Goal: Task Accomplishment & Management: Manage account settings

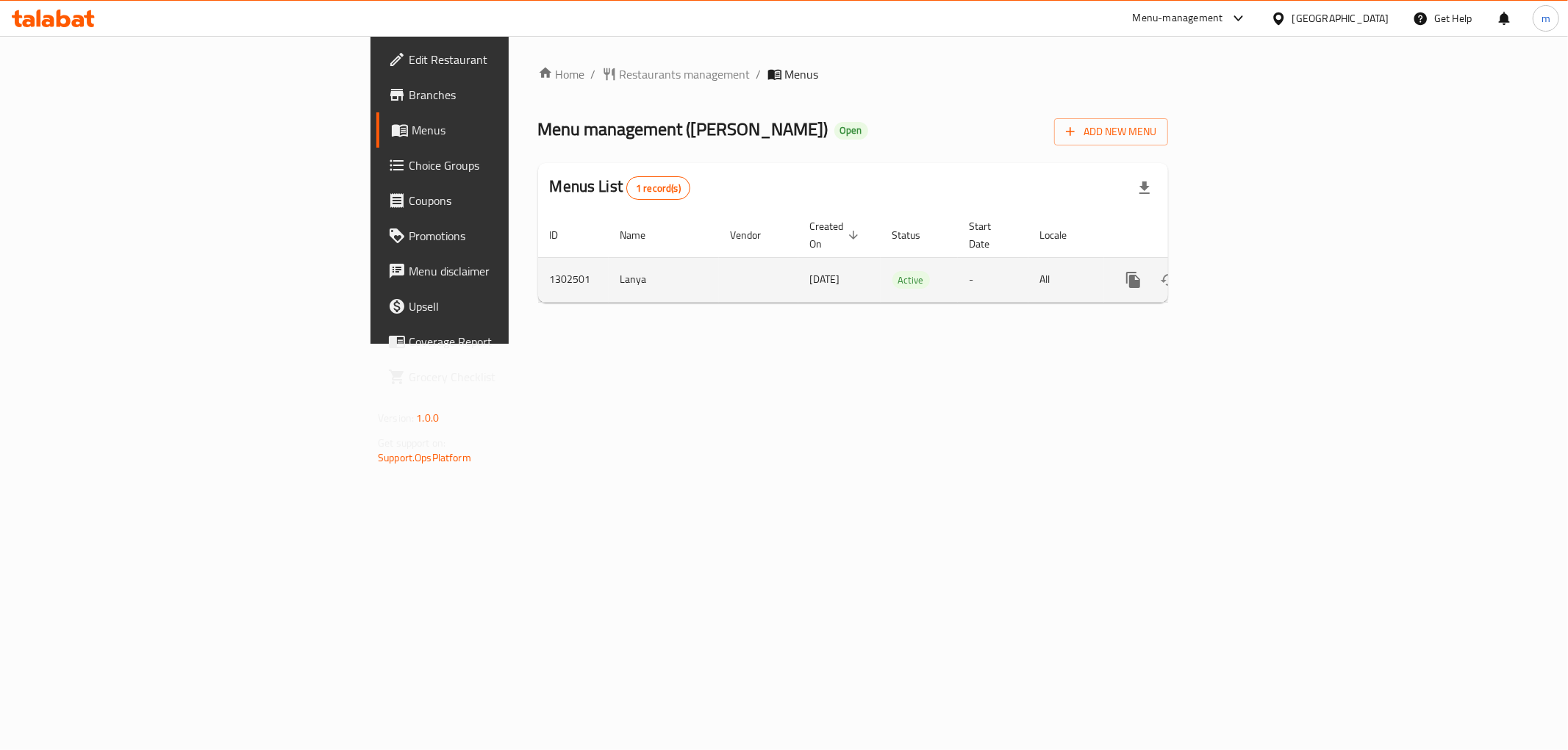
click at [1248, 271] on icon "enhanced table" at bounding box center [1239, 280] width 17 height 17
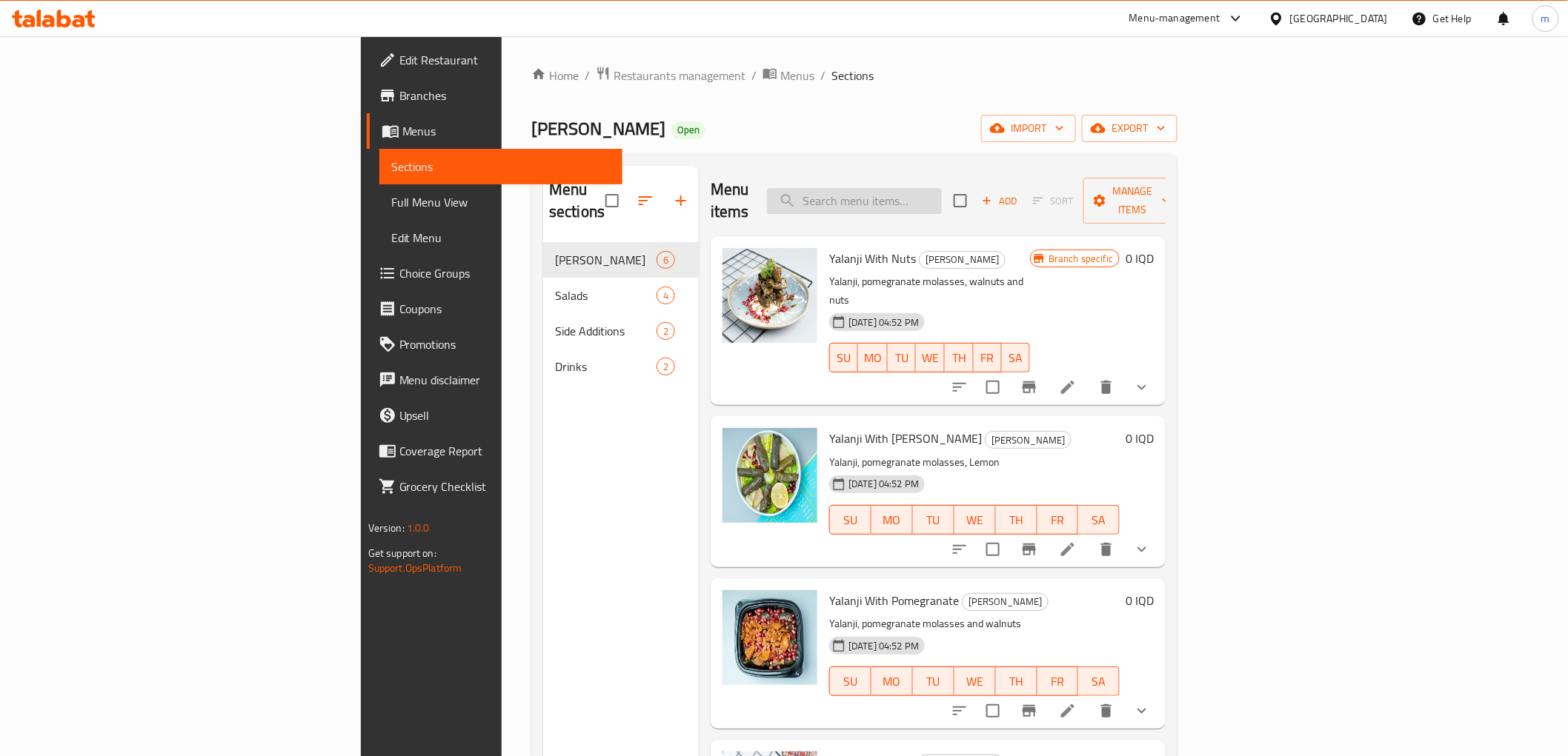
click at [942, 197] on input "search" at bounding box center [854, 201] width 175 height 26
paste input "يالنجي بالمكسرات"
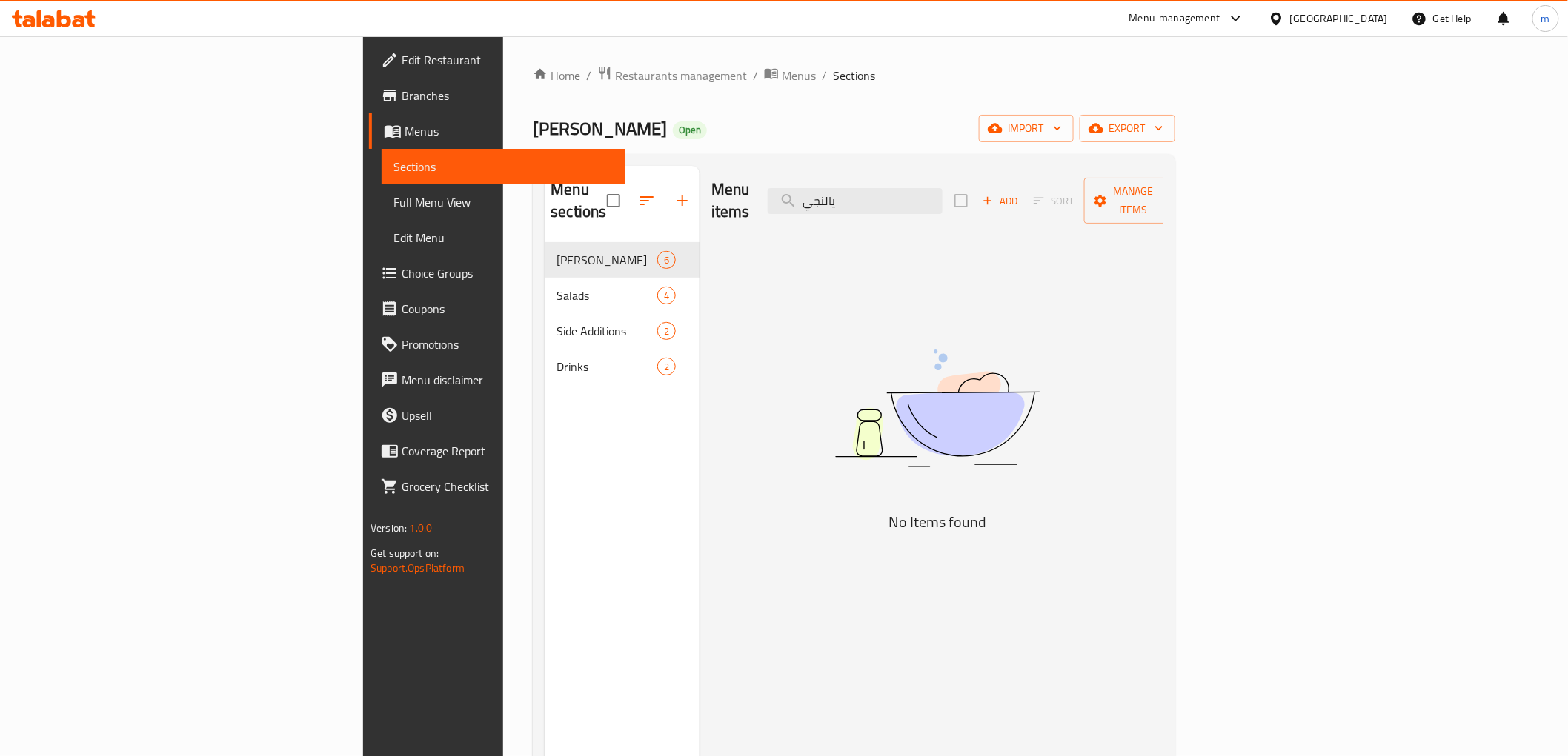
type input "يالنجي"
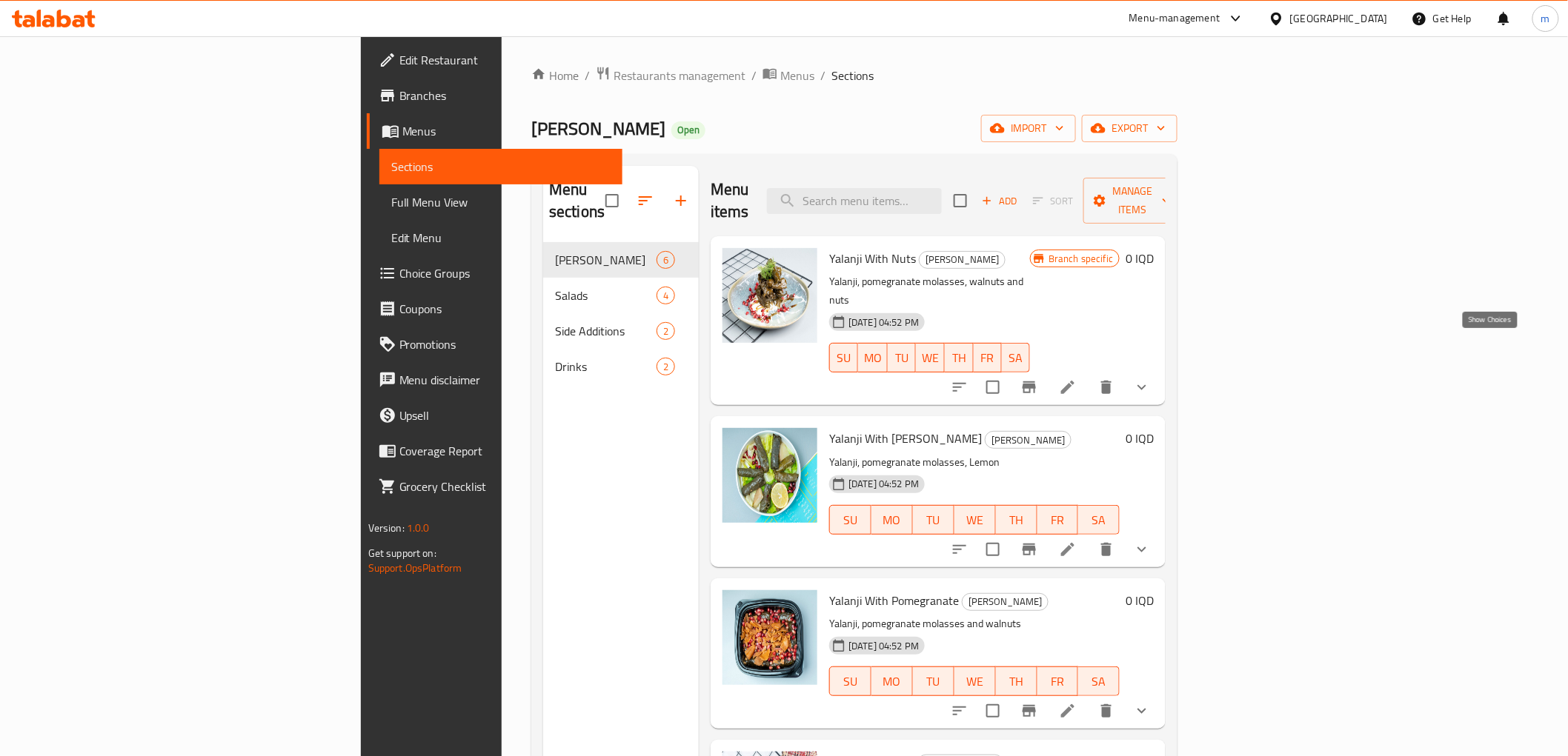
click at [1151, 379] on icon "show more" at bounding box center [1141, 387] width 17 height 17
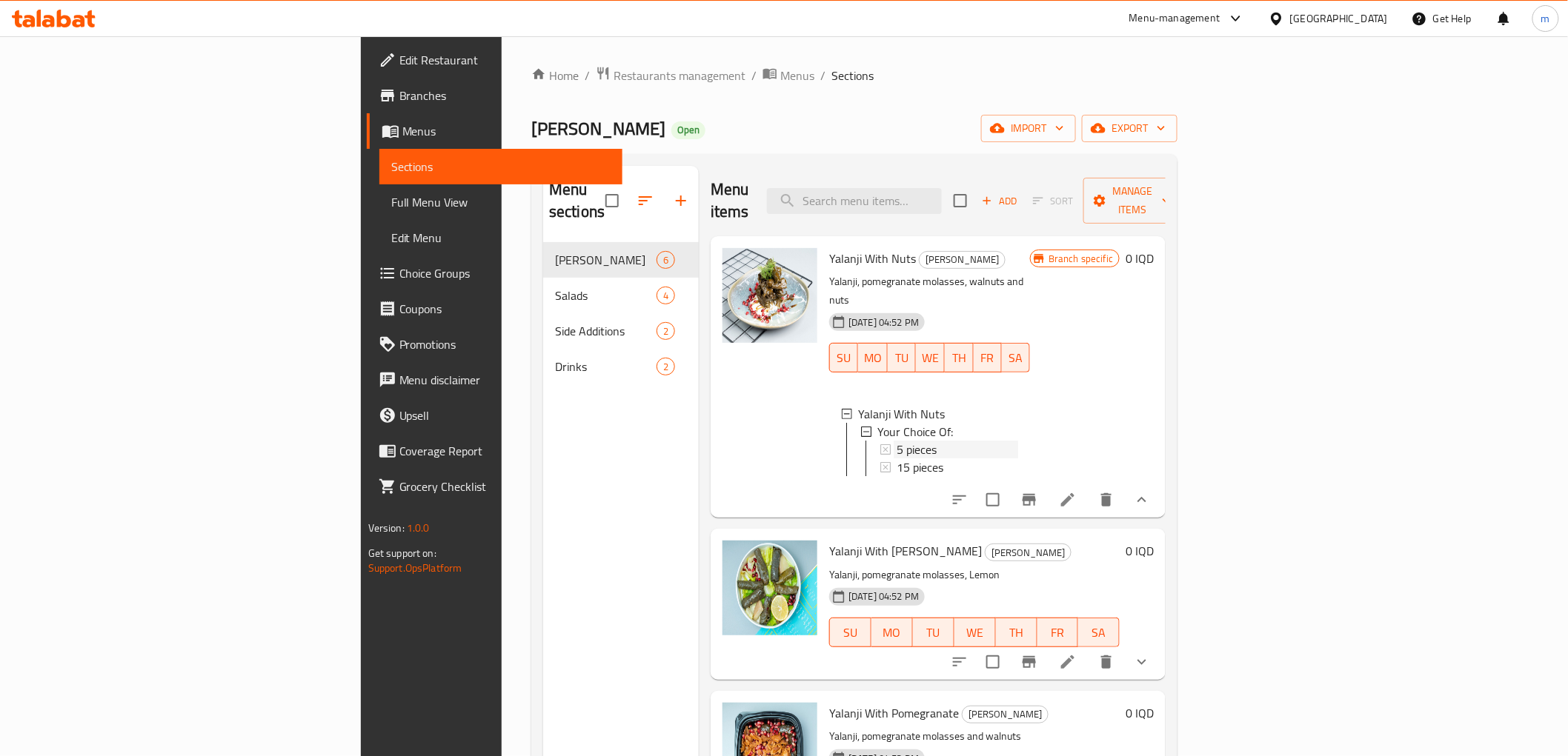
click at [896, 441] on span "5 pieces" at bounding box center [916, 449] width 40 height 17
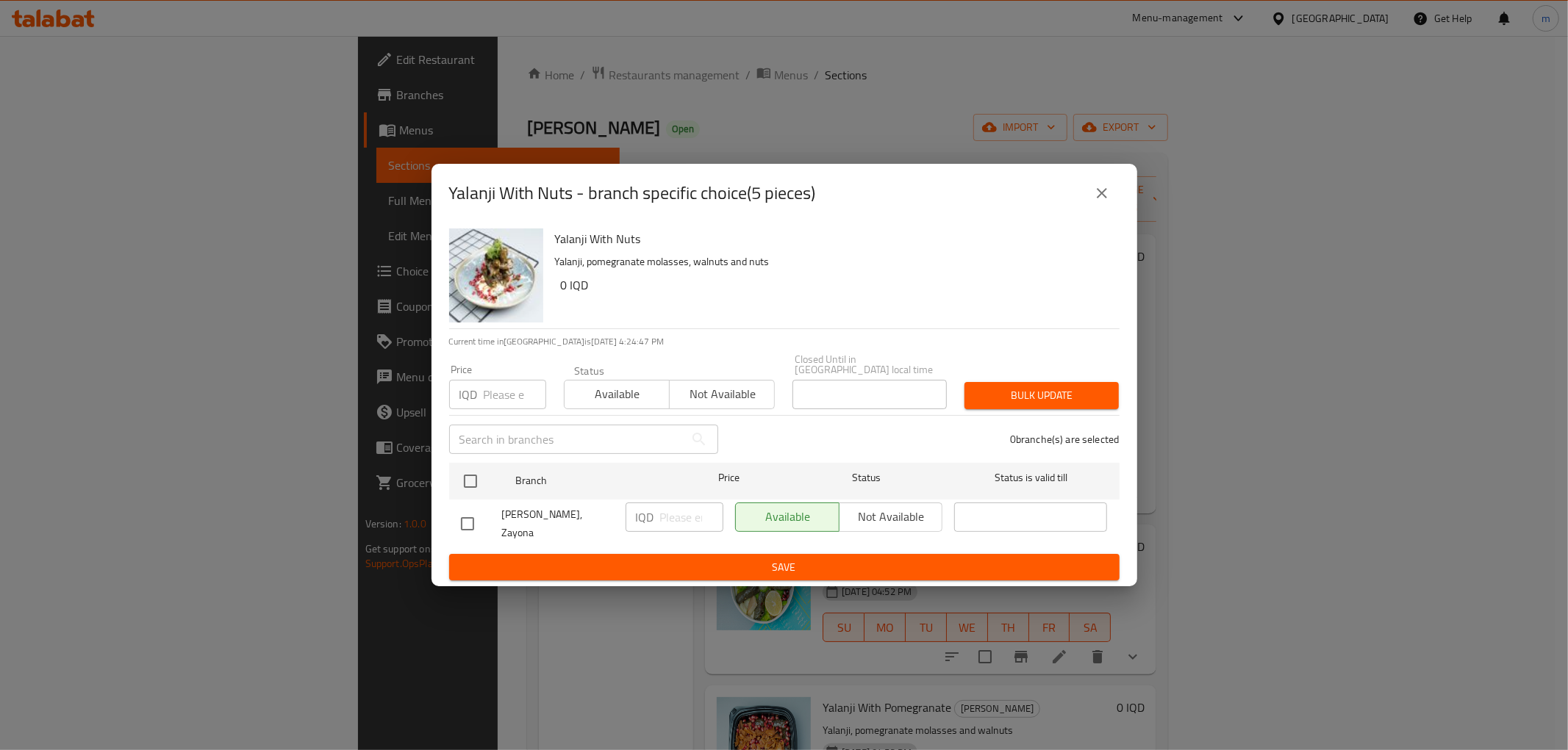
click at [1108, 202] on icon "close" at bounding box center [1102, 192] width 17 height 17
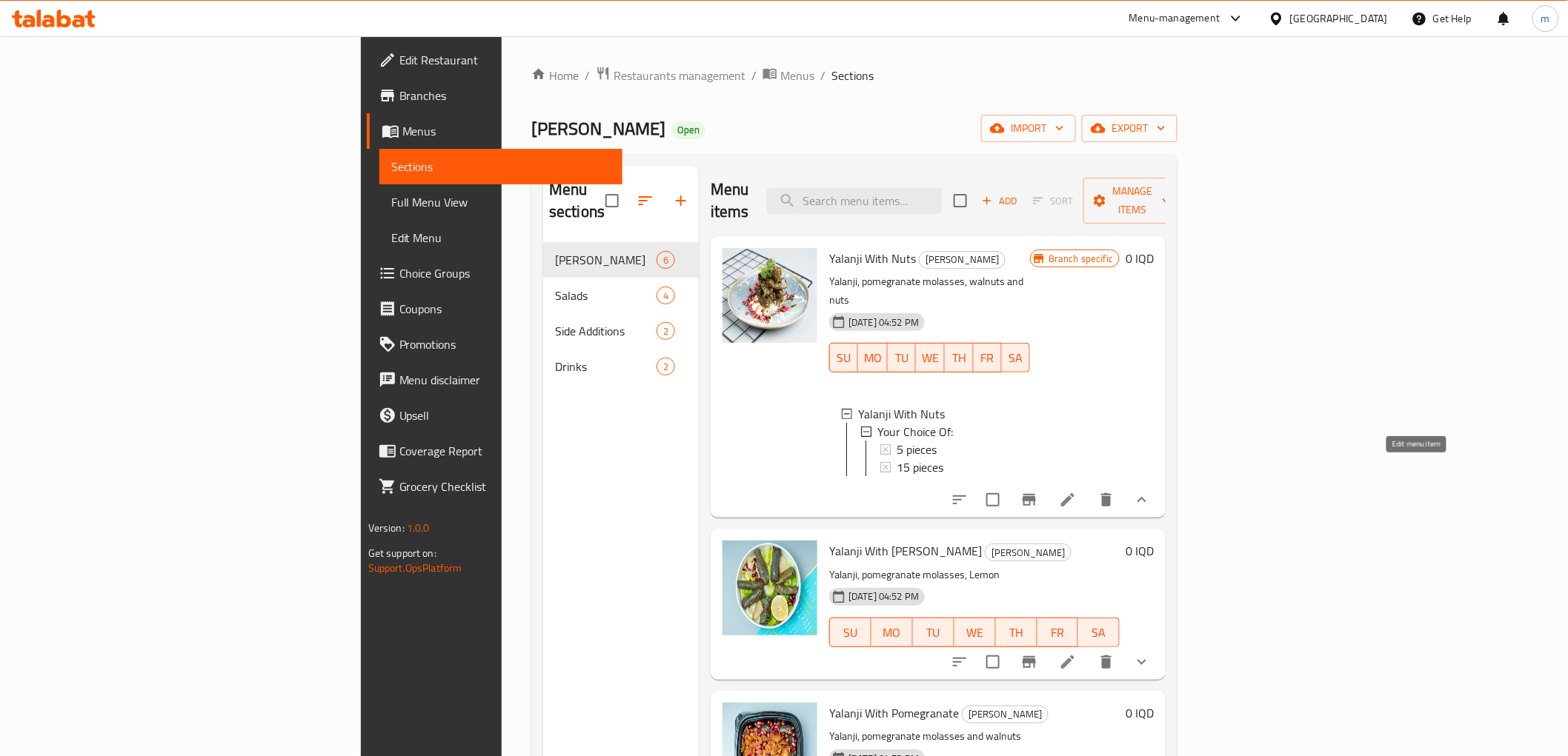
click at [1076, 491] on icon at bounding box center [1067, 500] width 17 height 17
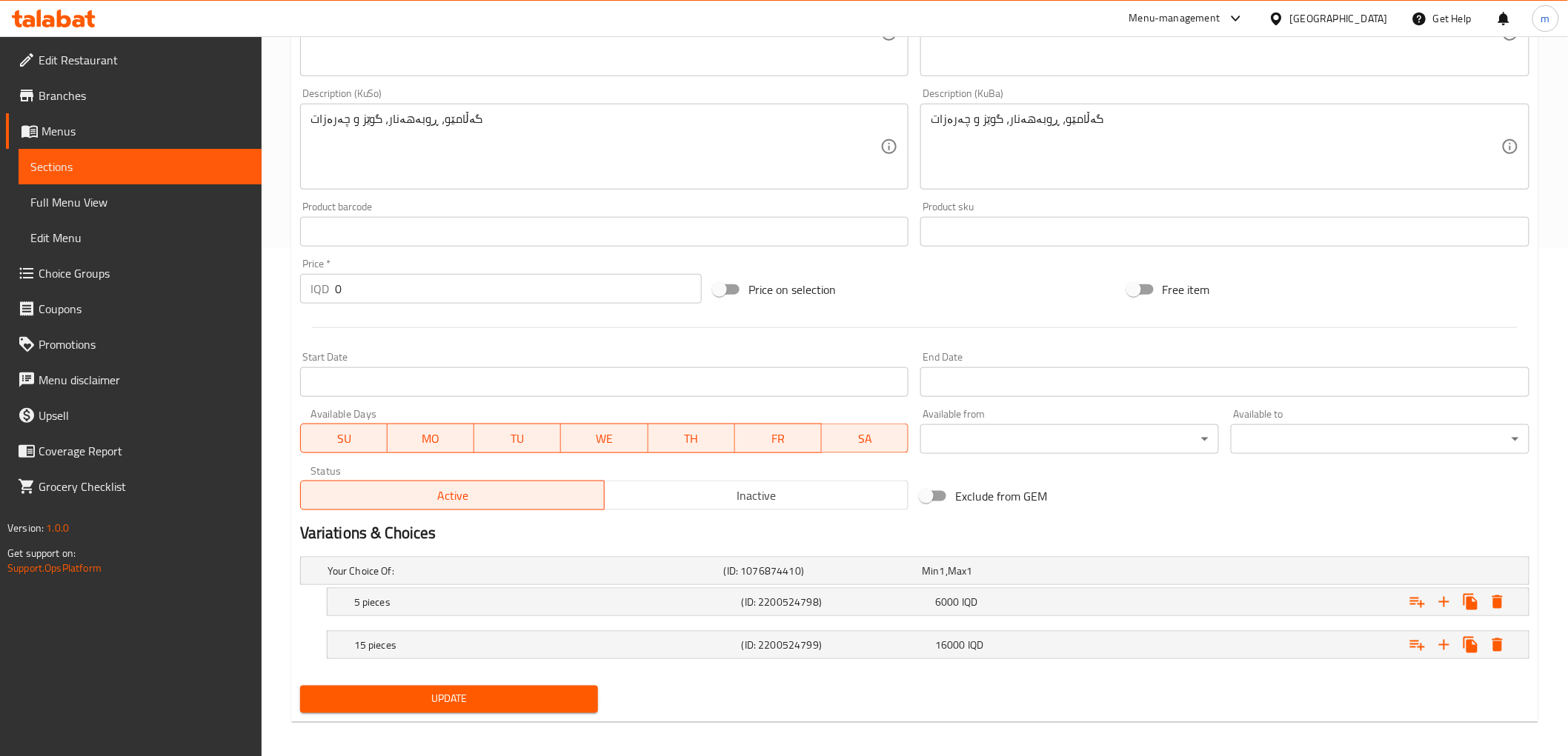
scroll to position [515, 0]
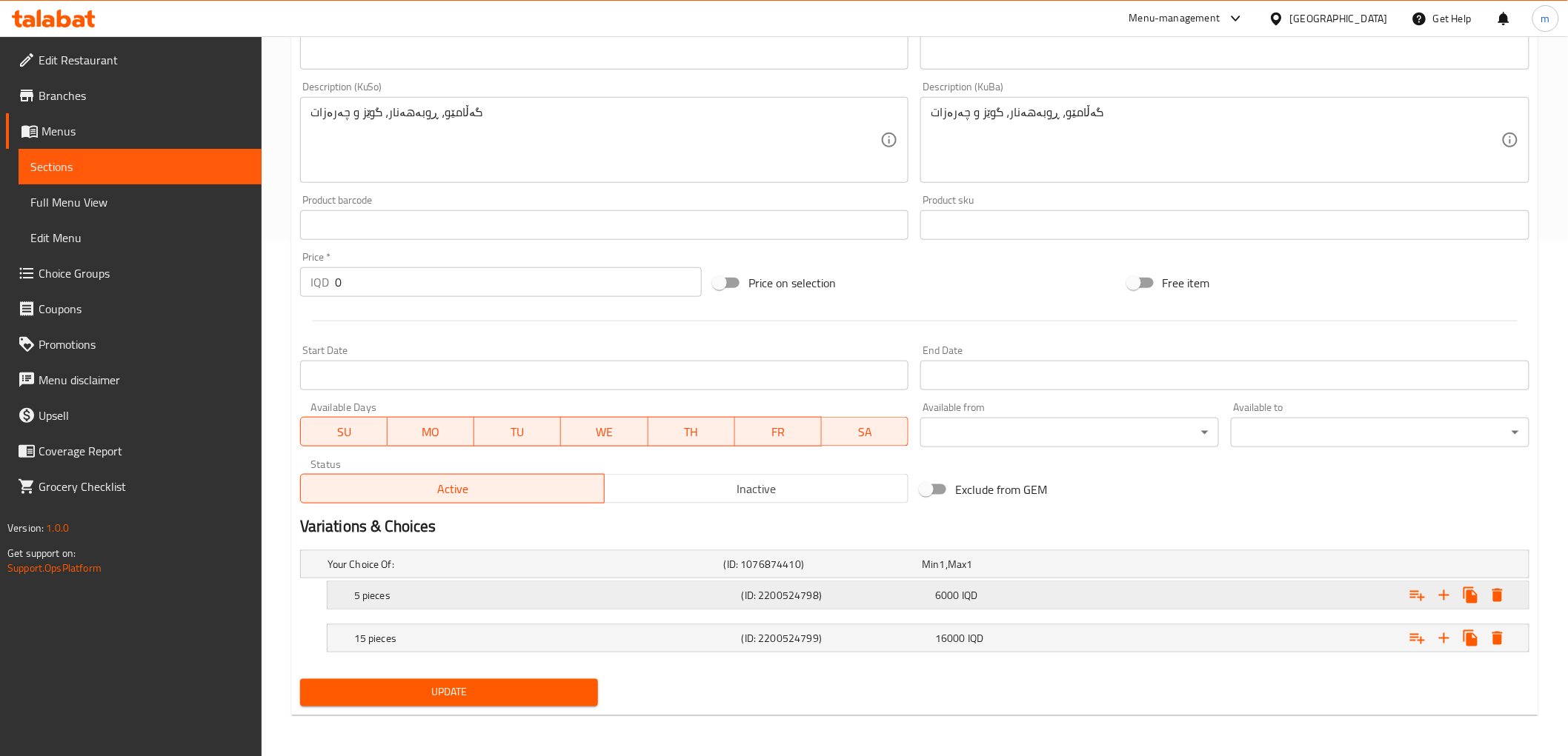
click at [514, 572] on h5 "5 pieces" at bounding box center [523, 565] width 391 height 15
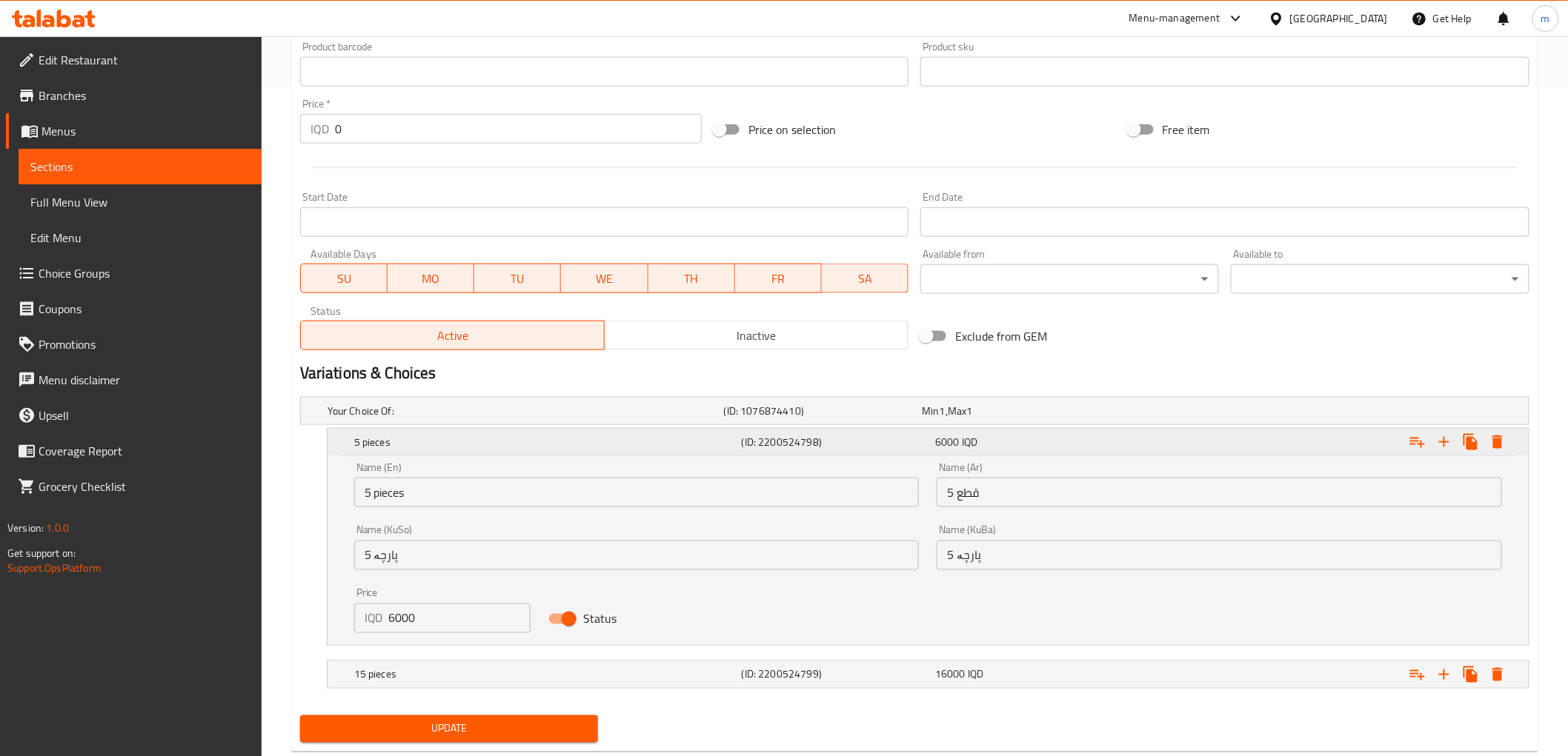
scroll to position [705, 0]
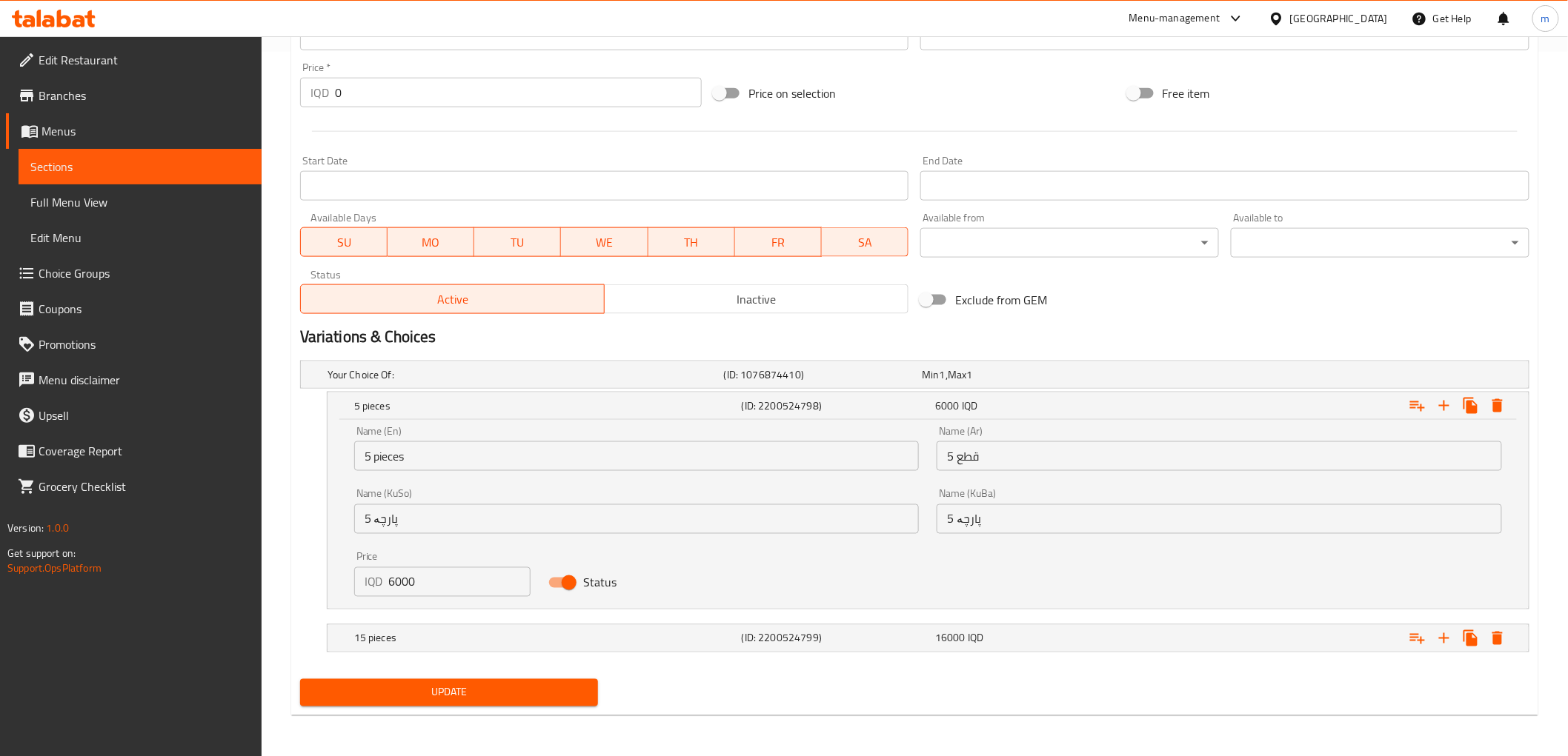
click at [442, 583] on input "6000" at bounding box center [460, 582] width 142 height 29
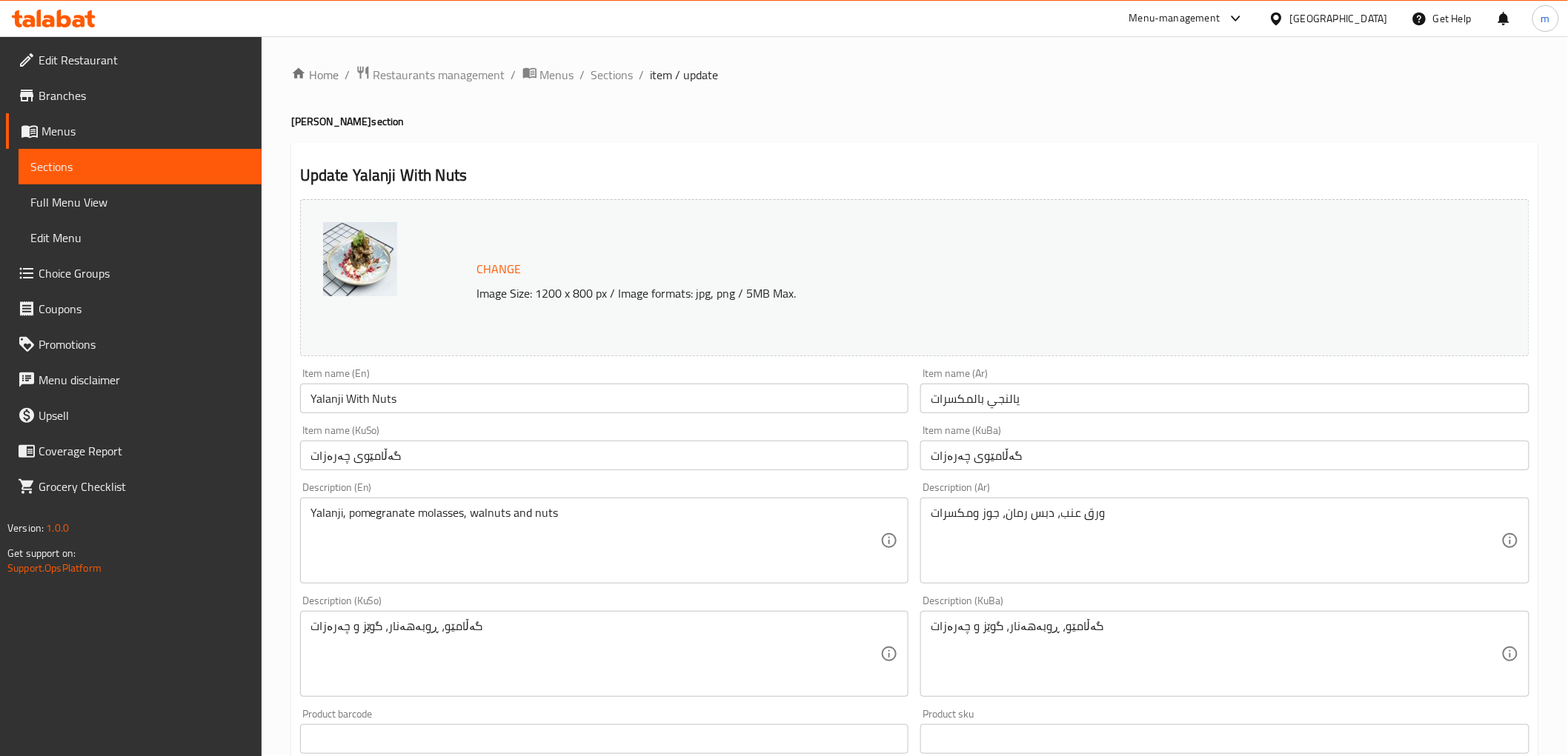
scroll to position [0, 0]
click at [350, 455] on input "گەڵامێوی چەرەزات" at bounding box center [604, 456] width 609 height 29
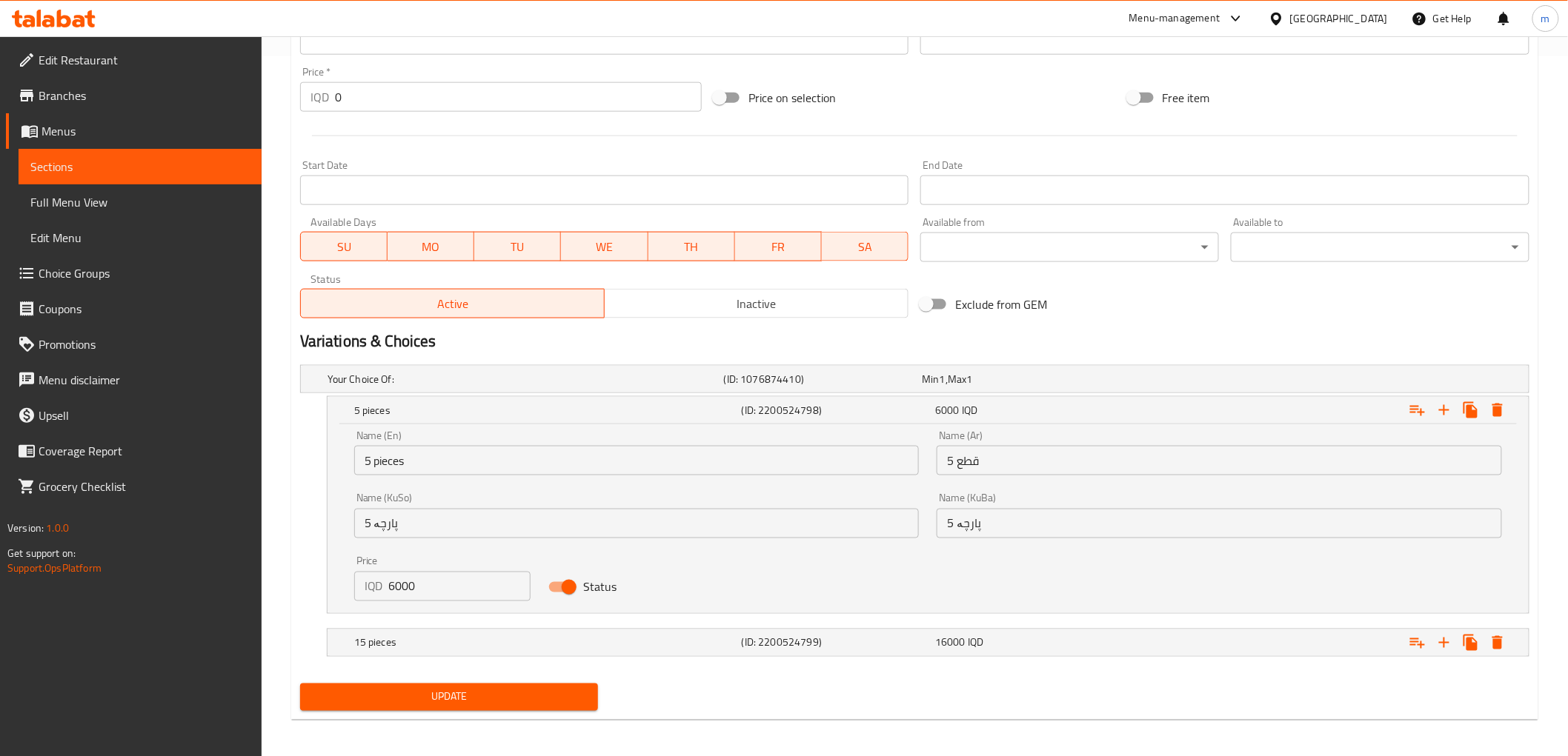
scroll to position [705, 0]
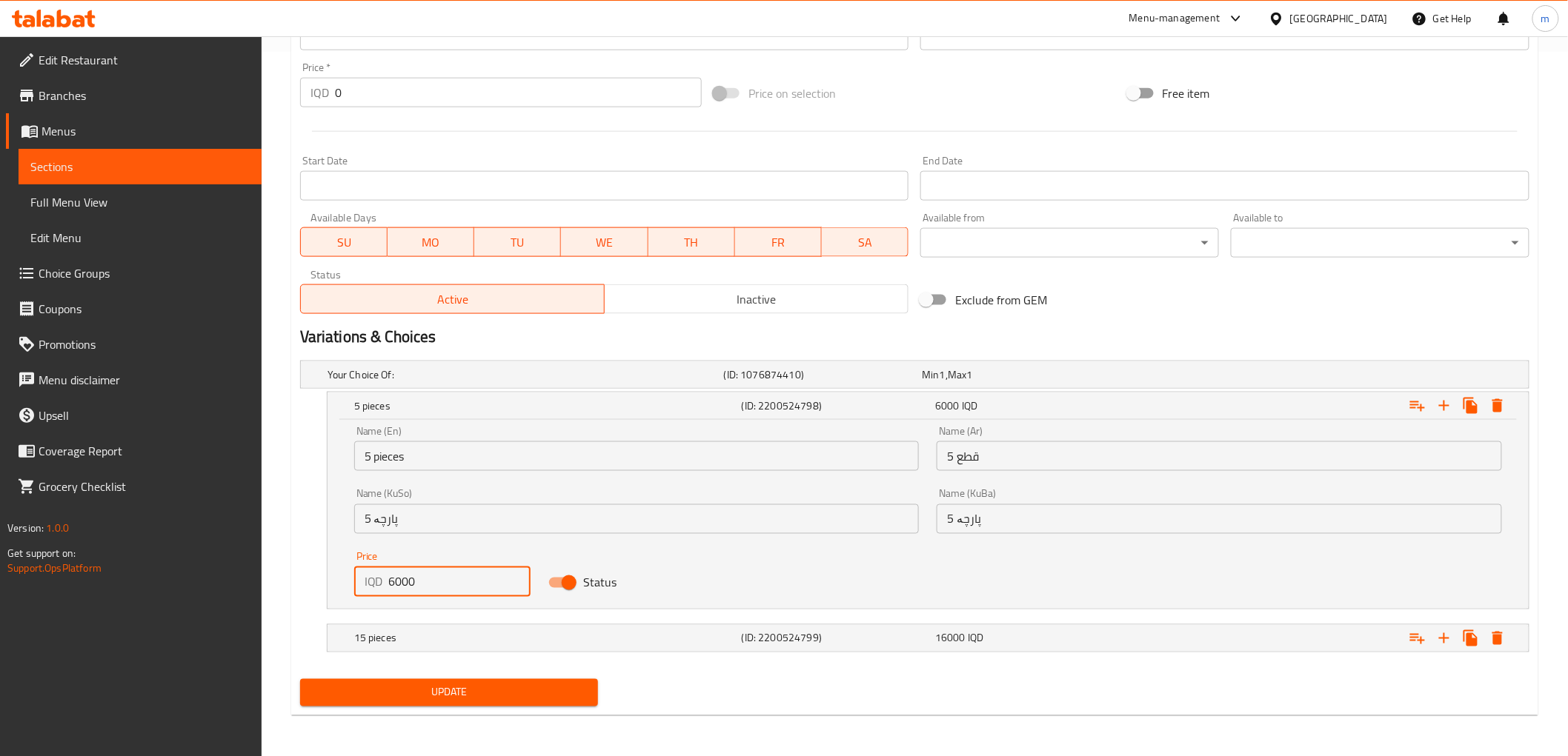
click at [412, 586] on input "6000" at bounding box center [460, 582] width 142 height 29
type input "11000"
click at [465, 385] on div "15 pieces" at bounding box center [523, 374] width 396 height 21
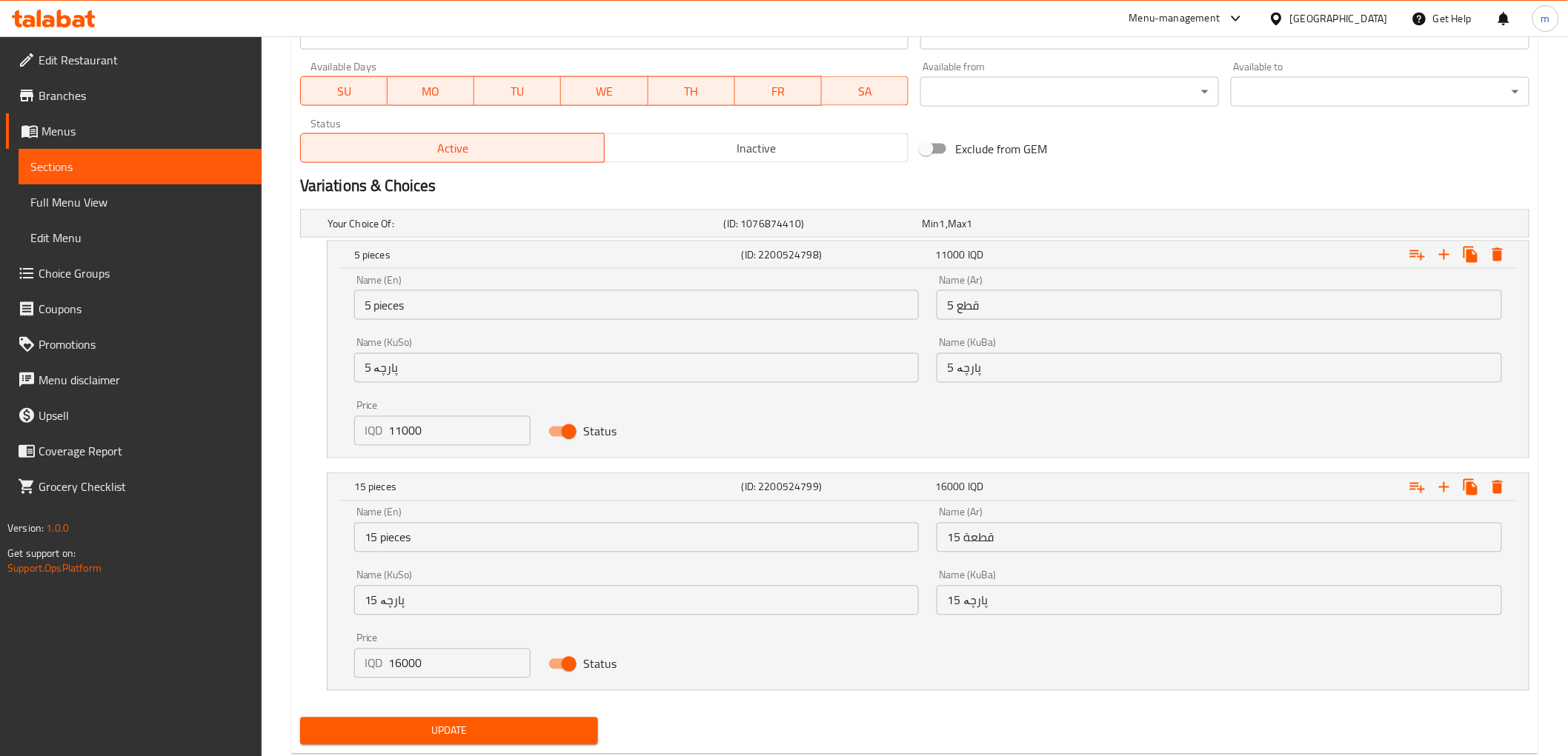
scroll to position [893, 0]
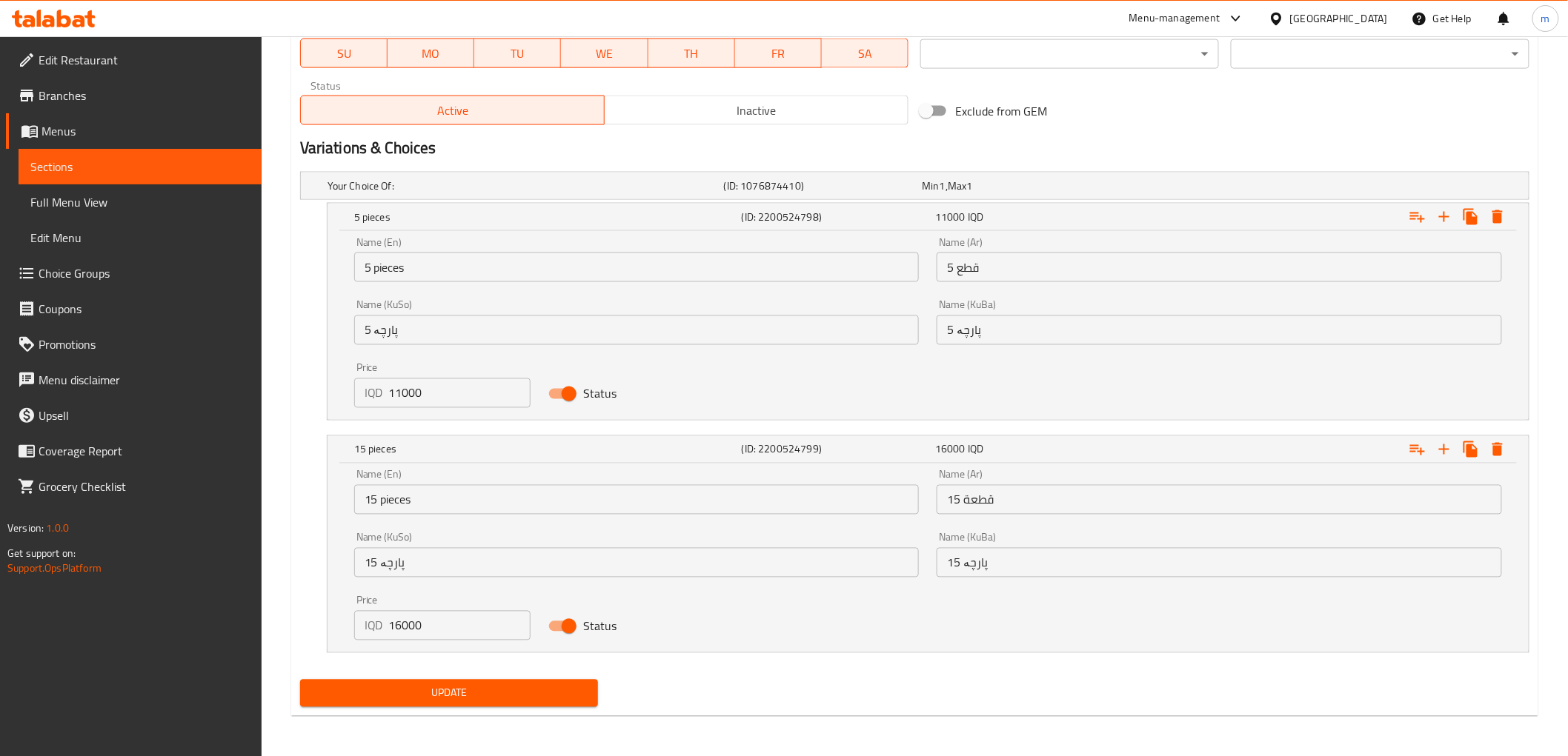
click at [409, 619] on input "16000" at bounding box center [460, 626] width 142 height 29
type input "30000"
click at [448, 686] on span "Update" at bounding box center [449, 694] width 275 height 18
click at [452, 686] on span "Update" at bounding box center [449, 694] width 275 height 18
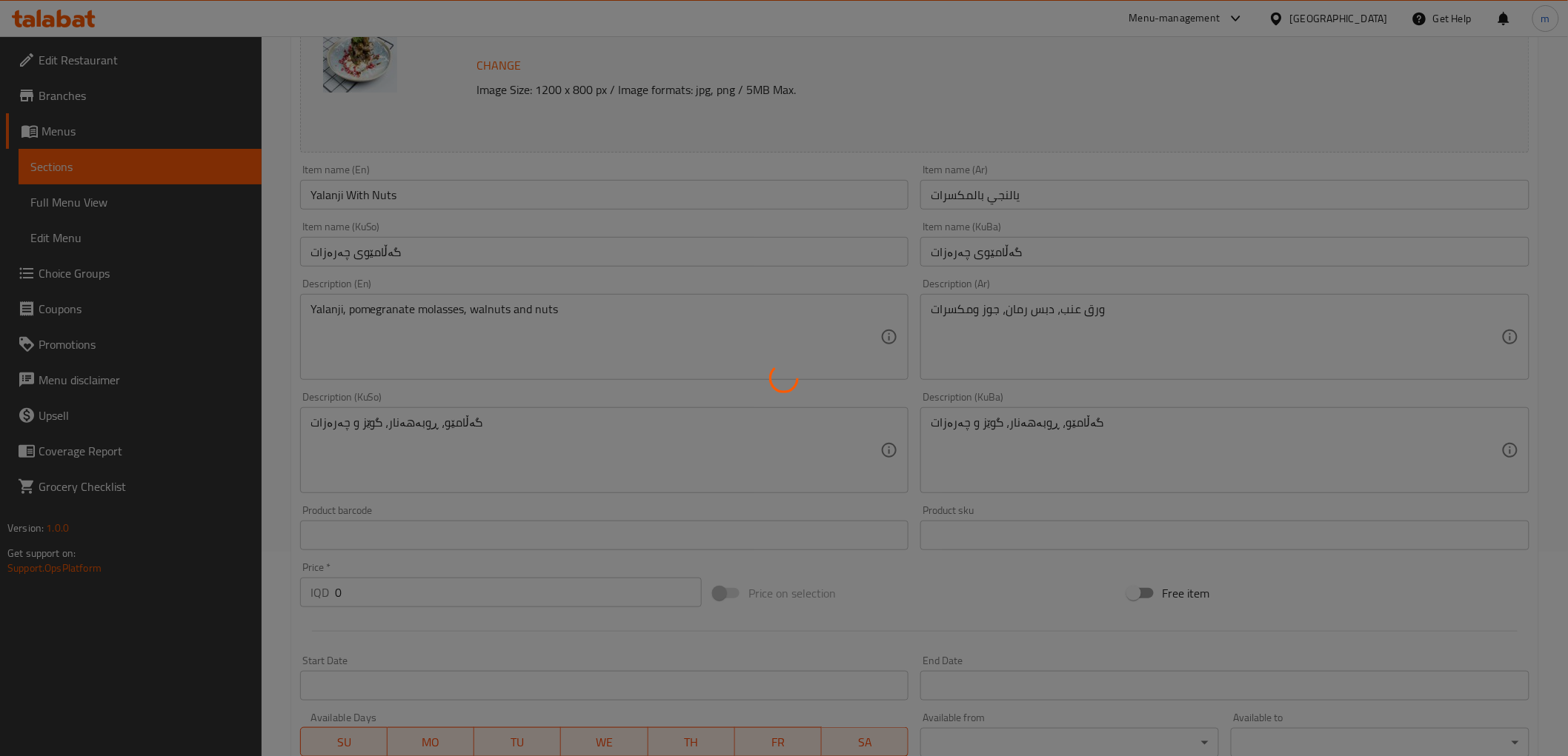
scroll to position [0, 0]
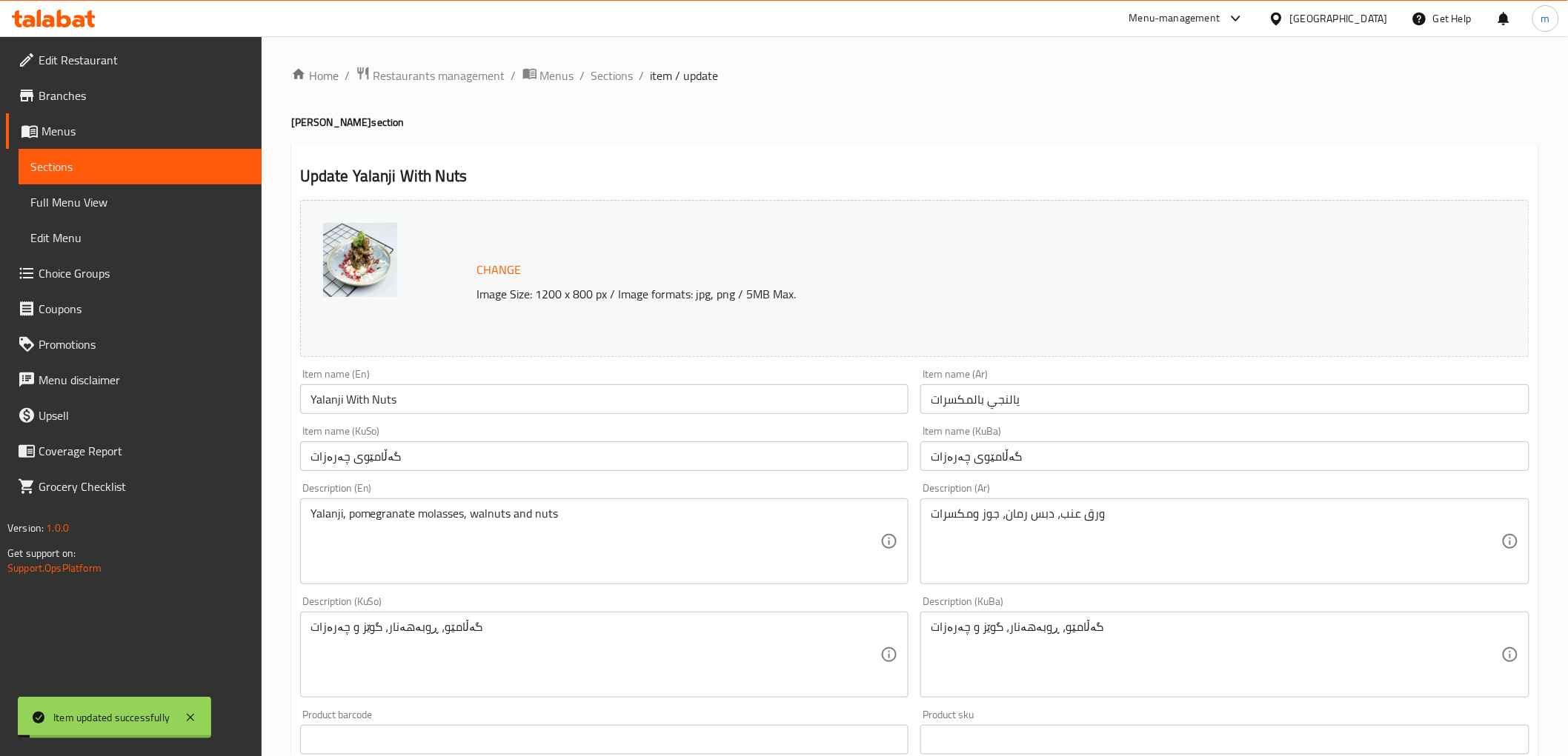
click at [615, 74] on span "Sections" at bounding box center [612, 75] width 42 height 17
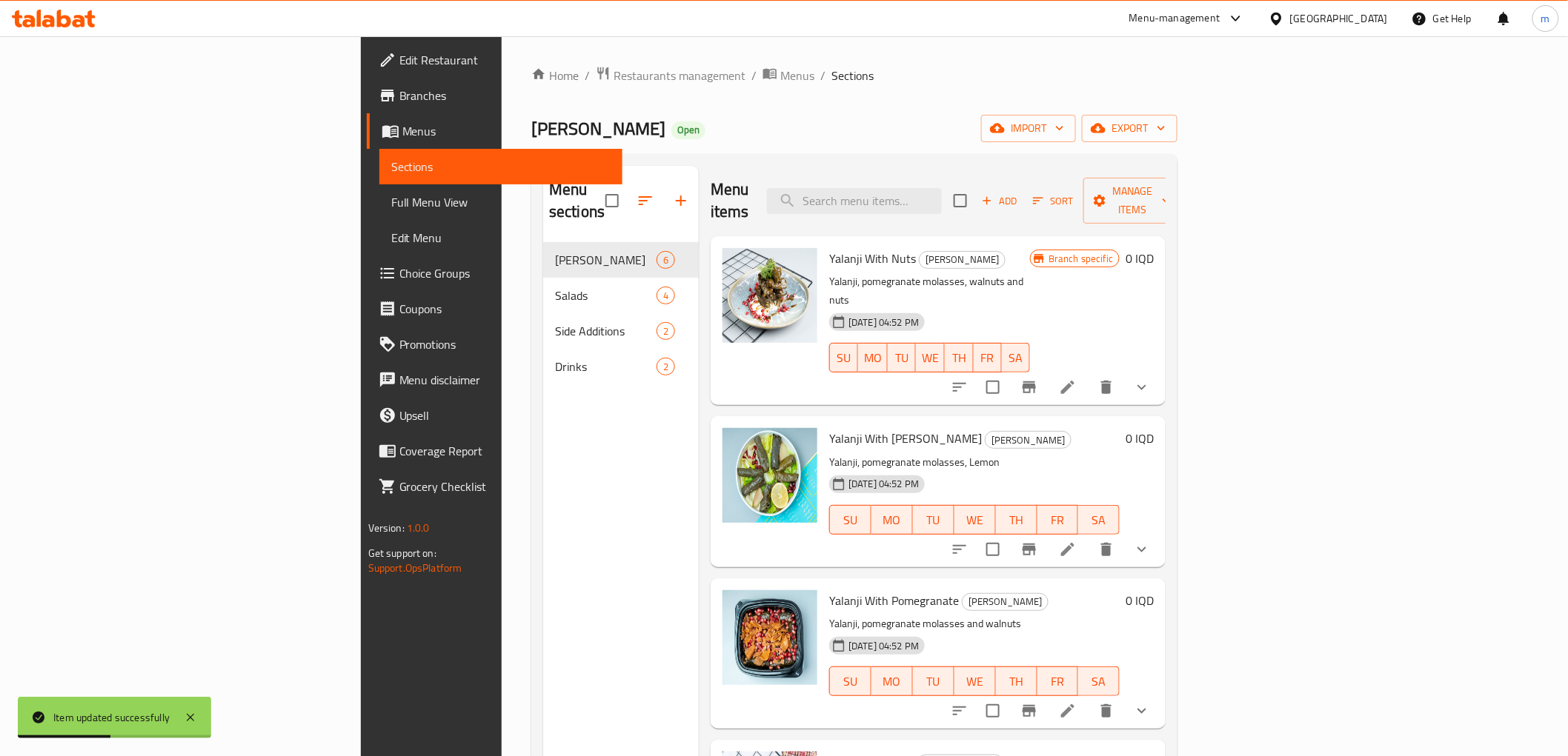
click at [1088, 536] on li at bounding box center [1067, 549] width 41 height 27
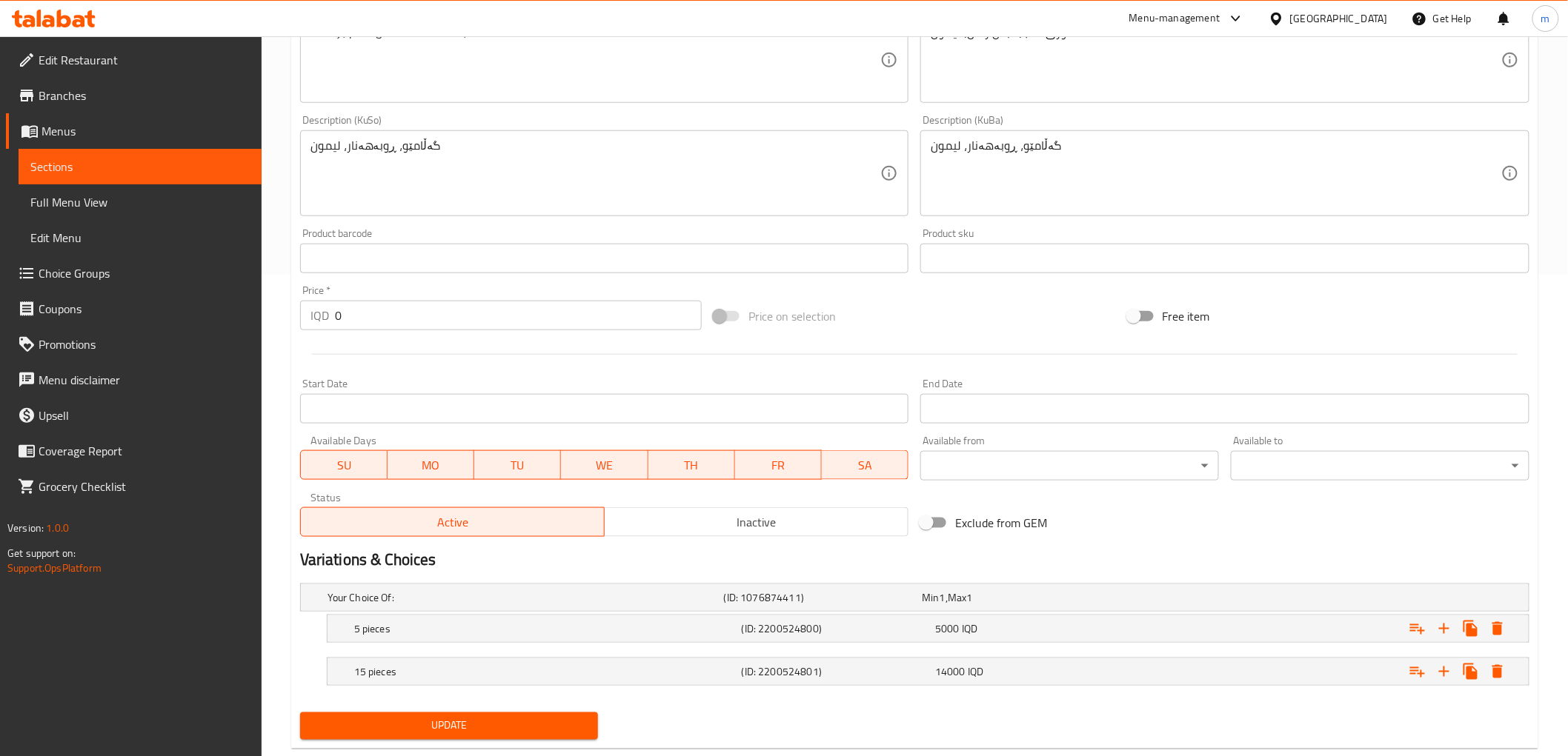
scroll to position [515, 0]
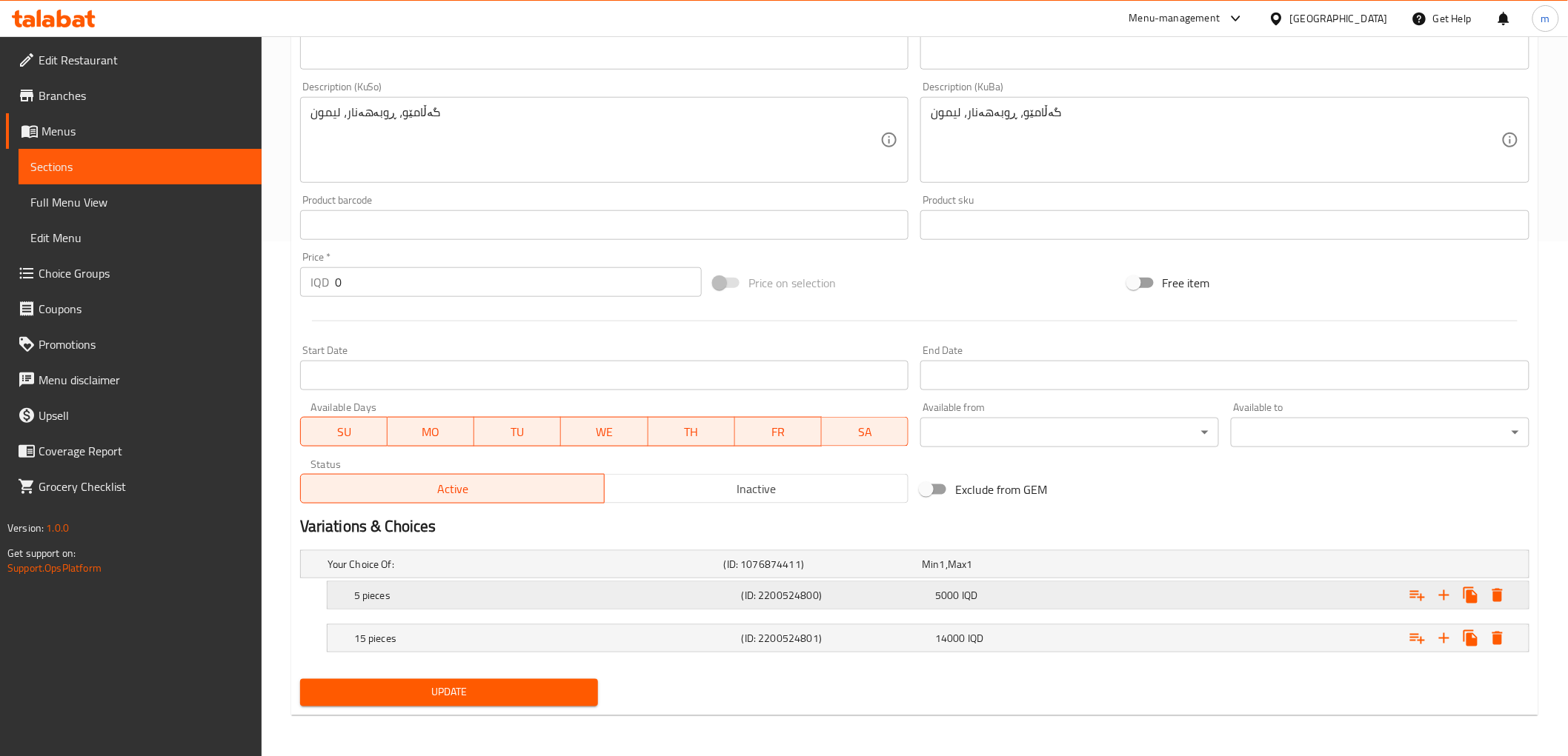
click at [512, 572] on h5 "5 pieces" at bounding box center [523, 565] width 391 height 15
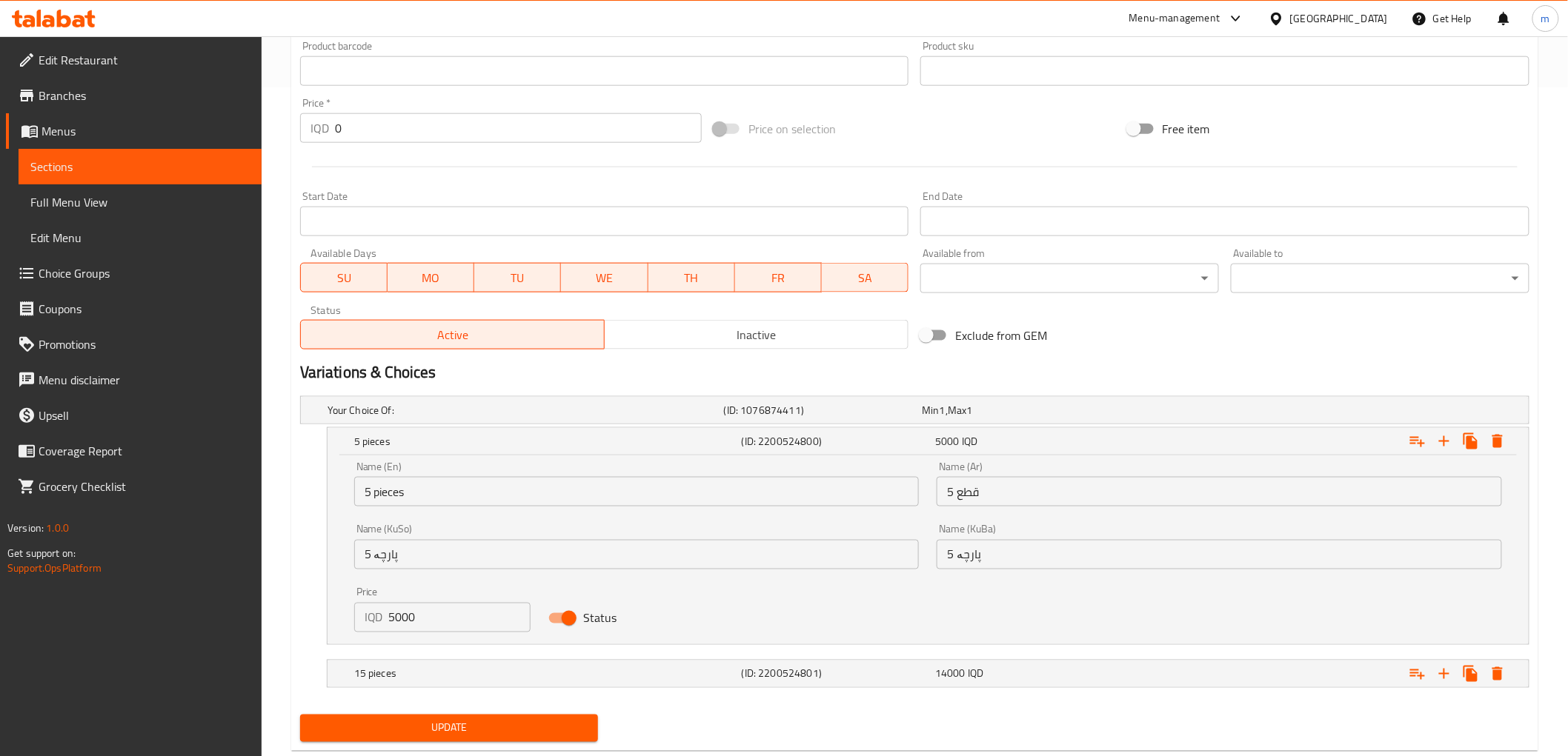
scroll to position [705, 0]
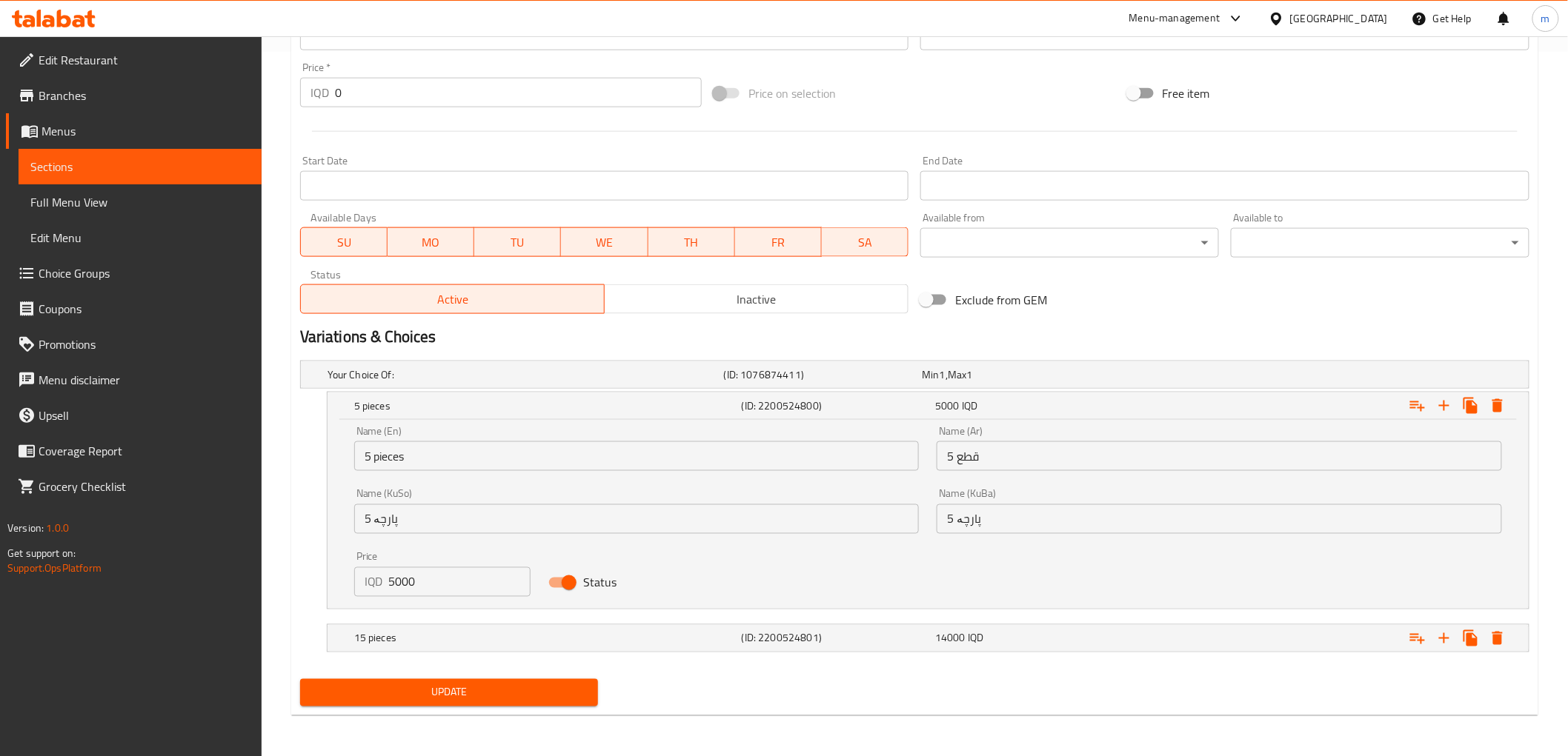
click at [427, 582] on input "5000" at bounding box center [460, 582] width 142 height 29
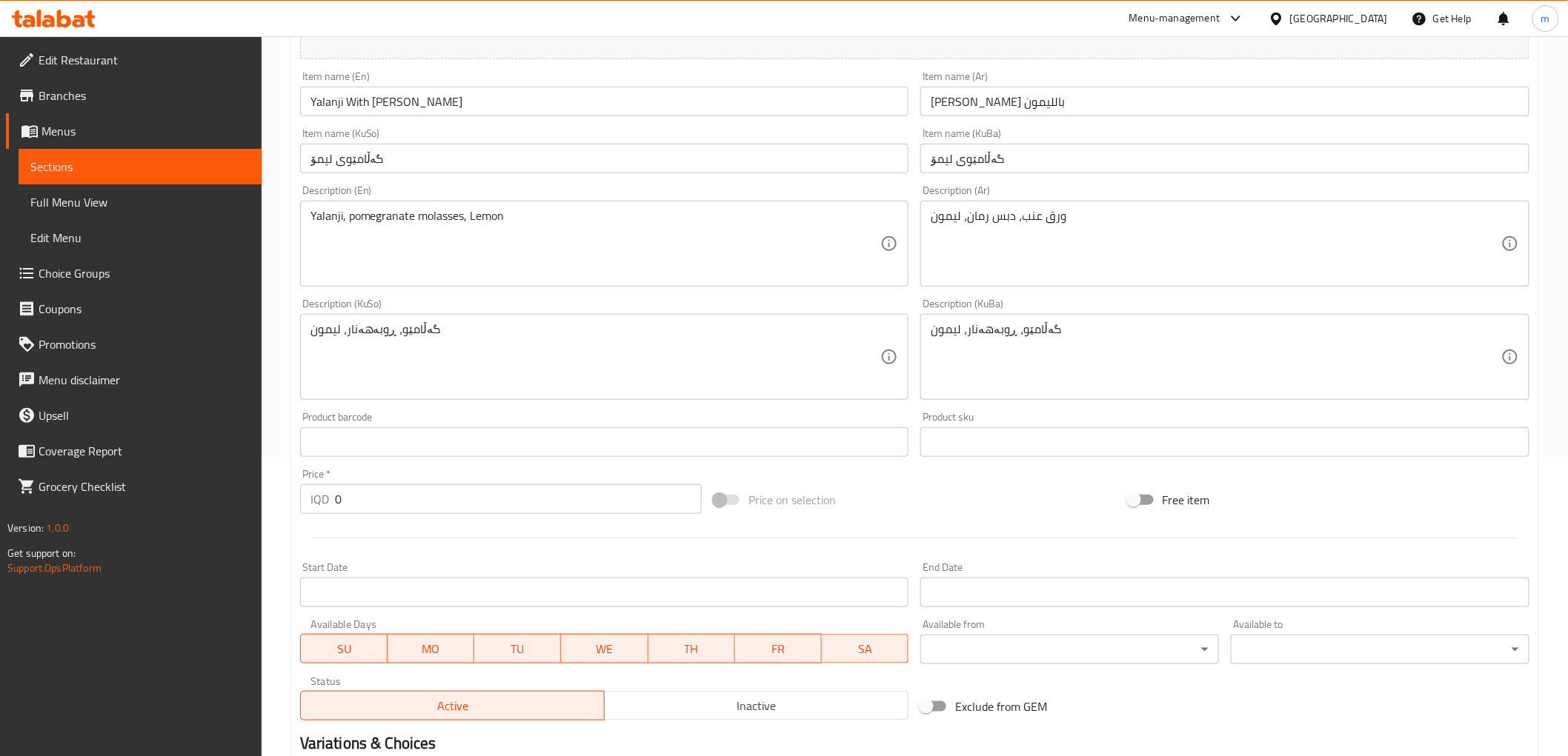
scroll to position [0, 0]
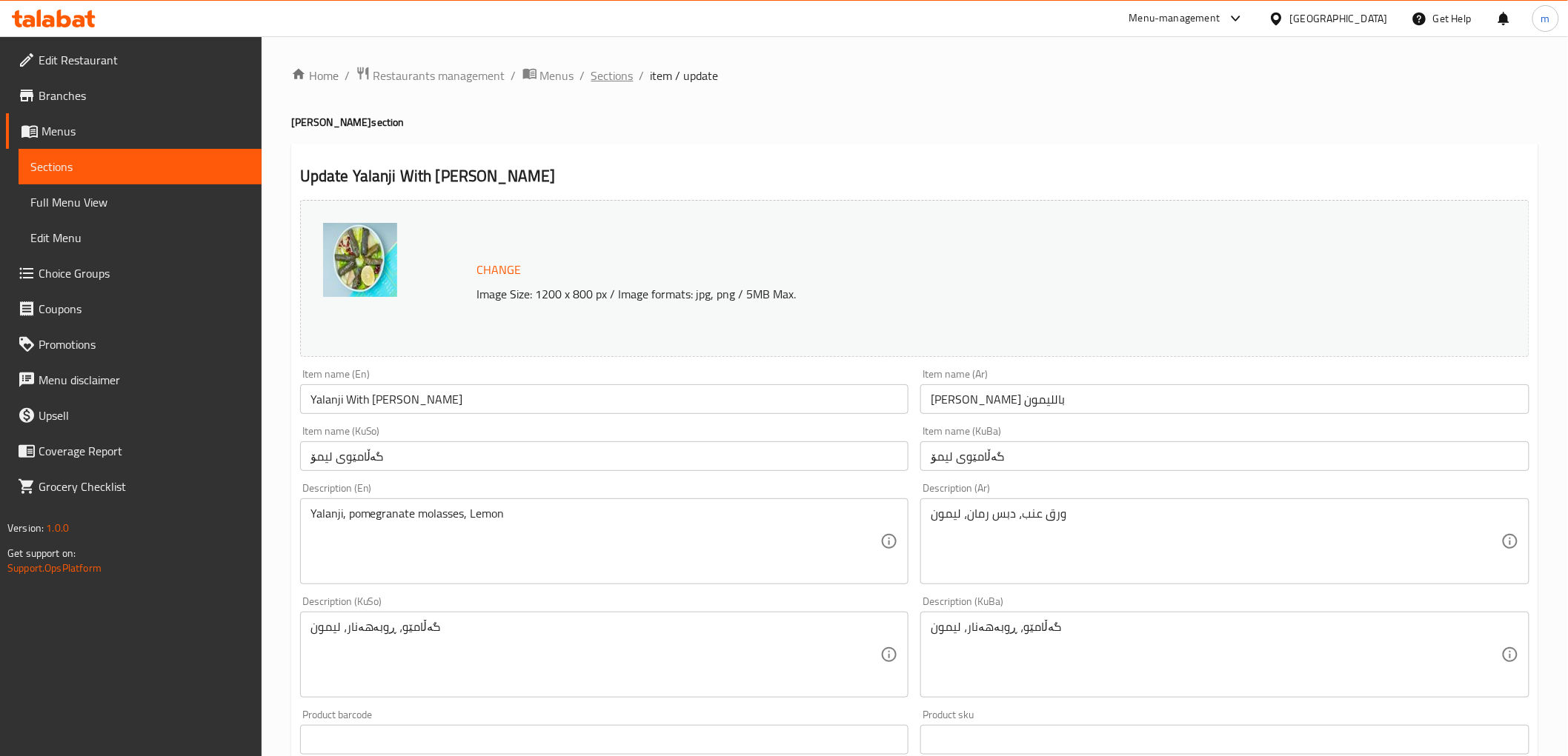
type input "8000"
click at [610, 76] on span "Sections" at bounding box center [612, 75] width 42 height 17
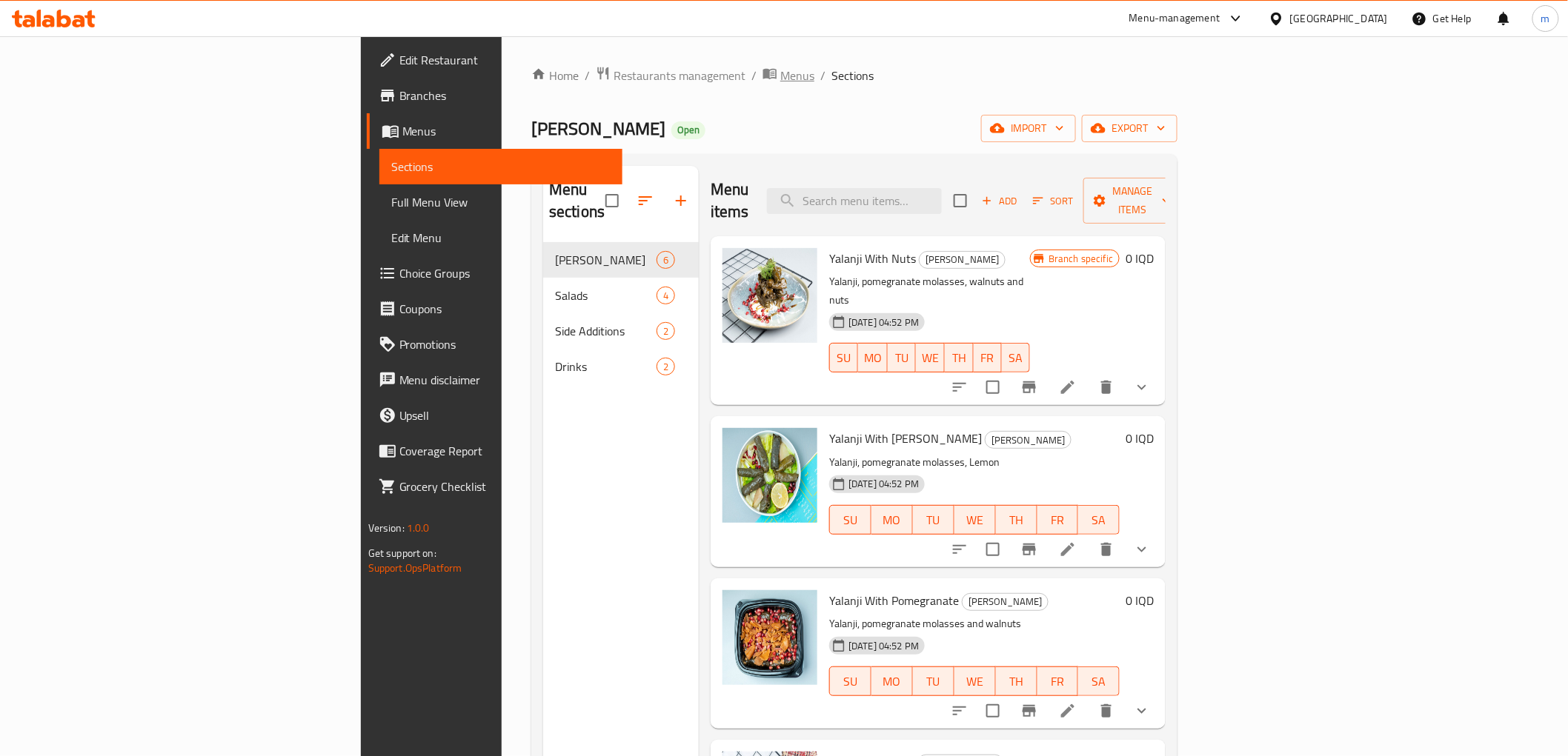
click at [780, 77] on span "Menus" at bounding box center [796, 75] width 34 height 17
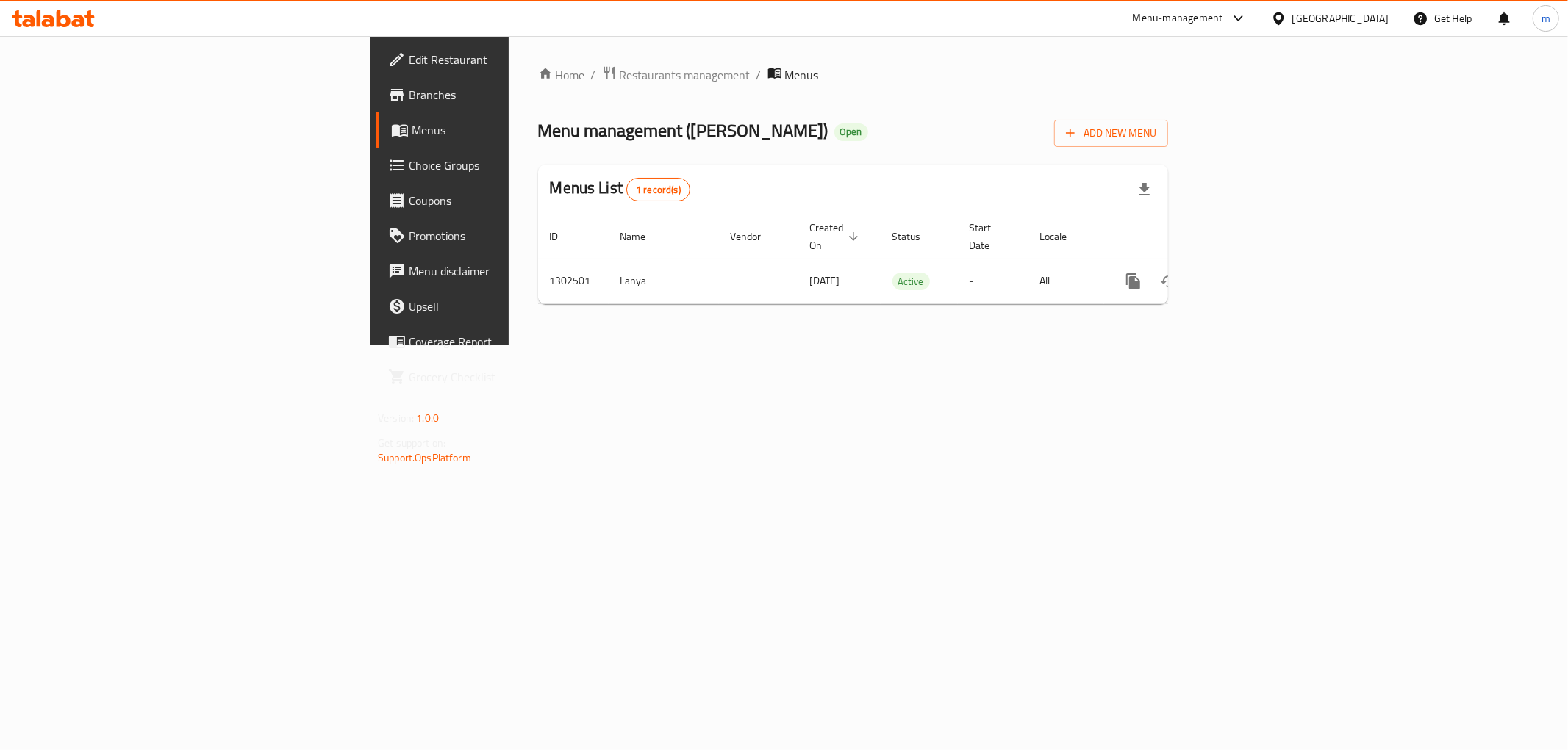
click at [538, 125] on span "Menu management ( Bas Yalanji )" at bounding box center [683, 130] width 291 height 33
drag, startPoint x: 456, startPoint y: 125, endPoint x: 500, endPoint y: 135, distance: 45.1
click at [538, 135] on span "Menu management ( Bas Yalanji )" at bounding box center [683, 130] width 291 height 33
copy span "[PERSON_NAME]"
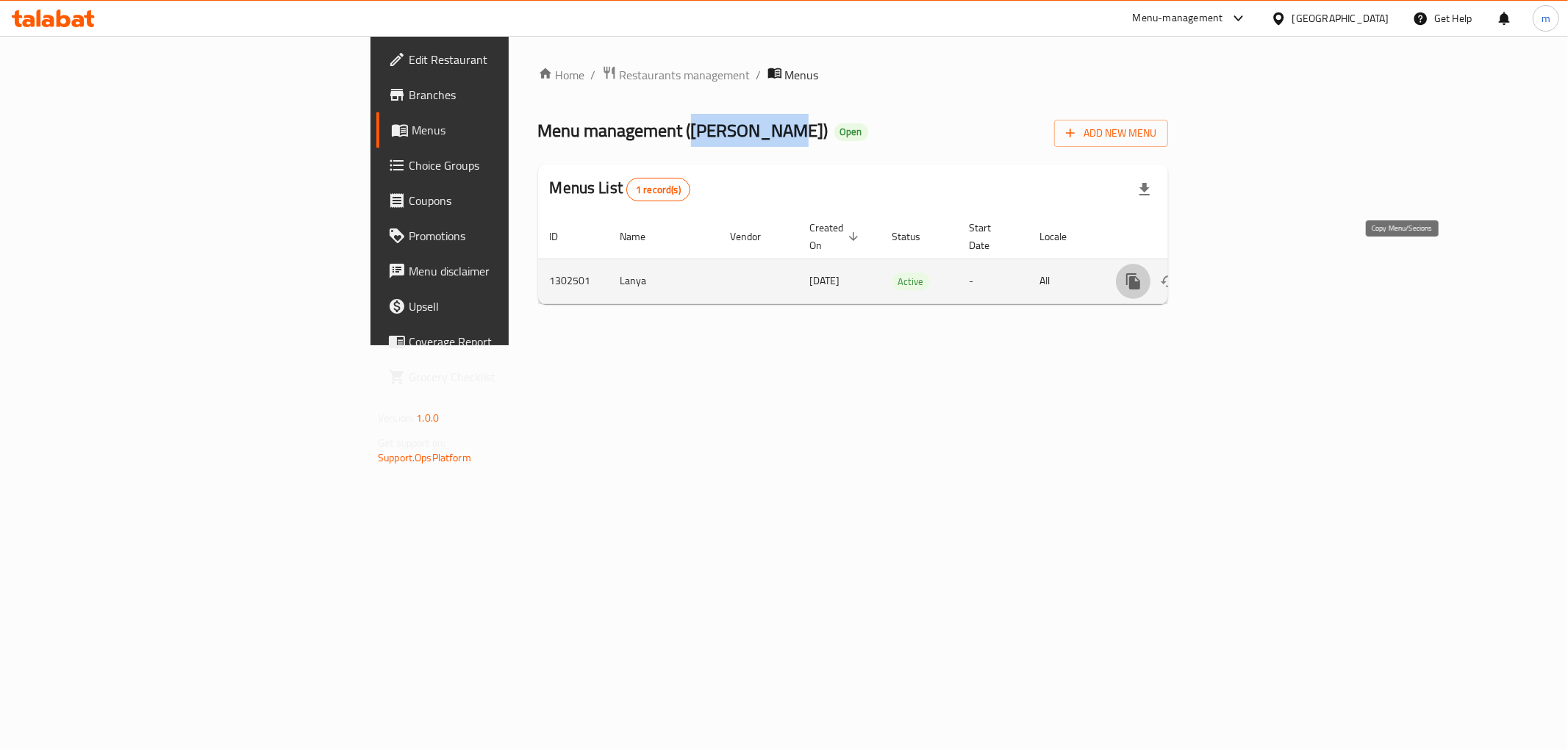
click at [1143, 272] on icon "more" at bounding box center [1133, 281] width 17 height 17
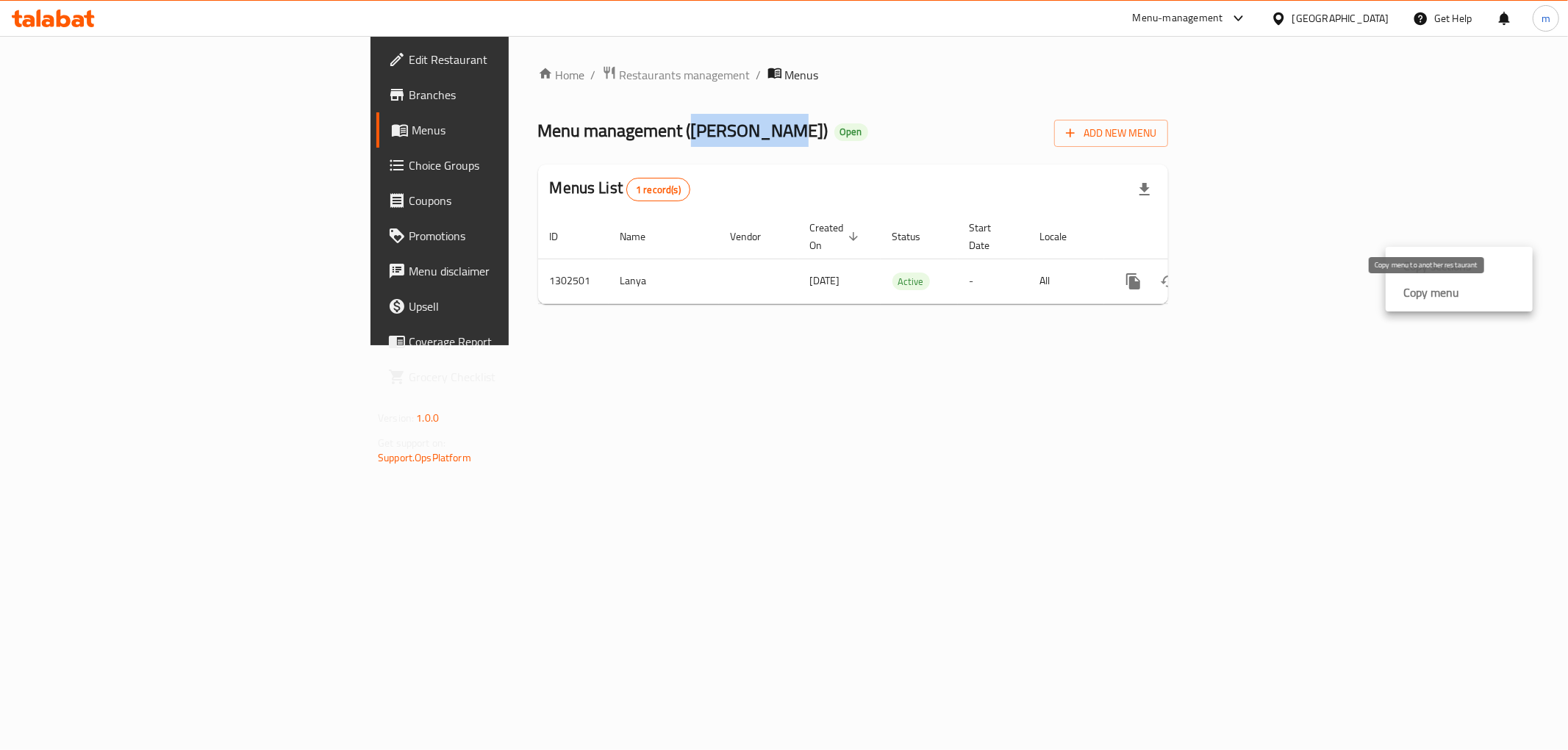
click at [1429, 291] on strong "Copy menu" at bounding box center [1432, 291] width 56 height 17
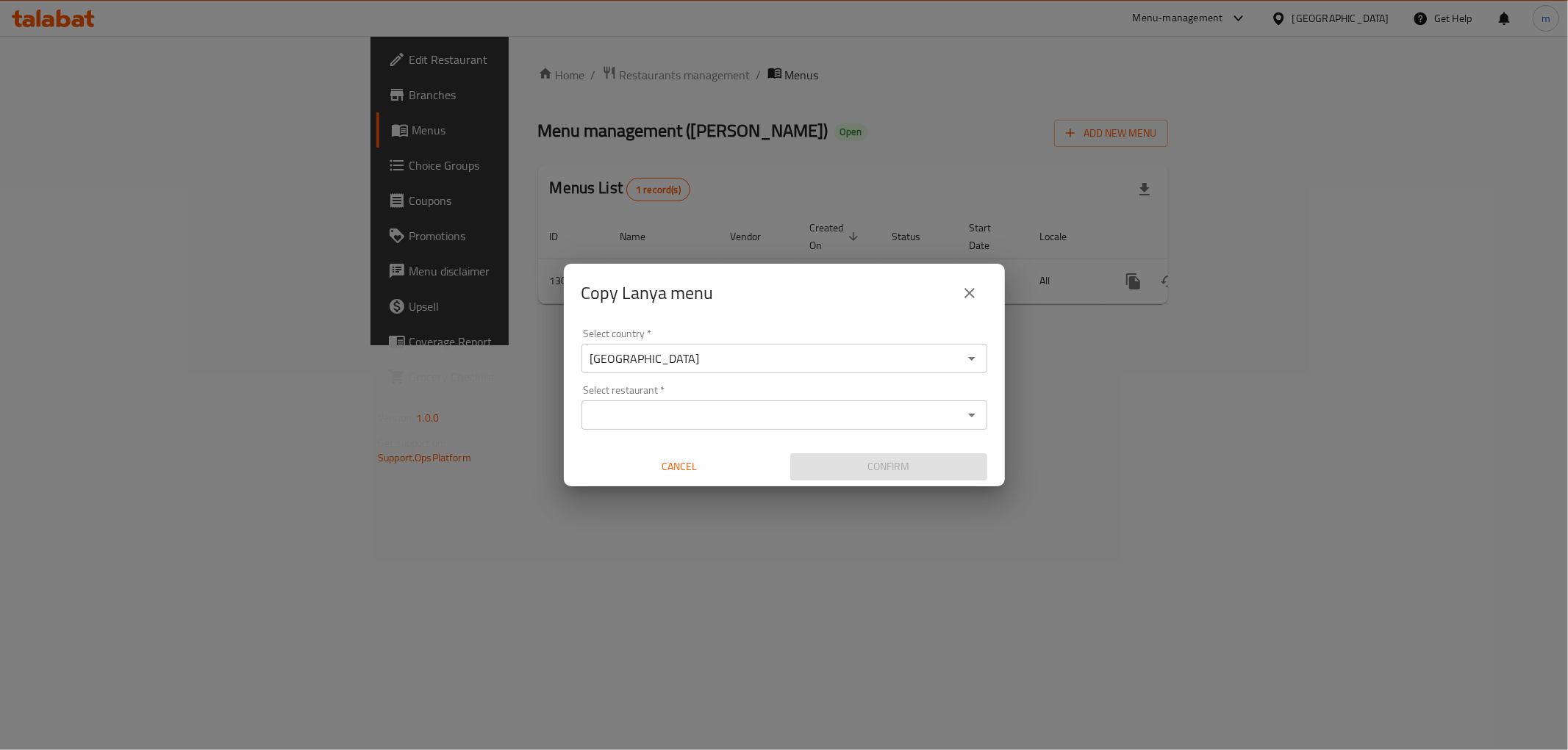
click at [649, 411] on input "Select restaurant   *" at bounding box center [772, 415] width 372 height 21
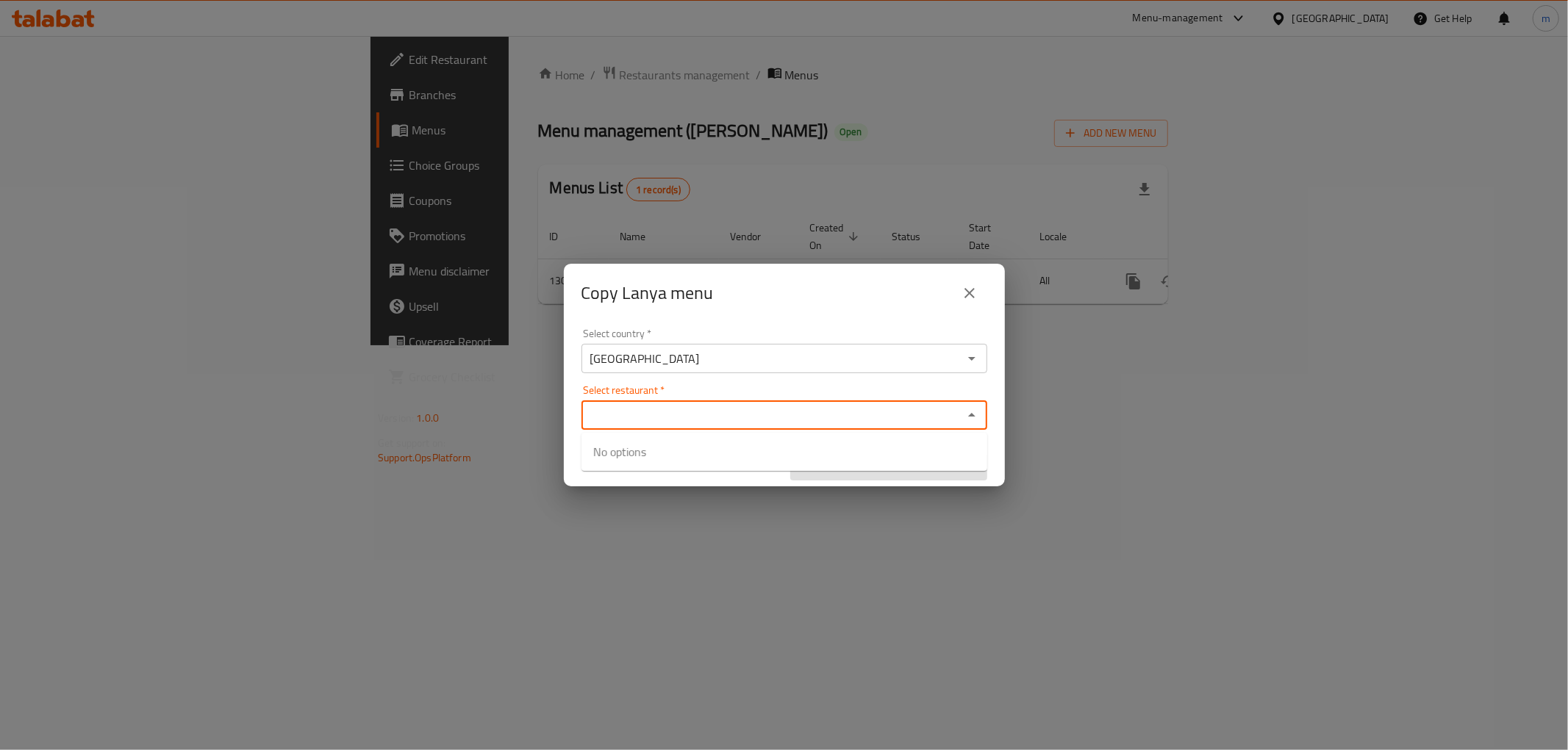
paste input "[PERSON_NAME]"
type input "[PERSON_NAME]"
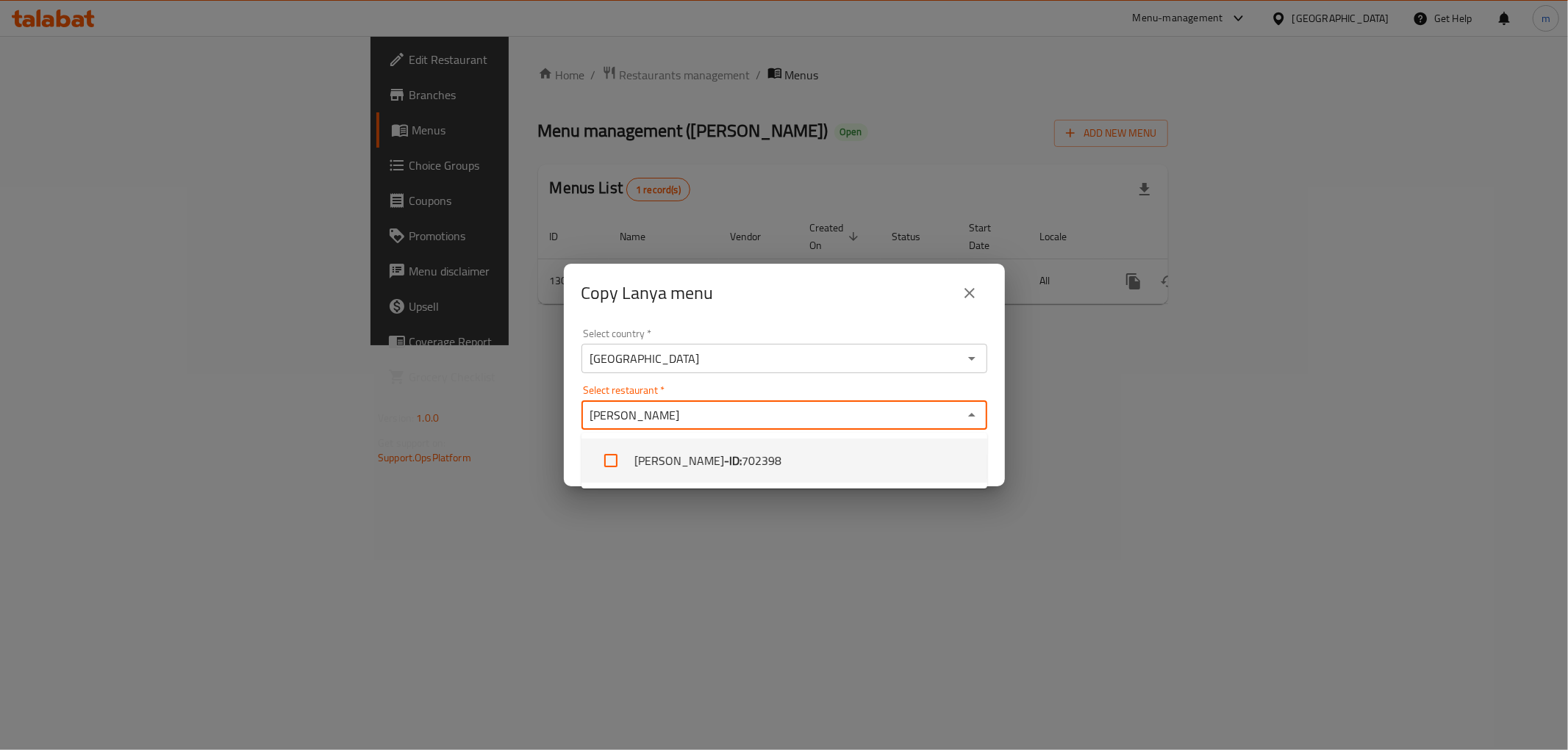
click at [672, 456] on li "Bas Yalanji - ID: 702398" at bounding box center [784, 460] width 406 height 44
checkbox input "true"
click at [716, 382] on div "Select country   * Iraq Select country * Select restaurant   * Bas Yalanji Sele…" at bounding box center [785, 404] width 442 height 163
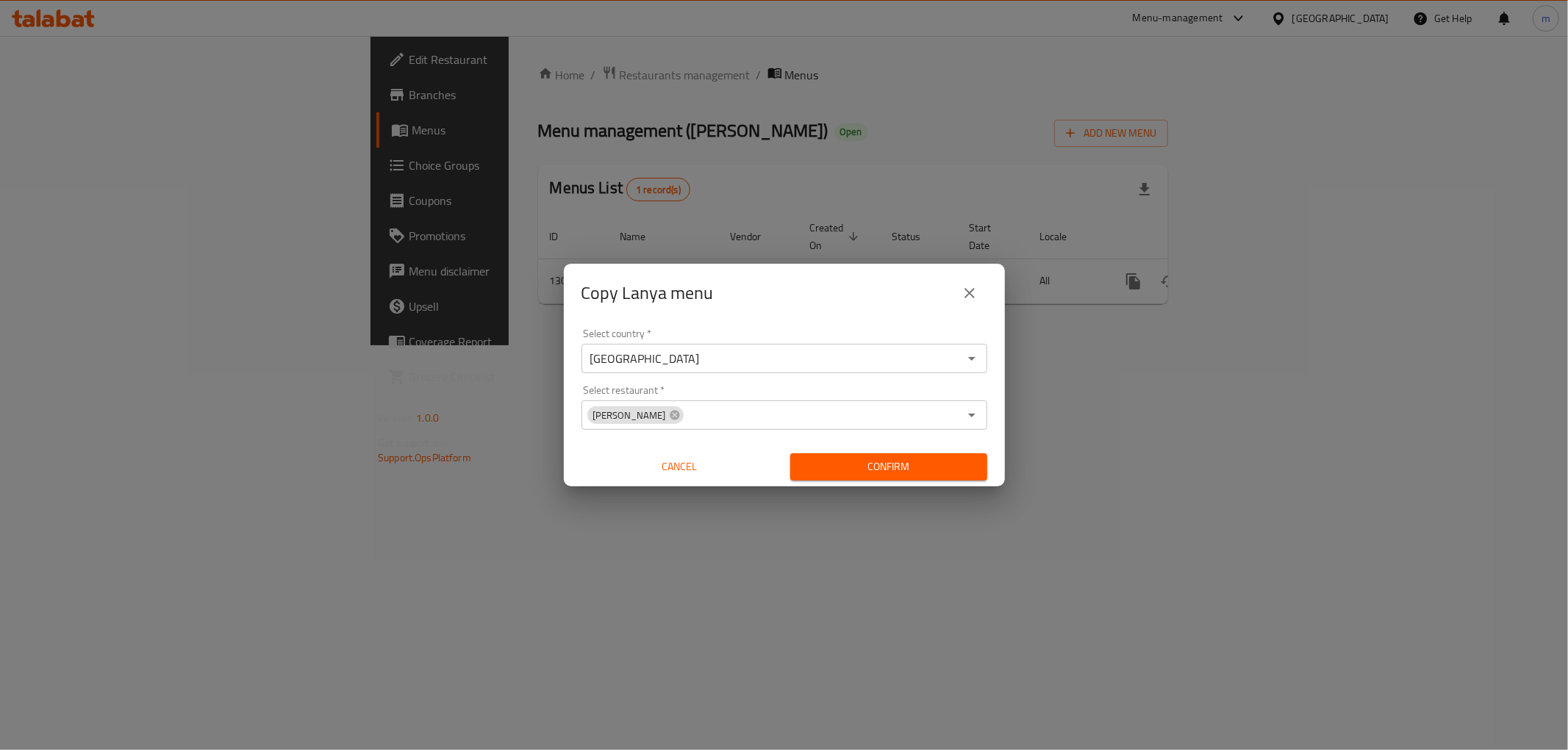
click at [930, 467] on span "Confirm" at bounding box center [888, 467] width 174 height 18
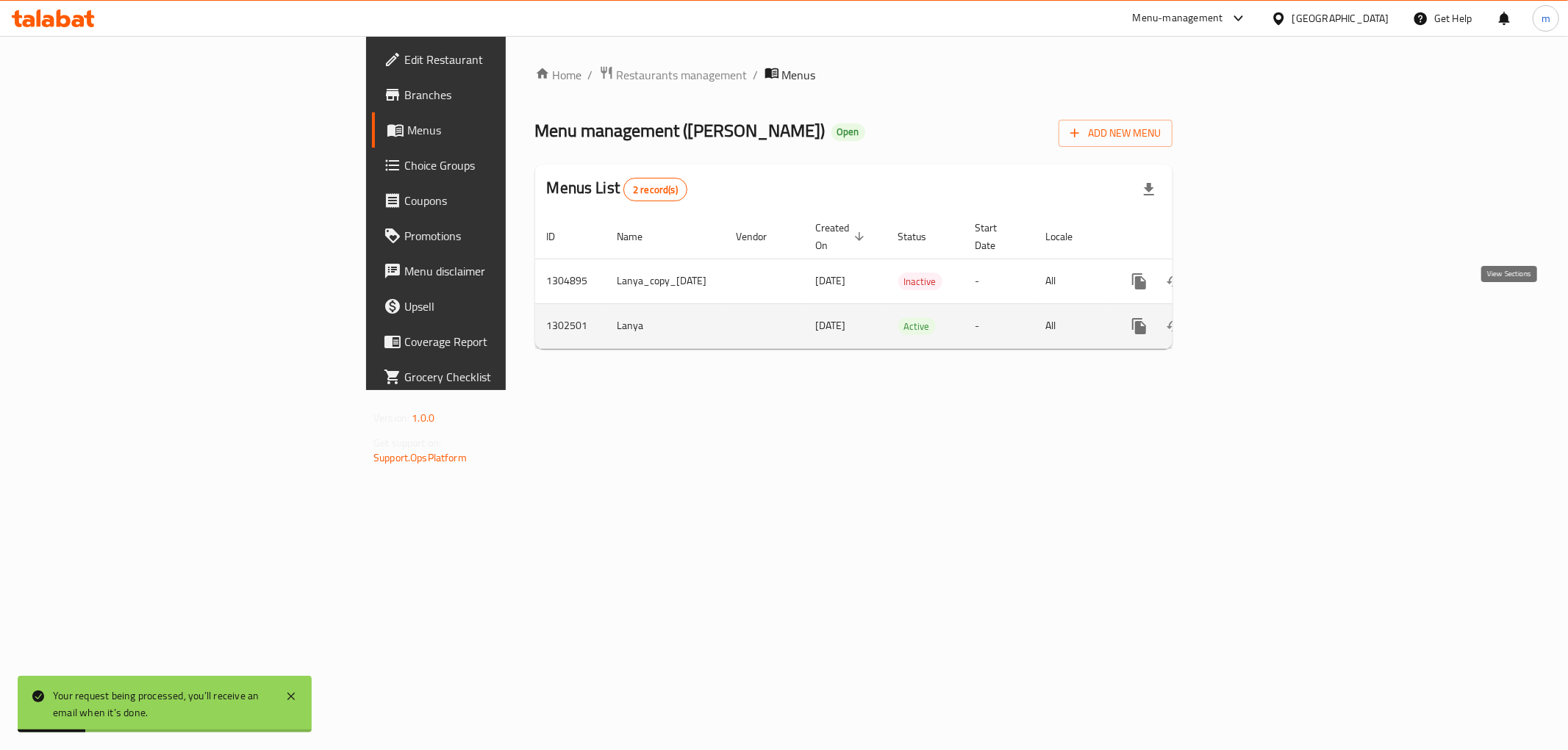
click at [1264, 309] on link "enhanced table" at bounding box center [1245, 326] width 35 height 35
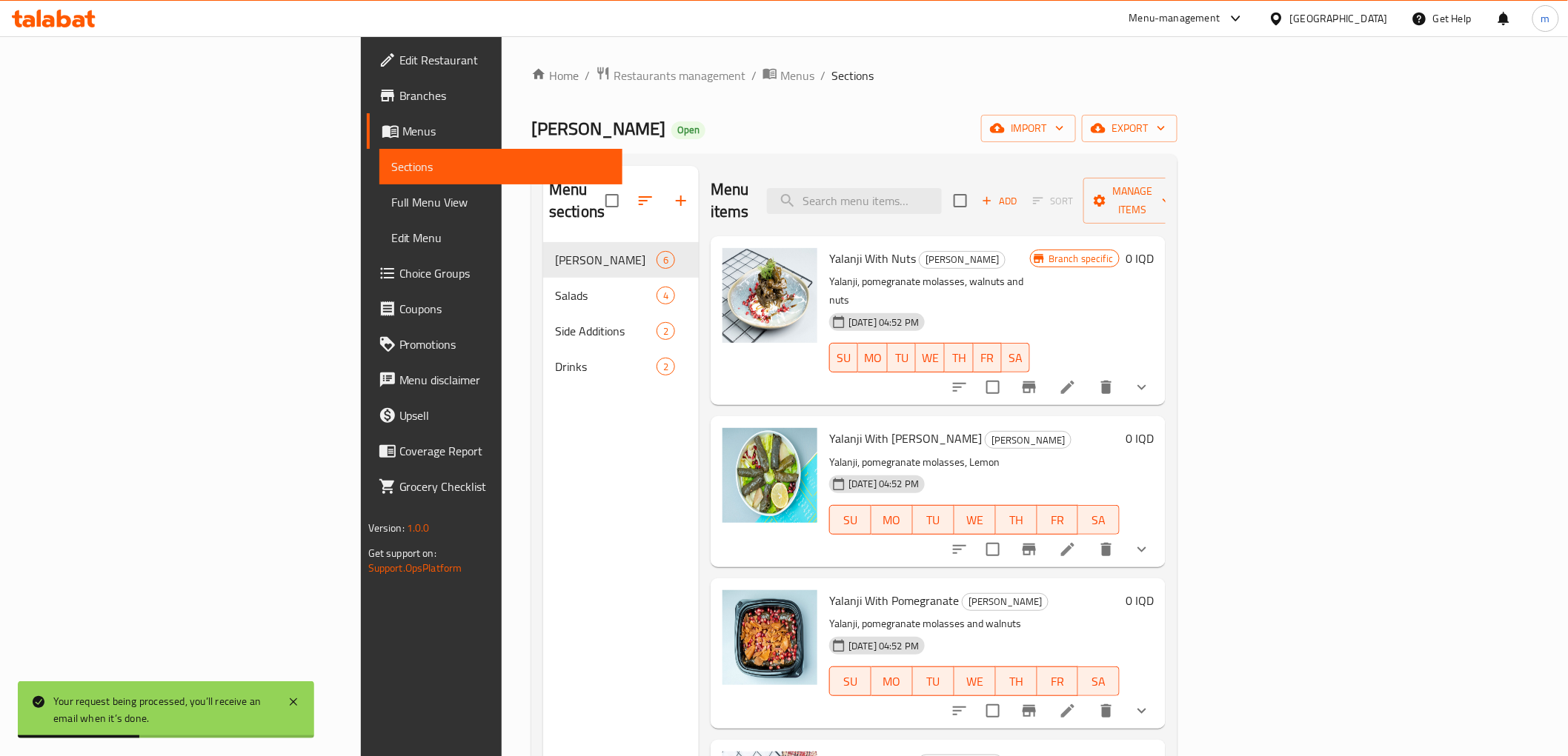
click at [1088, 536] on li at bounding box center [1067, 549] width 41 height 27
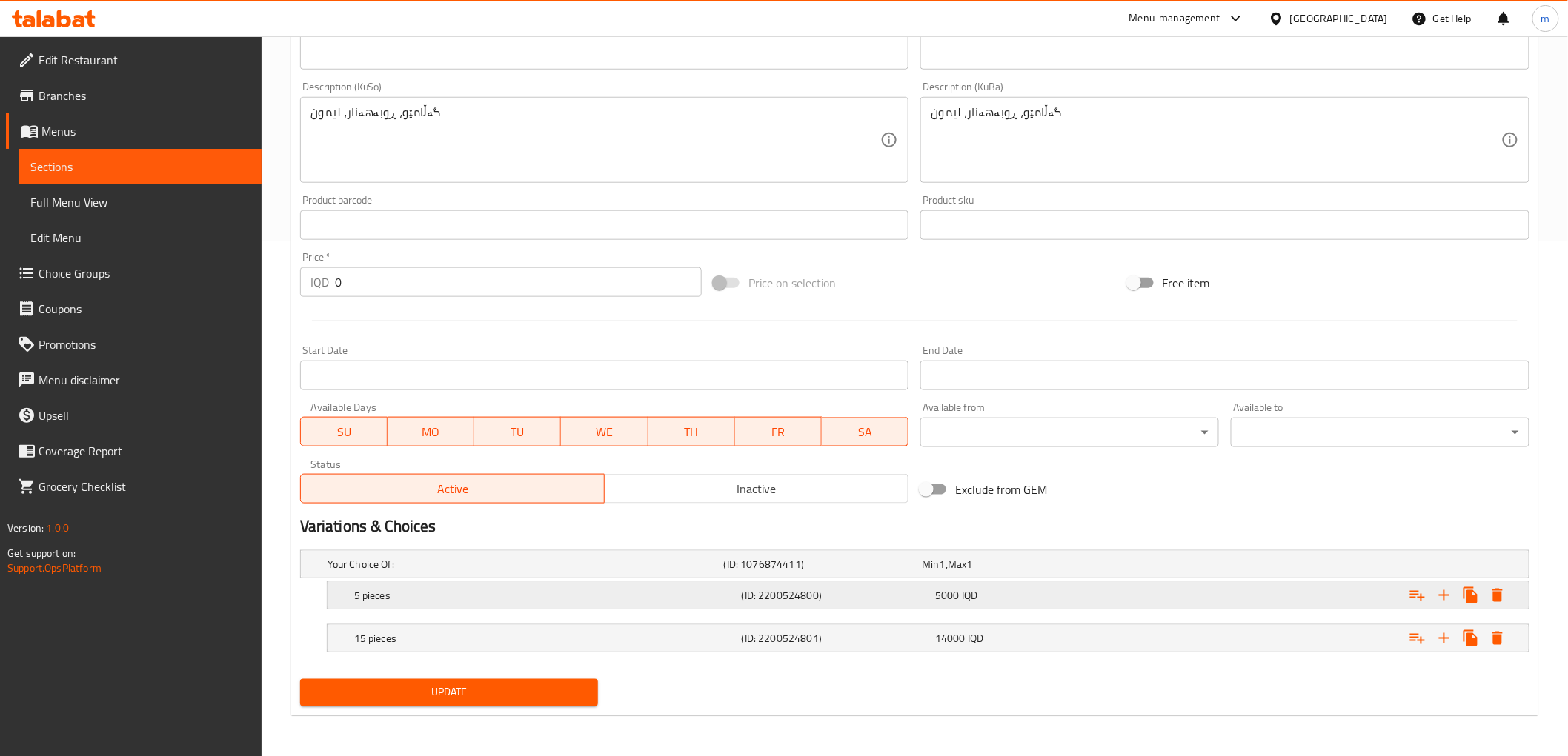
click at [426, 572] on h5 "5 pieces" at bounding box center [523, 565] width 391 height 15
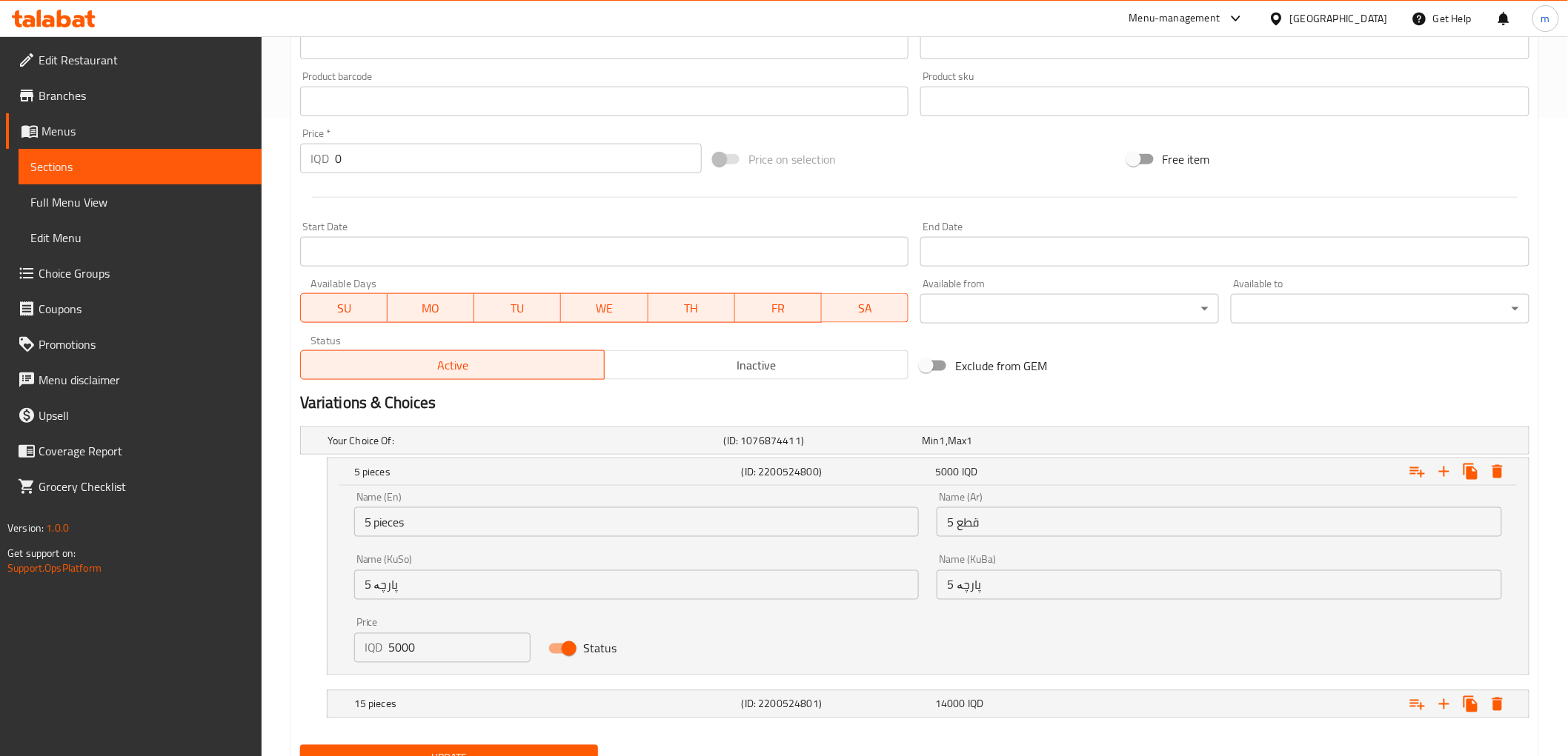
scroll to position [705, 0]
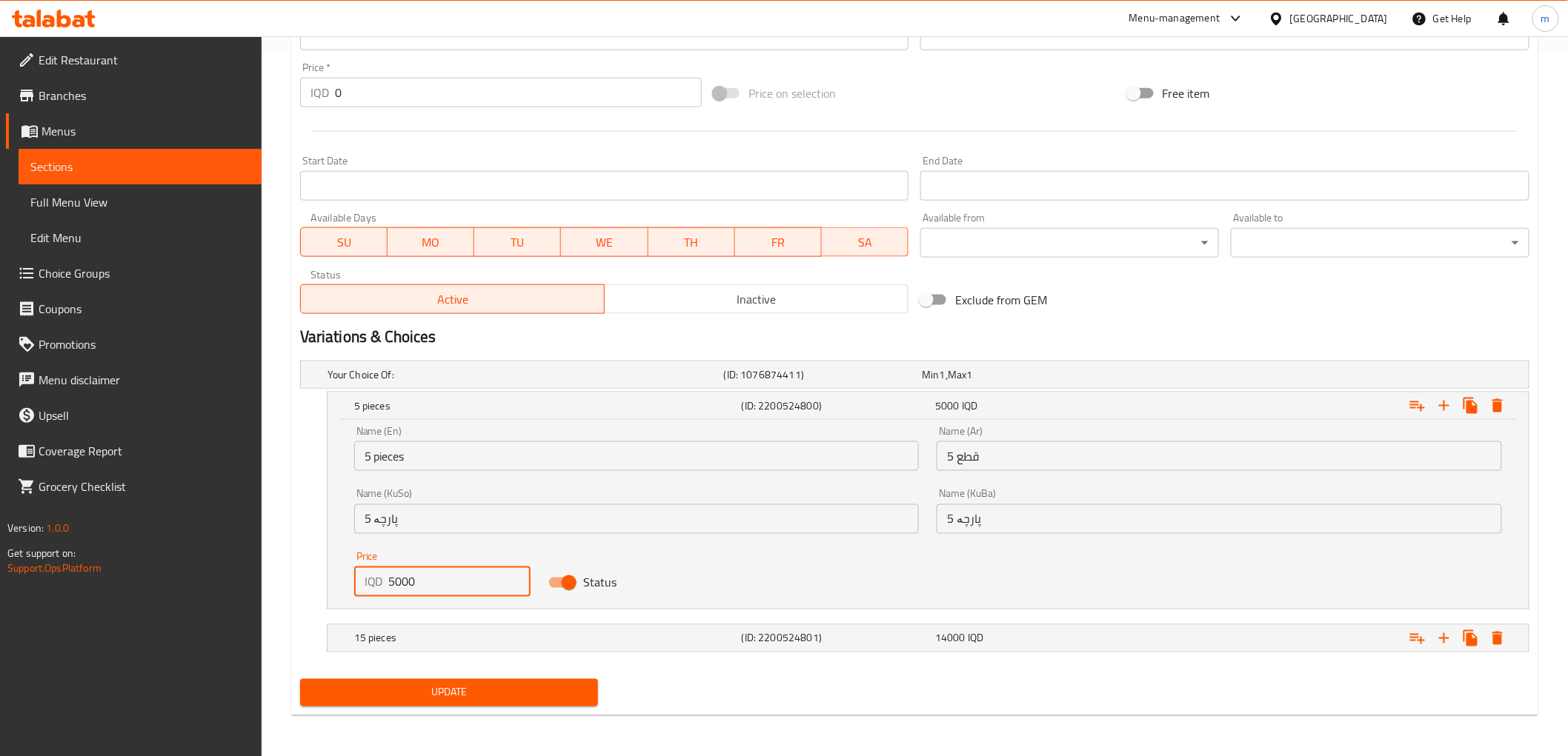
click at [421, 590] on input "5000" at bounding box center [460, 582] width 142 height 29
click at [420, 590] on input "5000" at bounding box center [460, 582] width 142 height 29
type input "8000"
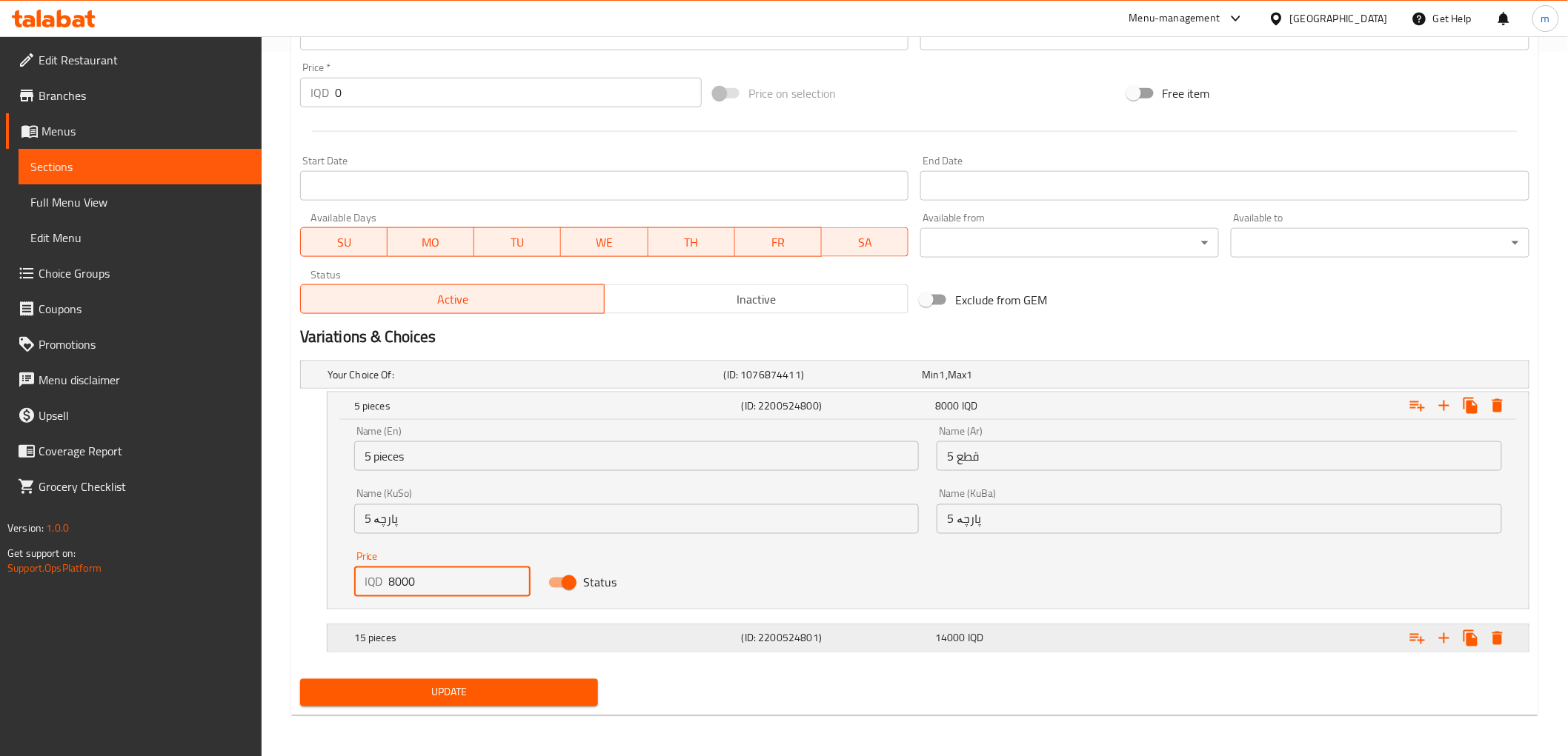
click at [450, 383] on h5 "15 pieces" at bounding box center [523, 374] width 391 height 15
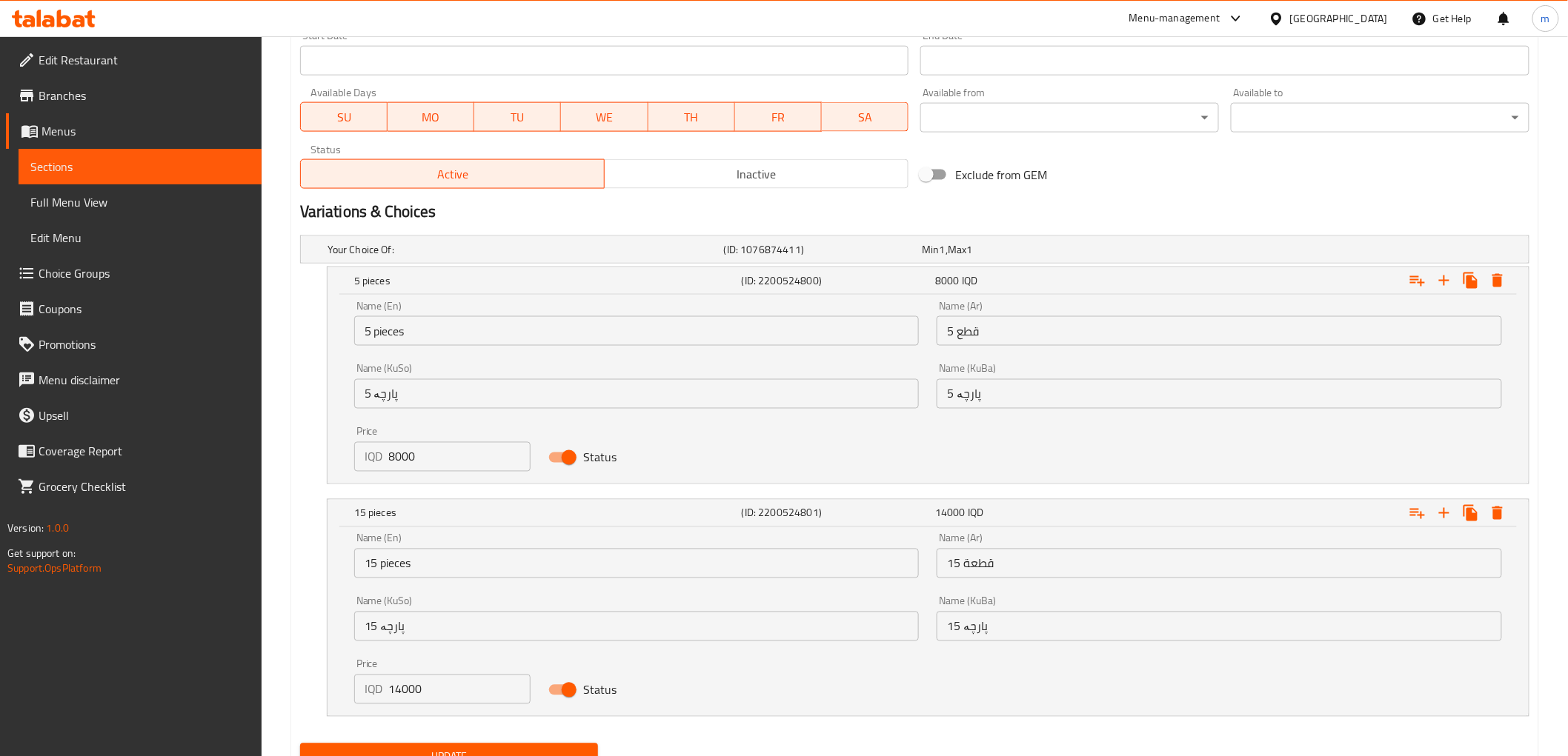
scroll to position [893, 0]
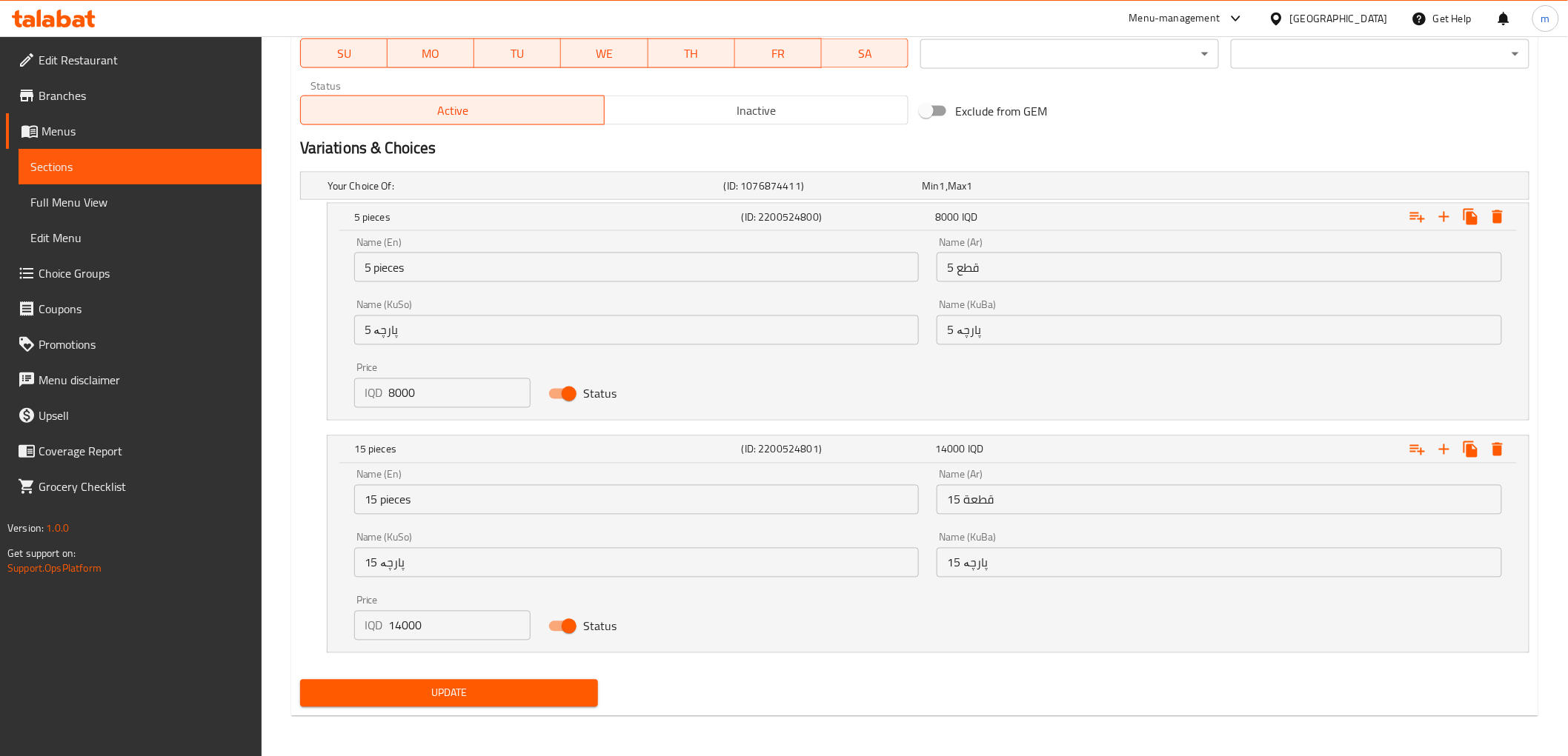
click at [405, 621] on input "14000" at bounding box center [460, 626] width 142 height 29
type input "25000"
click at [449, 685] on span "Update" at bounding box center [449, 694] width 275 height 18
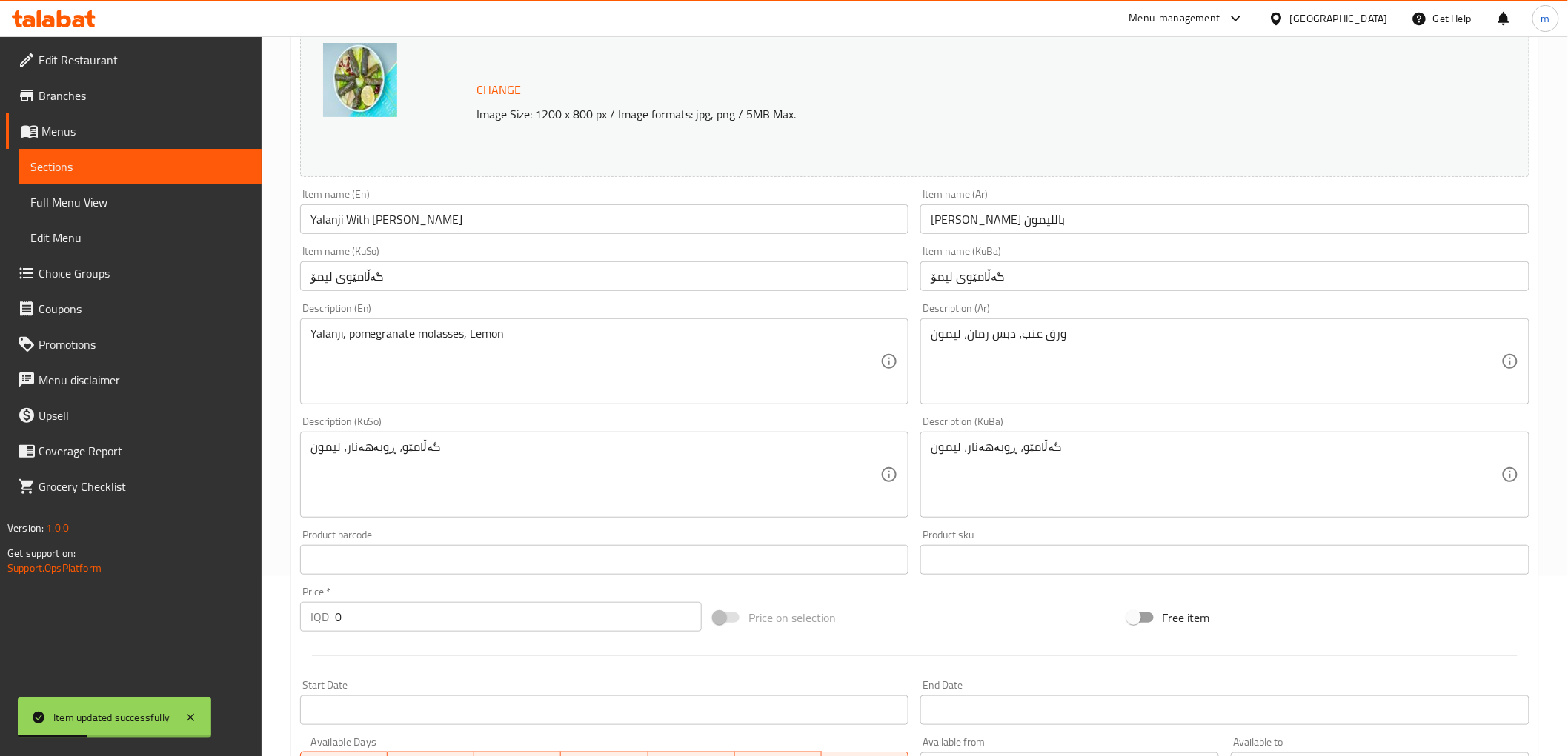
scroll to position [126, 0]
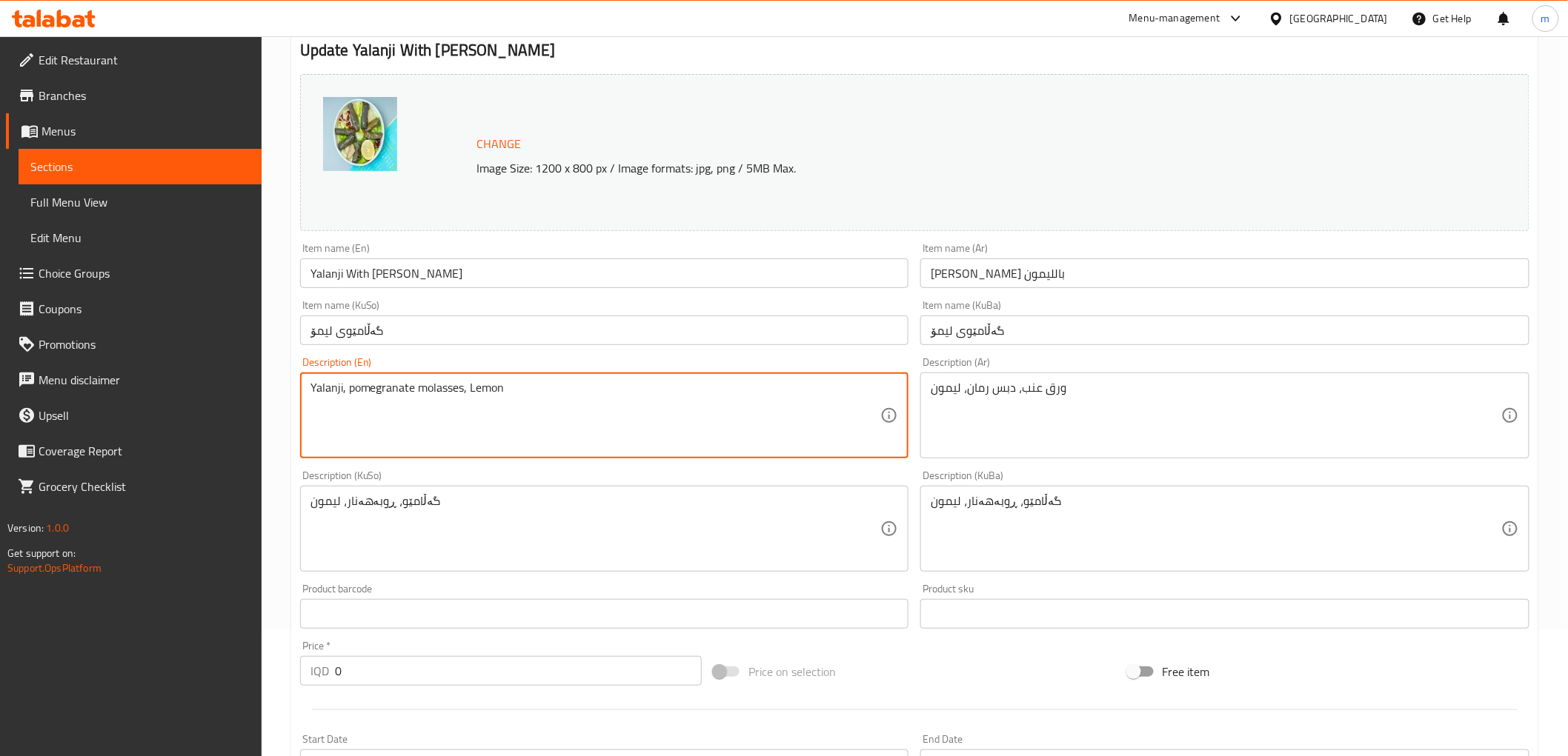
drag, startPoint x: 374, startPoint y: 389, endPoint x: 438, endPoint y: 387, distance: 64.0
click at [438, 387] on textarea "Yalanji, pomegranate molasses, Lemon" at bounding box center [595, 416] width 570 height 70
type textarea "Yalanji a, Lemon"
click at [448, 402] on textarea "Yalanji a, Lemon" at bounding box center [595, 416] width 570 height 70
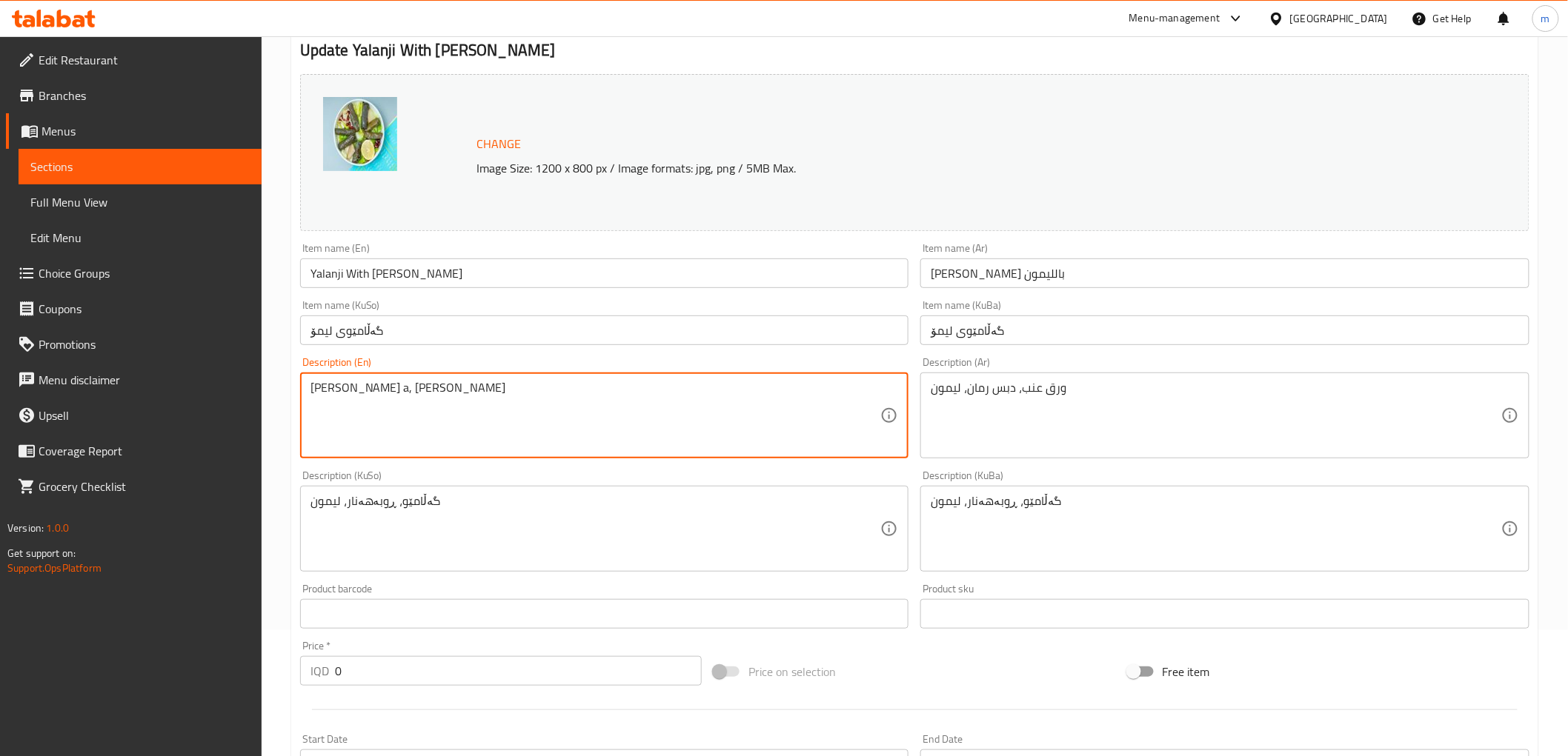
click at [448, 402] on textarea "Yalanji a, Lemon" at bounding box center [595, 416] width 570 height 70
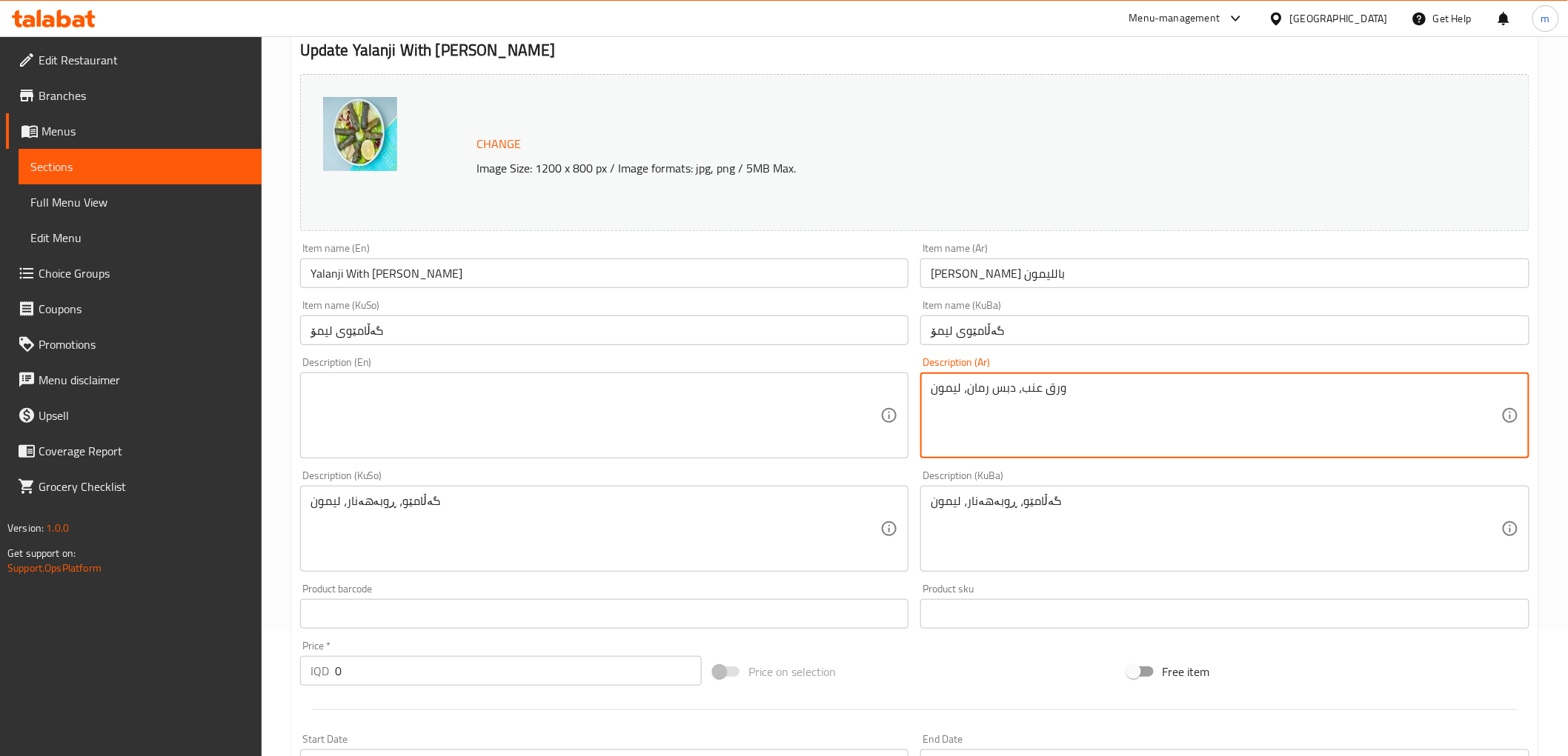
click at [1033, 408] on textarea "ورق عنب، دبس رمان، ليمون" at bounding box center [1216, 416] width 570 height 70
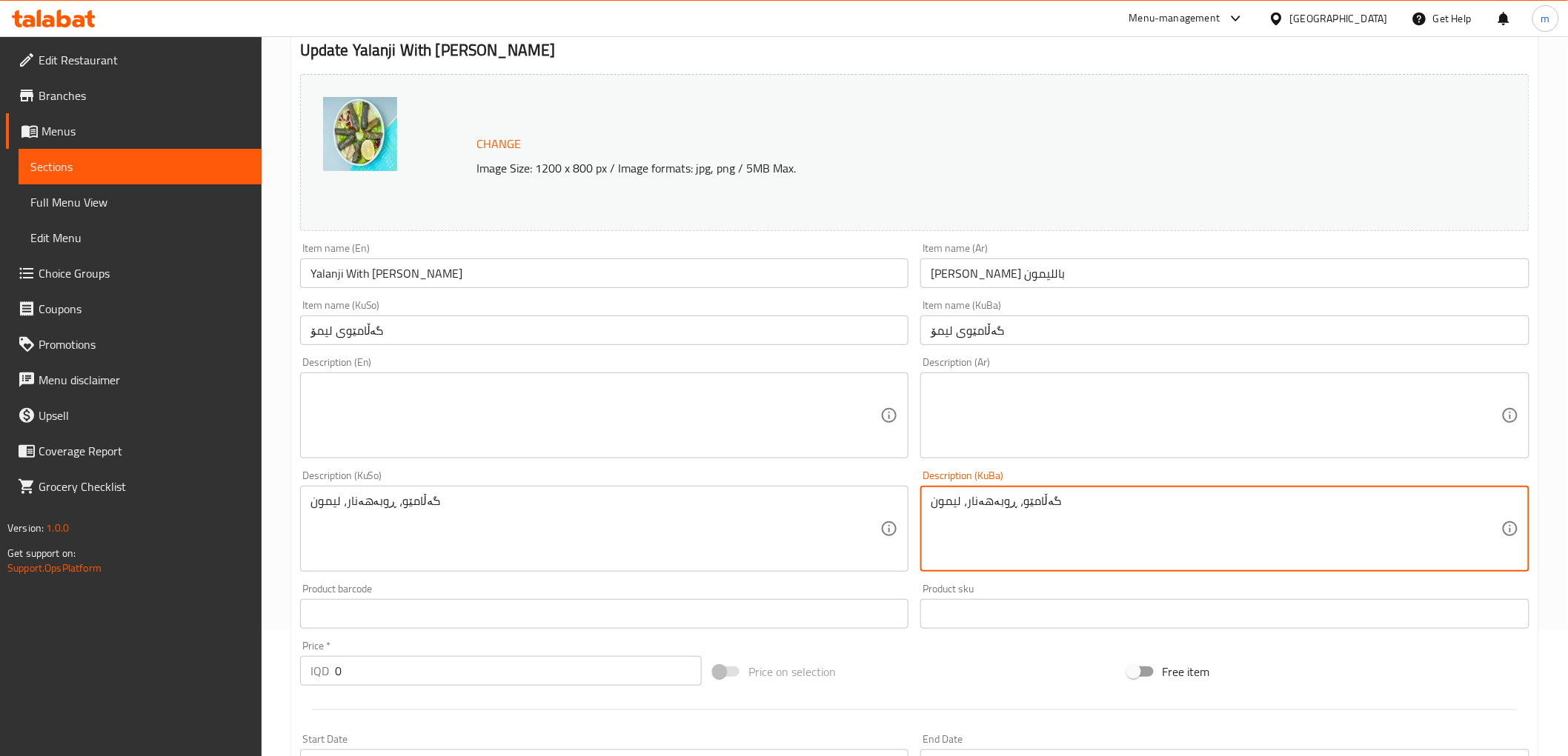
click at [1009, 502] on textarea "گەڵامێو، ڕوبەهەنار، ليمون" at bounding box center [1216, 529] width 570 height 70
click at [591, 489] on div "گەڵامێو، ڕوبەهەنار، ليمون Description (KuSo)" at bounding box center [604, 529] width 609 height 86
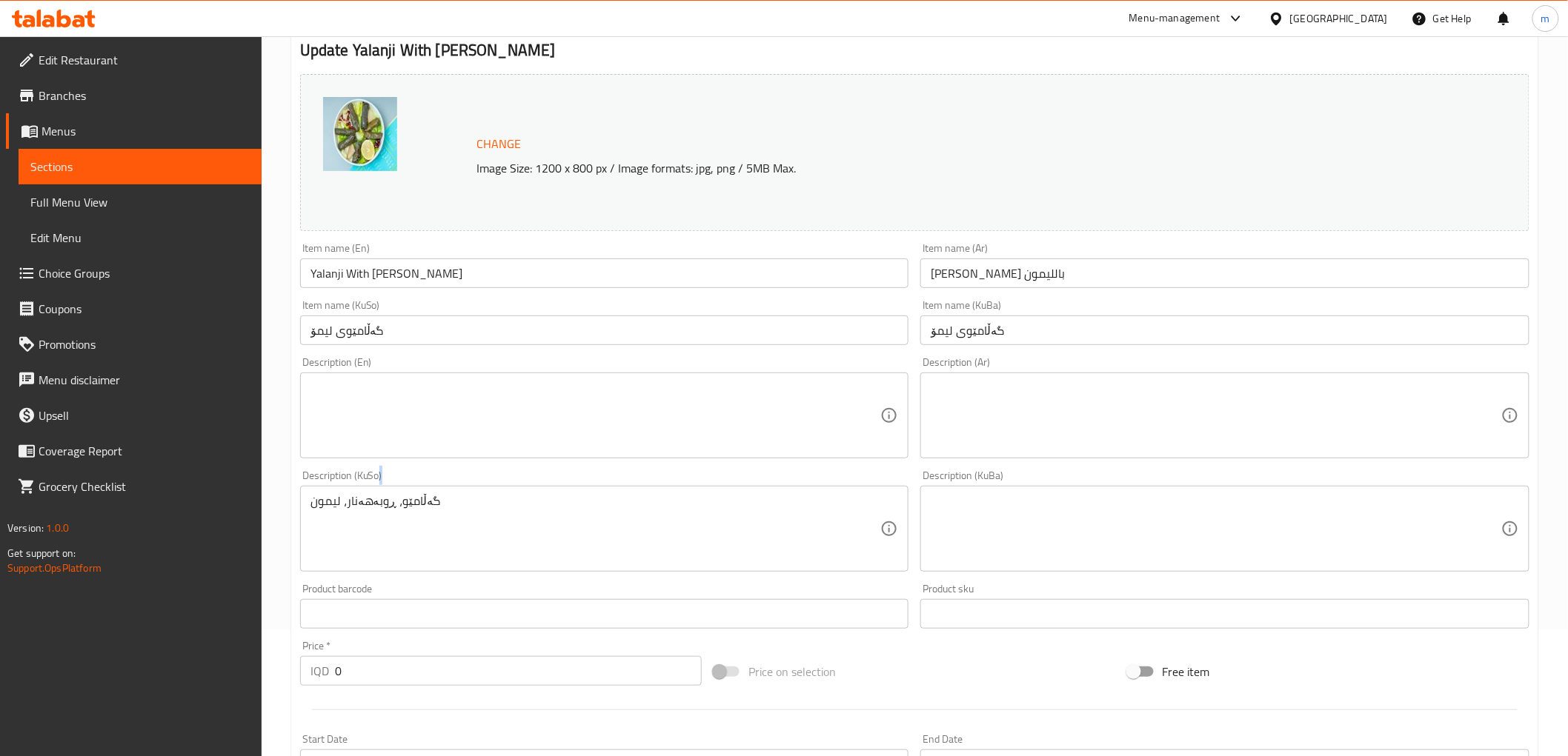
click at [591, 489] on div "گەڵامێو، ڕوبەهەنار، ليمون Description (KuSo)" at bounding box center [604, 529] width 609 height 86
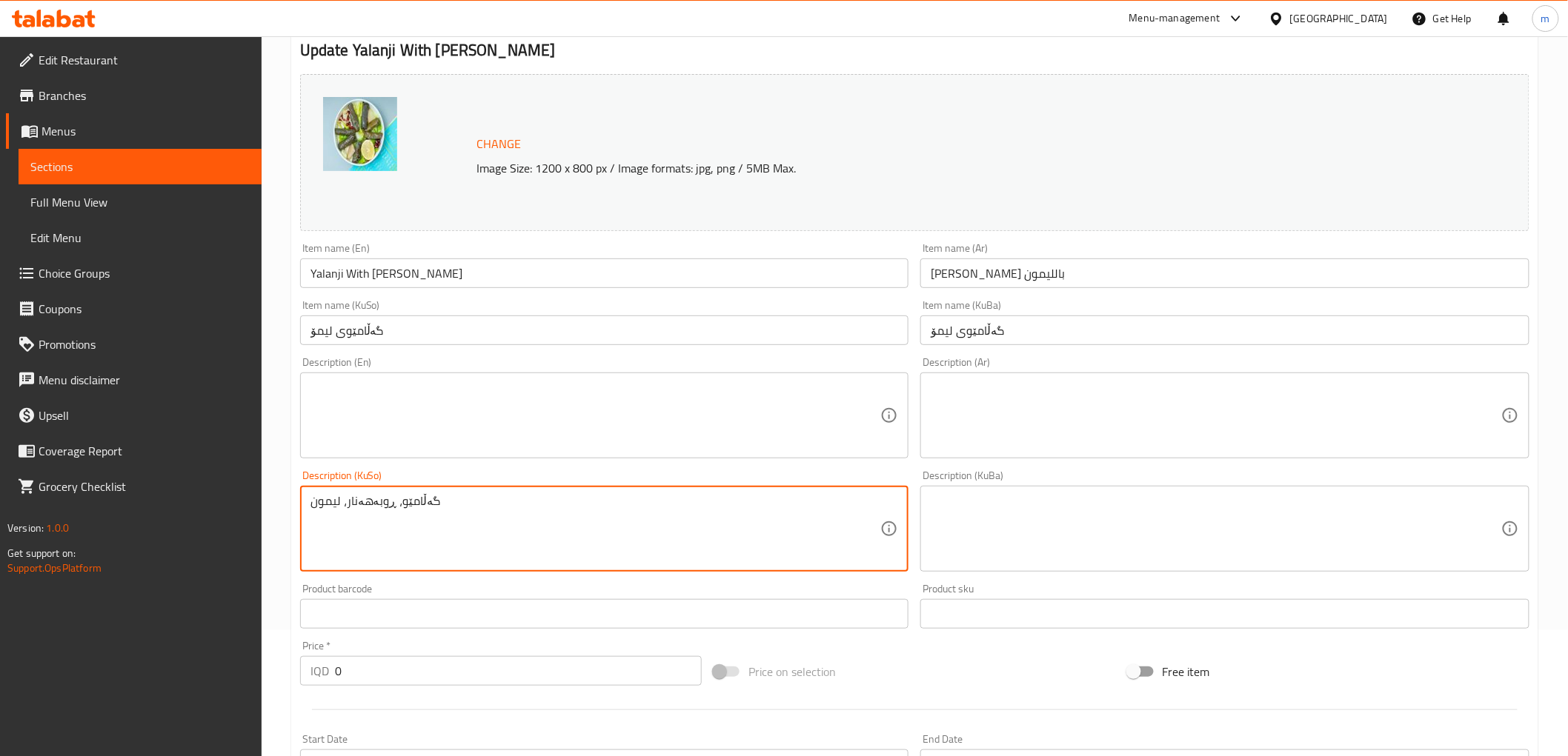
click at [551, 529] on textarea "گەڵامێو، ڕوبەهەنار، ليمون" at bounding box center [595, 529] width 570 height 70
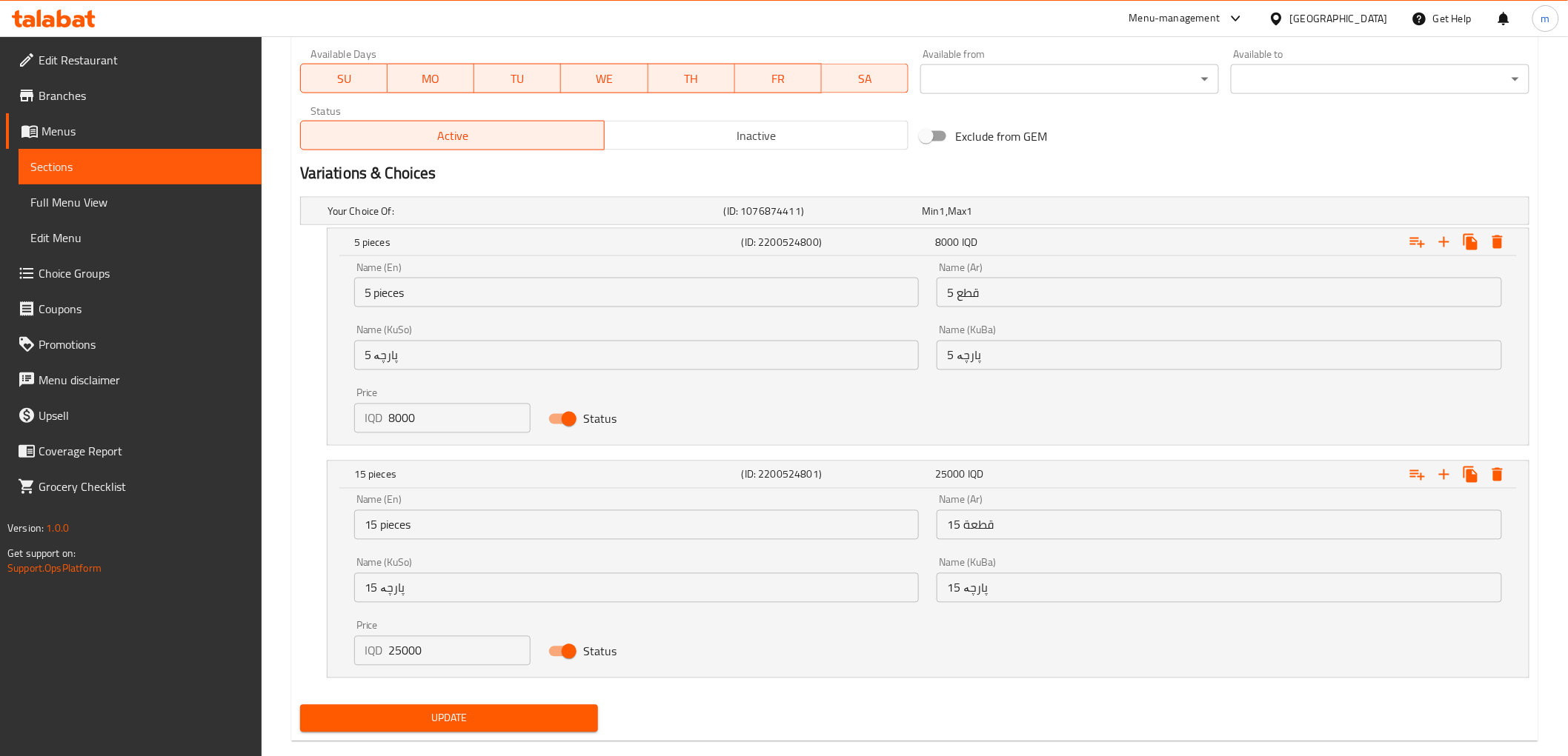
scroll to position [893, 0]
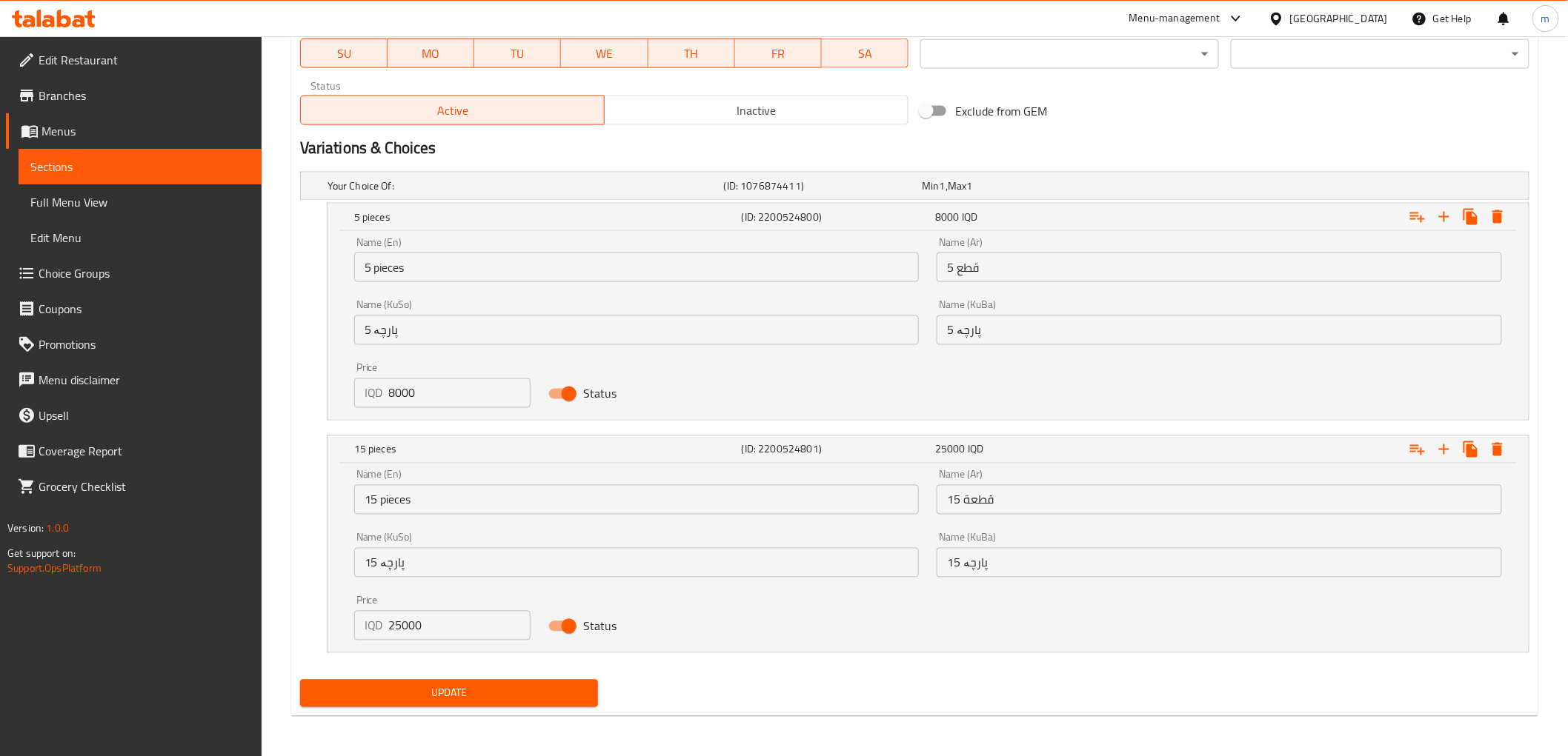
click at [460, 687] on span "Update" at bounding box center [449, 694] width 275 height 18
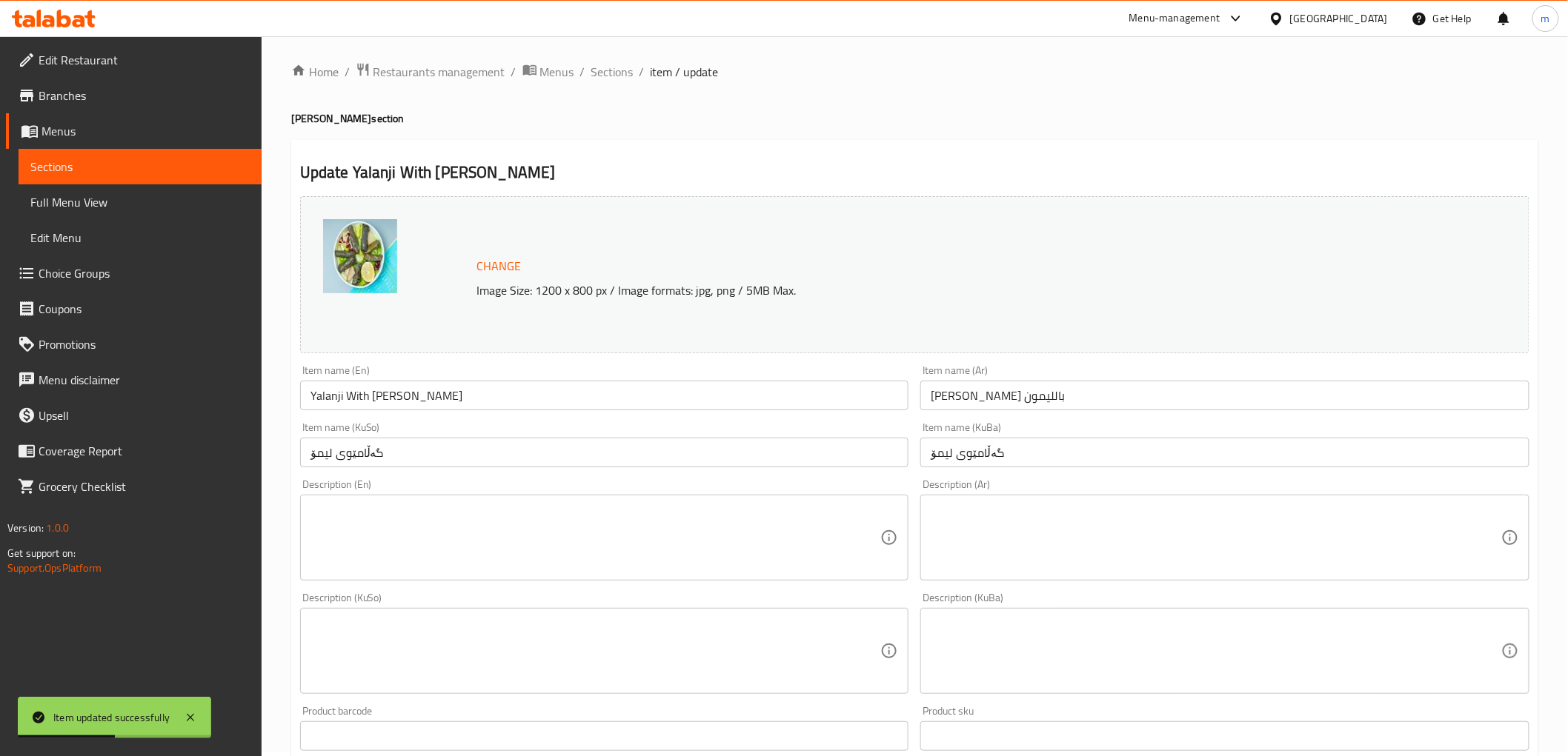
scroll to position [0, 0]
click at [623, 79] on span "Sections" at bounding box center [612, 75] width 42 height 17
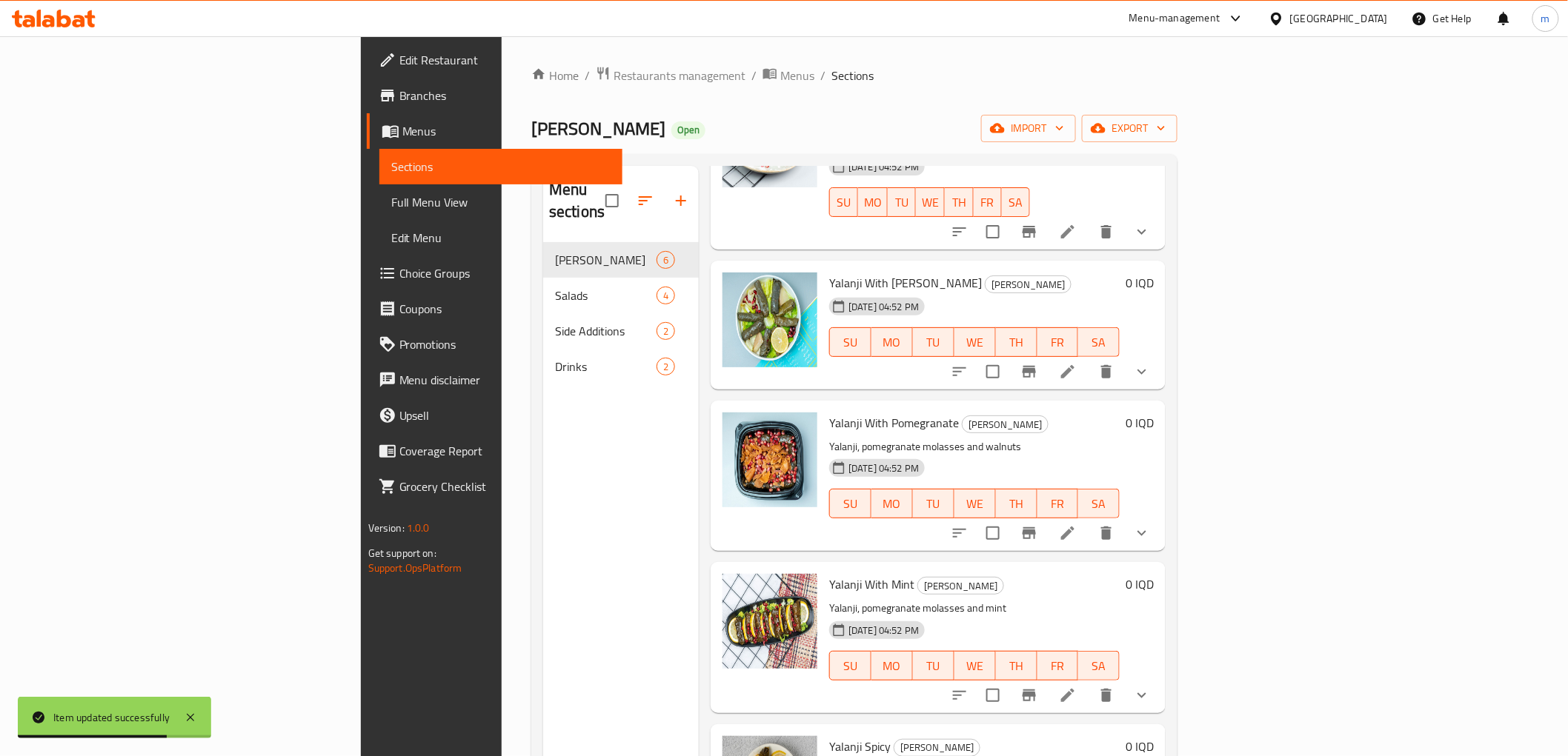
scroll to position [191, 0]
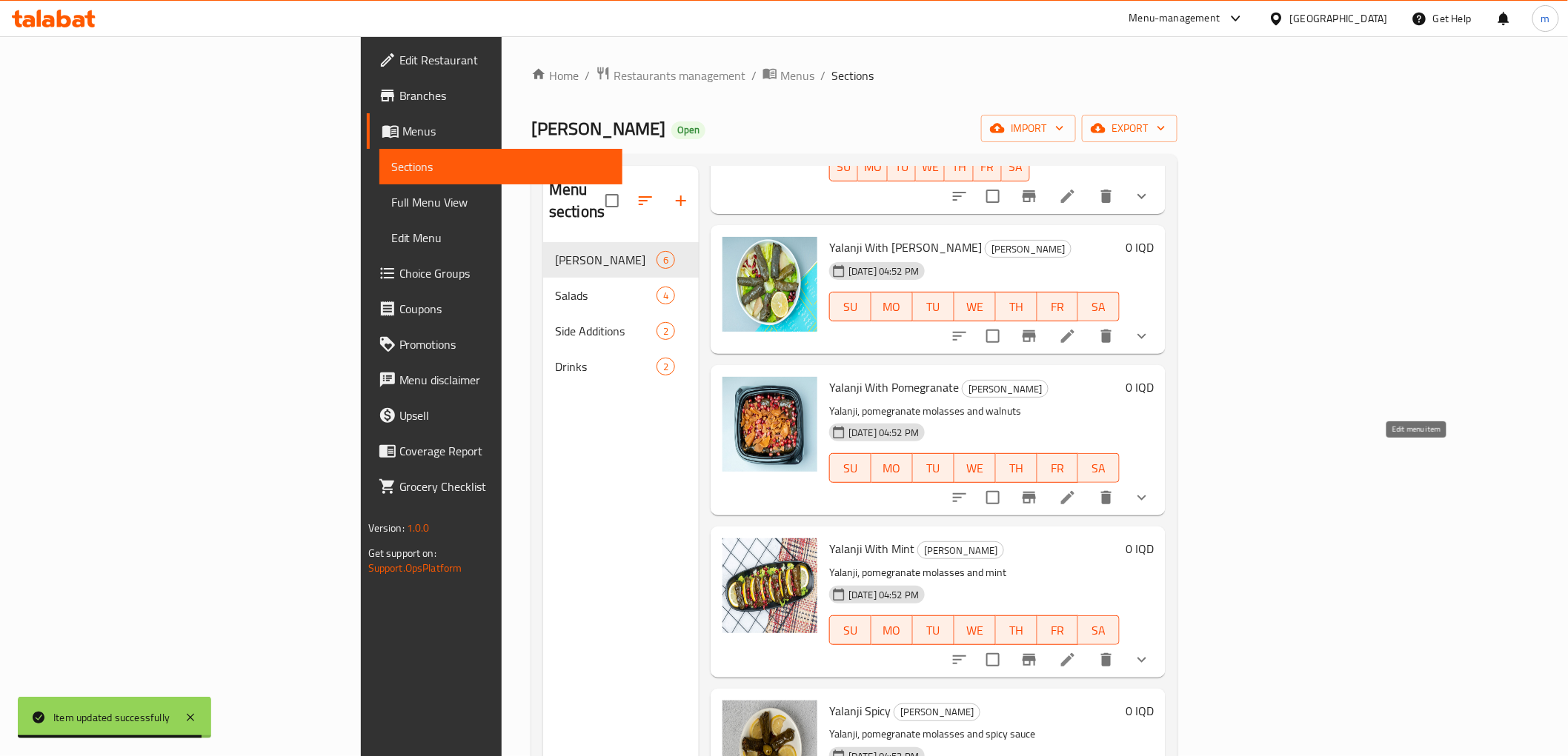
click at [1075, 491] on icon at bounding box center [1067, 498] width 14 height 14
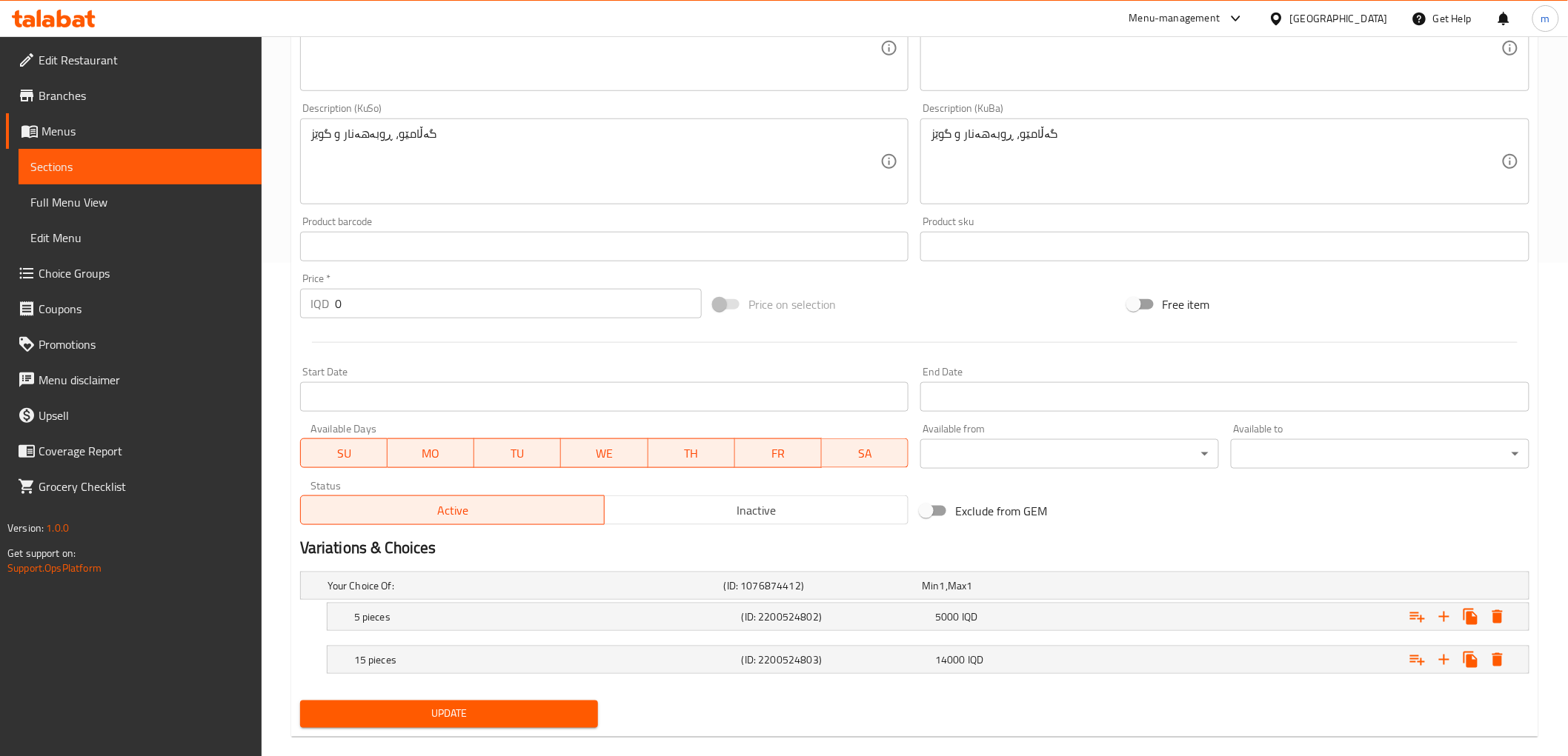
scroll to position [515, 0]
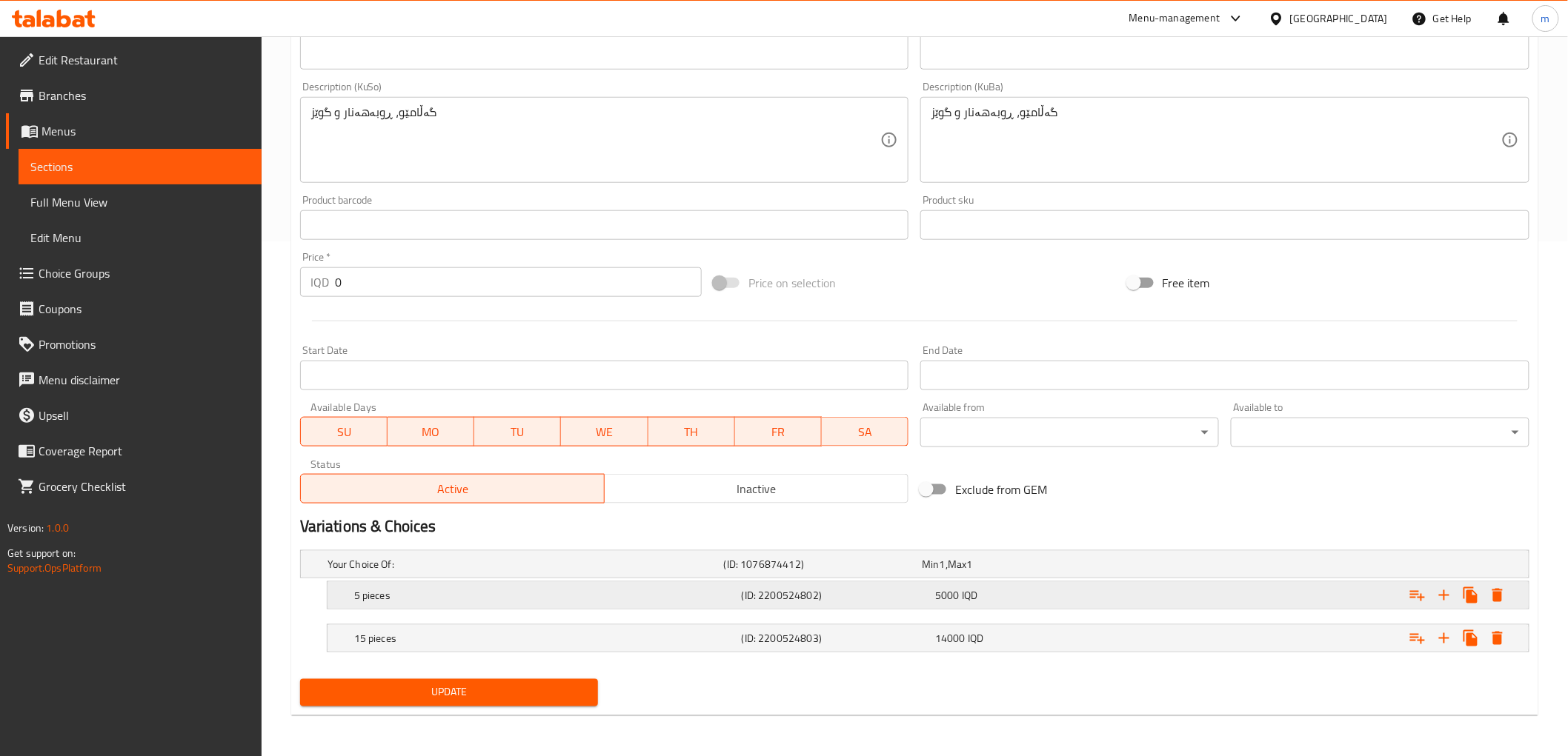
click at [460, 572] on h5 "5 pieces" at bounding box center [523, 565] width 391 height 15
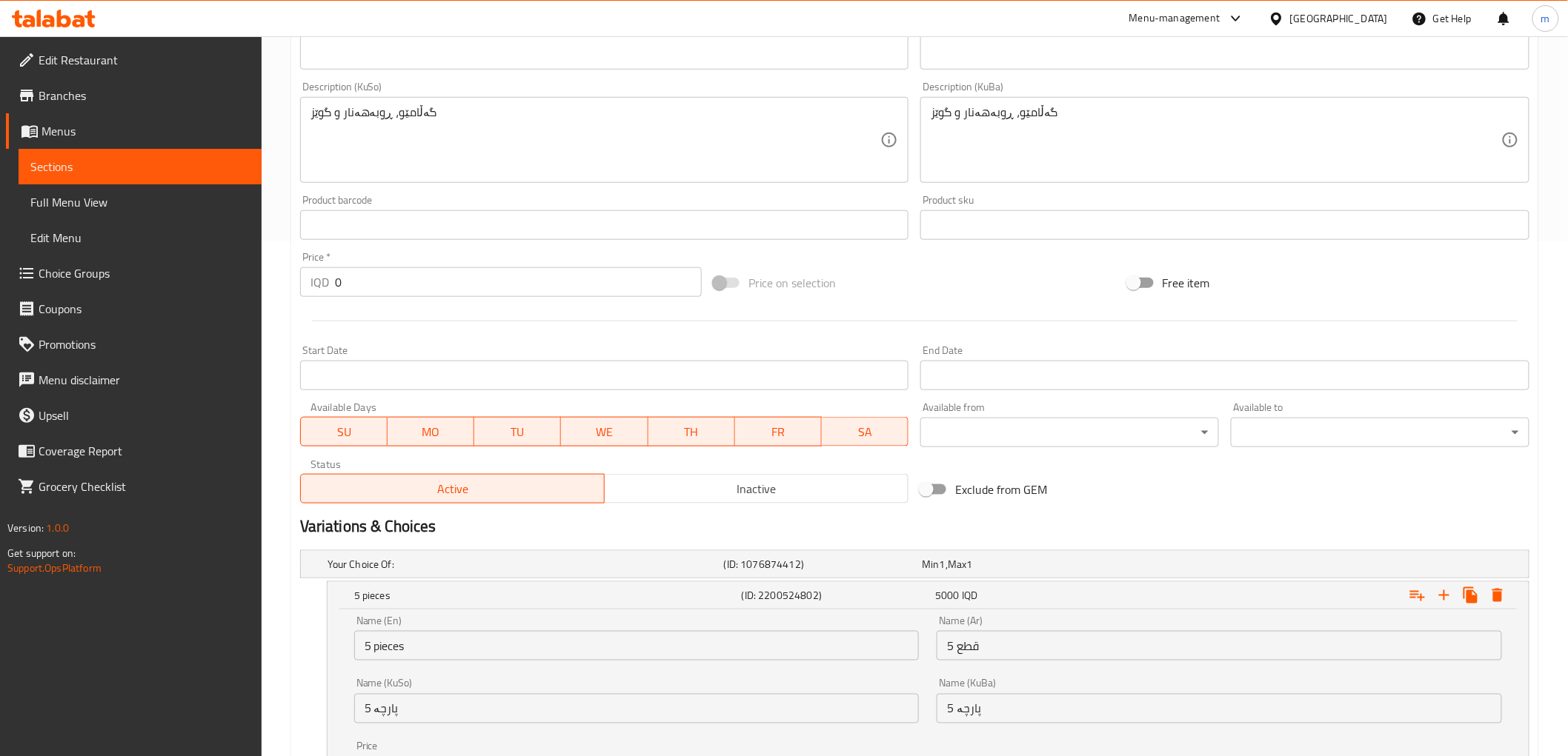
scroll to position [705, 0]
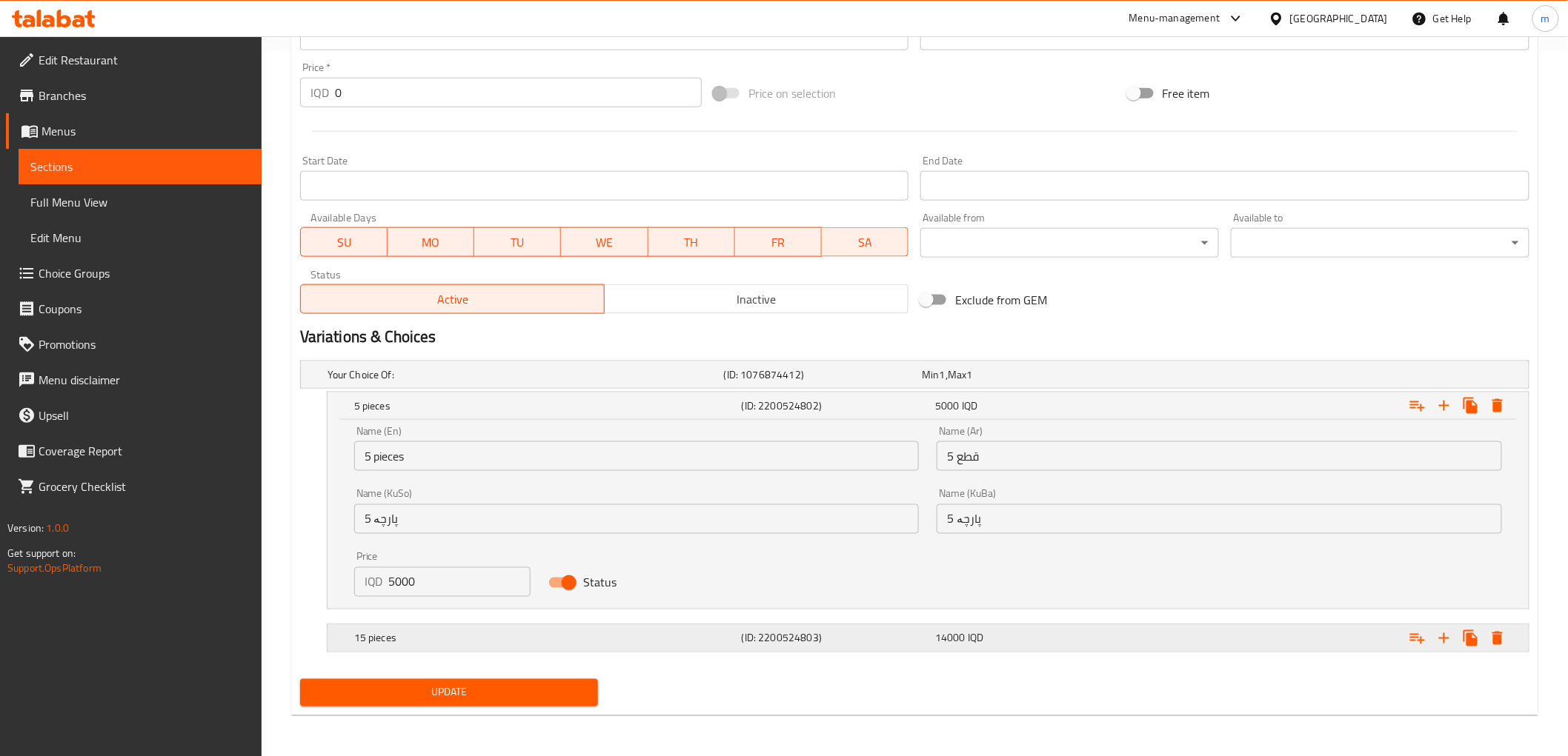
click at [440, 385] on div "15 pieces" at bounding box center [523, 374] width 396 height 21
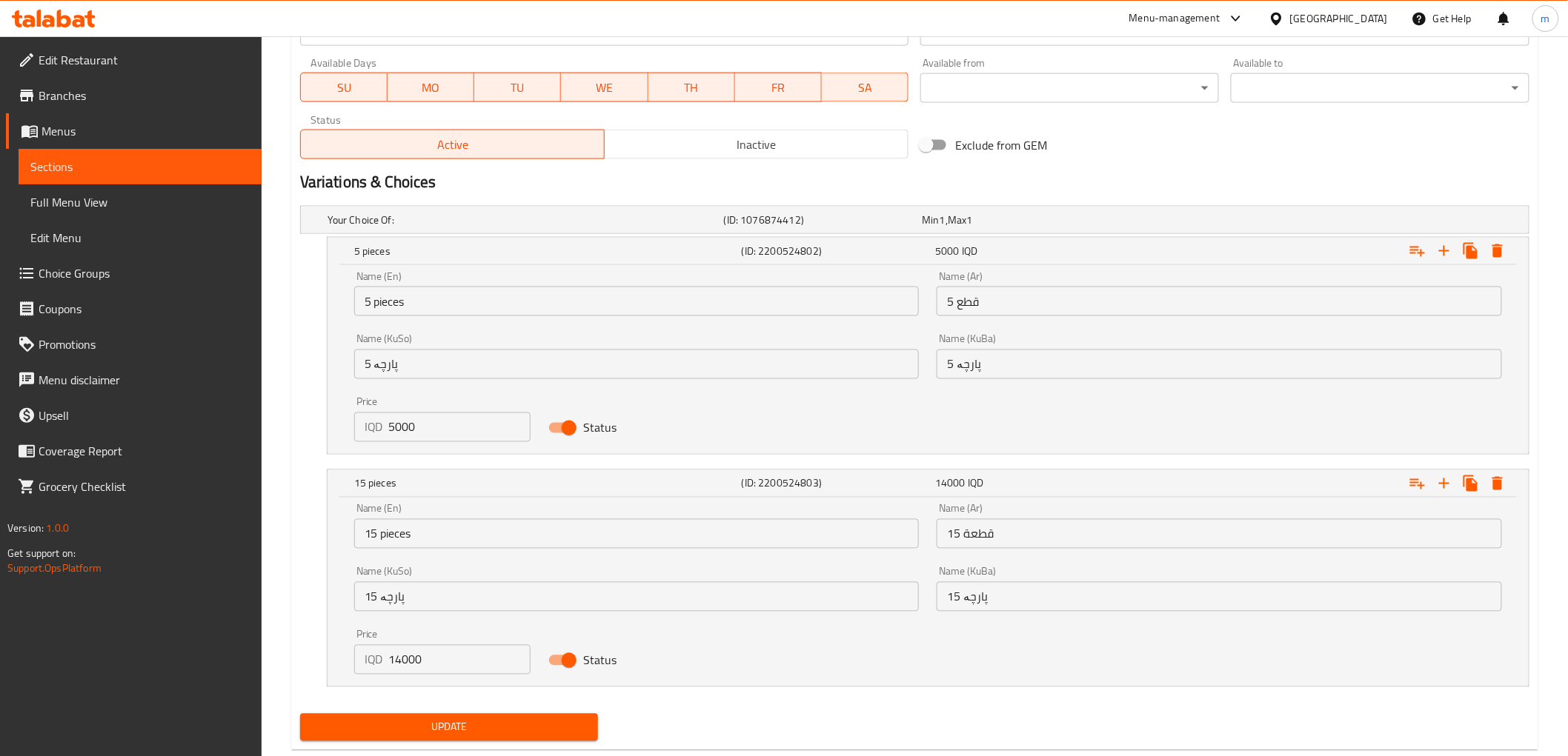
scroll to position [893, 0]
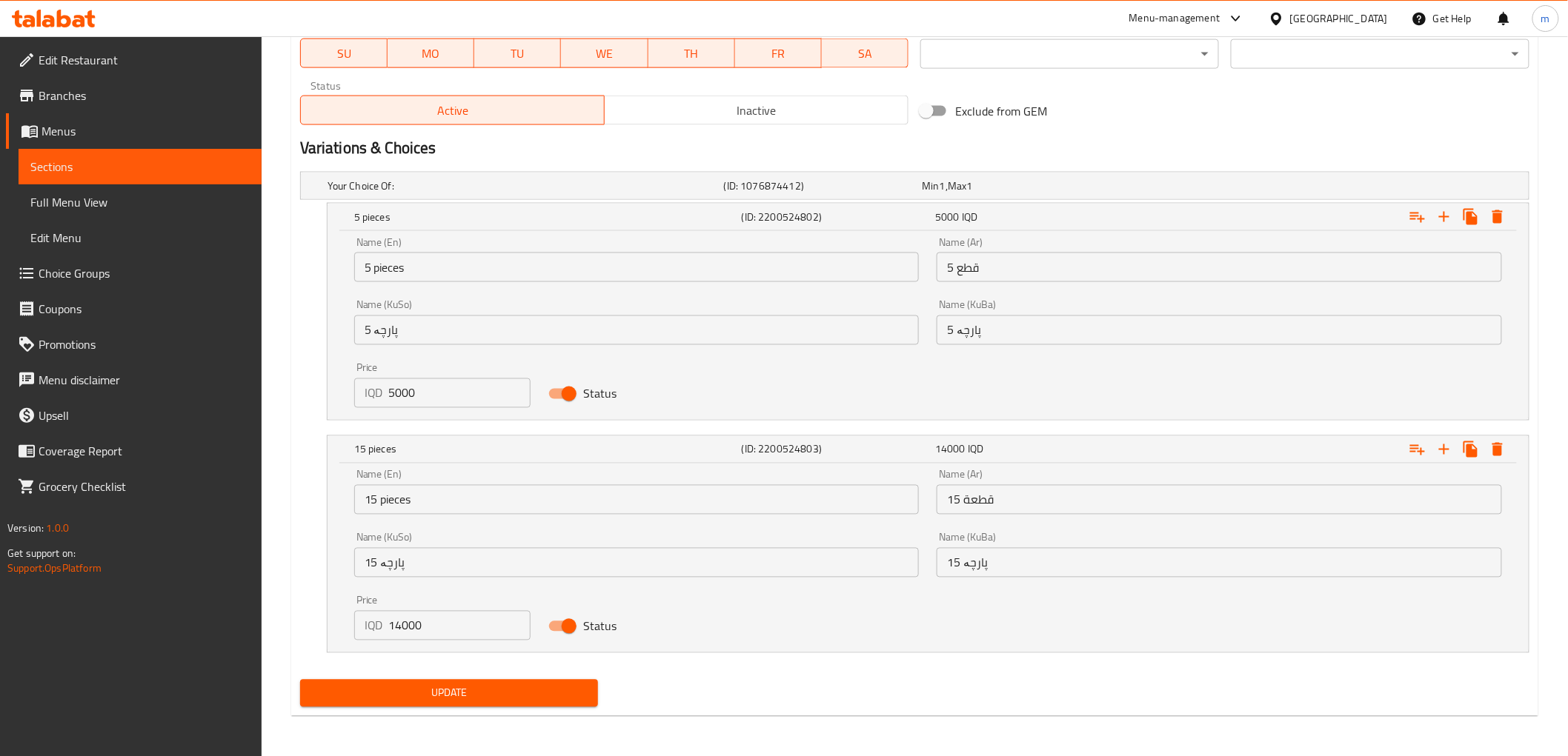
click at [396, 379] on input "5000" at bounding box center [460, 394] width 142 height 29
type input "8500"
click at [409, 620] on input "14000" at bounding box center [460, 626] width 142 height 29
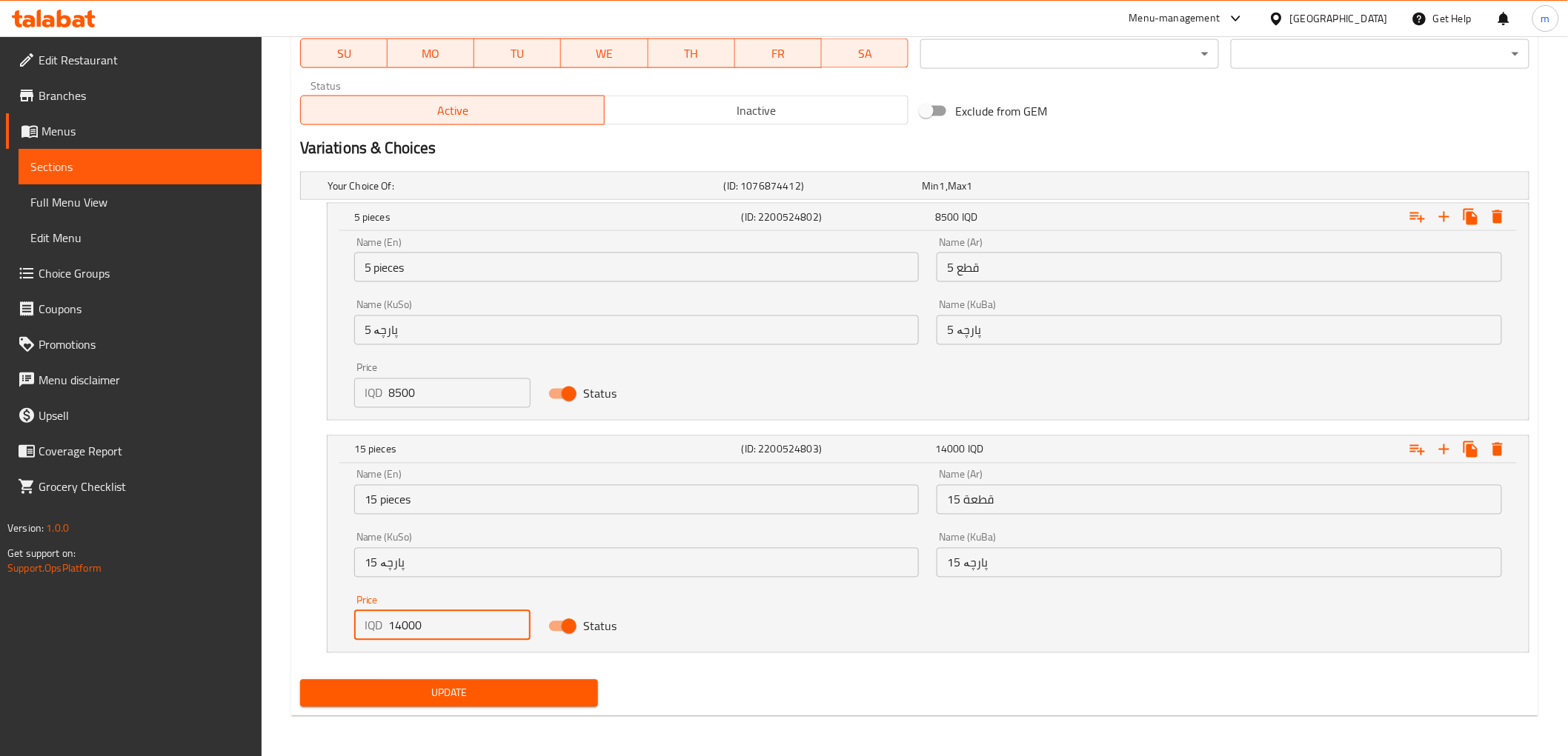
click at [409, 620] on input "14000" at bounding box center [460, 626] width 142 height 29
type input "26500"
click at [449, 690] on span "Update" at bounding box center [449, 694] width 275 height 18
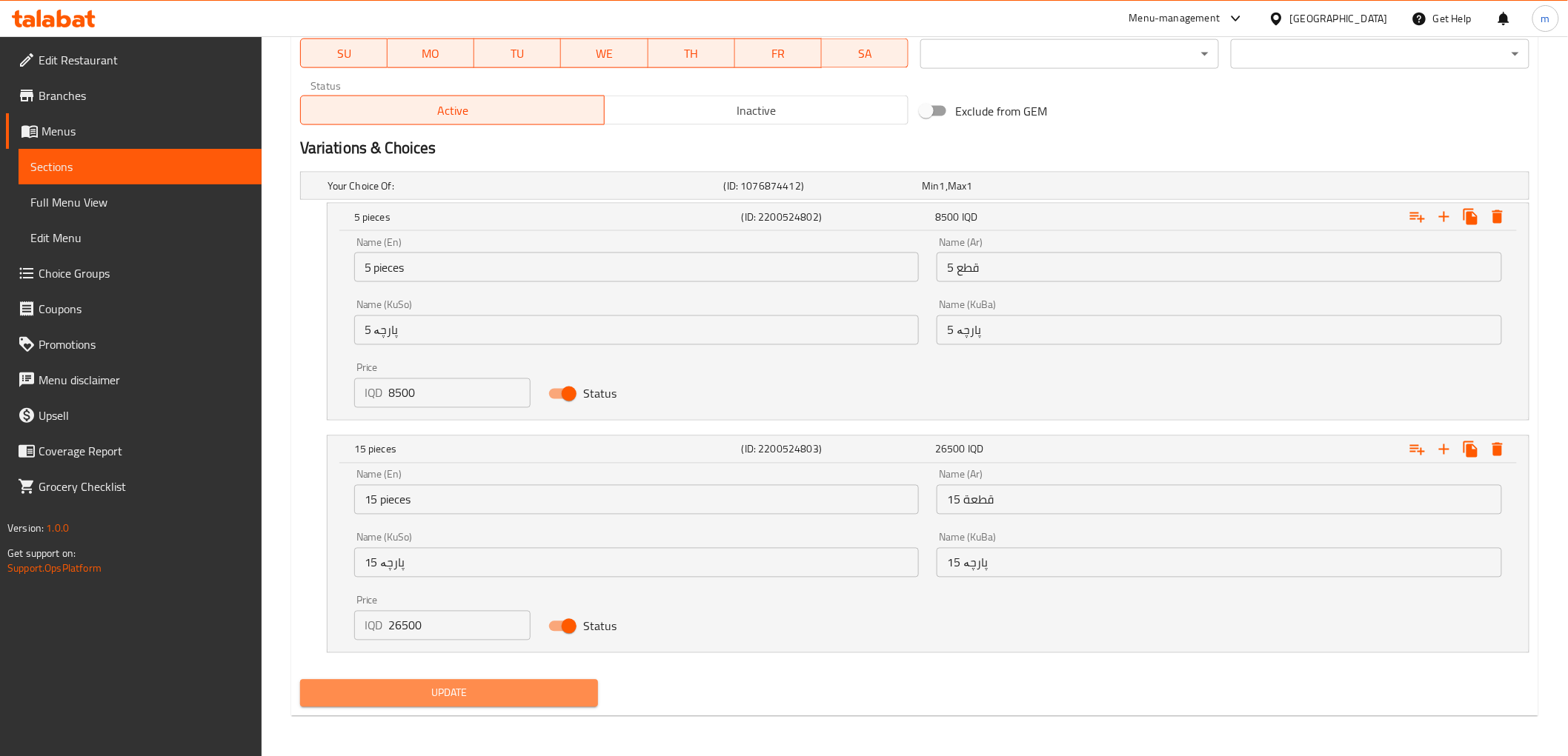
click at [491, 682] on button "Update" at bounding box center [449, 694] width 298 height 27
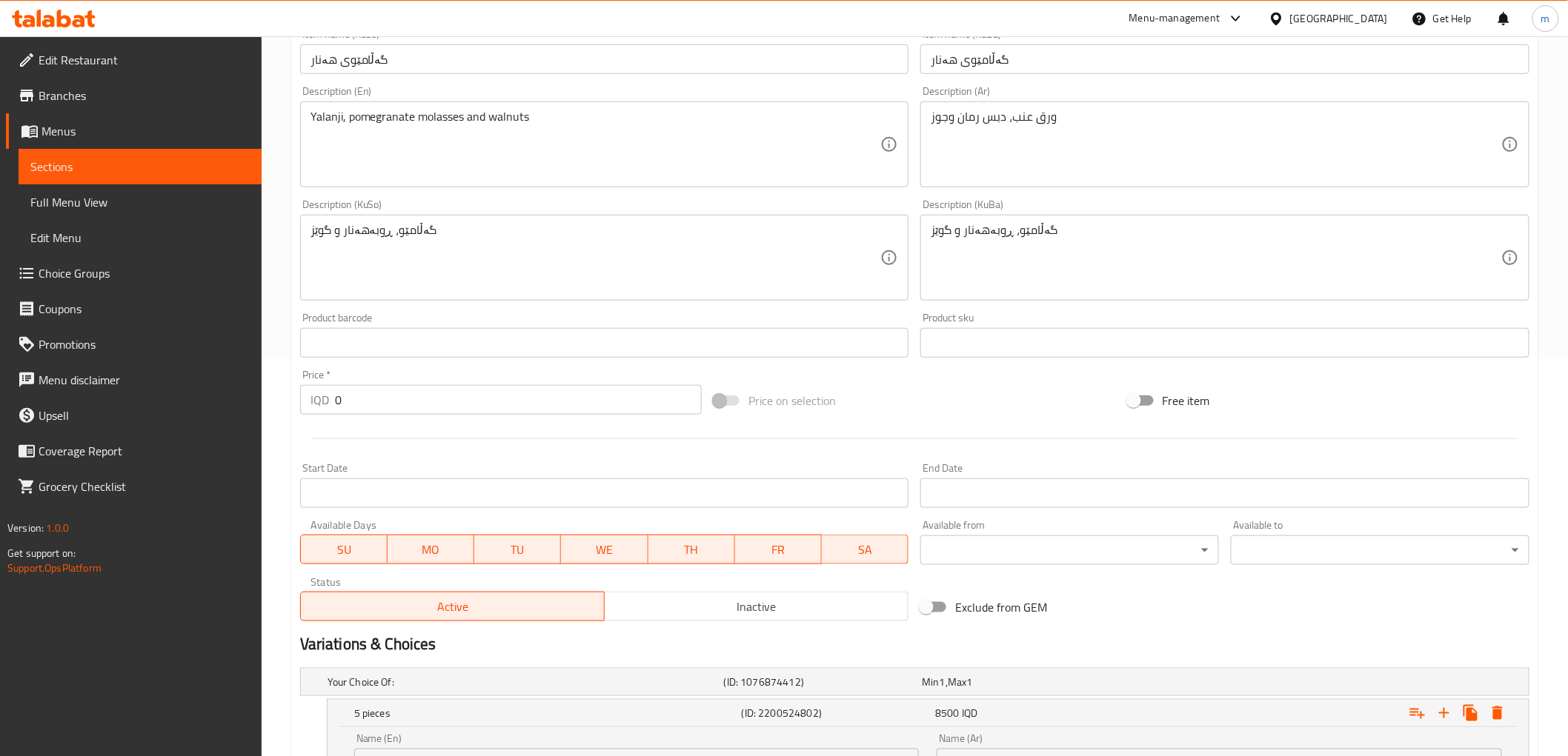
scroll to position [0, 0]
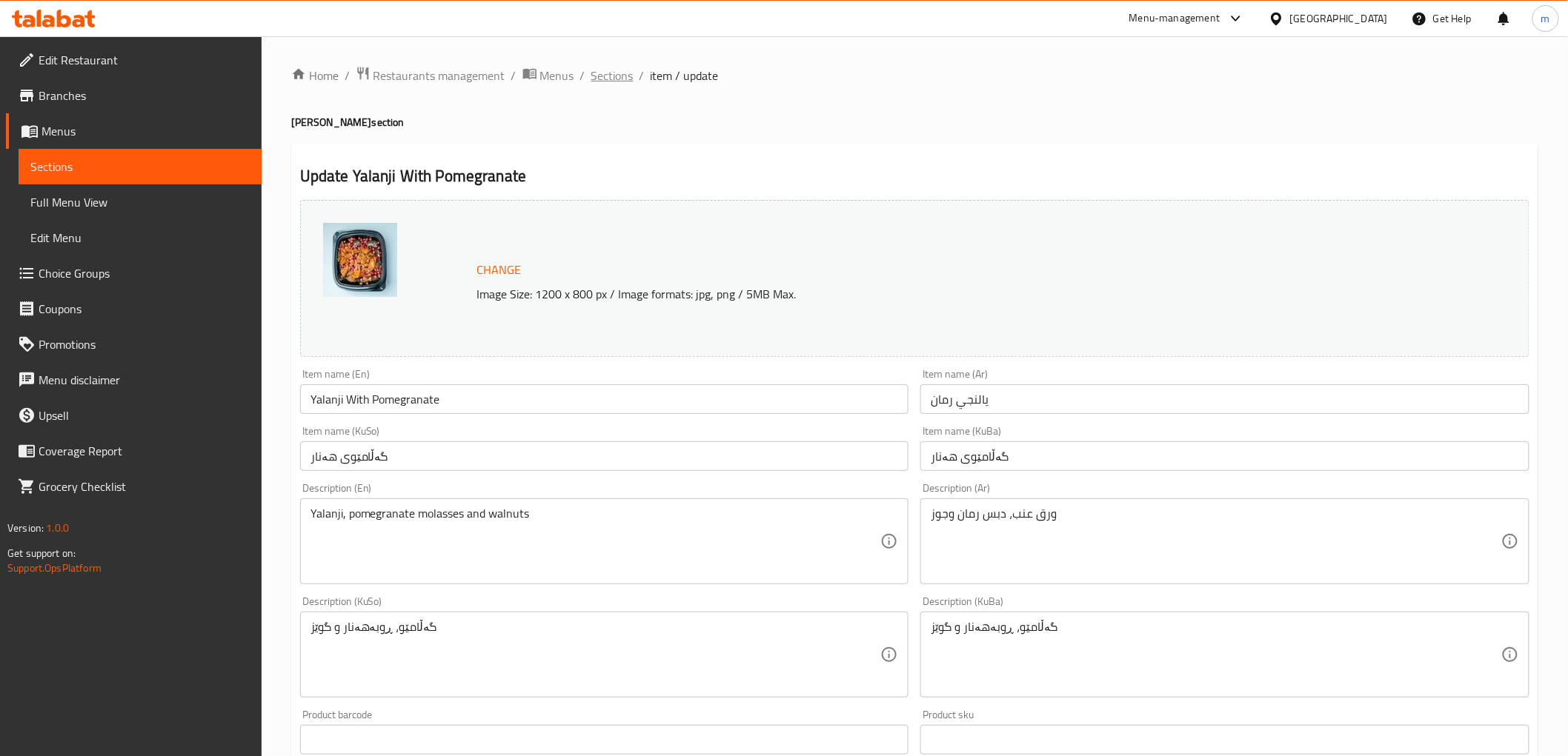
click at [612, 79] on span "Sections" at bounding box center [612, 75] width 42 height 17
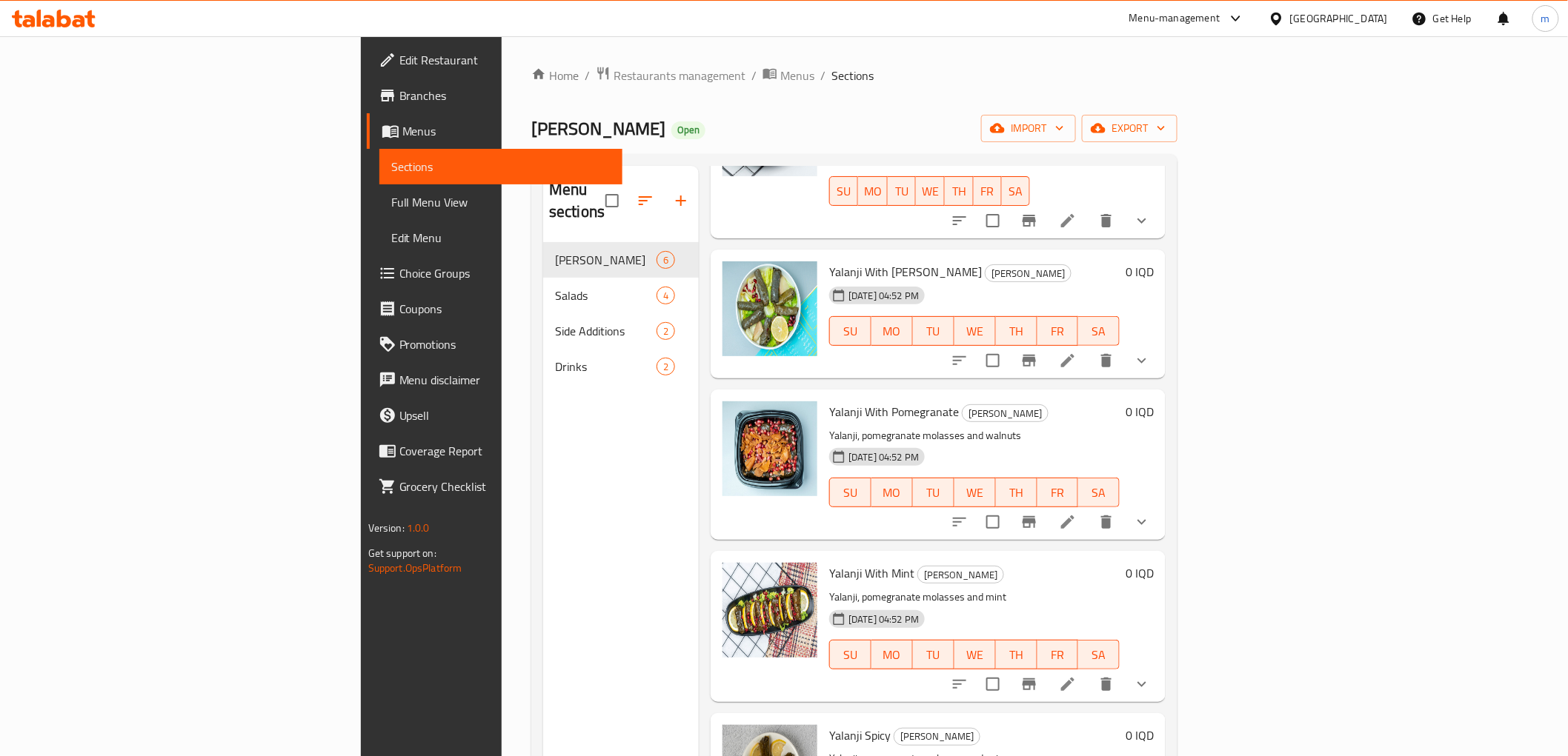
scroll to position [191, 0]
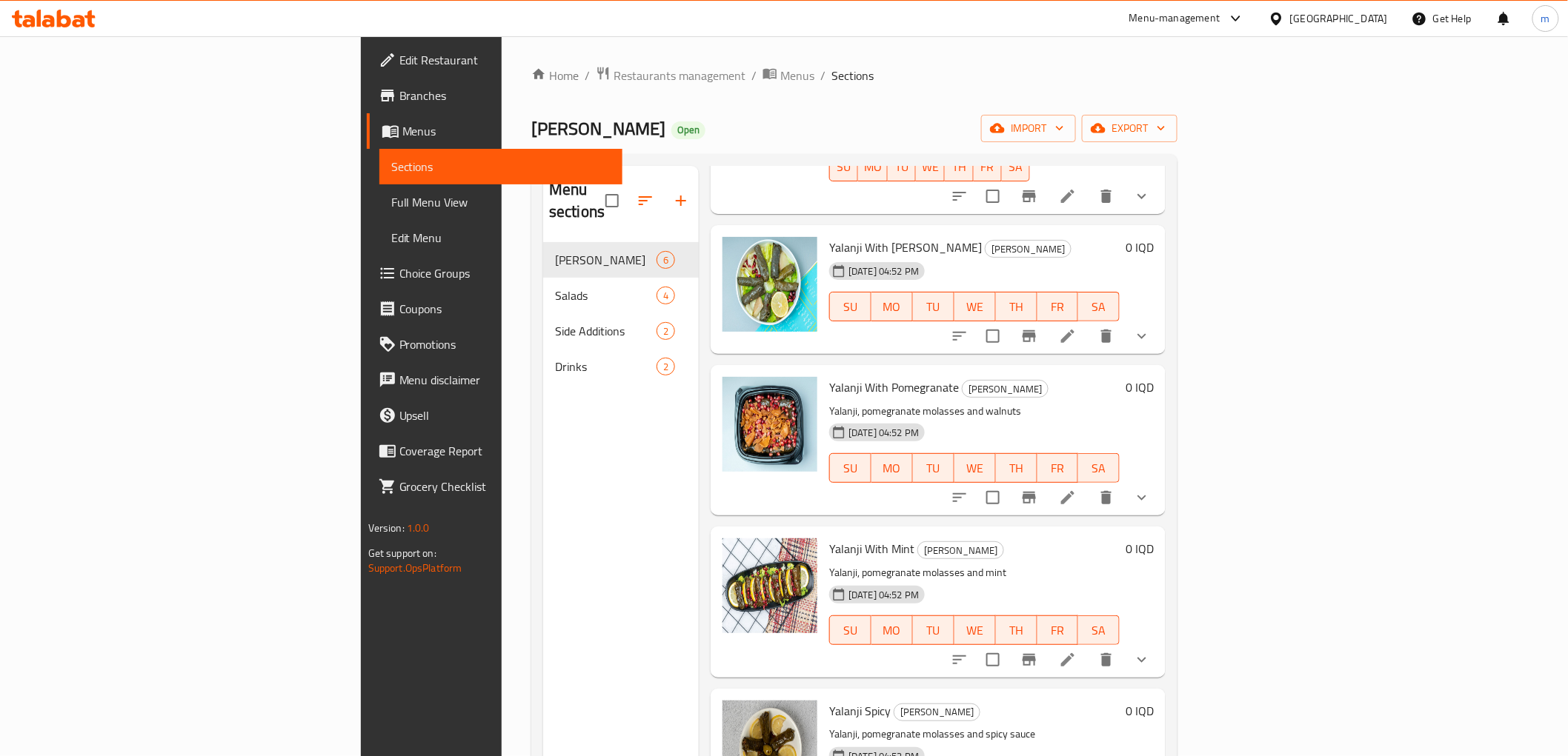
click at [1088, 647] on li at bounding box center [1067, 660] width 41 height 27
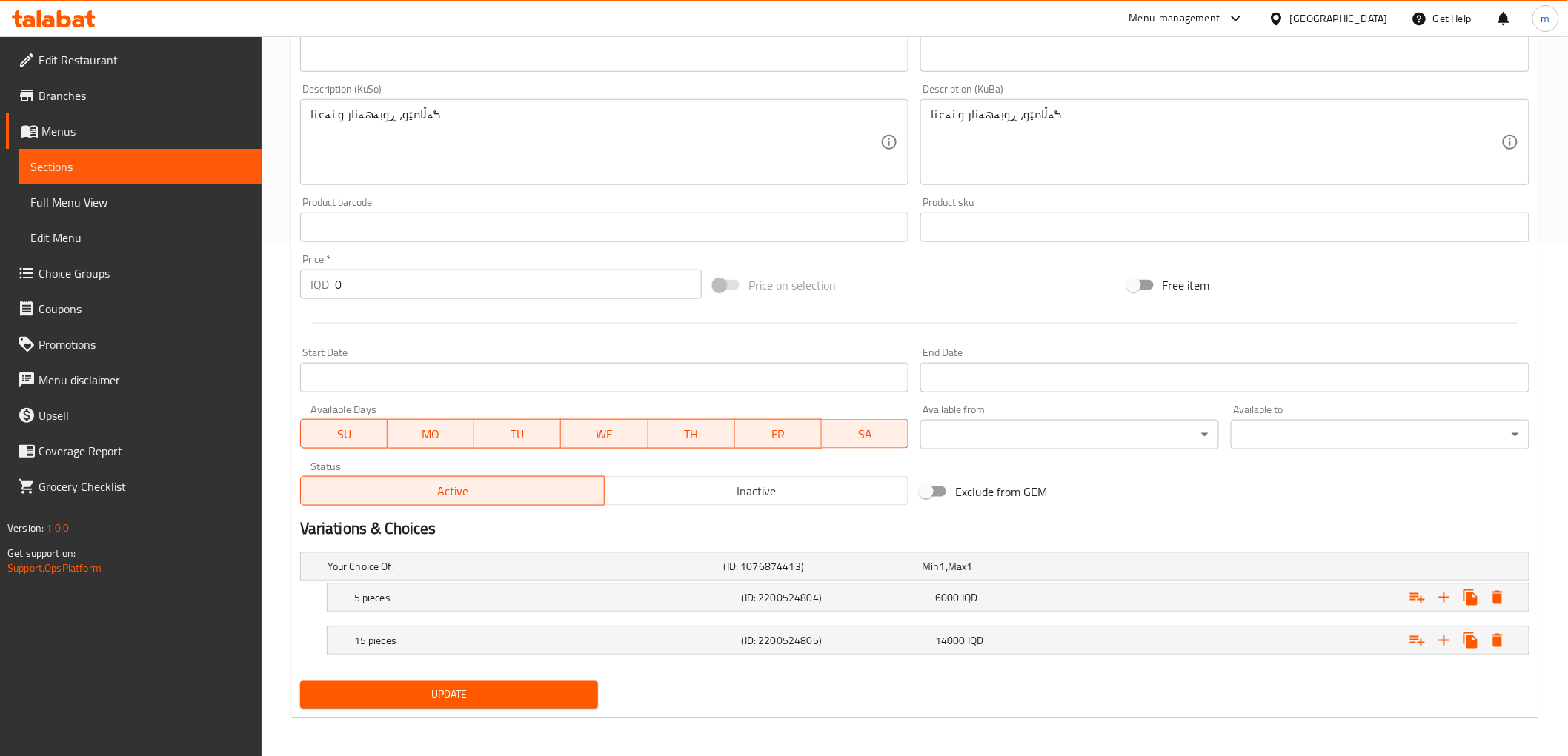
scroll to position [515, 0]
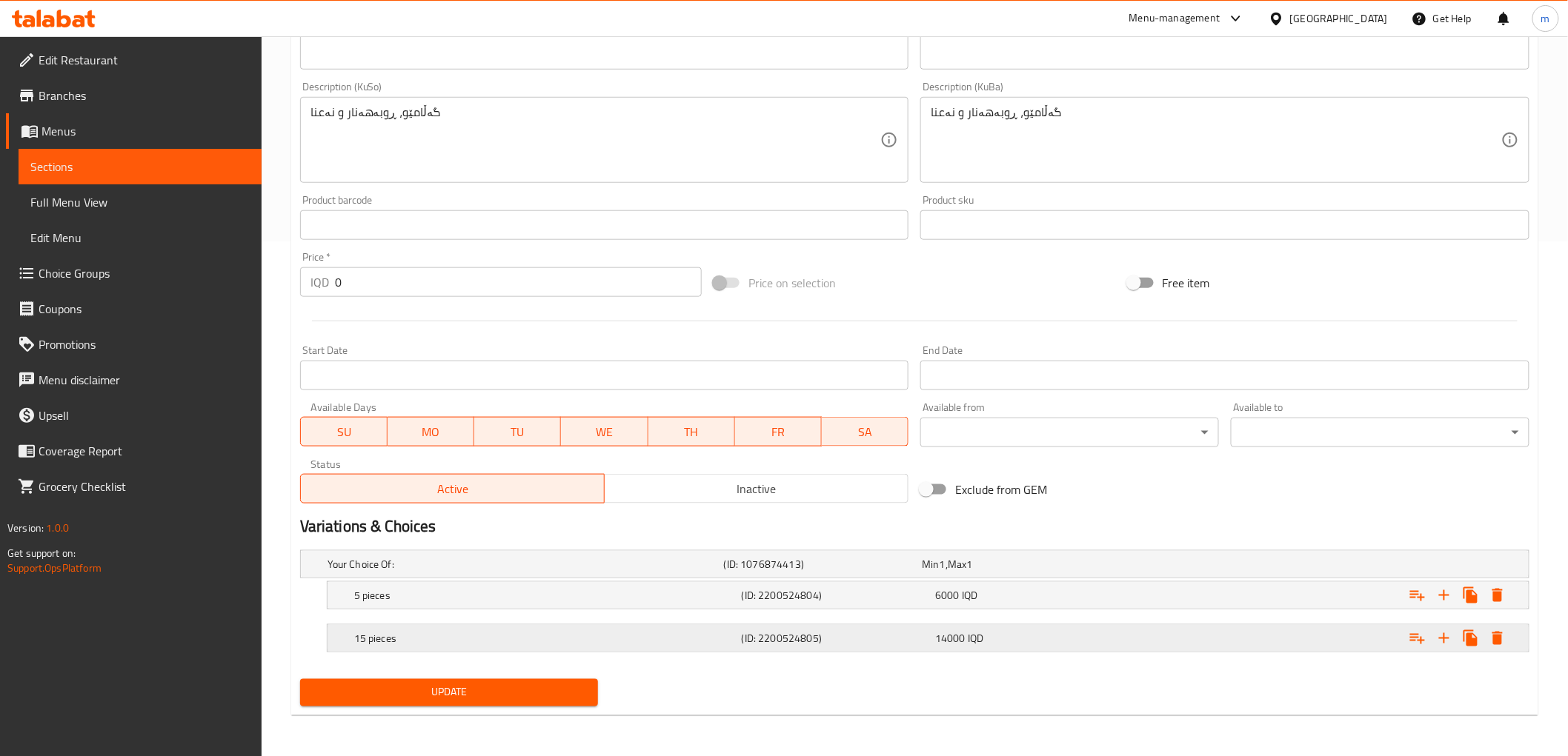
click at [499, 581] on div "15 pieces (ID: 2200524805) 14000 IQD" at bounding box center [919, 565] width 1189 height 33
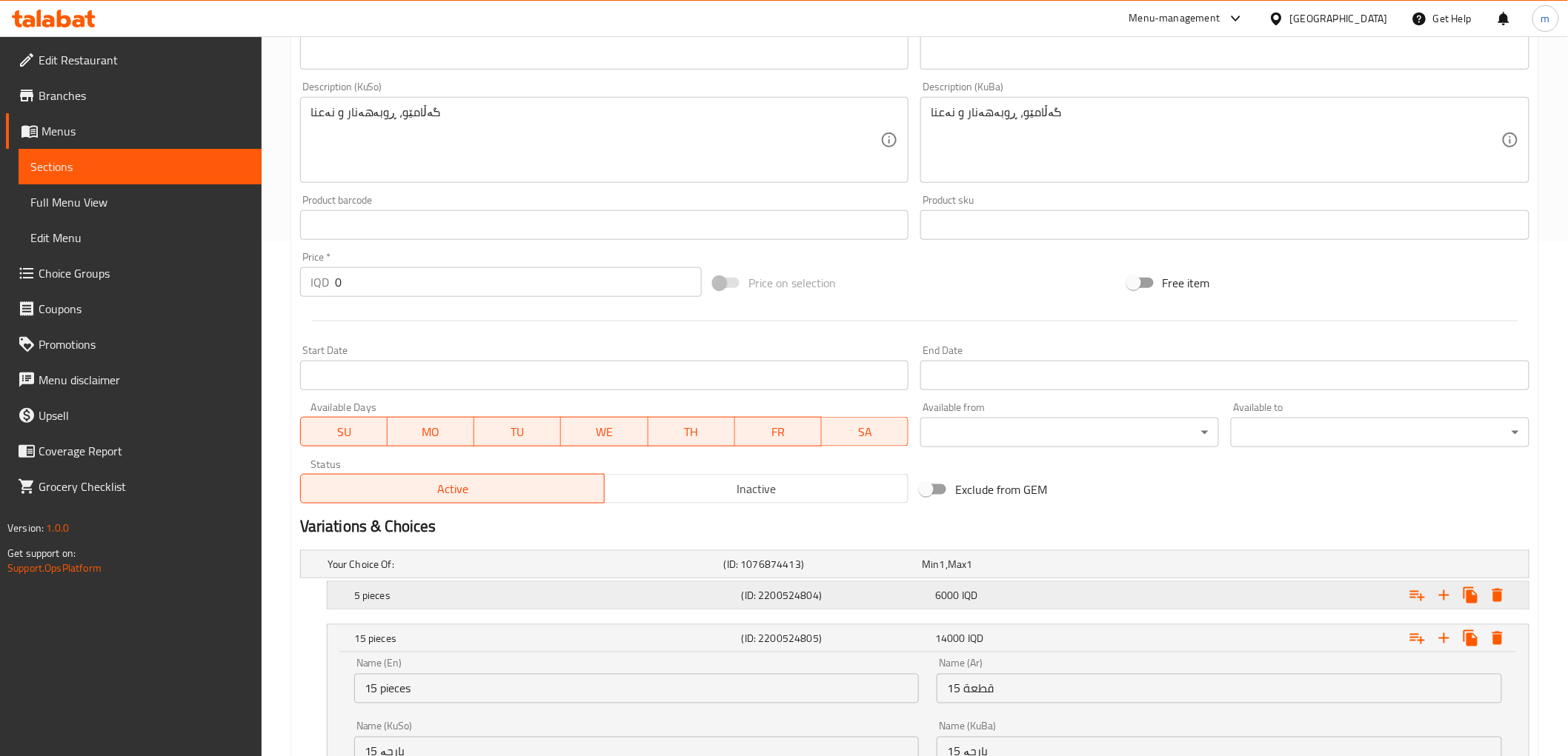
click at [497, 572] on h5 "5 pieces" at bounding box center [523, 565] width 391 height 15
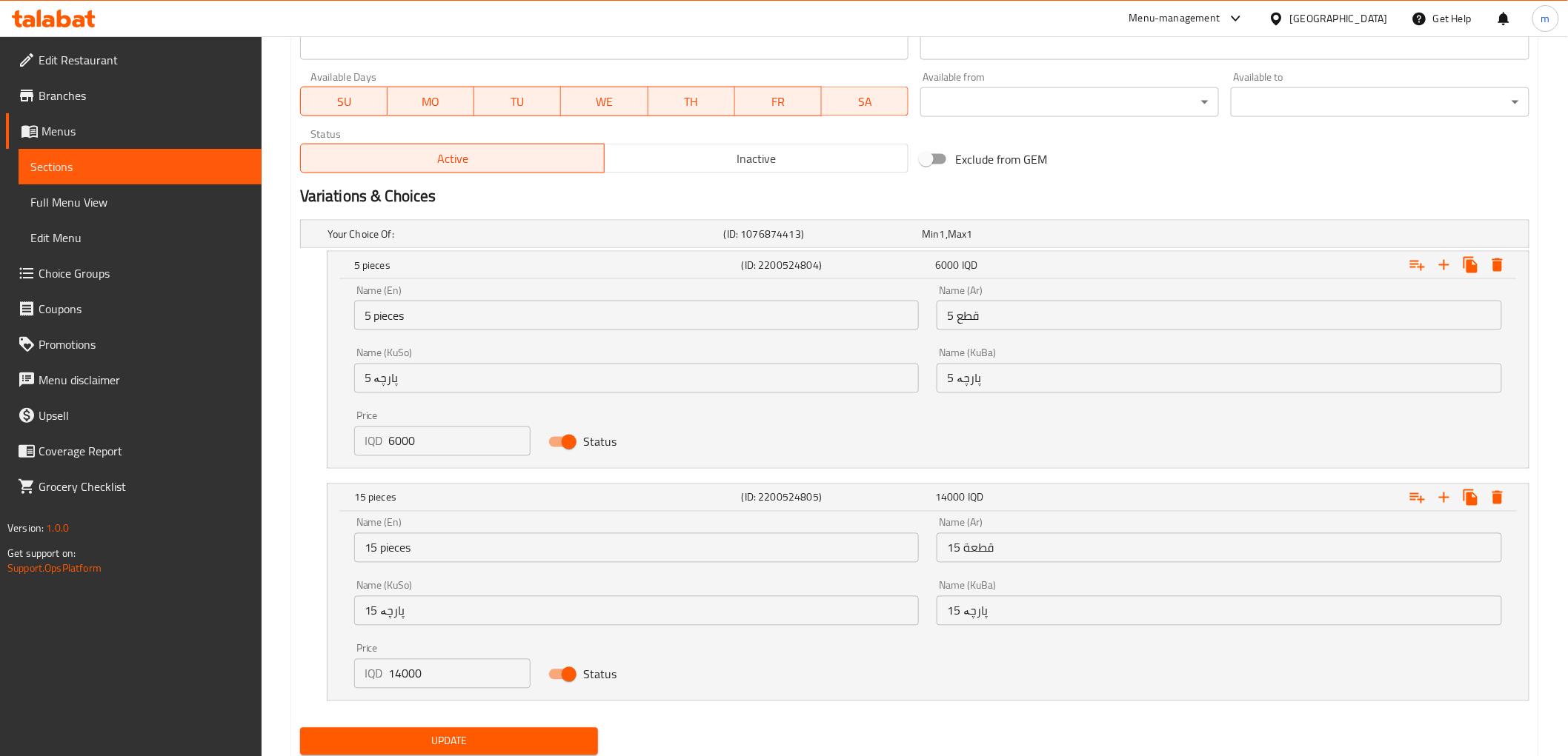
scroll to position [893, 0]
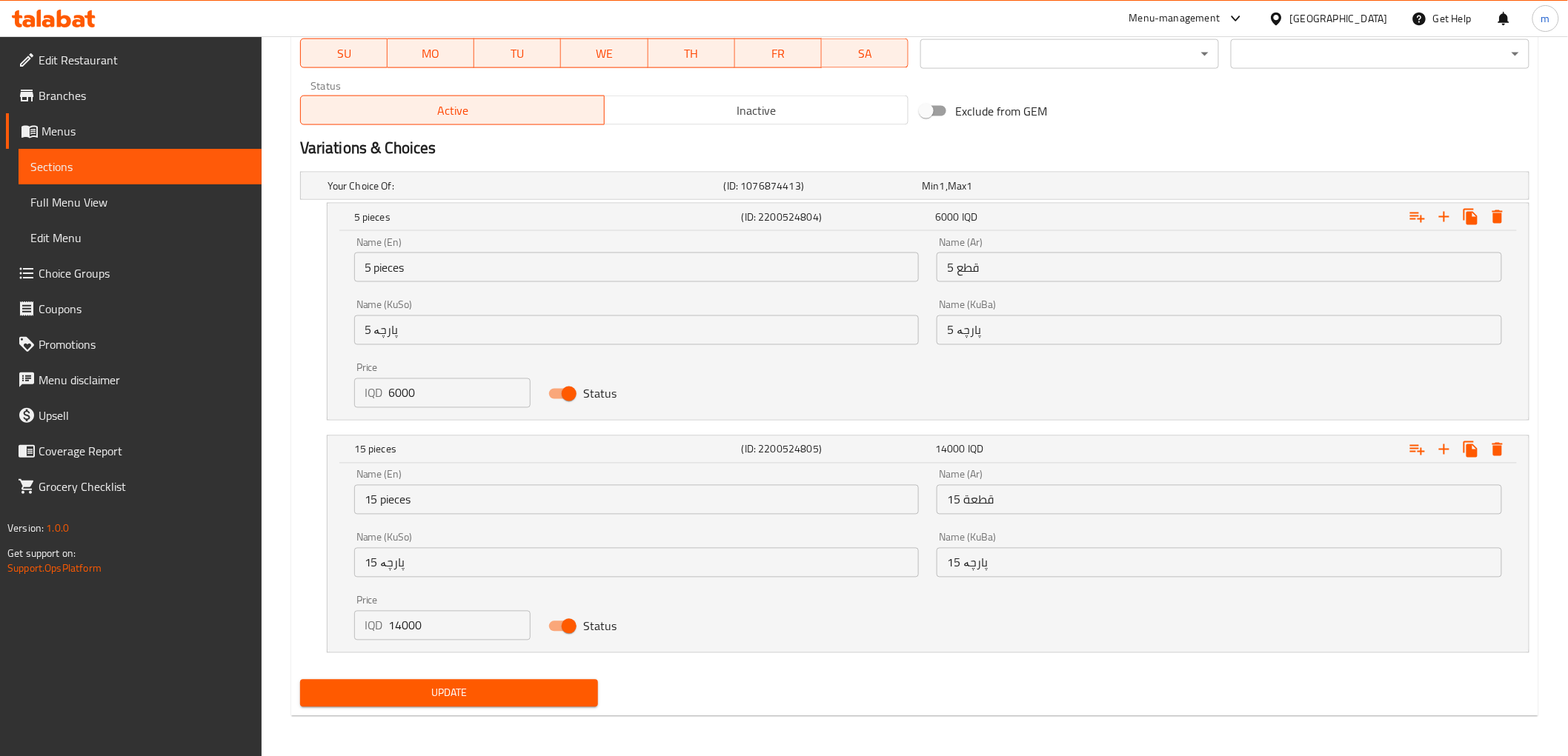
click at [403, 397] on input "6000" at bounding box center [460, 394] width 142 height 29
type input "8500"
click at [406, 620] on input "14000" at bounding box center [460, 626] width 142 height 29
click at [405, 620] on input "14000" at bounding box center [460, 626] width 142 height 29
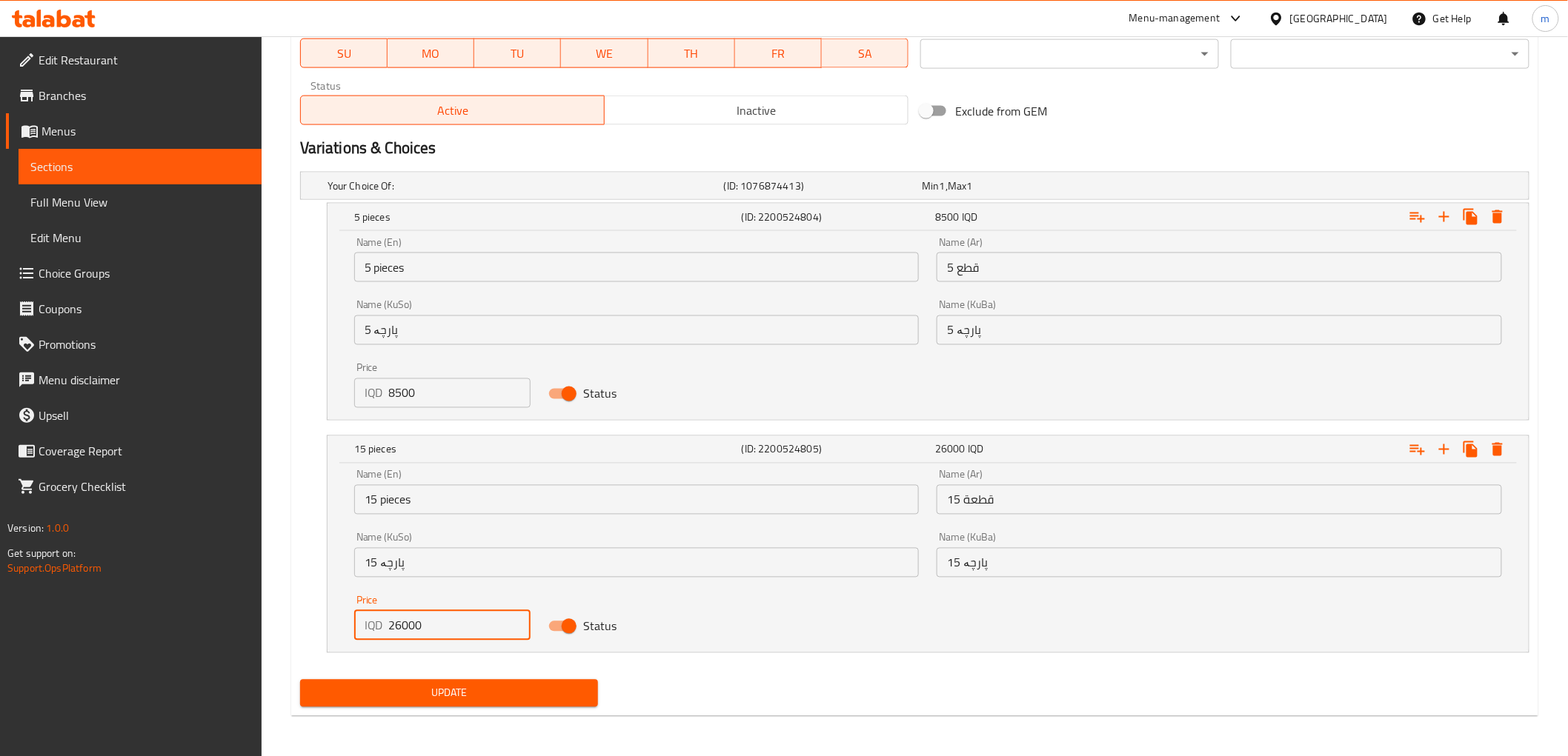
type input "26000"
click at [453, 692] on span "Update" at bounding box center [449, 694] width 275 height 18
click at [472, 690] on span "Update" at bounding box center [449, 694] width 275 height 18
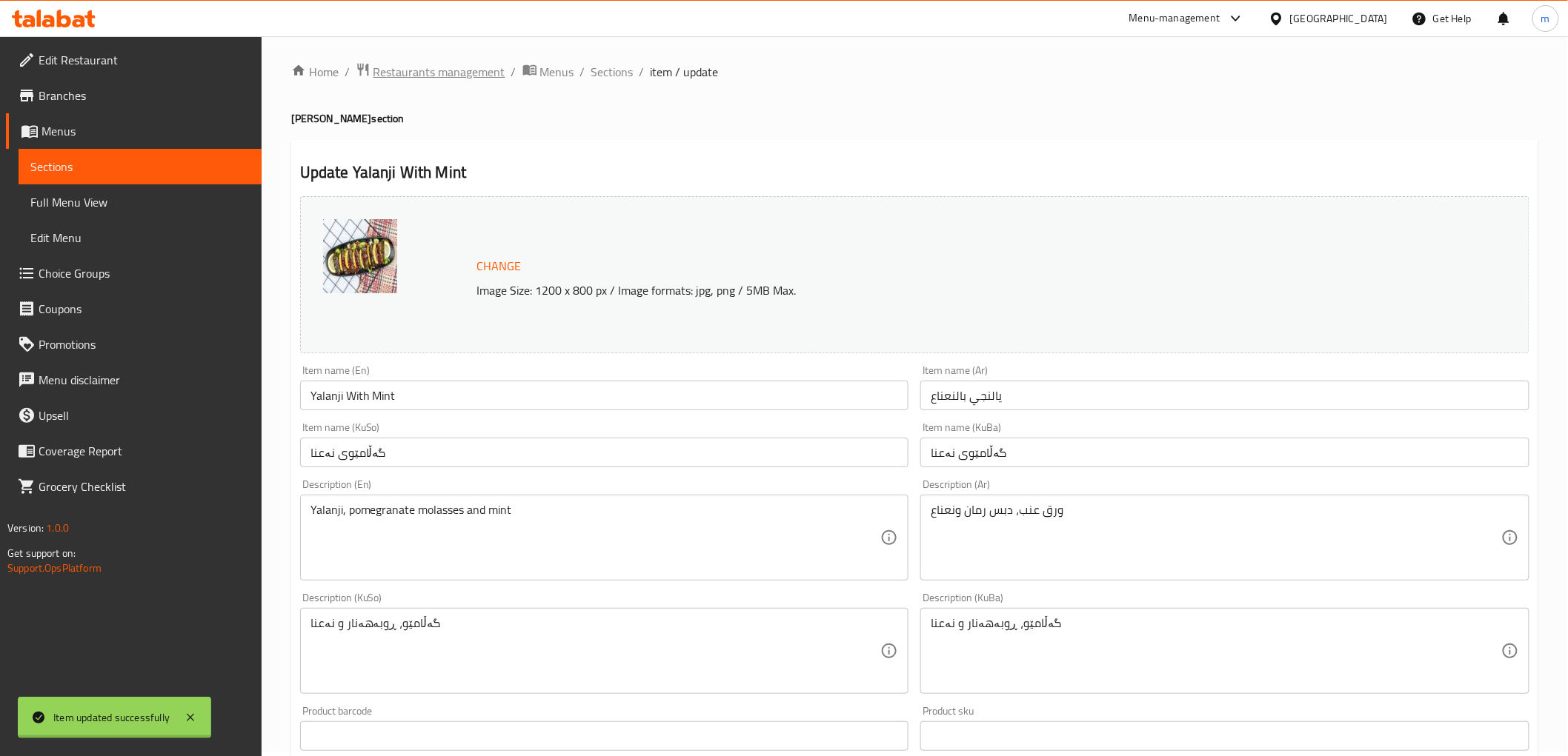
scroll to position [0, 0]
click at [613, 79] on span "Sections" at bounding box center [612, 75] width 42 height 17
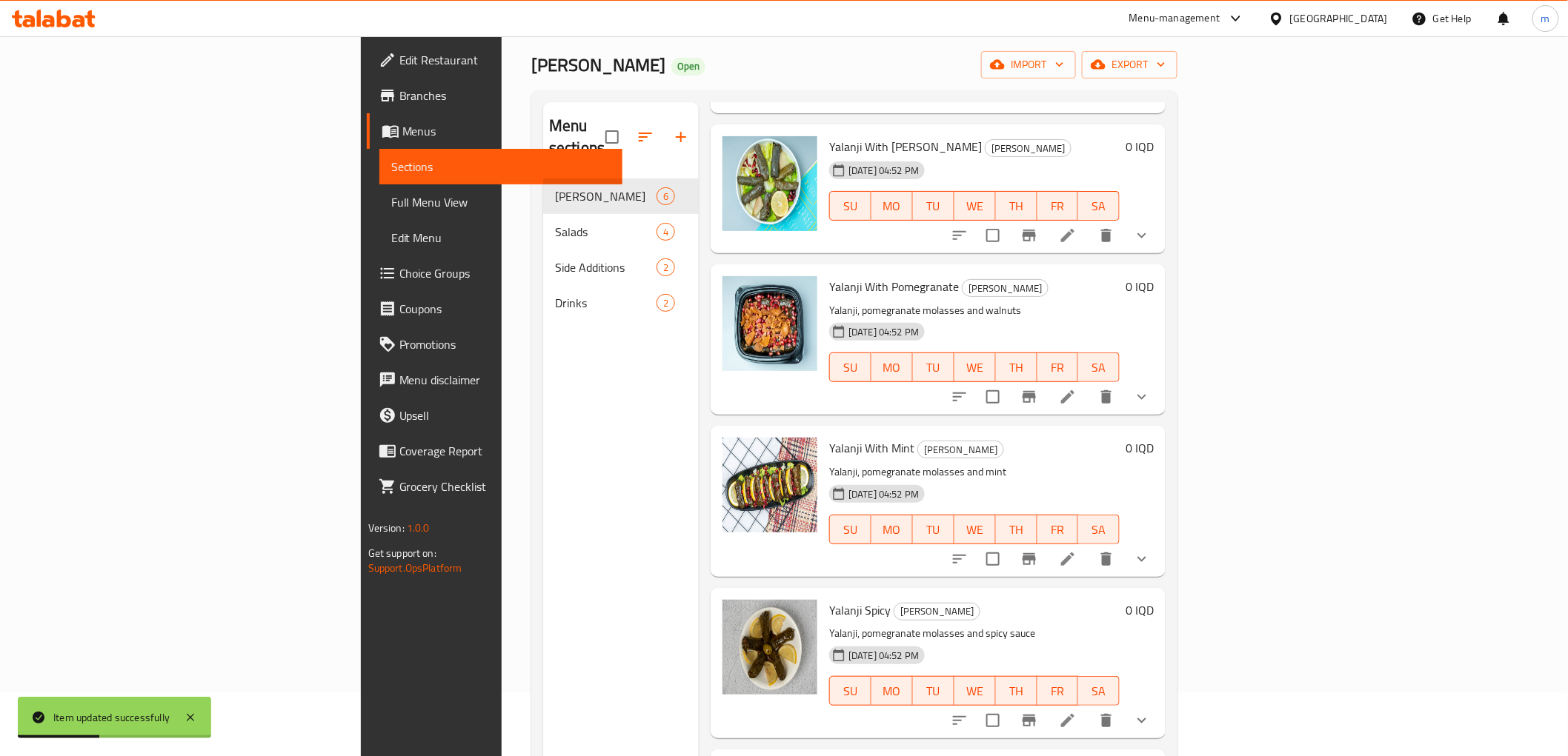
scroll to position [208, 0]
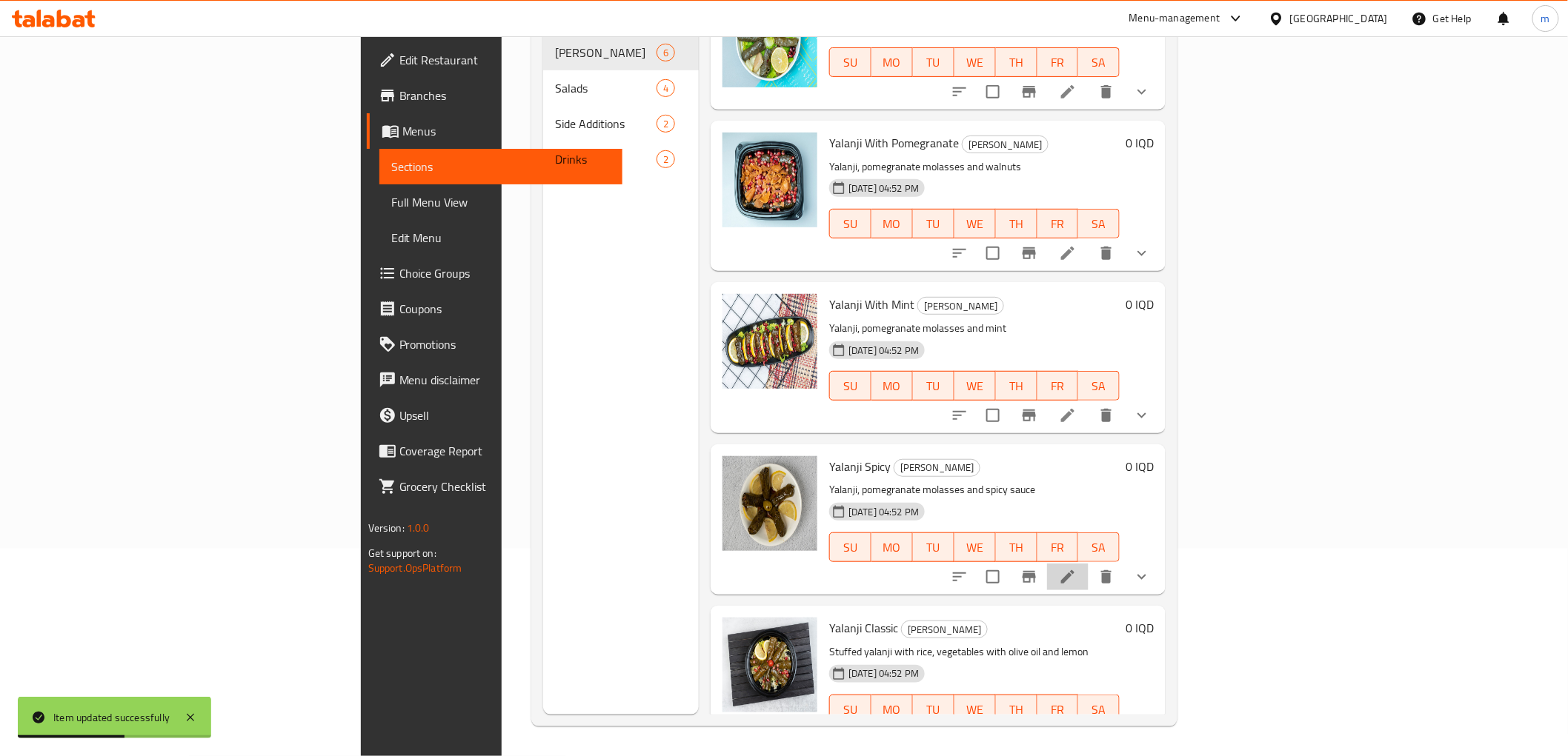
click at [1076, 568] on icon at bounding box center [1067, 577] width 17 height 17
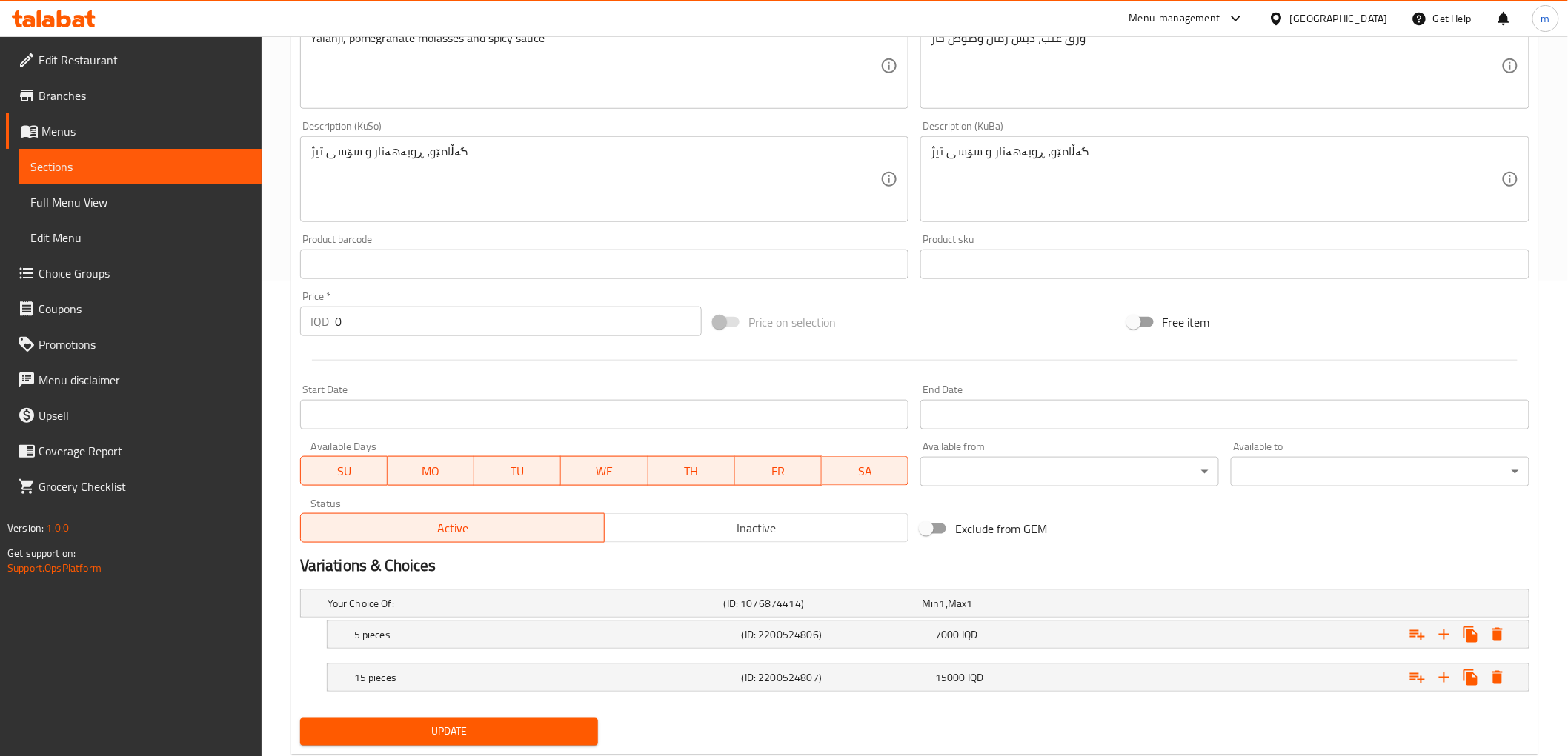
scroll to position [515, 0]
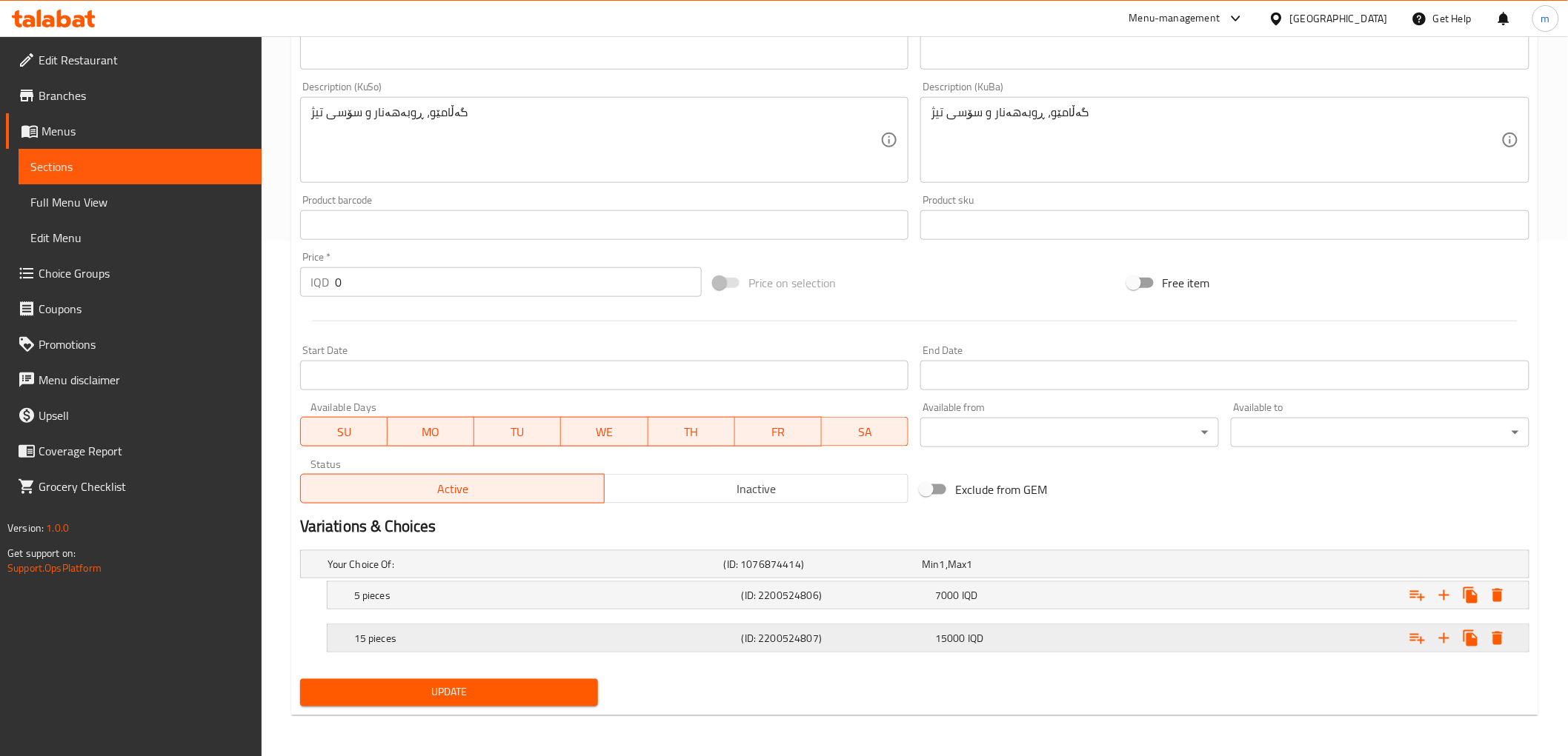
click at [426, 575] on div "15 pieces" at bounding box center [523, 564] width 396 height 21
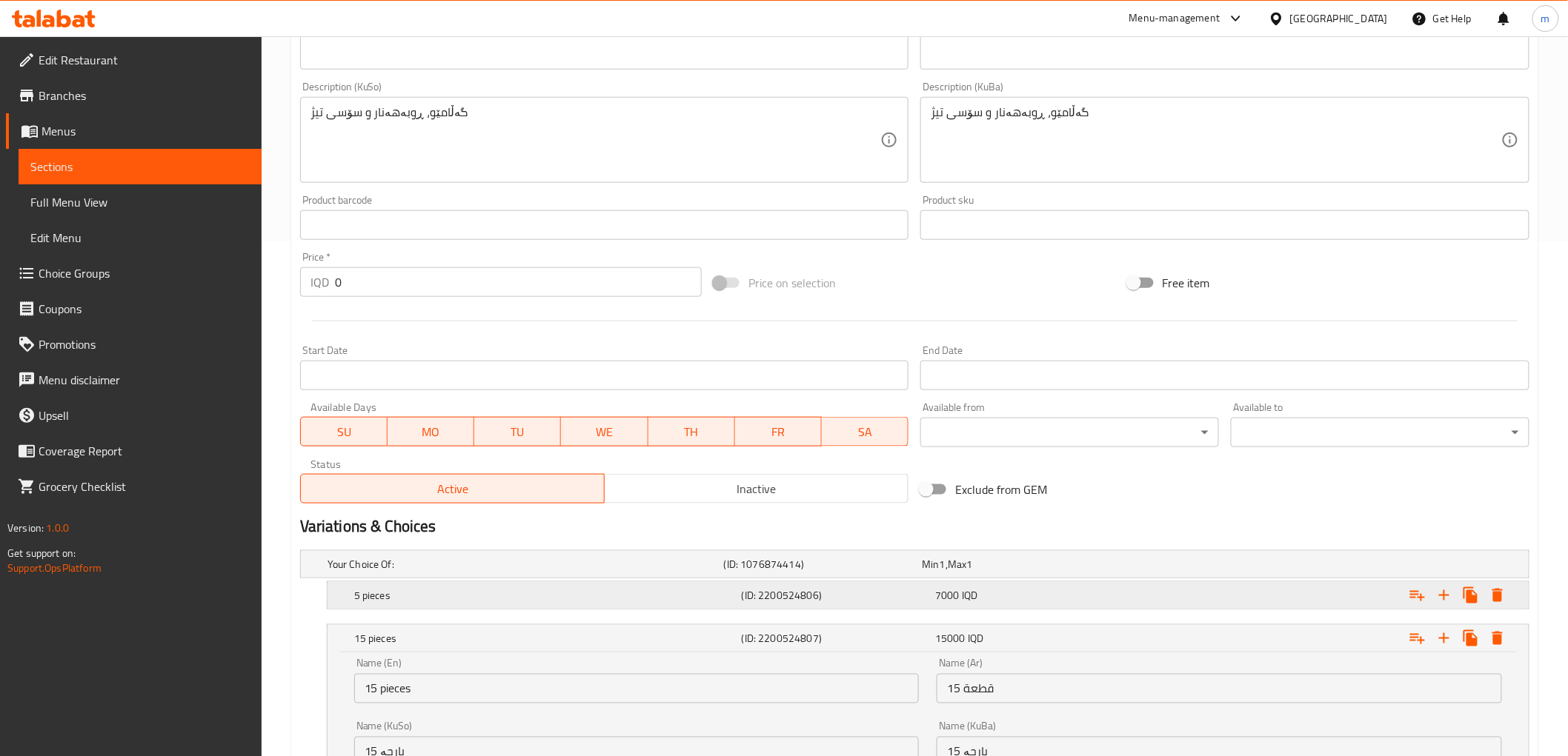
click at [426, 572] on h5 "5 pieces" at bounding box center [523, 565] width 391 height 15
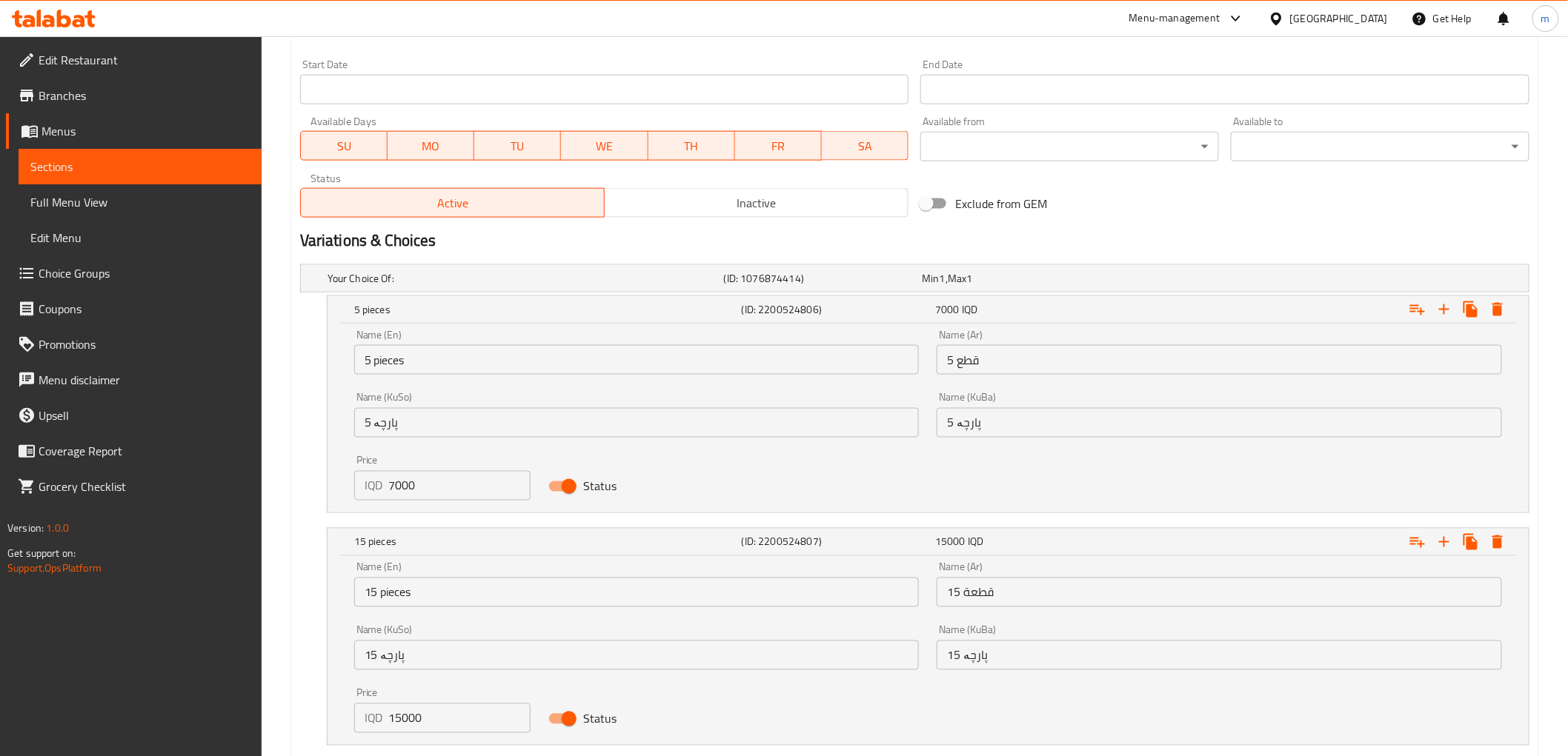
scroll to position [893, 0]
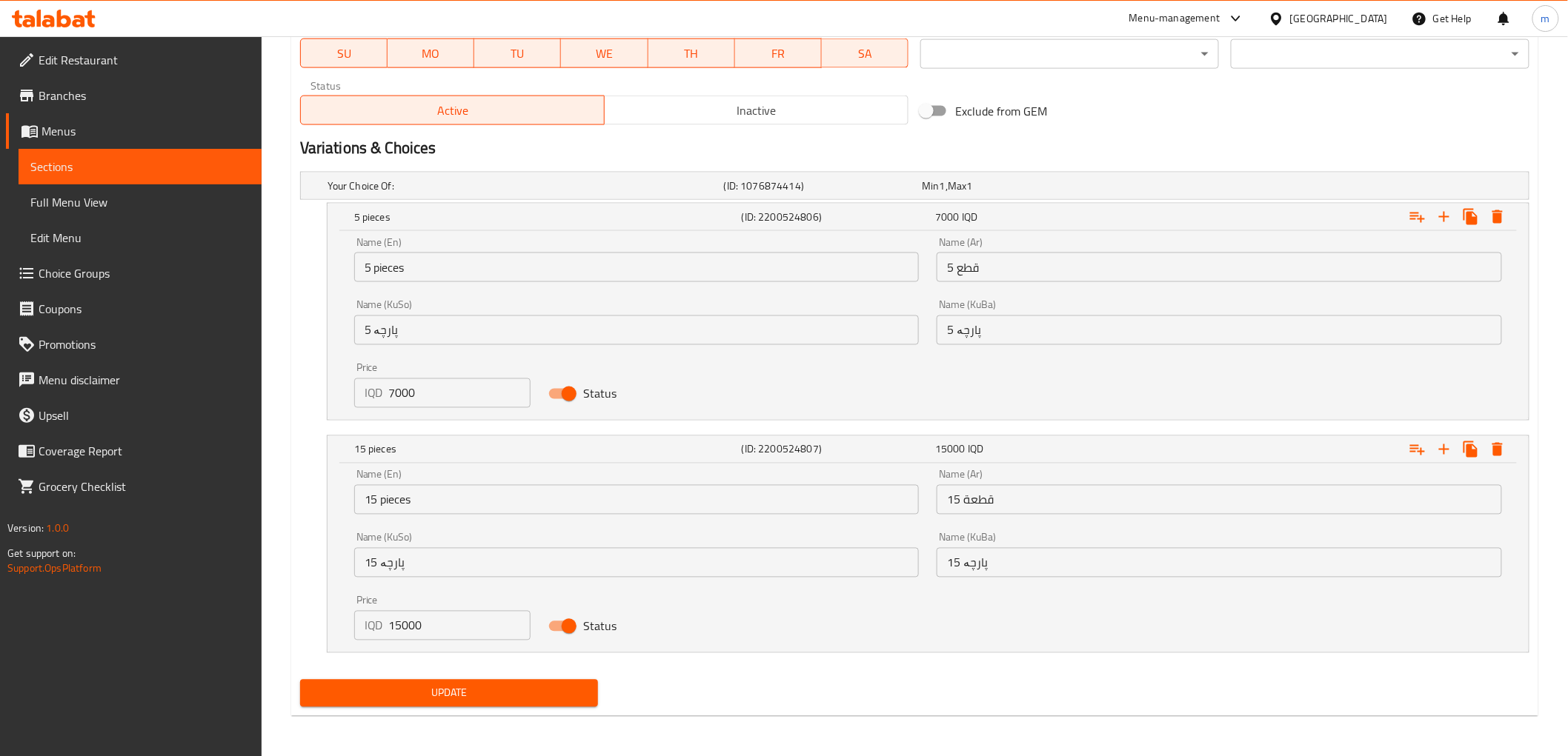
click at [405, 394] on input "7000" at bounding box center [460, 394] width 142 height 29
type input "9500"
click at [406, 620] on input "15000" at bounding box center [460, 626] width 142 height 29
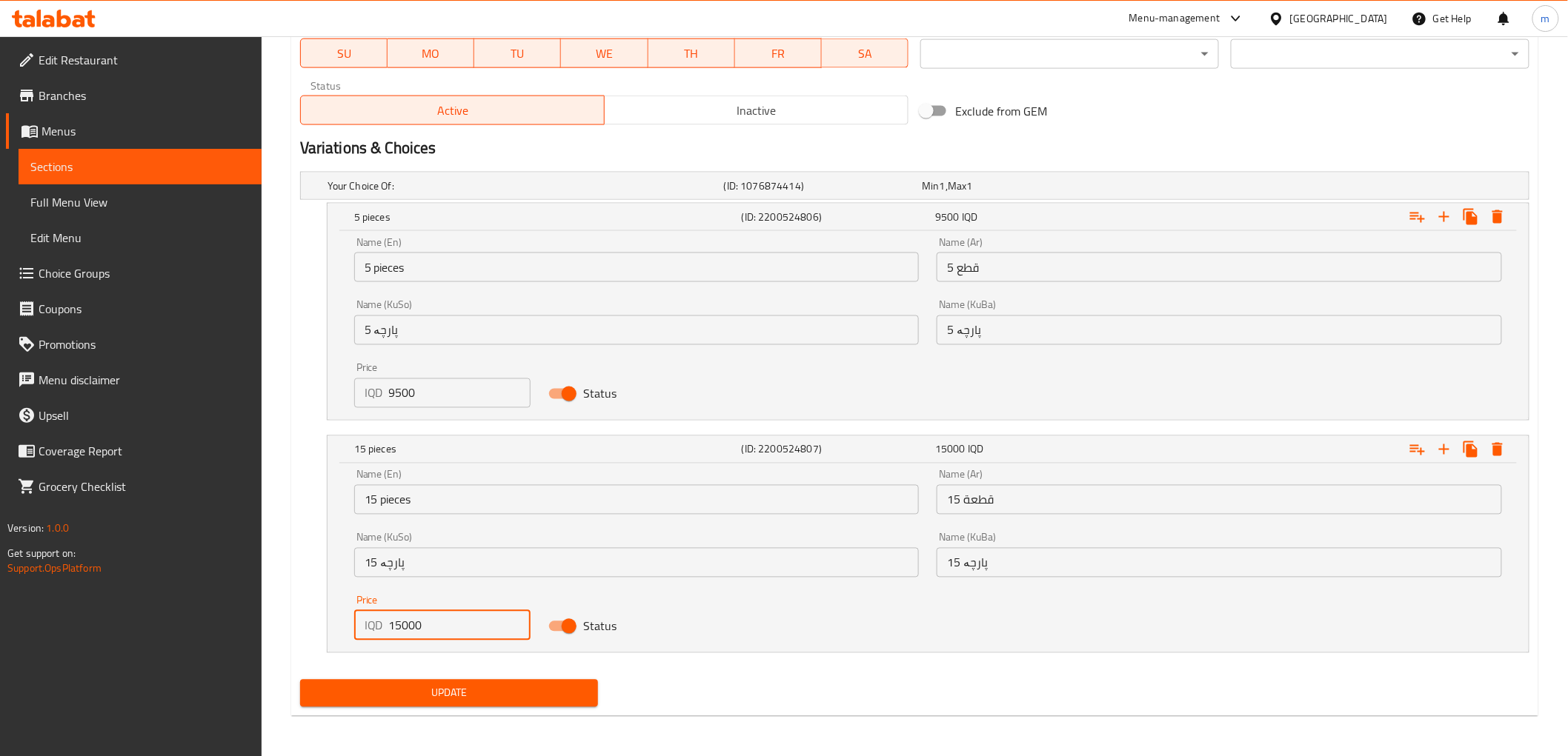
click at [406, 620] on input "15000" at bounding box center [460, 626] width 142 height 29
type input "28000"
click at [467, 685] on span "Update" at bounding box center [449, 694] width 275 height 18
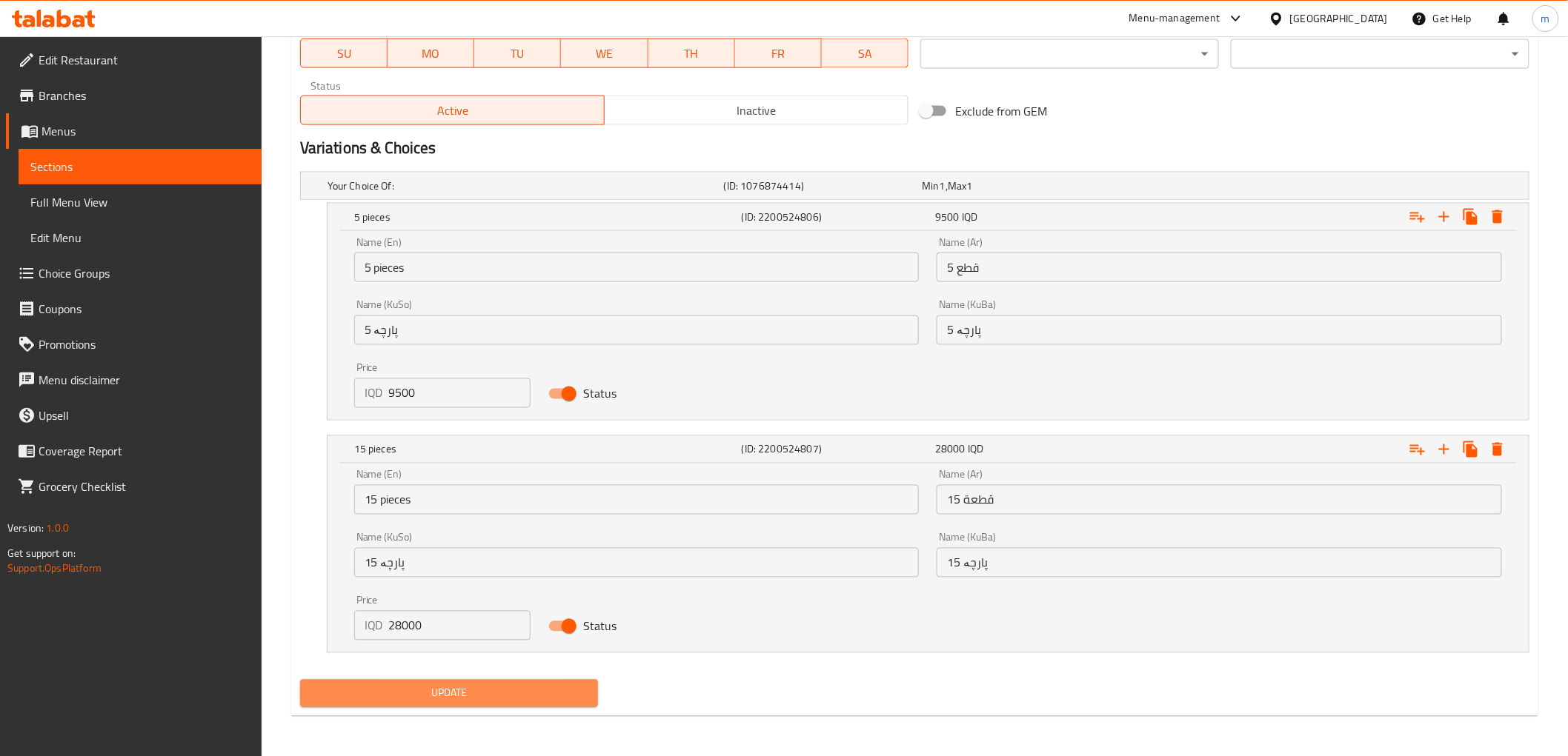
click at [492, 682] on button "Update" at bounding box center [449, 694] width 298 height 27
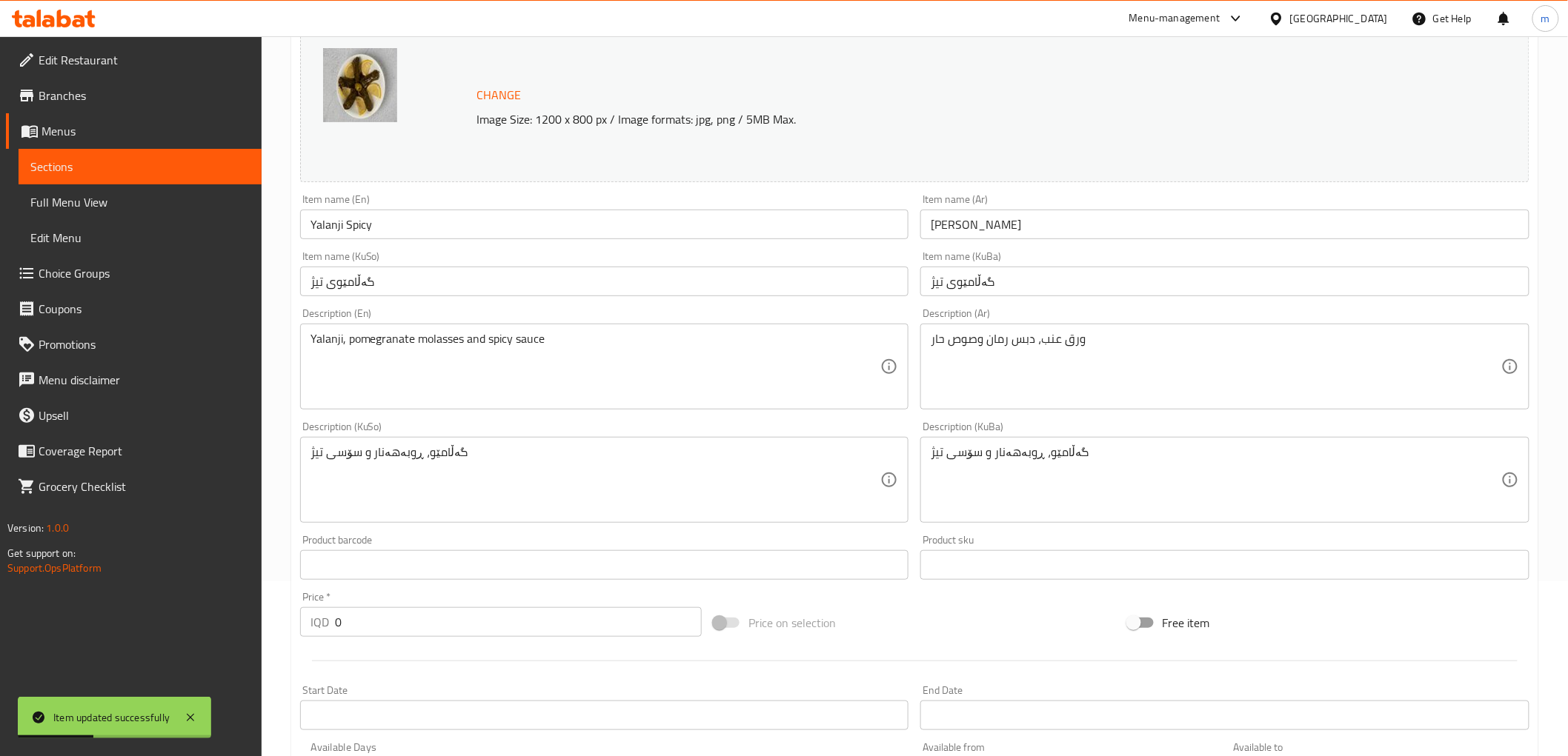
scroll to position [0, 0]
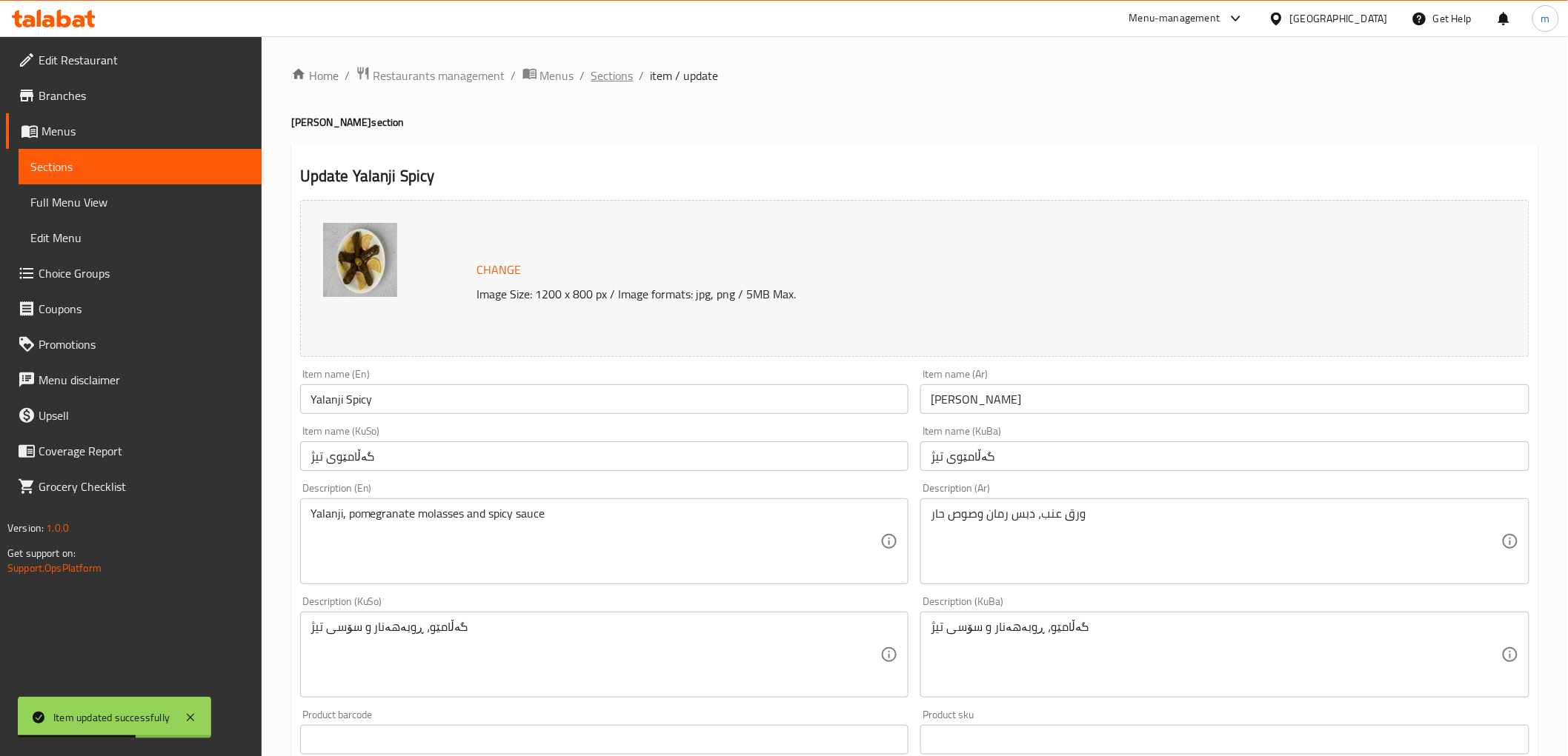
click at [612, 68] on span "Sections" at bounding box center [612, 75] width 42 height 17
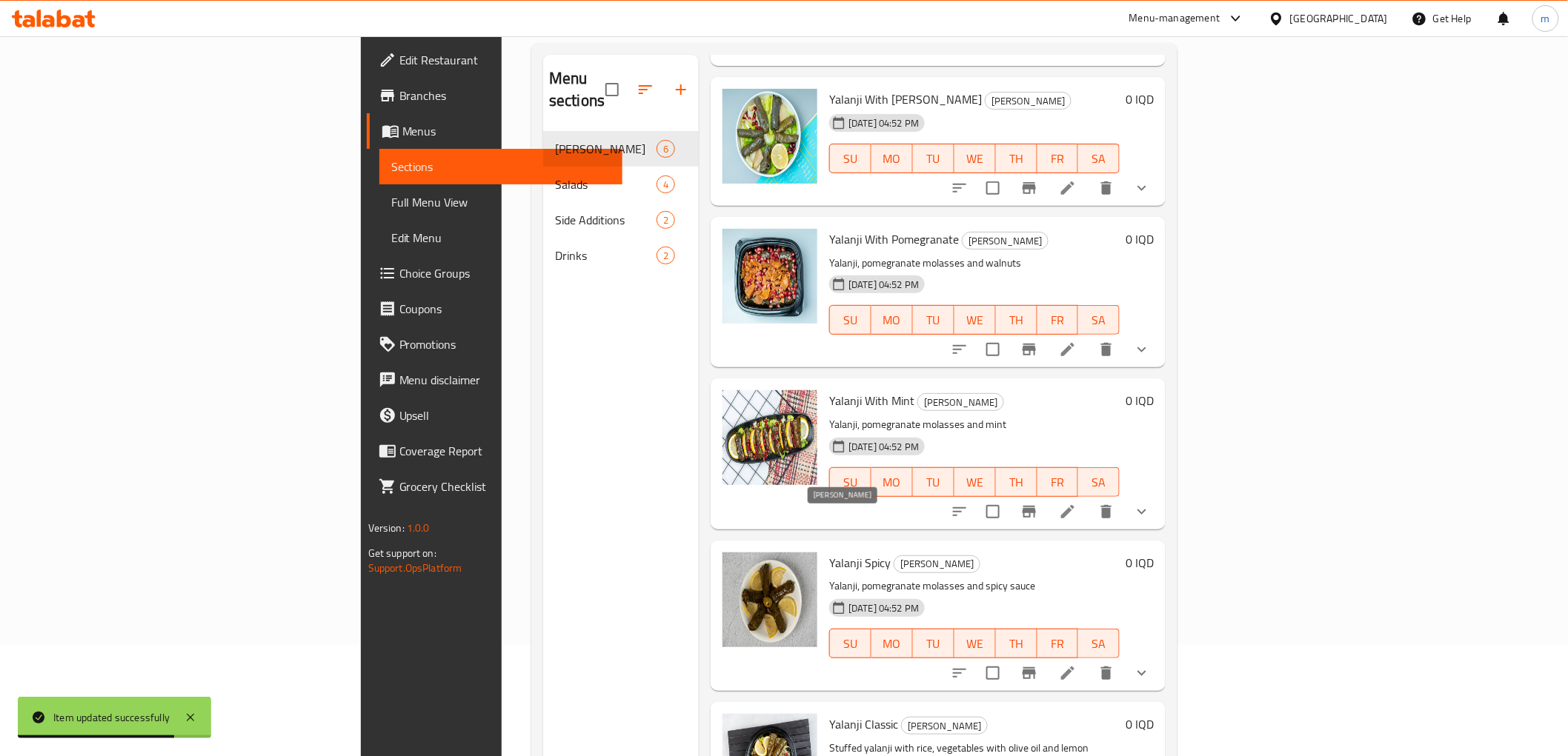
scroll to position [208, 0]
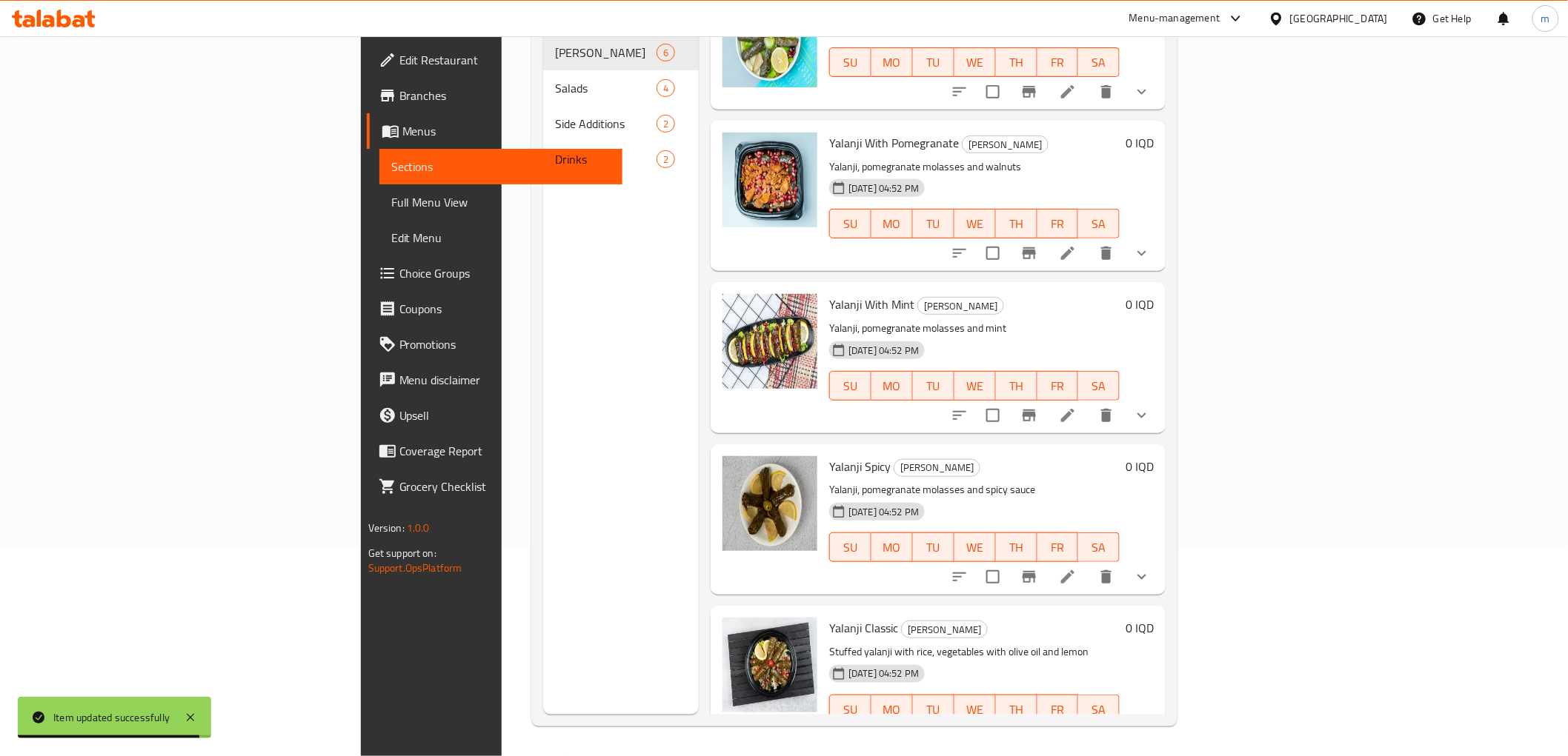
click at [1160, 721] on div at bounding box center [1051, 739] width 218 height 36
click at [1076, 730] on icon at bounding box center [1067, 739] width 17 height 17
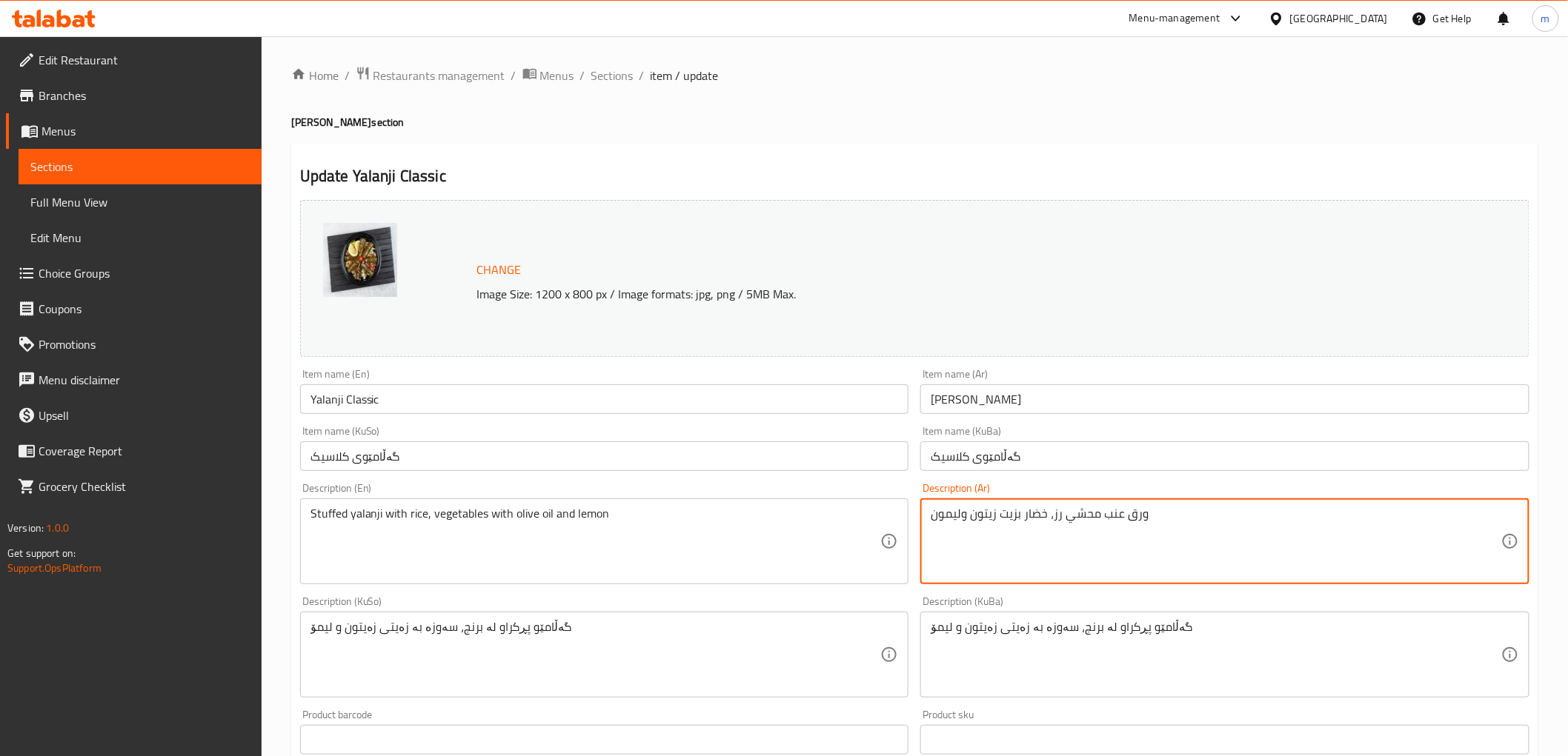
click at [1057, 509] on textarea "ورق عنب محشي رز، خضار بزيت زيتون وليمون" at bounding box center [1216, 542] width 570 height 70
click at [1059, 520] on textarea "ورق عنب محشي رز، خضار بزيت زيتون وليمون" at bounding box center [1216, 542] width 570 height 70
type textarea "ورق عنب محشي أرز، خضار بزيت زيتون وليمون"
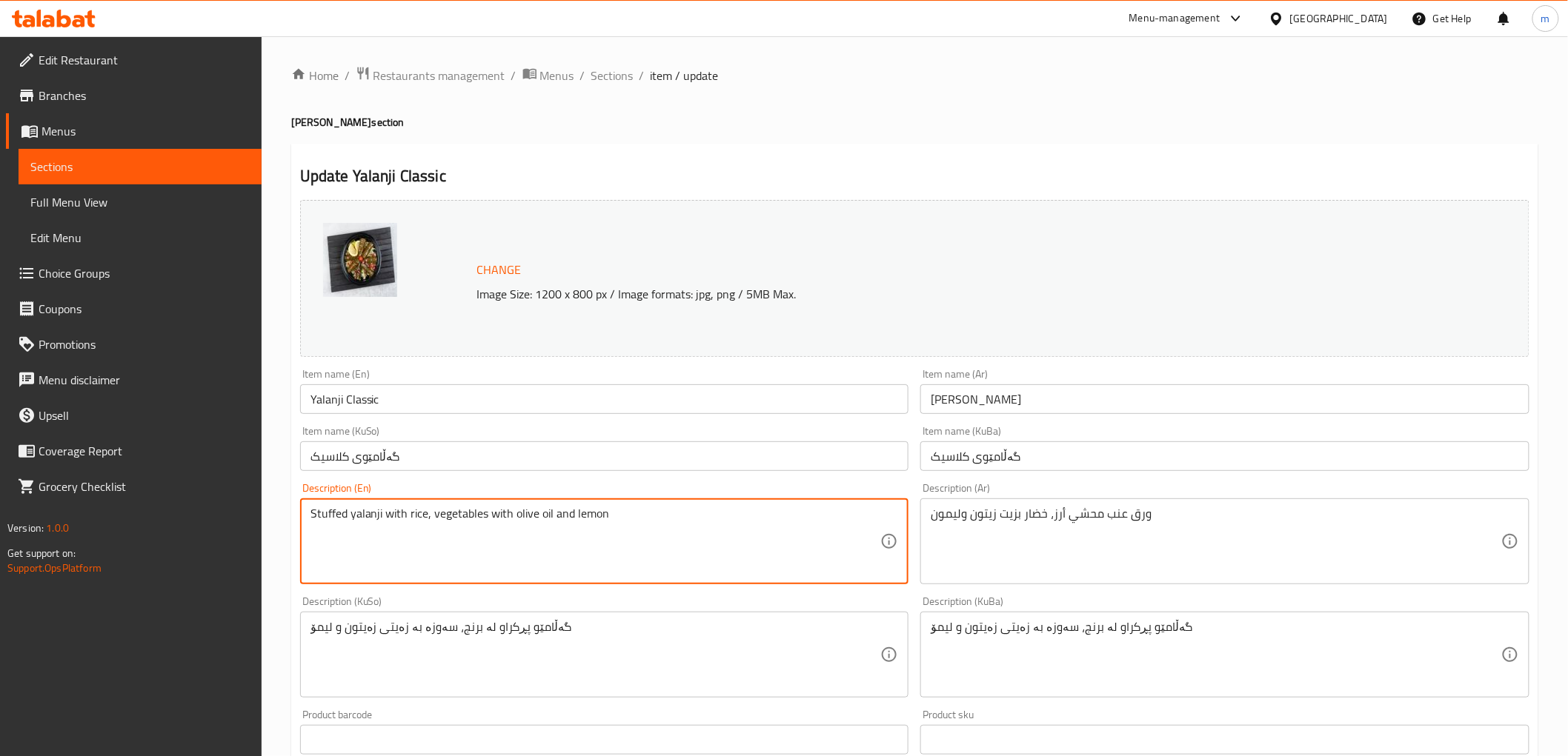
click at [328, 514] on textarea "Stuffed yalanji with rice, vegetables with olive oil and lemon" at bounding box center [595, 542] width 570 height 70
click at [323, 512] on textarea "Stuffed yalanji with rice, vegetables with olive oil and lemon" at bounding box center [595, 542] width 570 height 70
paste textarea "Stuffed"
type textarea "Yalanji stuffed with rice, vegetables with olive oil and lemon"
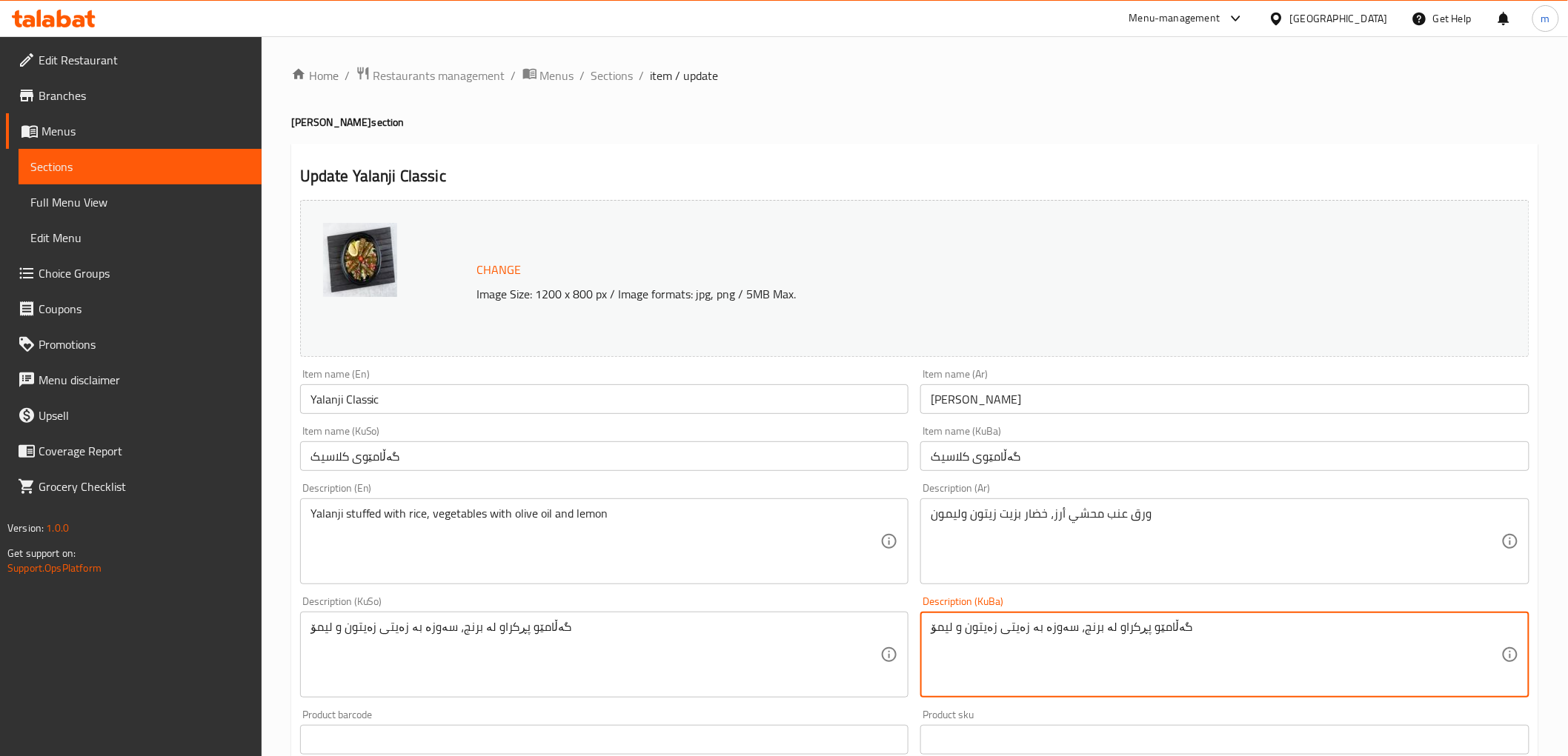
click at [1121, 625] on textarea "گەڵامێو پڕکراو لە برنج، سەوزە بە زەیتی زەیتون و لیمۆ" at bounding box center [1216, 654] width 570 height 70
click at [1035, 624] on textarea "گەڵامێو مەحشی بە برنج، سەوزە بە زەیتی زەیتون و لیمۆ" at bounding box center [1216, 654] width 570 height 70
click at [1000, 632] on textarea "گەڵامێو مەحشی بە برنج، سەوزەوات بە زەیتی زەیتون و لیمۆ" at bounding box center [1216, 654] width 570 height 70
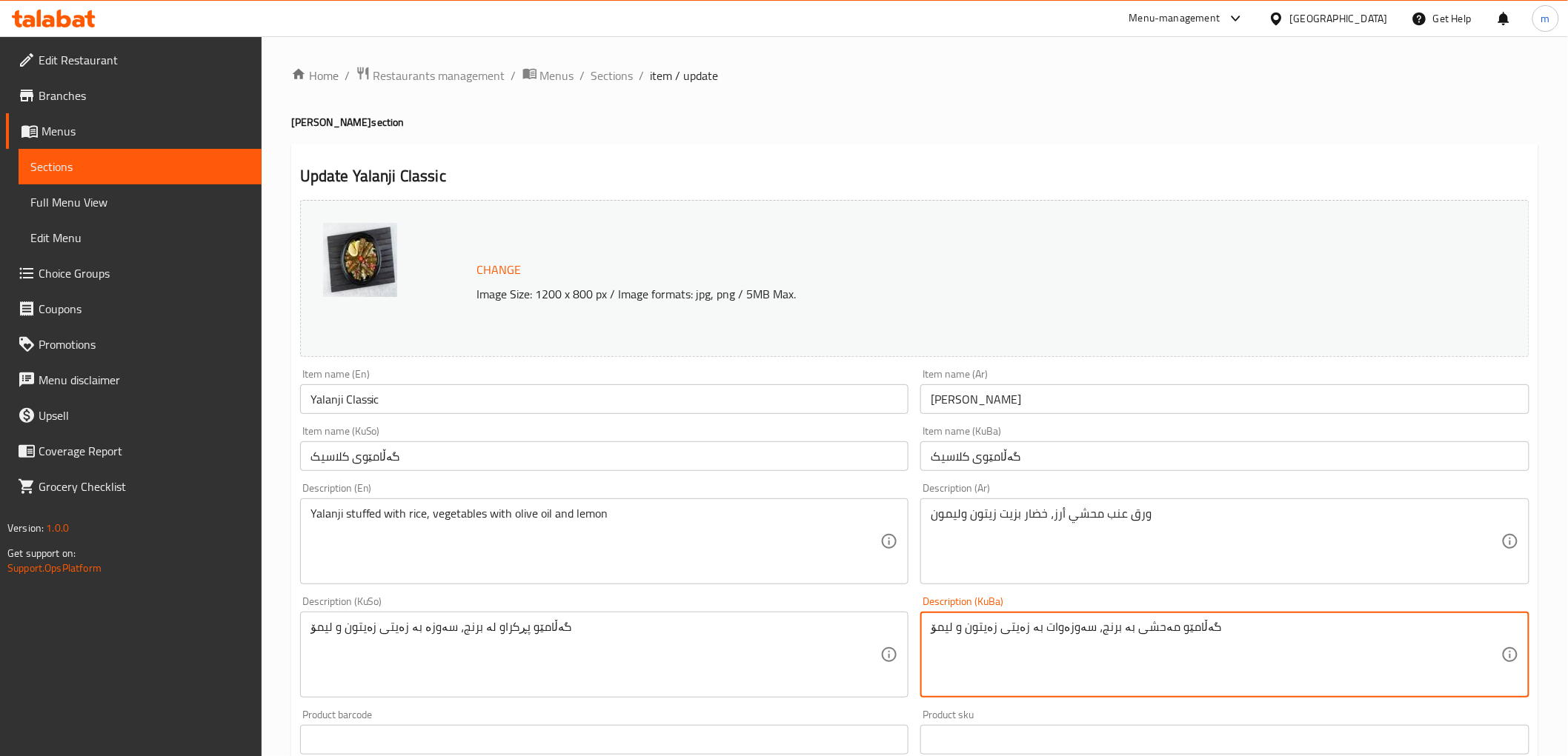
type textarea "گەڵامێو مەحشی بە برنج، سەوزەوات بە زەیتی زەیتون و لیمۆ"
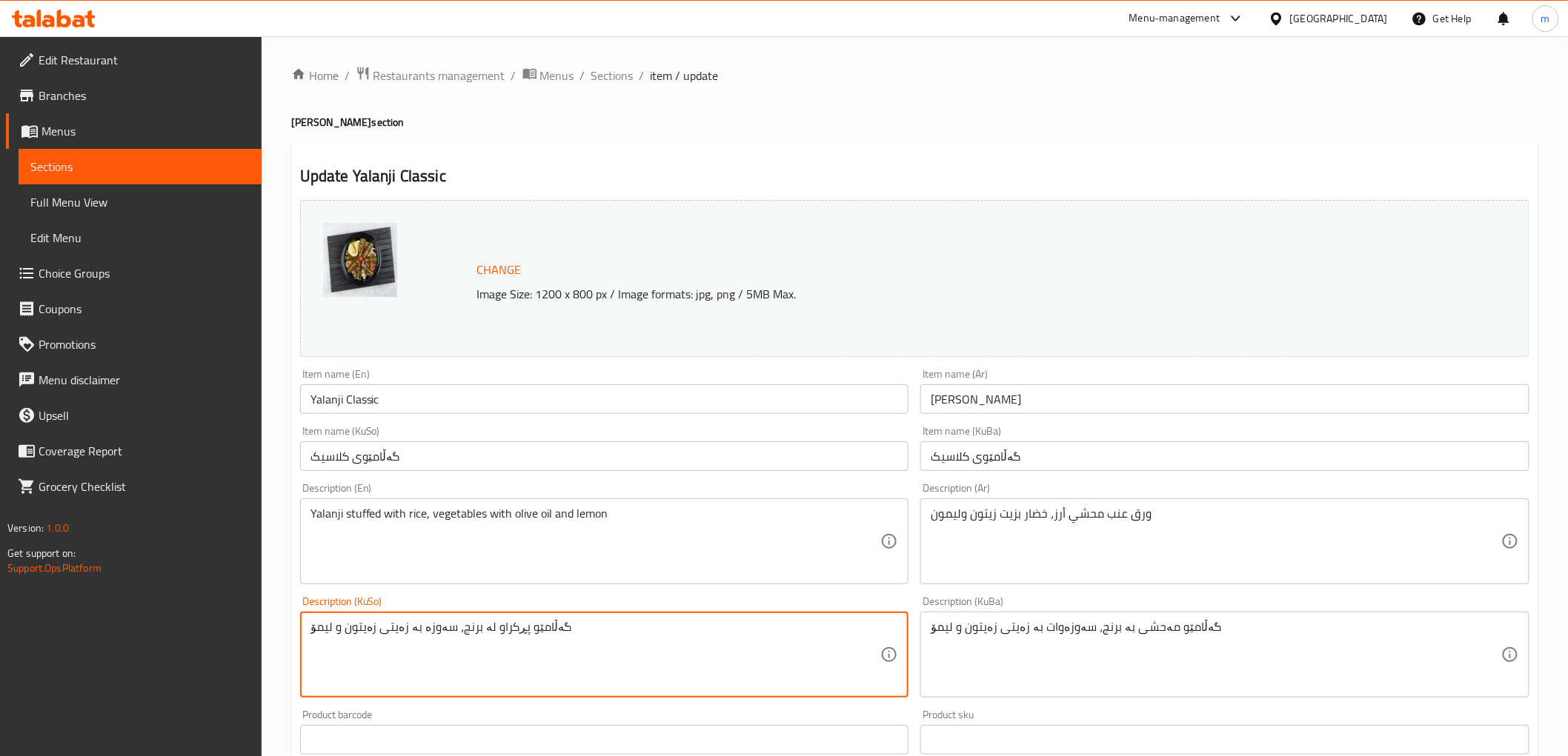
click at [507, 632] on textarea "گەڵامێو پڕکراو لە برنج، سەوزە بە زەیتی زەیتون و لیمۆ" at bounding box center [595, 654] width 570 height 70
paste textarea "ەحشی بە برنج، سەوزەوات"
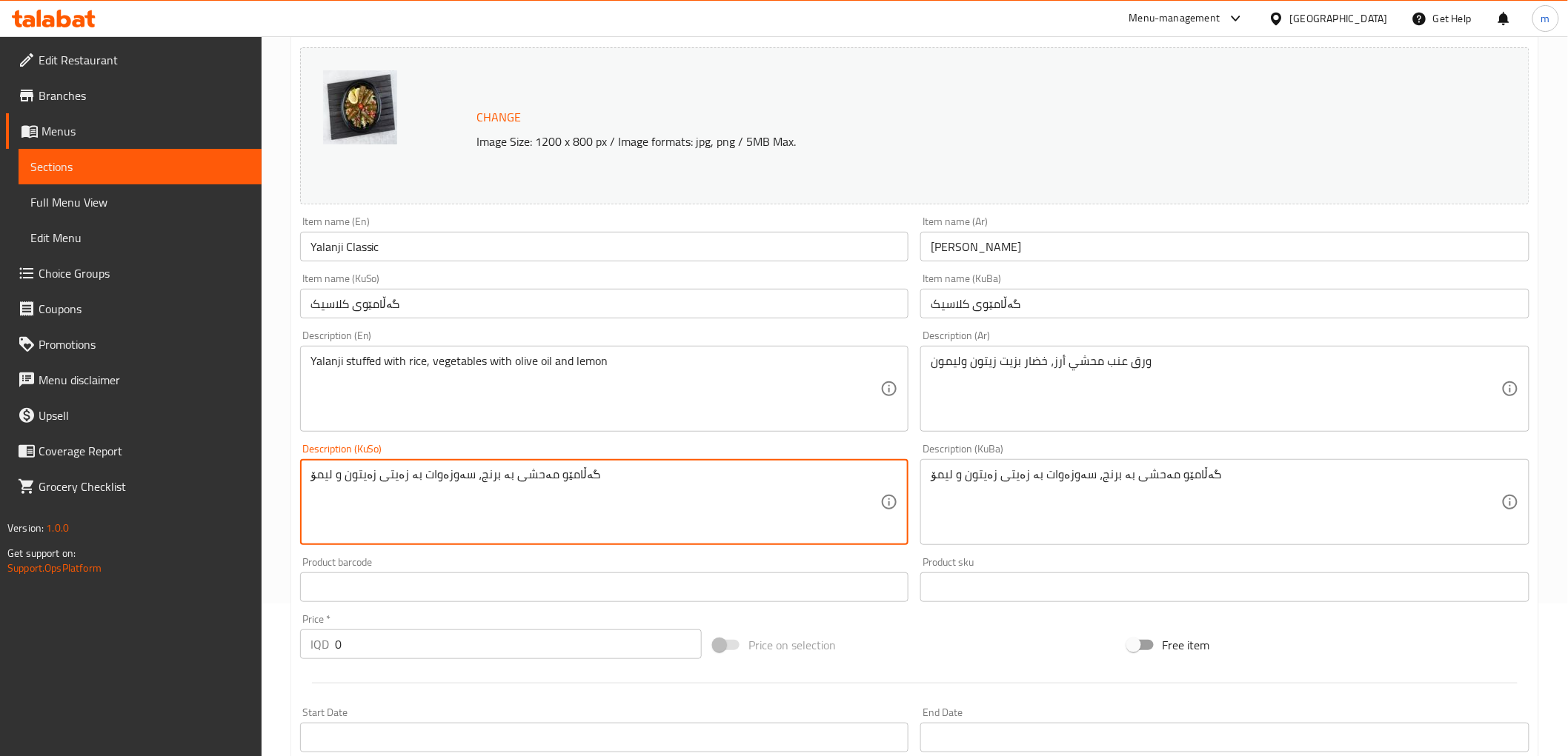
scroll to position [515, 0]
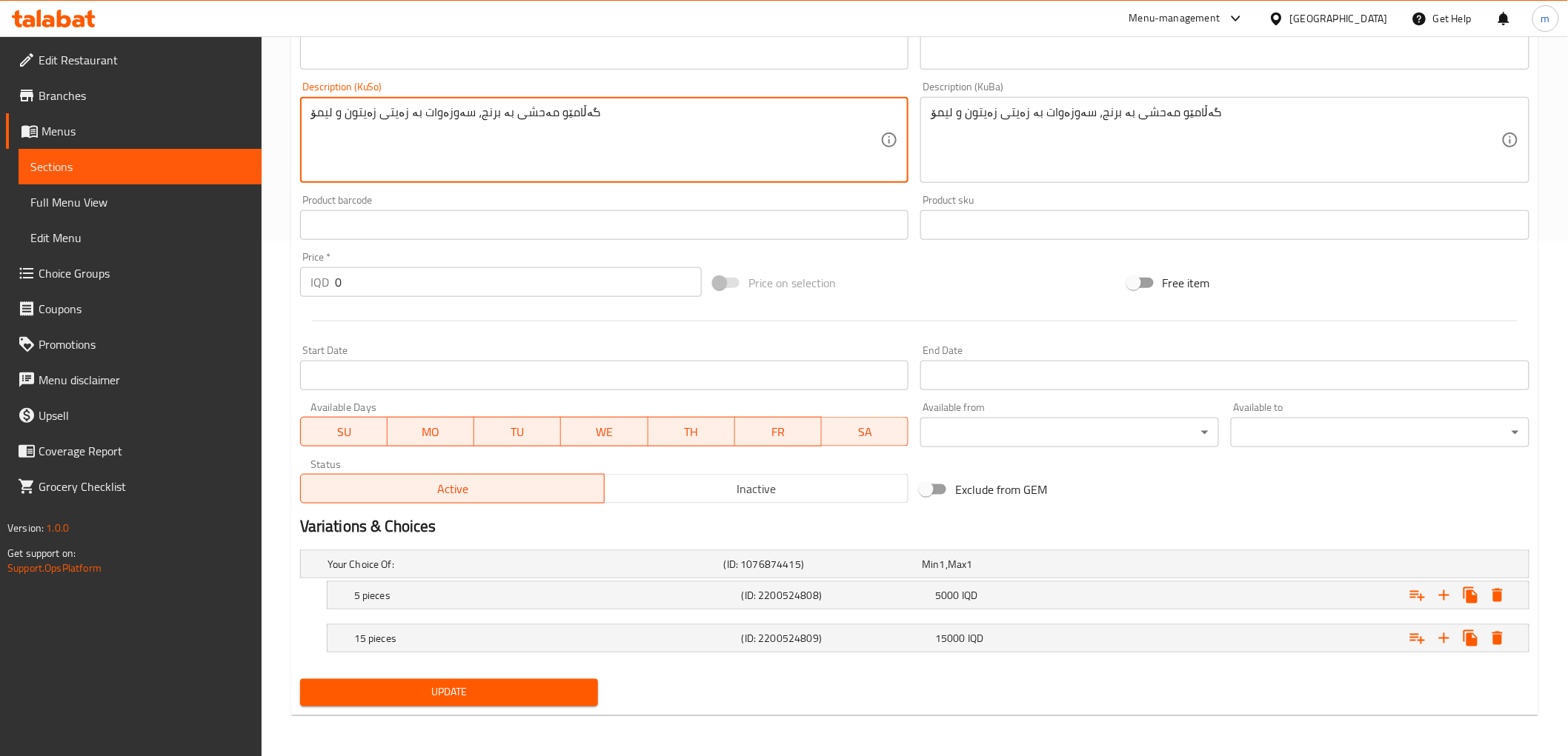
type textarea "گەڵامێو مەحشی بە برنج، سەوزەوات بە زەیتی زەیتون و لیمۆ"
click at [513, 682] on button "Update" at bounding box center [449, 693] width 298 height 27
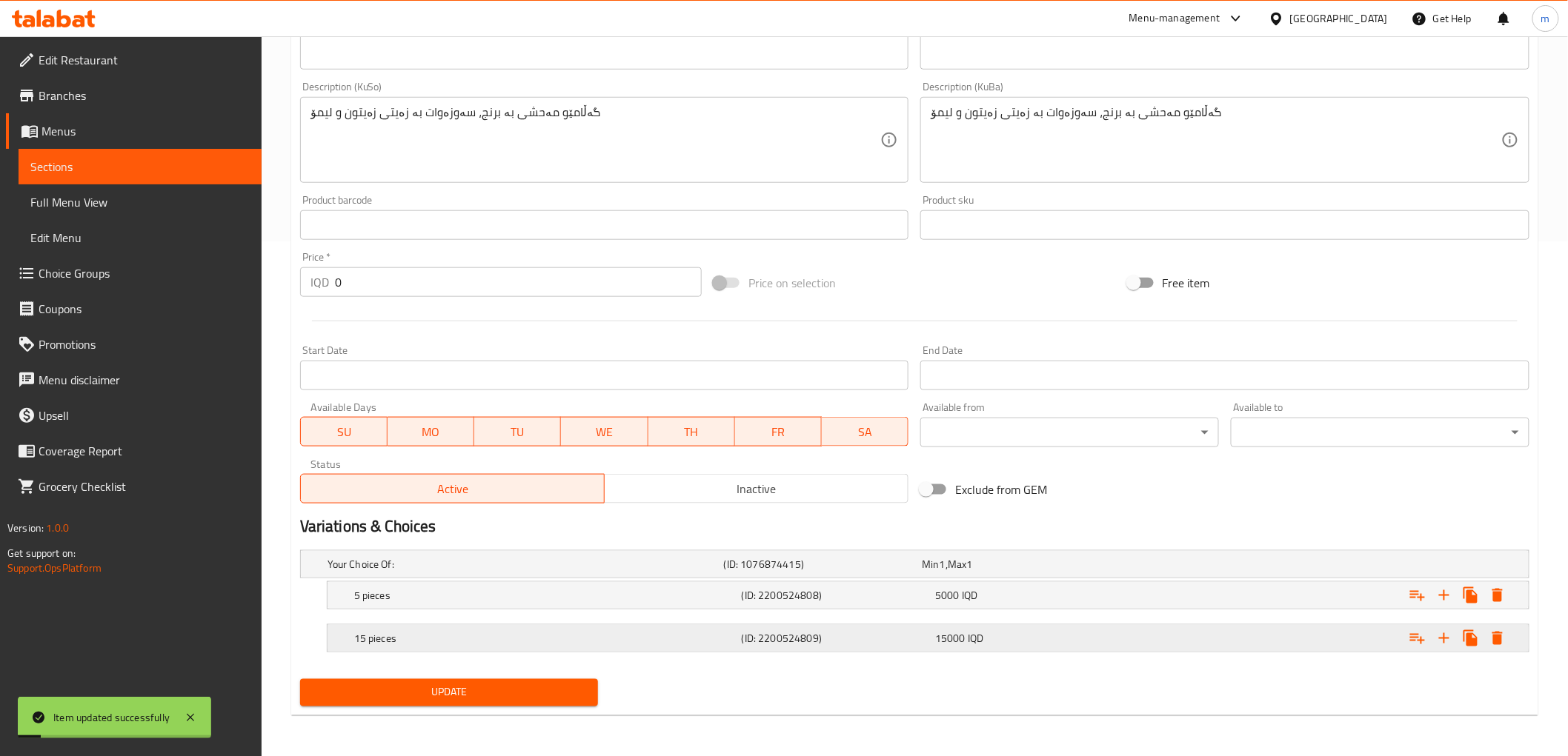
click at [519, 572] on h5 "15 pieces" at bounding box center [523, 565] width 391 height 15
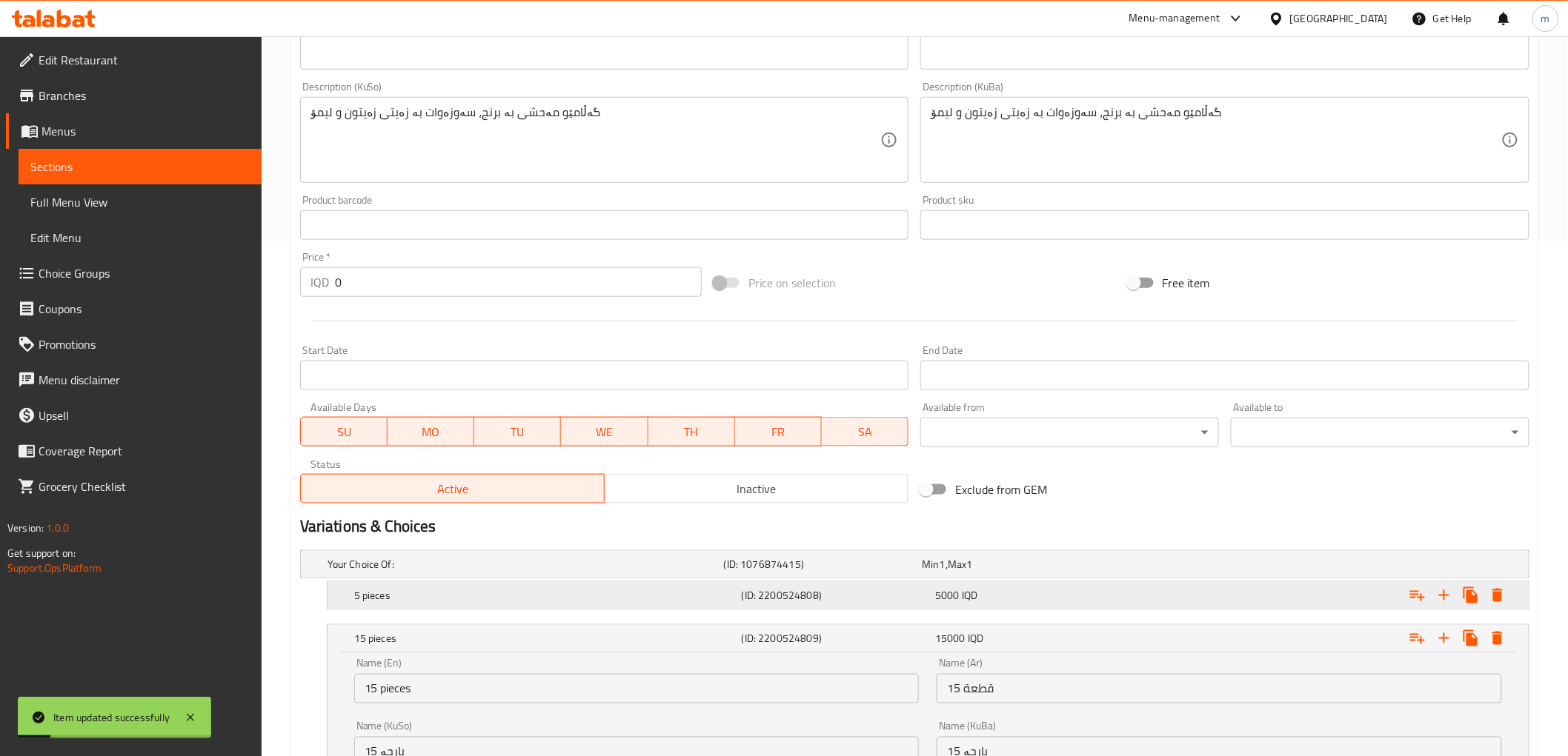
click at [524, 572] on h5 "5 pieces" at bounding box center [523, 565] width 391 height 15
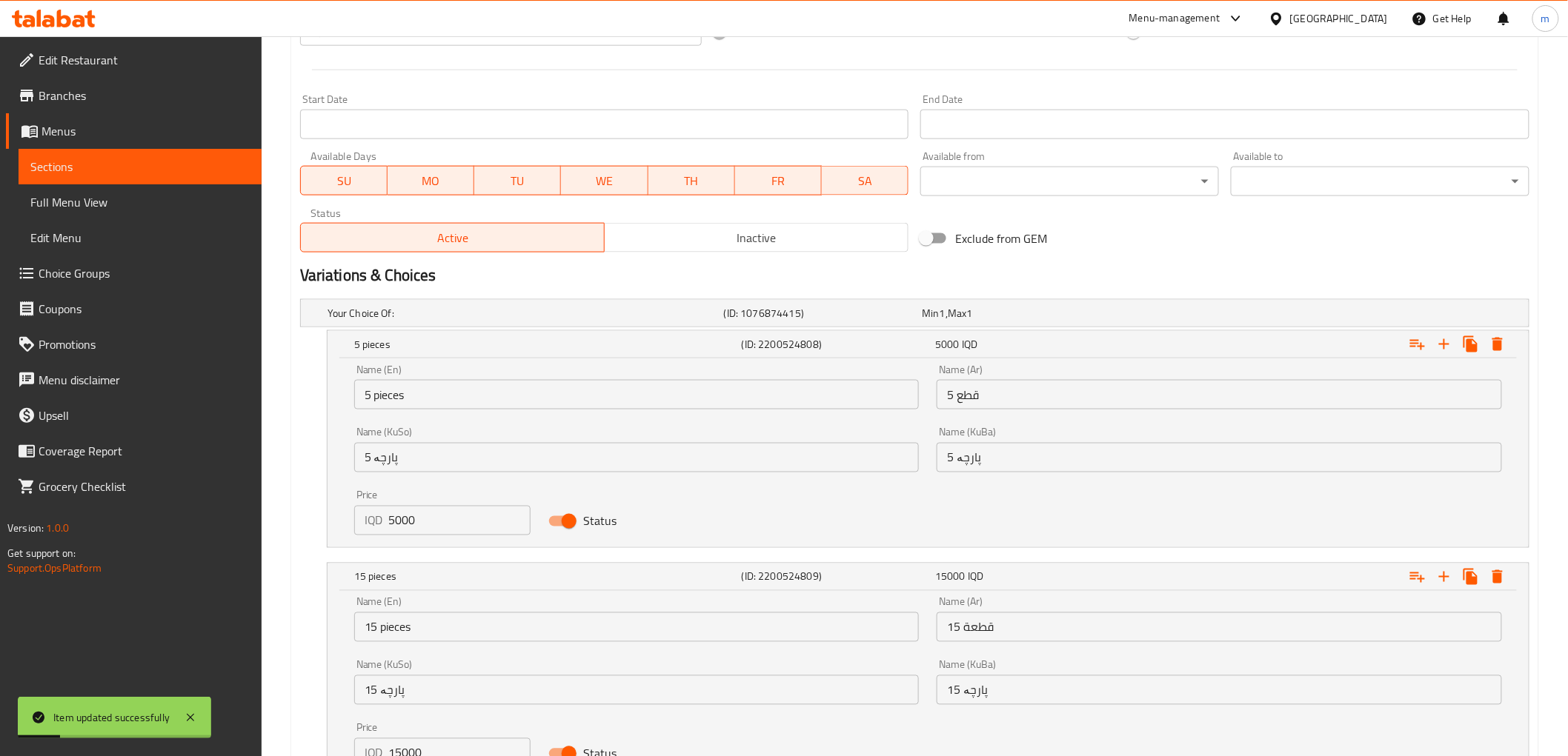
scroll to position [893, 0]
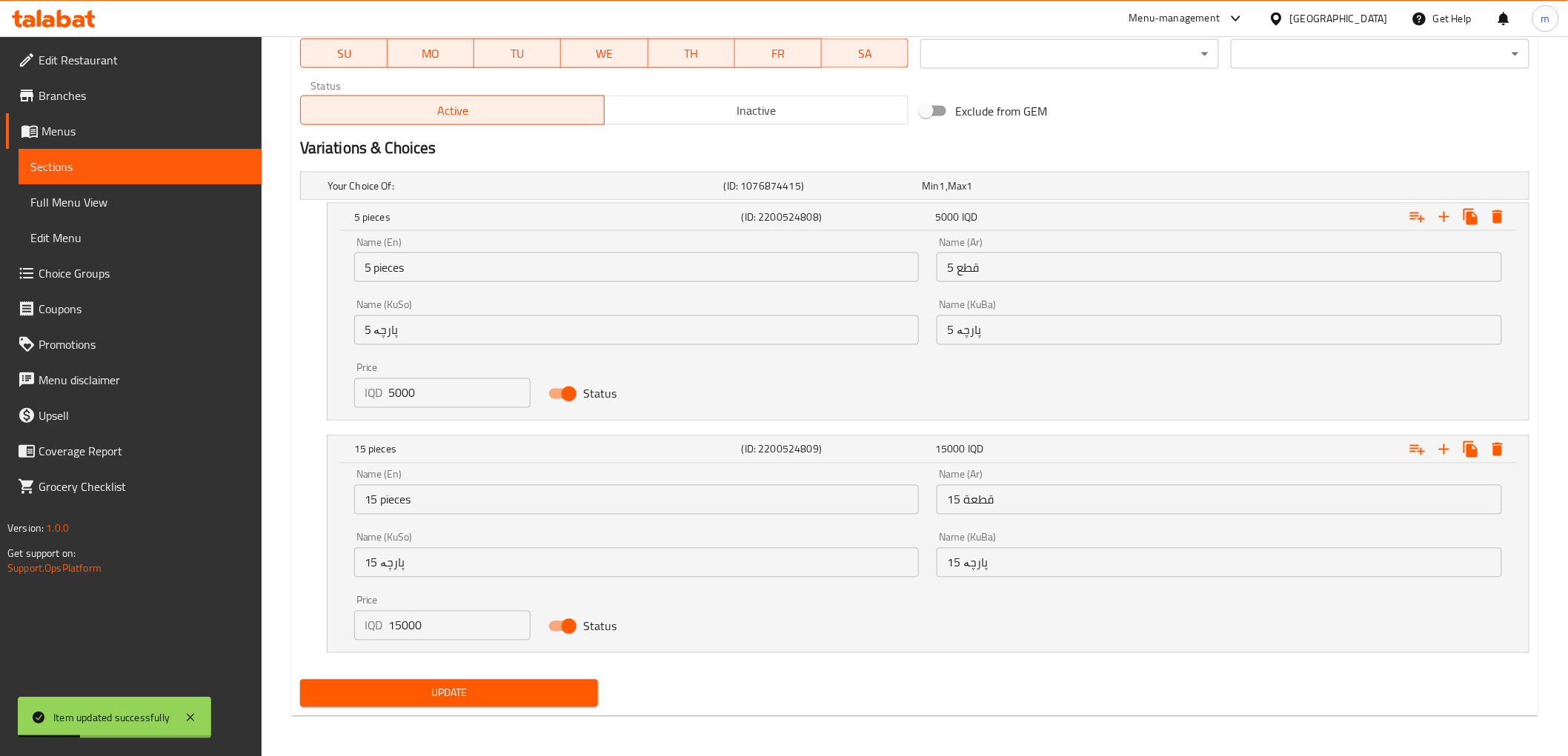
click at [397, 391] on input "5000" at bounding box center [460, 394] width 142 height 29
type input "8000"
click at [410, 632] on input "15000" at bounding box center [460, 626] width 142 height 29
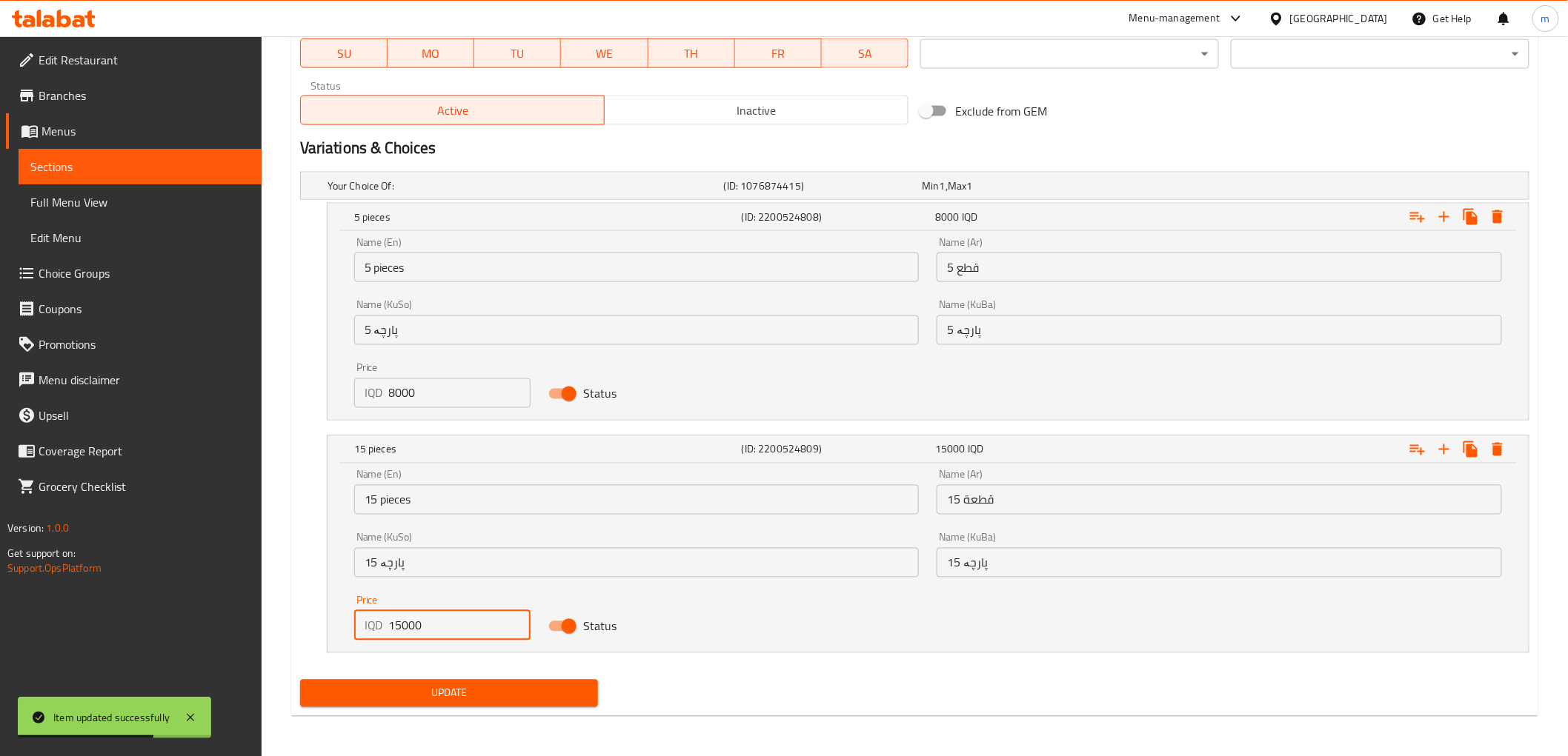
click at [410, 632] on input "15000" at bounding box center [460, 626] width 142 height 29
type input "25000"
click at [454, 686] on span "Update" at bounding box center [449, 694] width 275 height 18
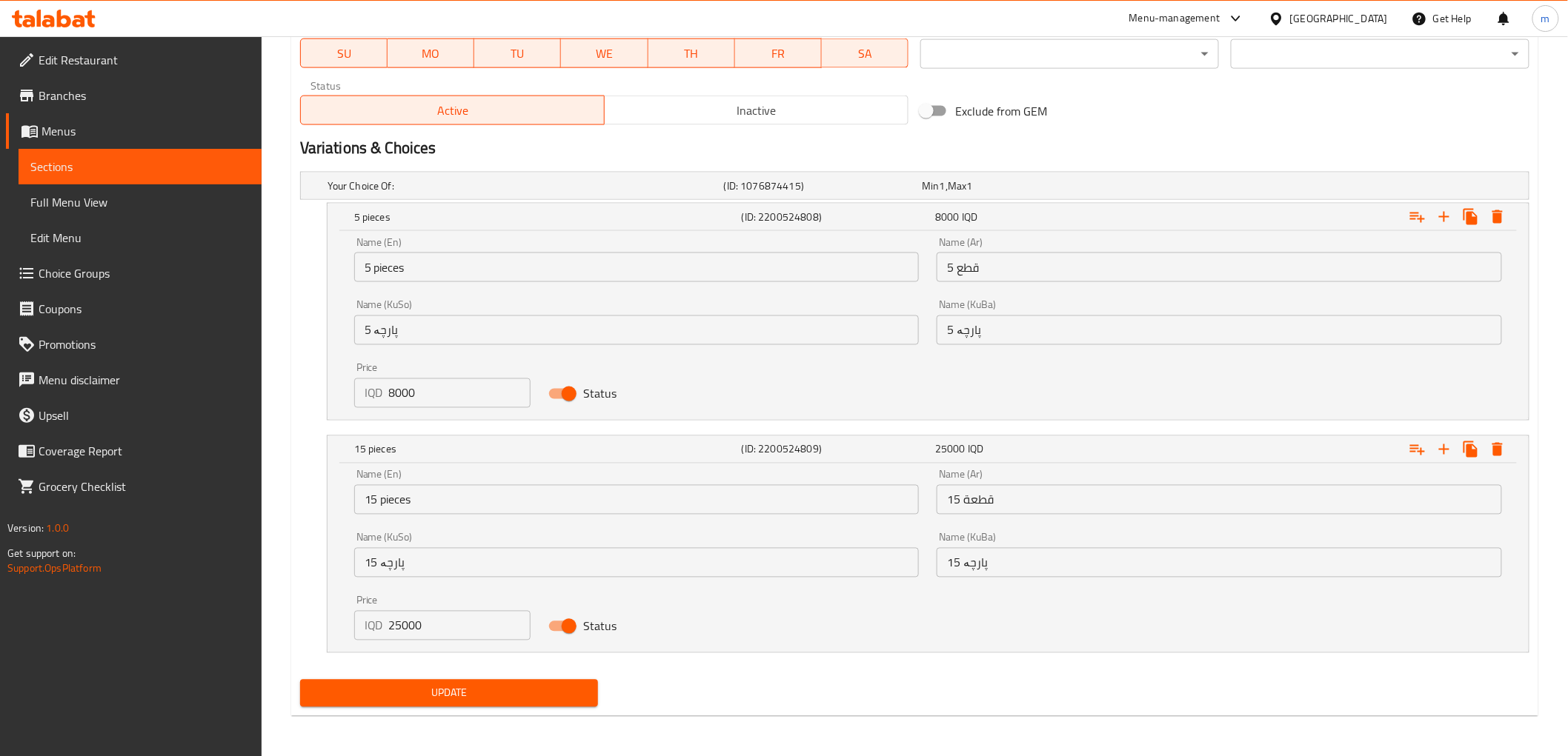
click at [506, 685] on span "Update" at bounding box center [449, 694] width 275 height 18
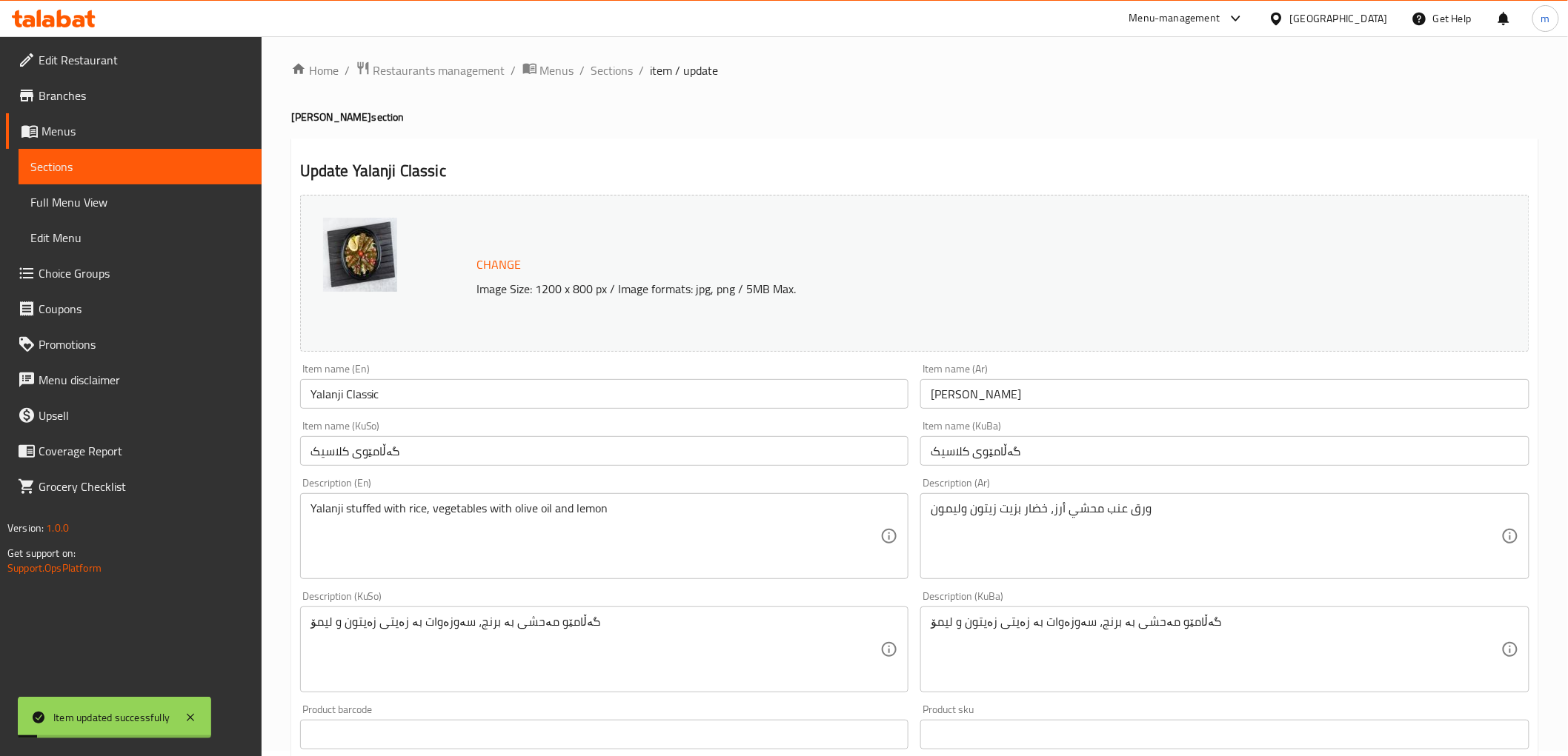
scroll to position [0, 0]
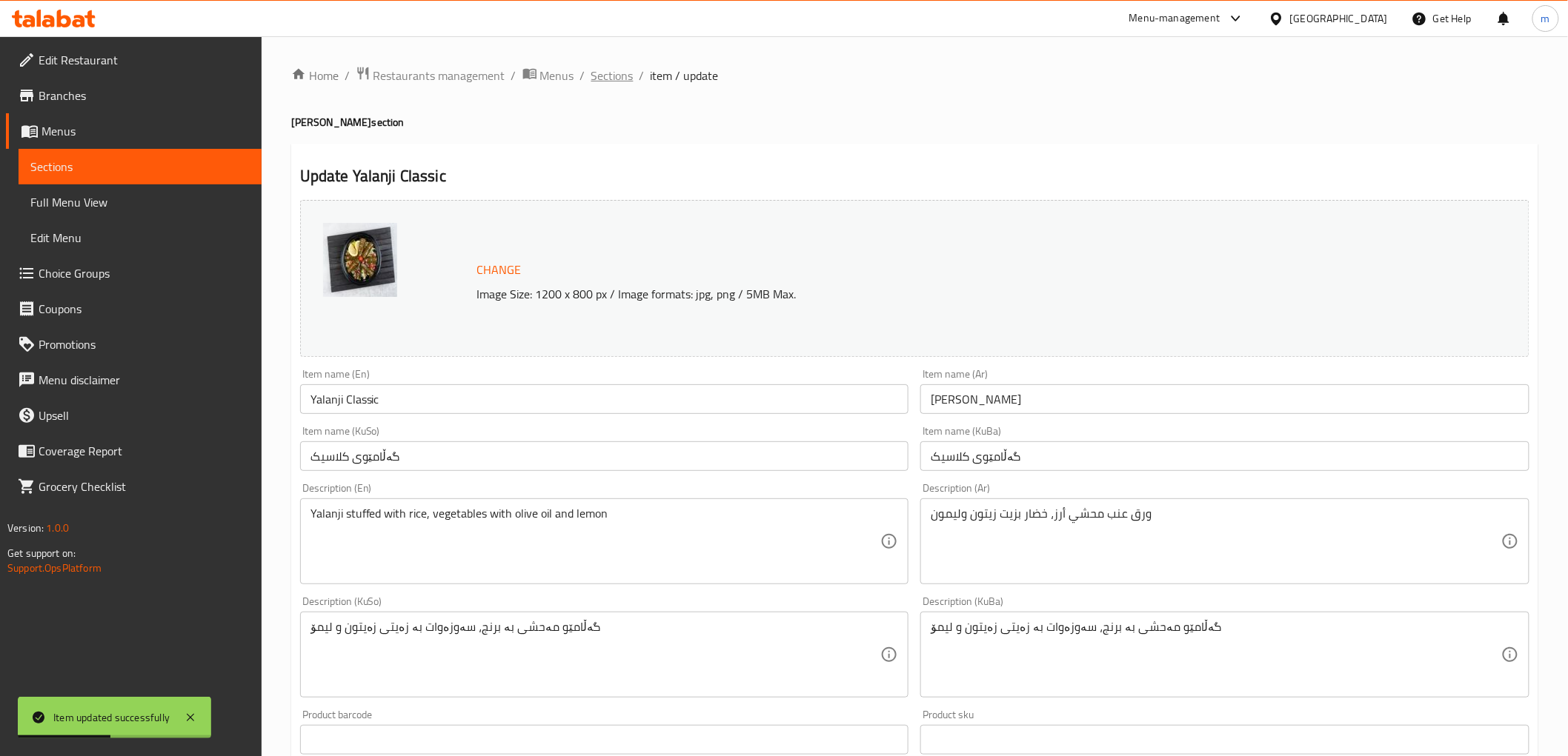
click at [622, 78] on span "Sections" at bounding box center [612, 75] width 42 height 17
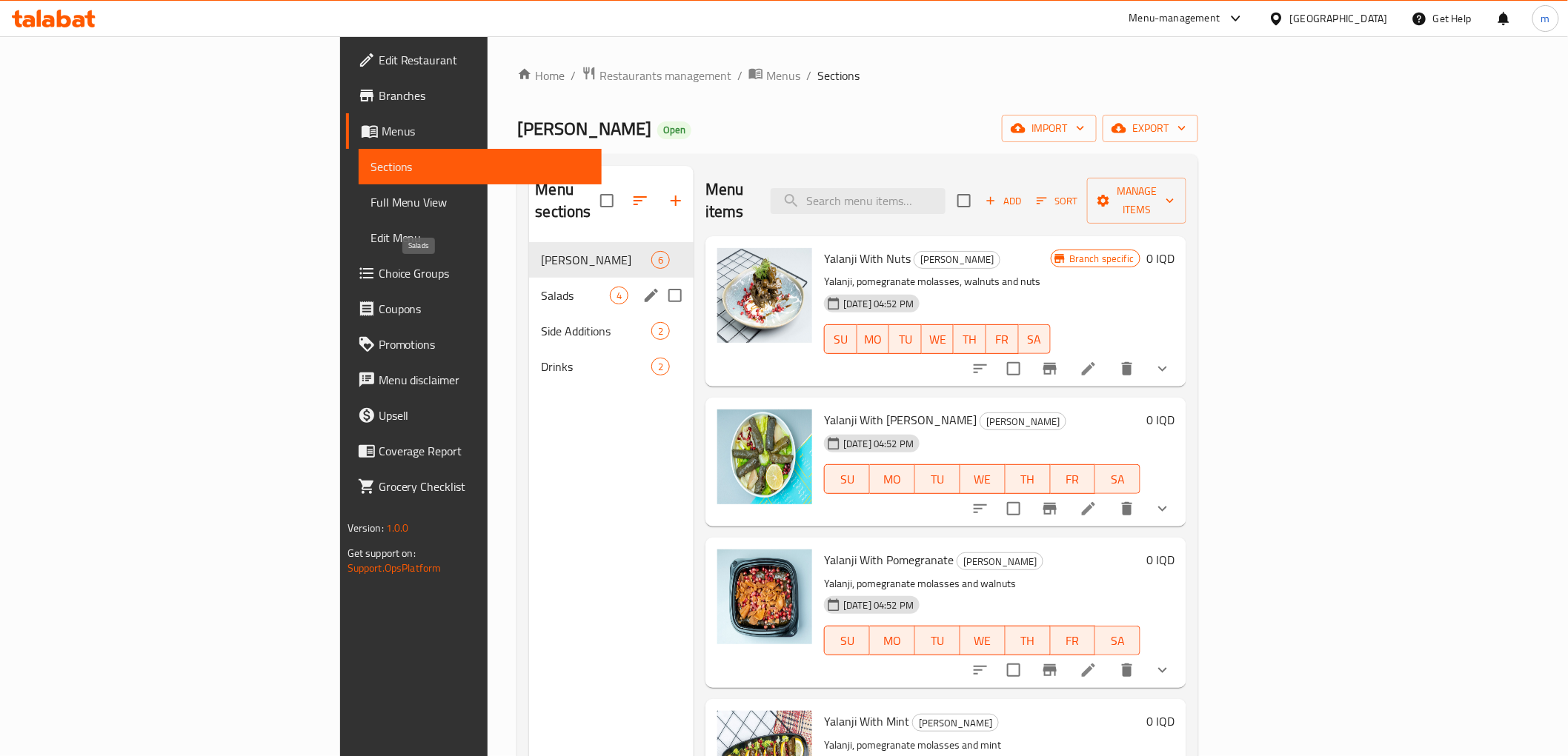
click at [541, 286] on span "Salads" at bounding box center [575, 295] width 69 height 17
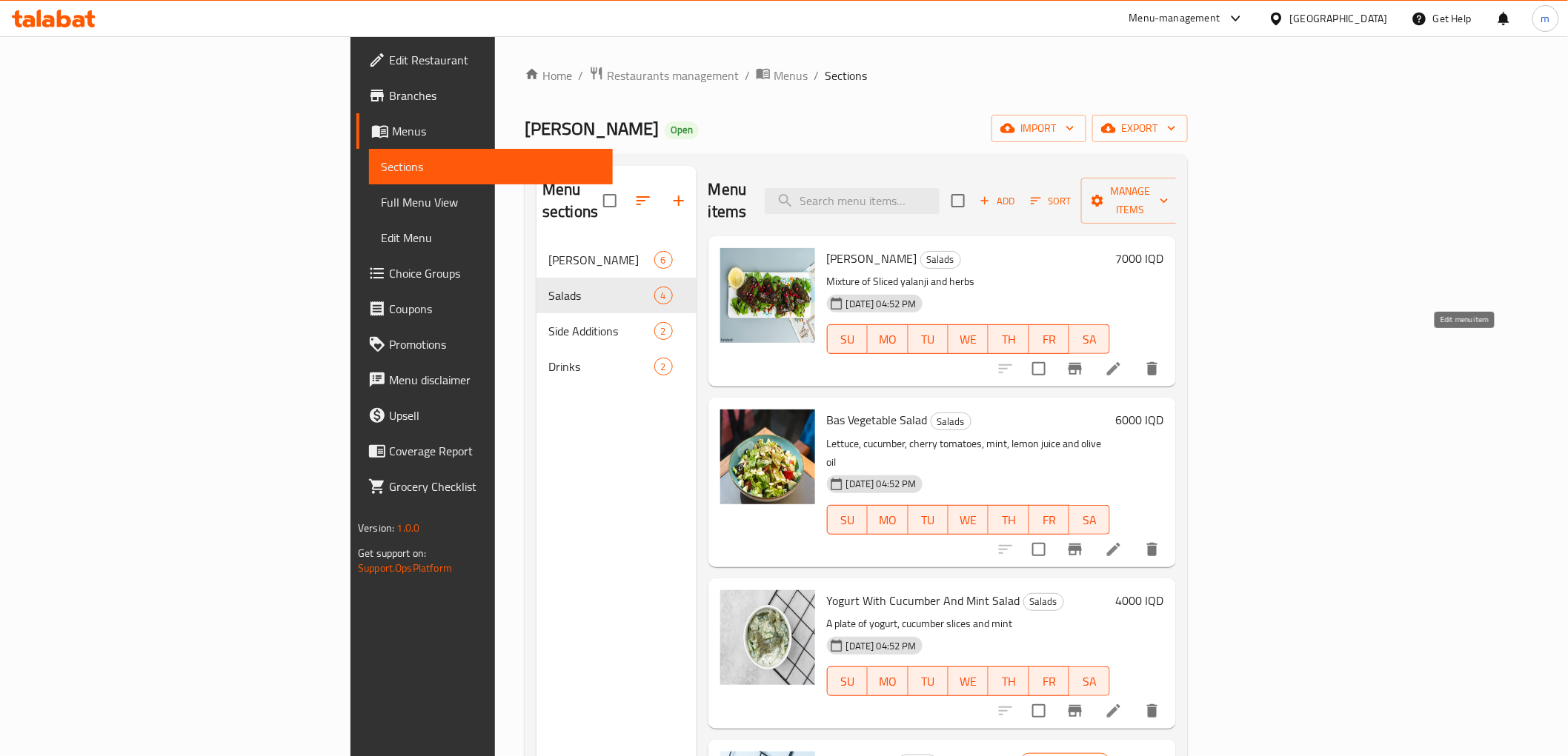
click at [1122, 360] on icon at bounding box center [1113, 368] width 17 height 17
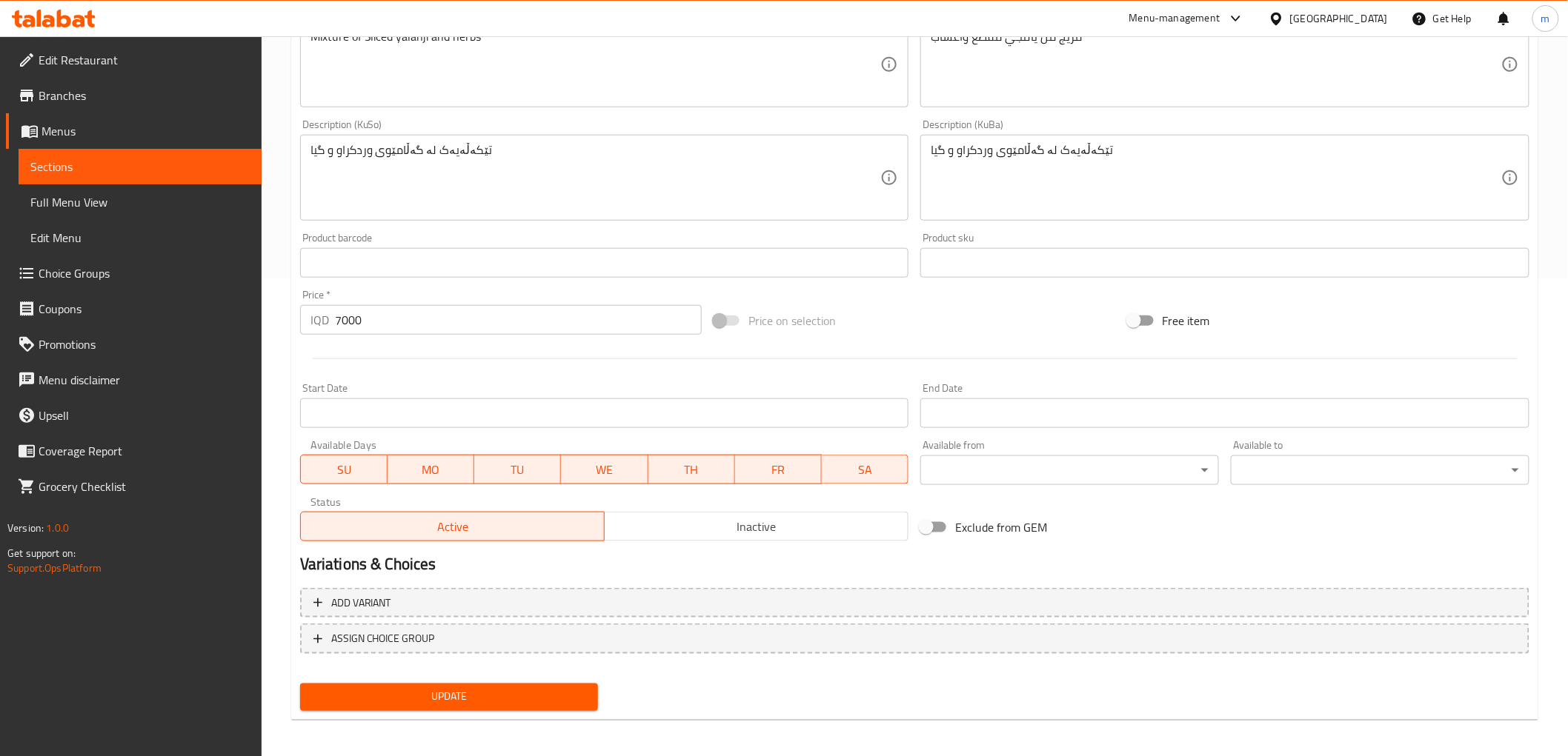
scroll to position [480, 0]
click at [383, 314] on input "7000" at bounding box center [518, 318] width 367 height 29
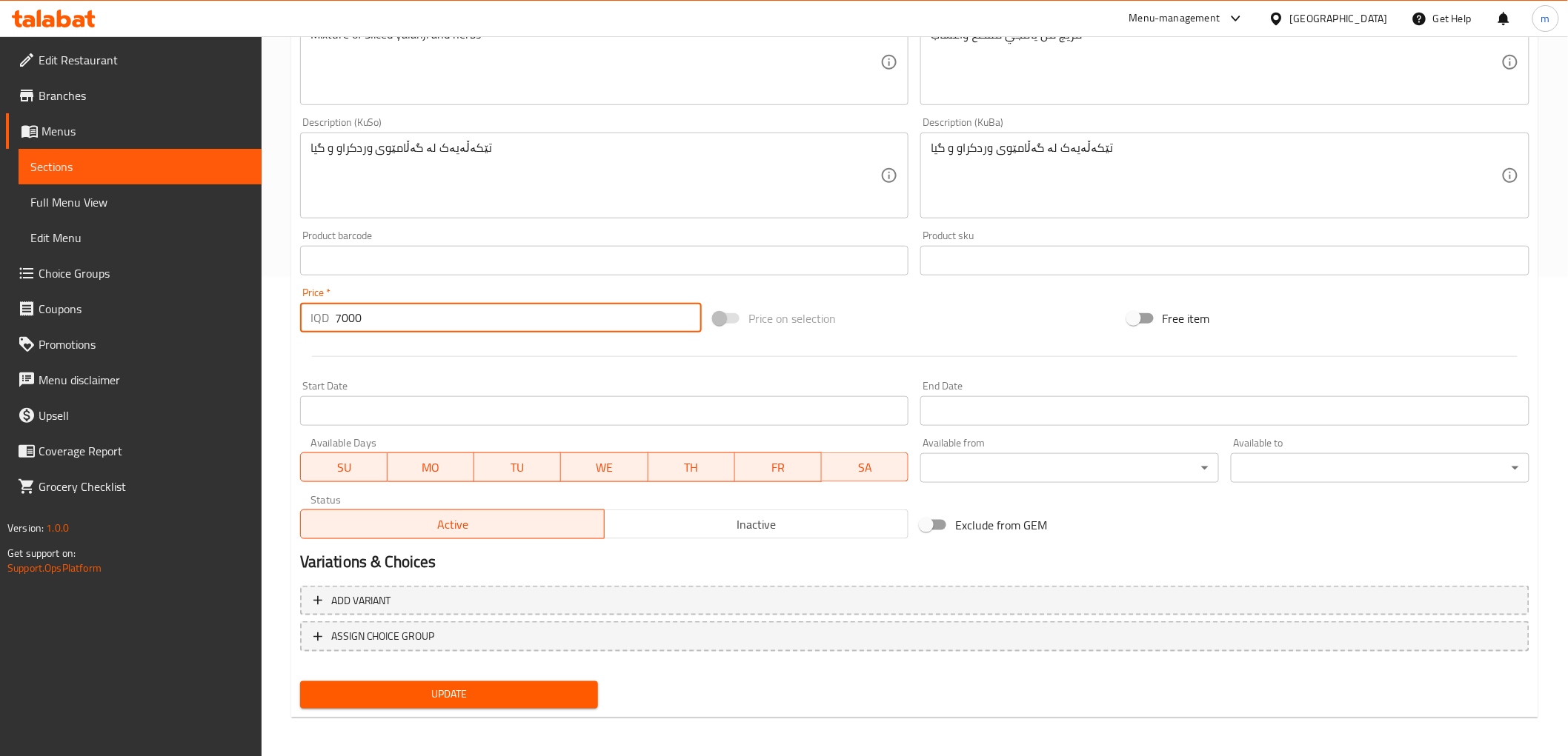
click at [381, 314] on input "7000" at bounding box center [518, 318] width 367 height 29
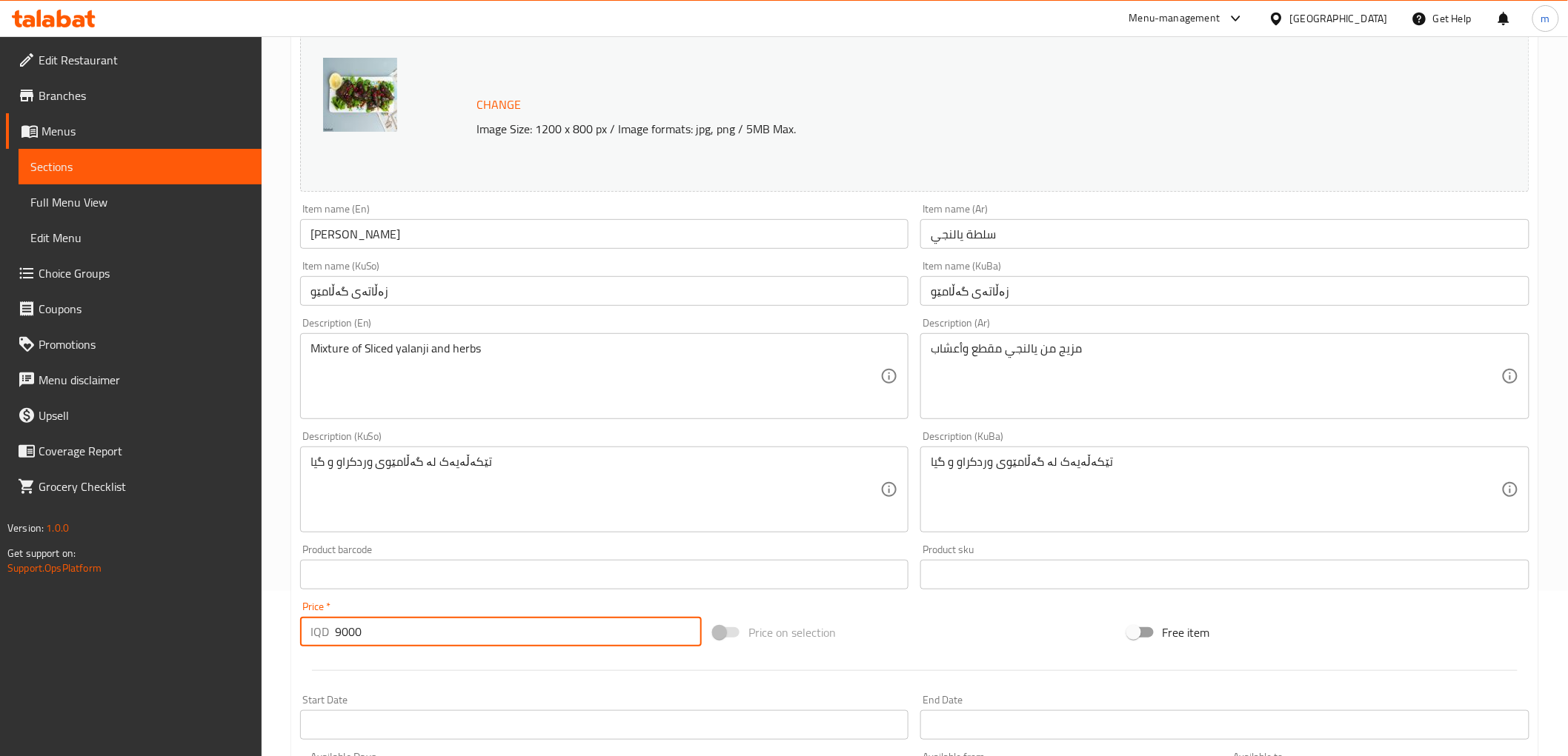
scroll to position [95, 0]
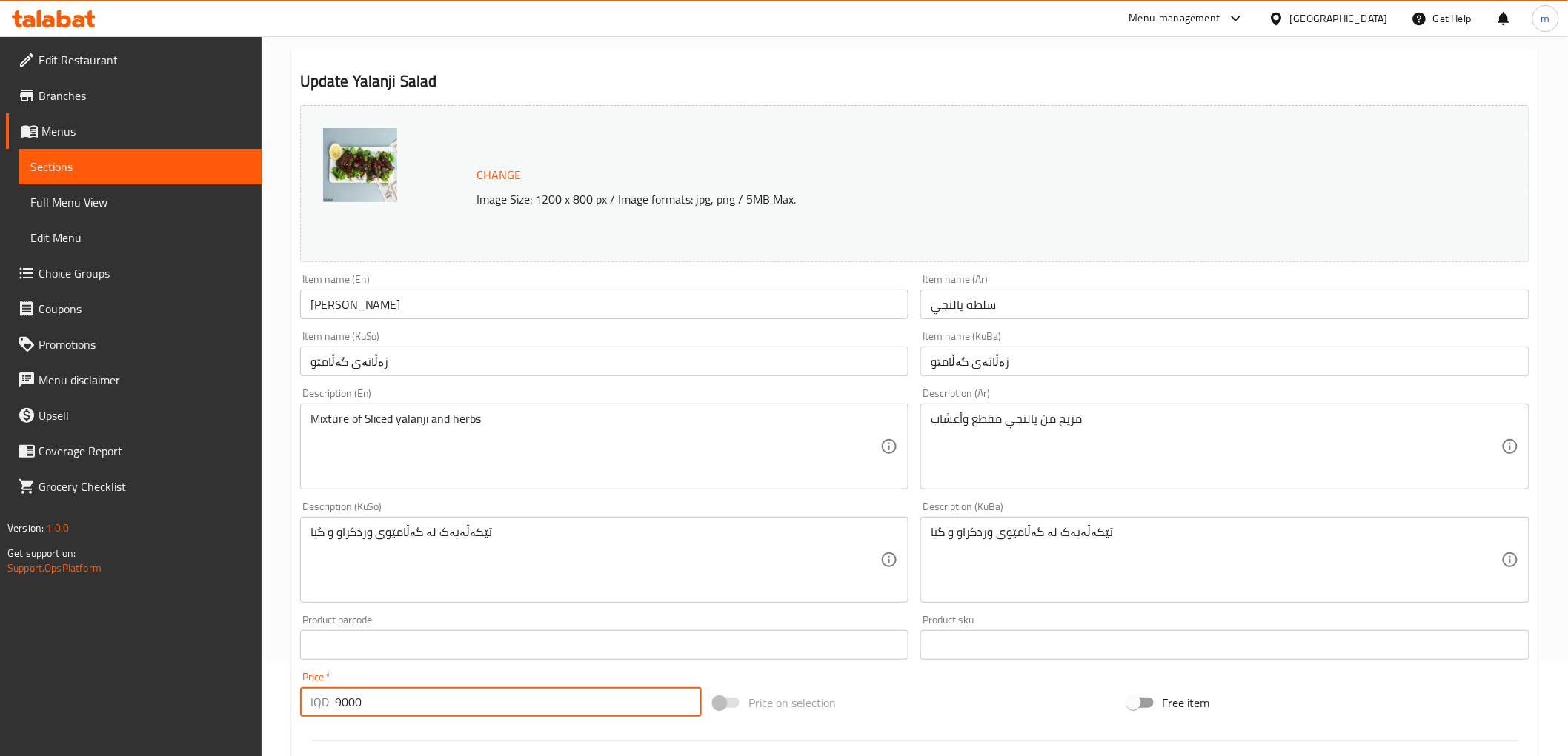
type input "9000"
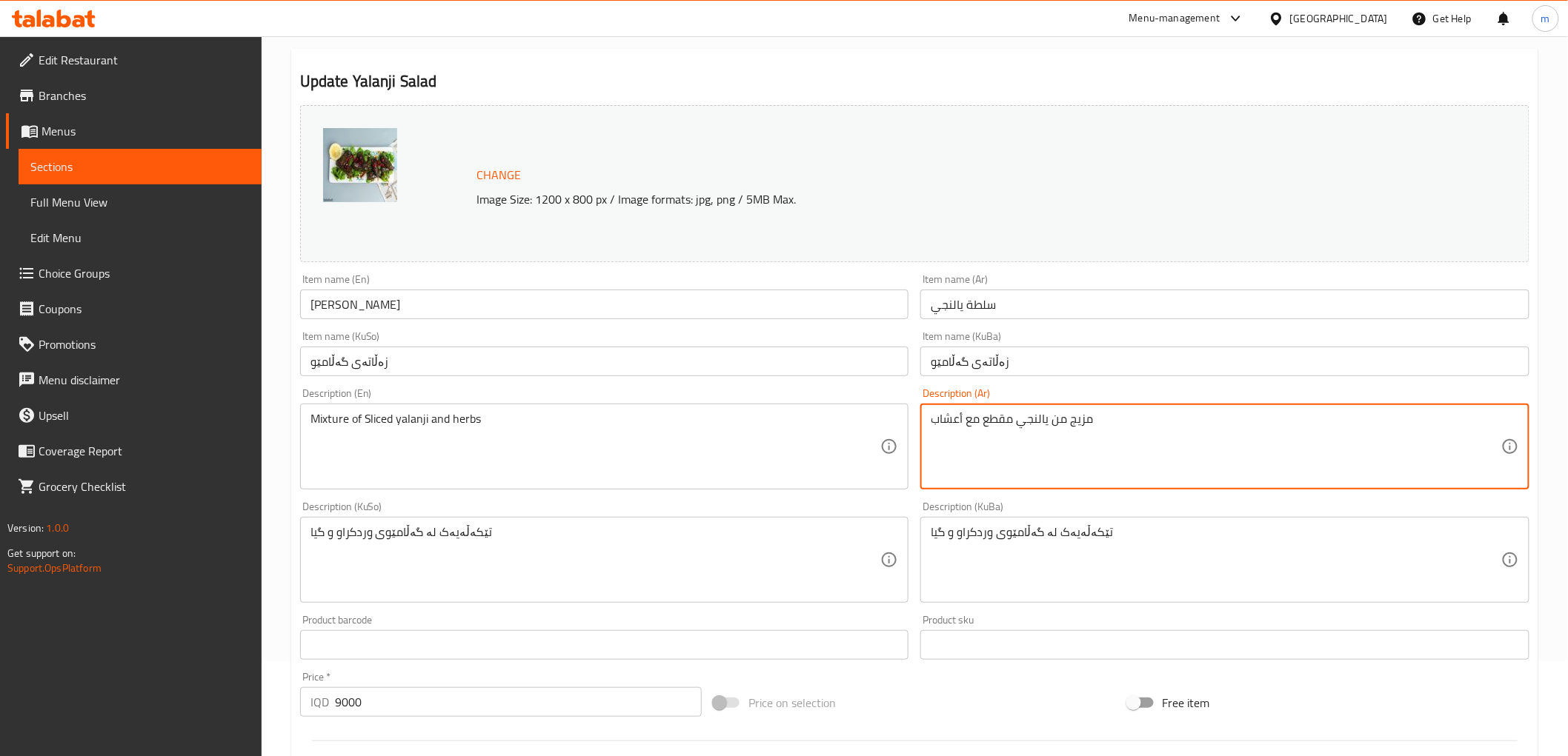
type textarea "مزيج من يالنجي مقطع مع أعشاب"
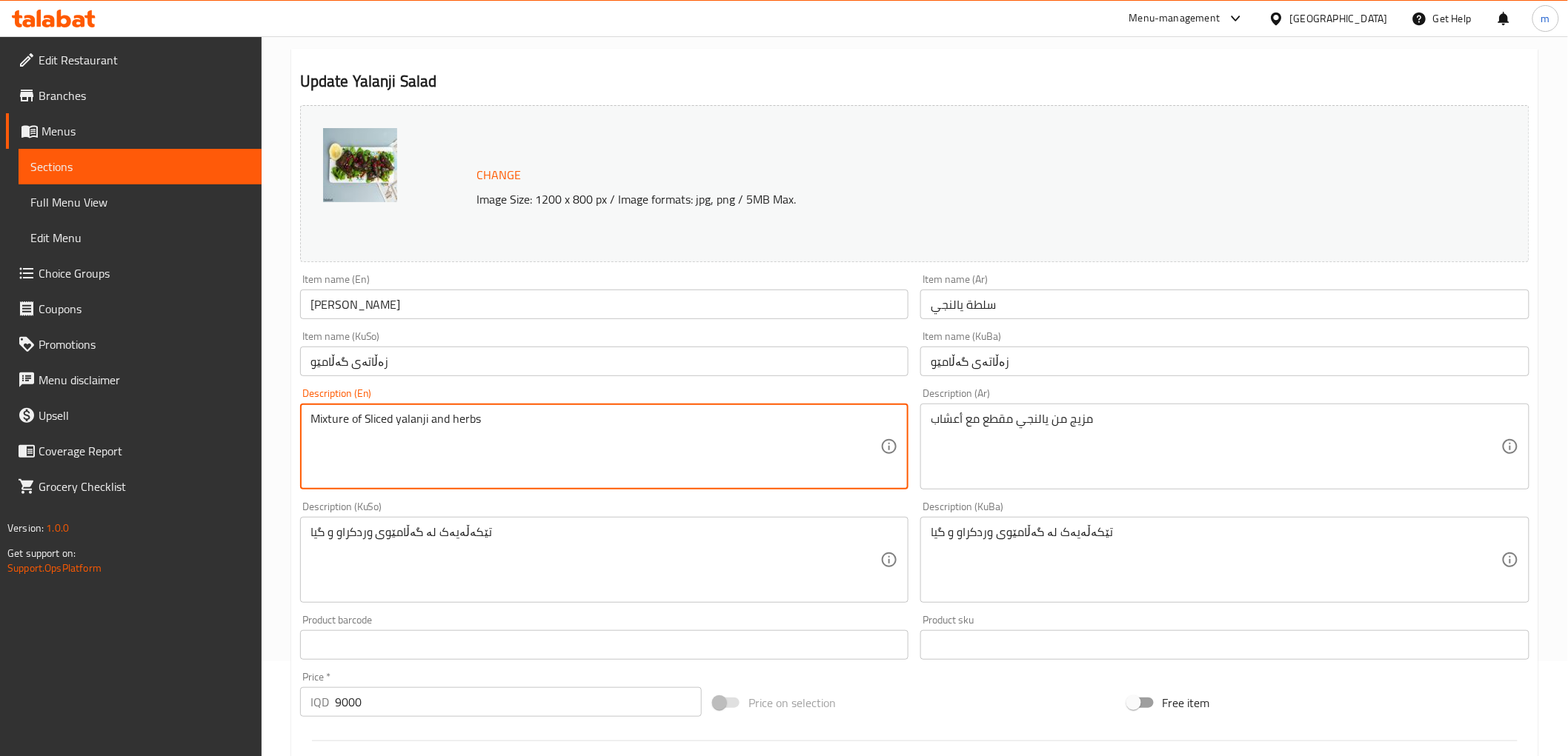
click at [464, 424] on textarea "Mixture of Sliced yalanji and herbs" at bounding box center [595, 447] width 570 height 70
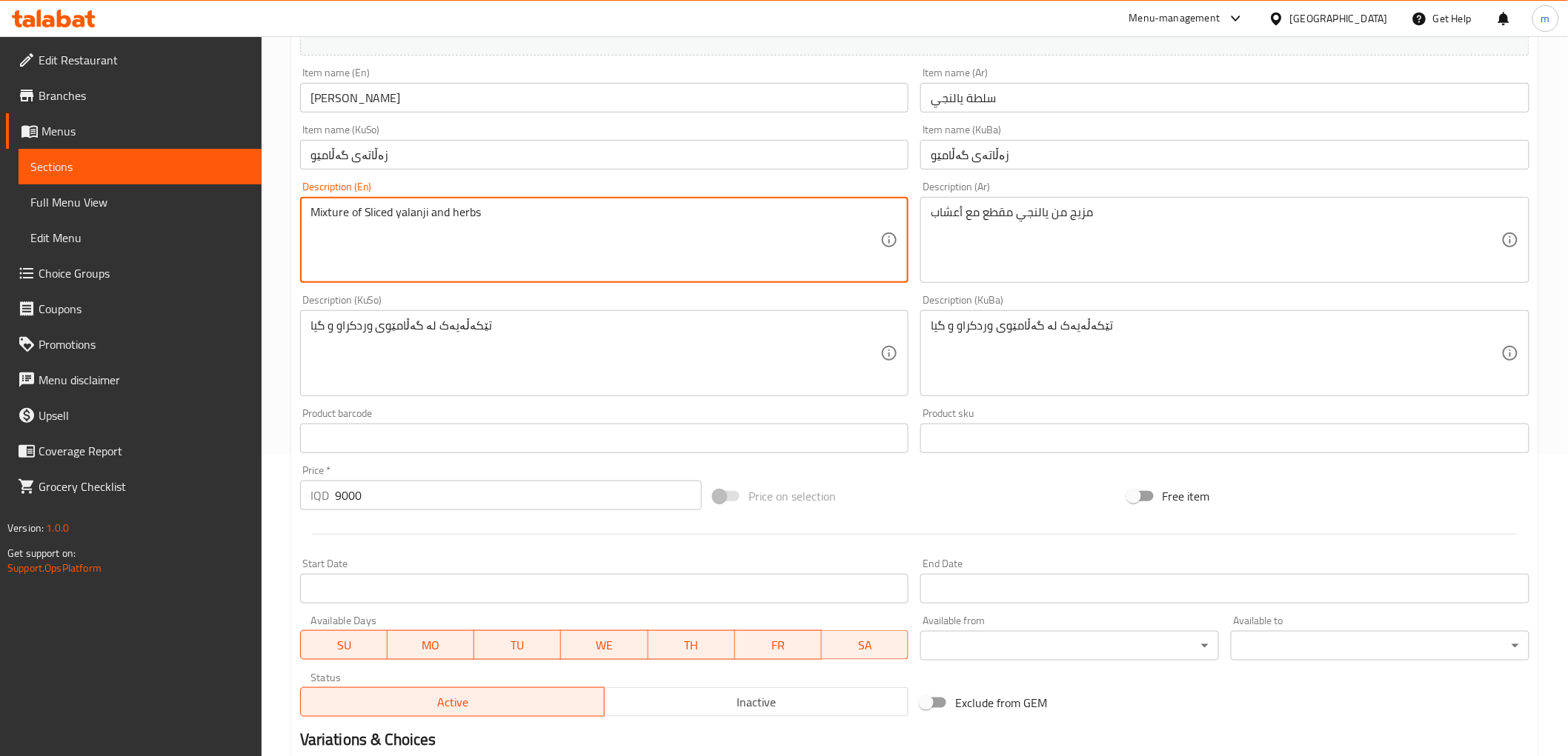
scroll to position [480, 0]
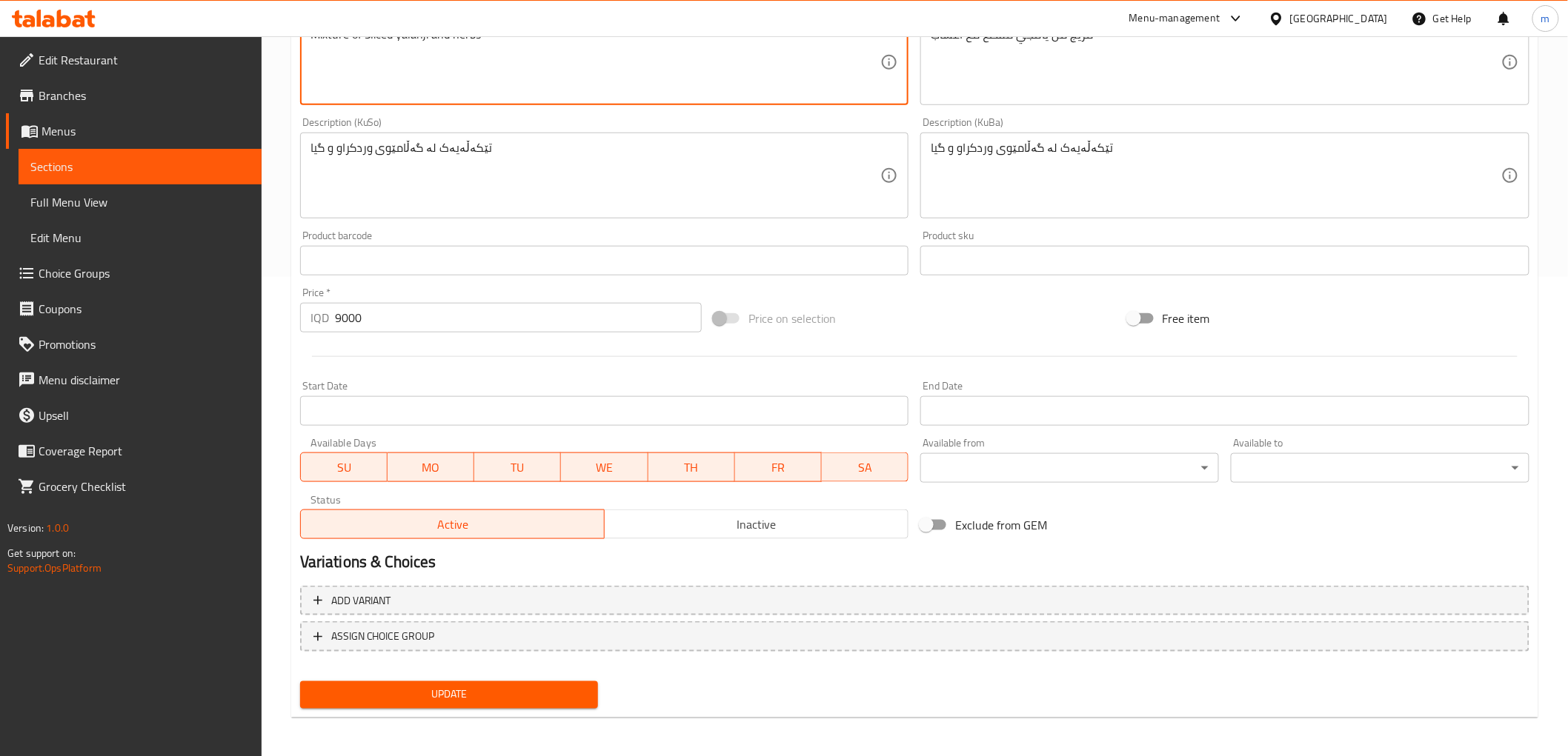
click at [411, 686] on span "Update" at bounding box center [449, 695] width 275 height 18
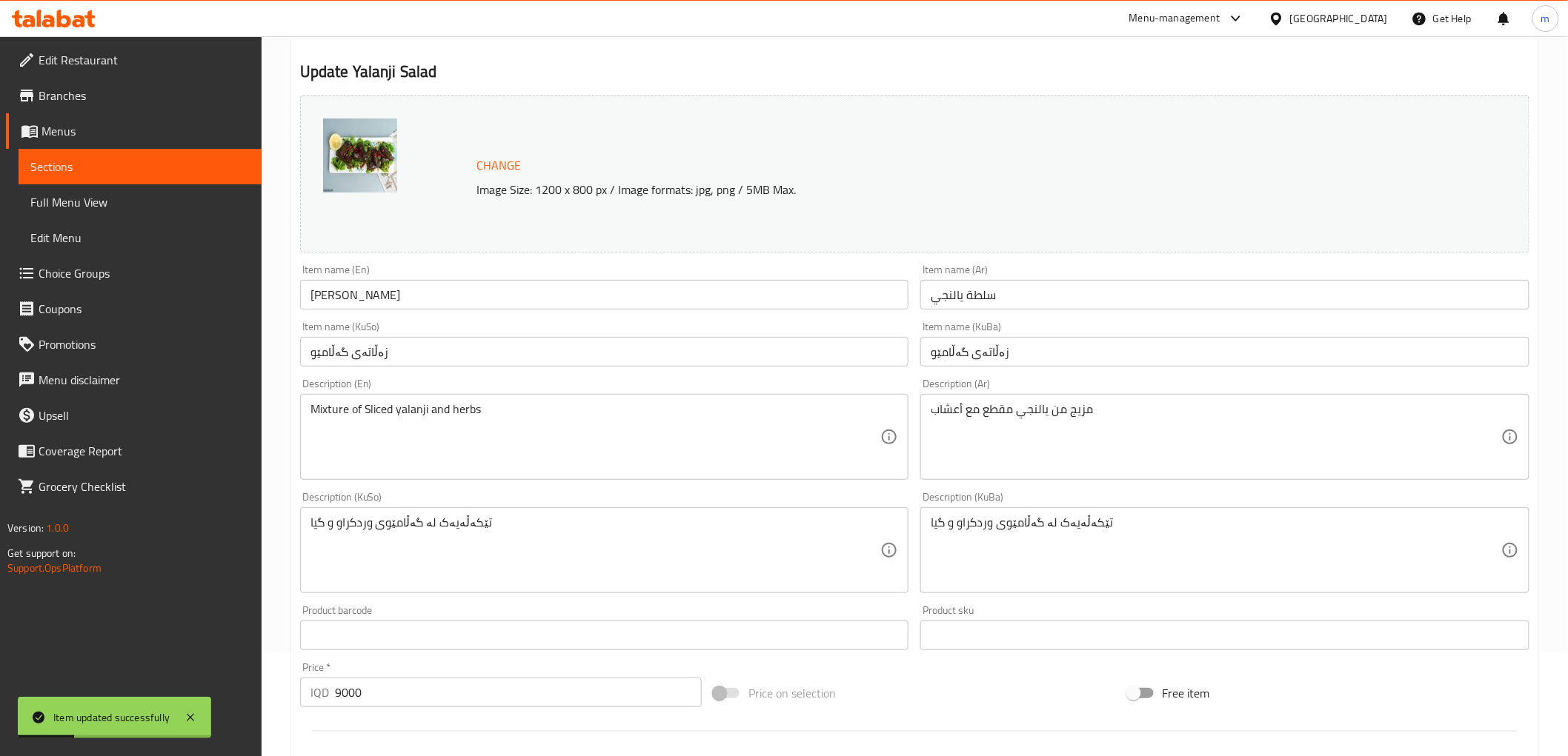
scroll to position [0, 0]
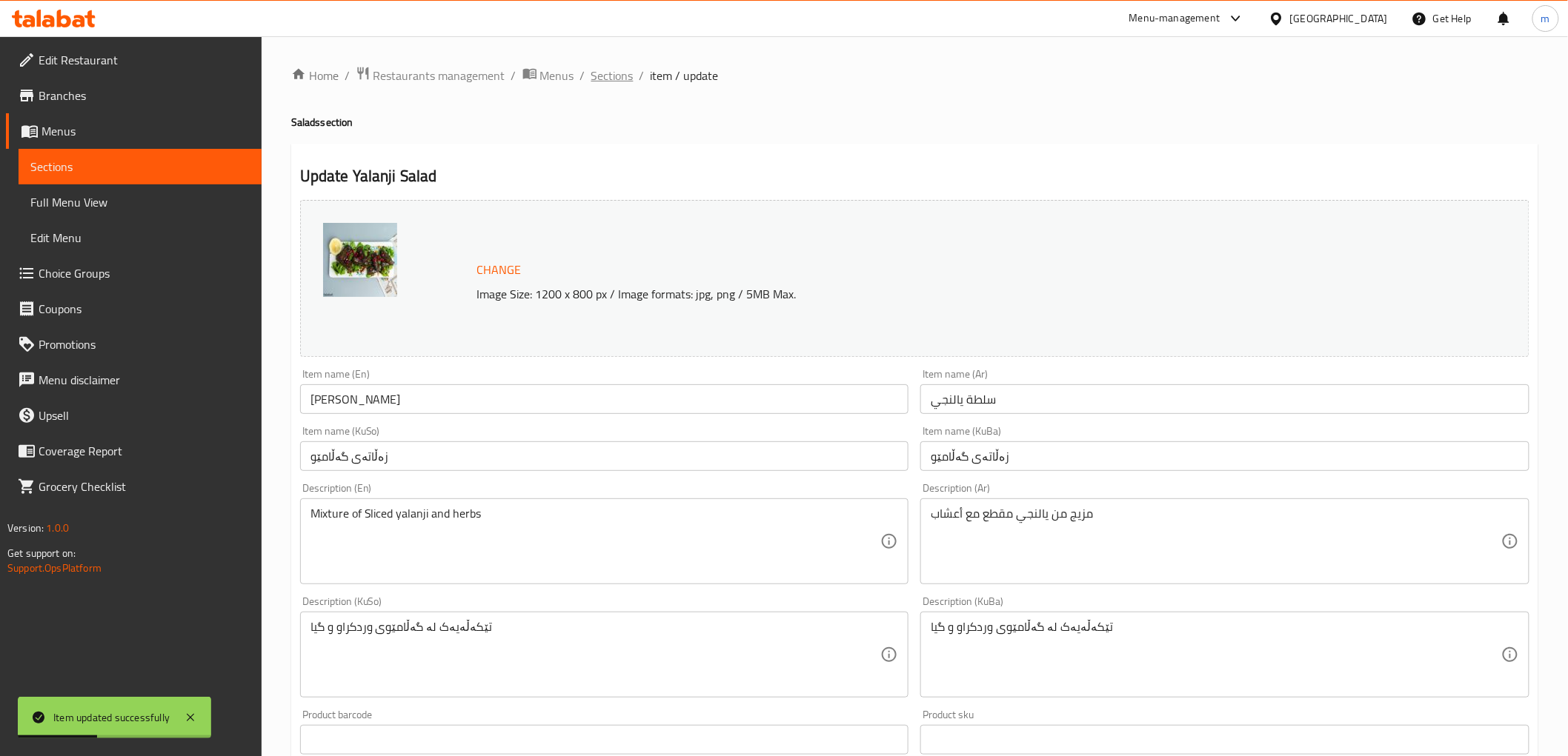
click at [616, 76] on span "Sections" at bounding box center [612, 75] width 42 height 17
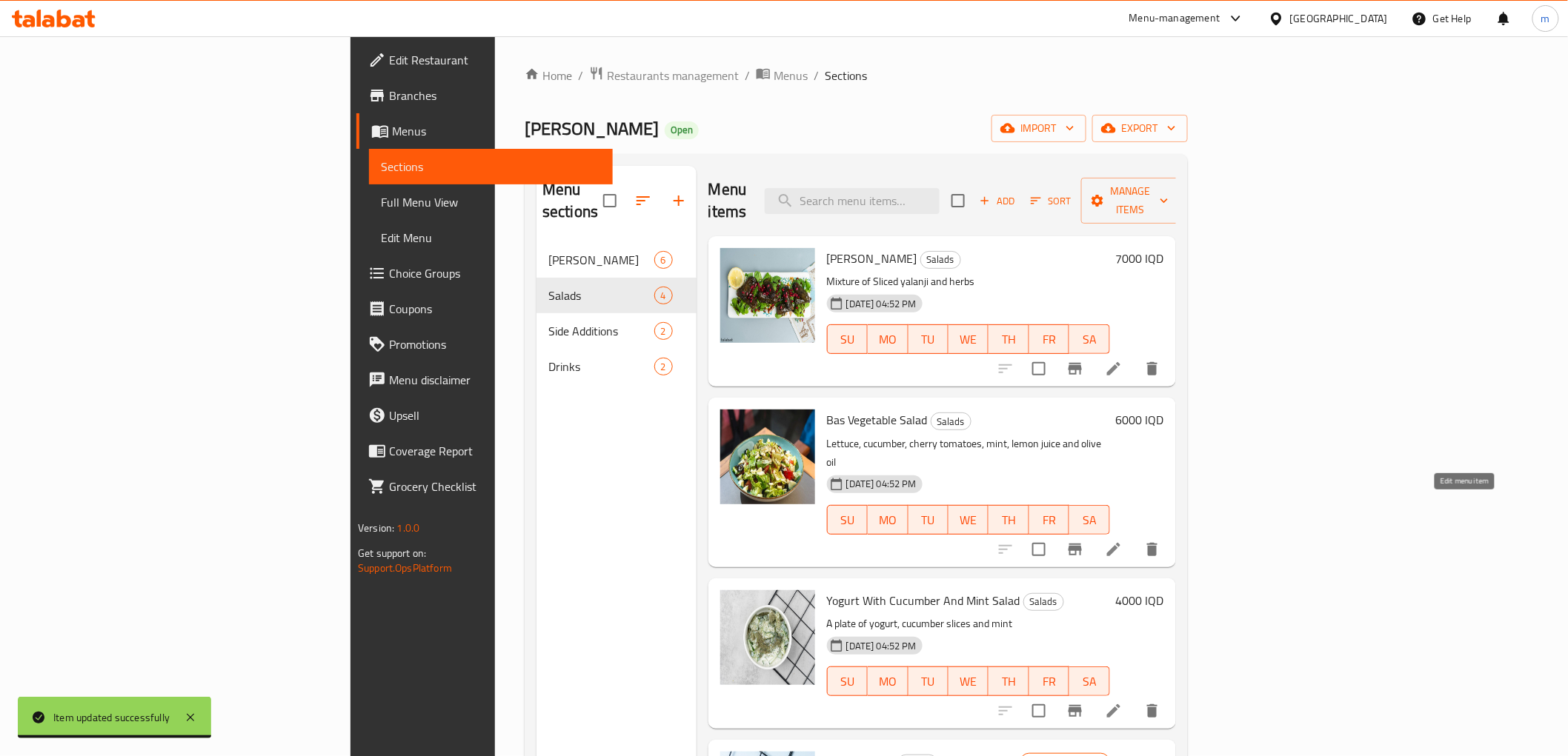
click at [1120, 543] on icon at bounding box center [1113, 549] width 14 height 14
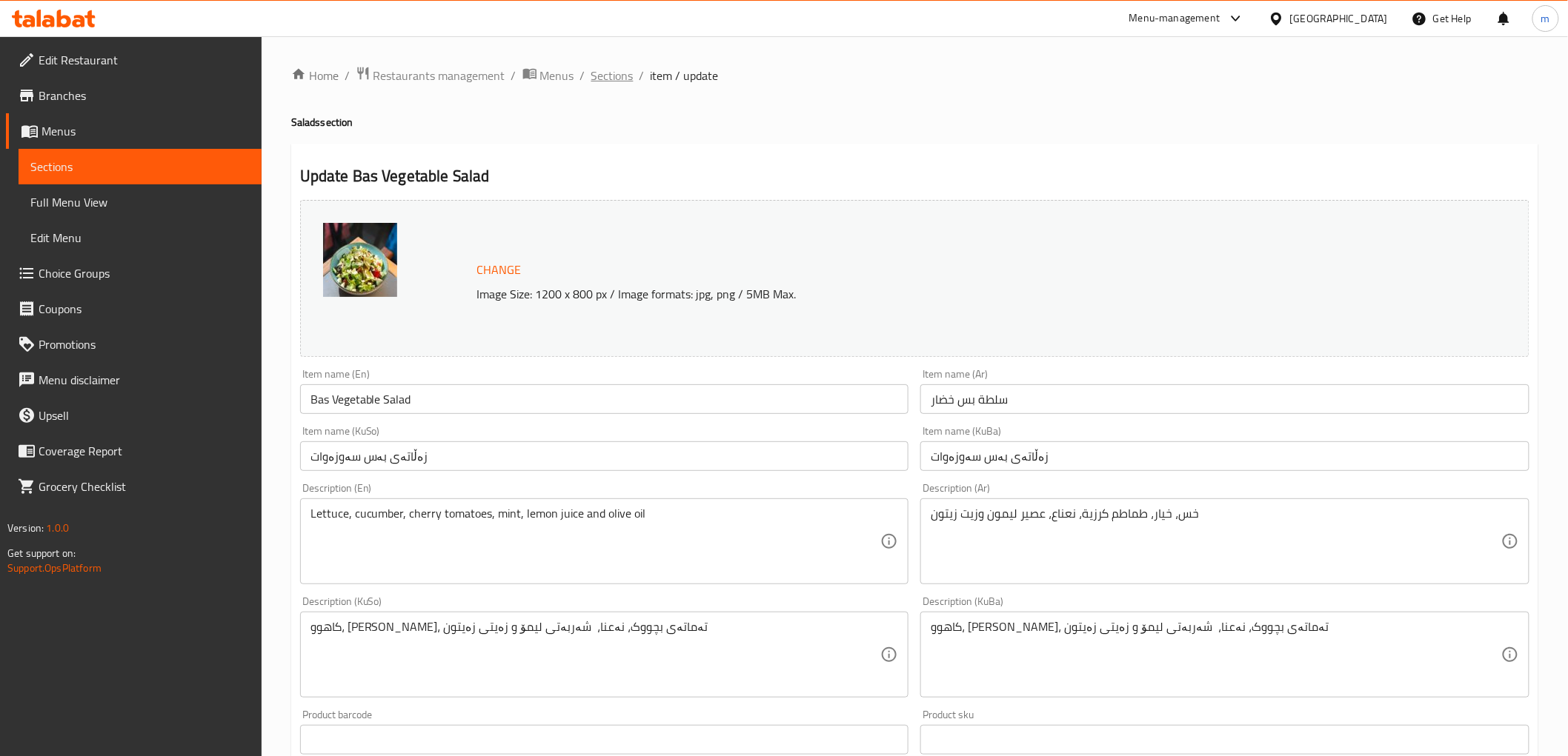
click at [615, 72] on span "Sections" at bounding box center [612, 75] width 42 height 17
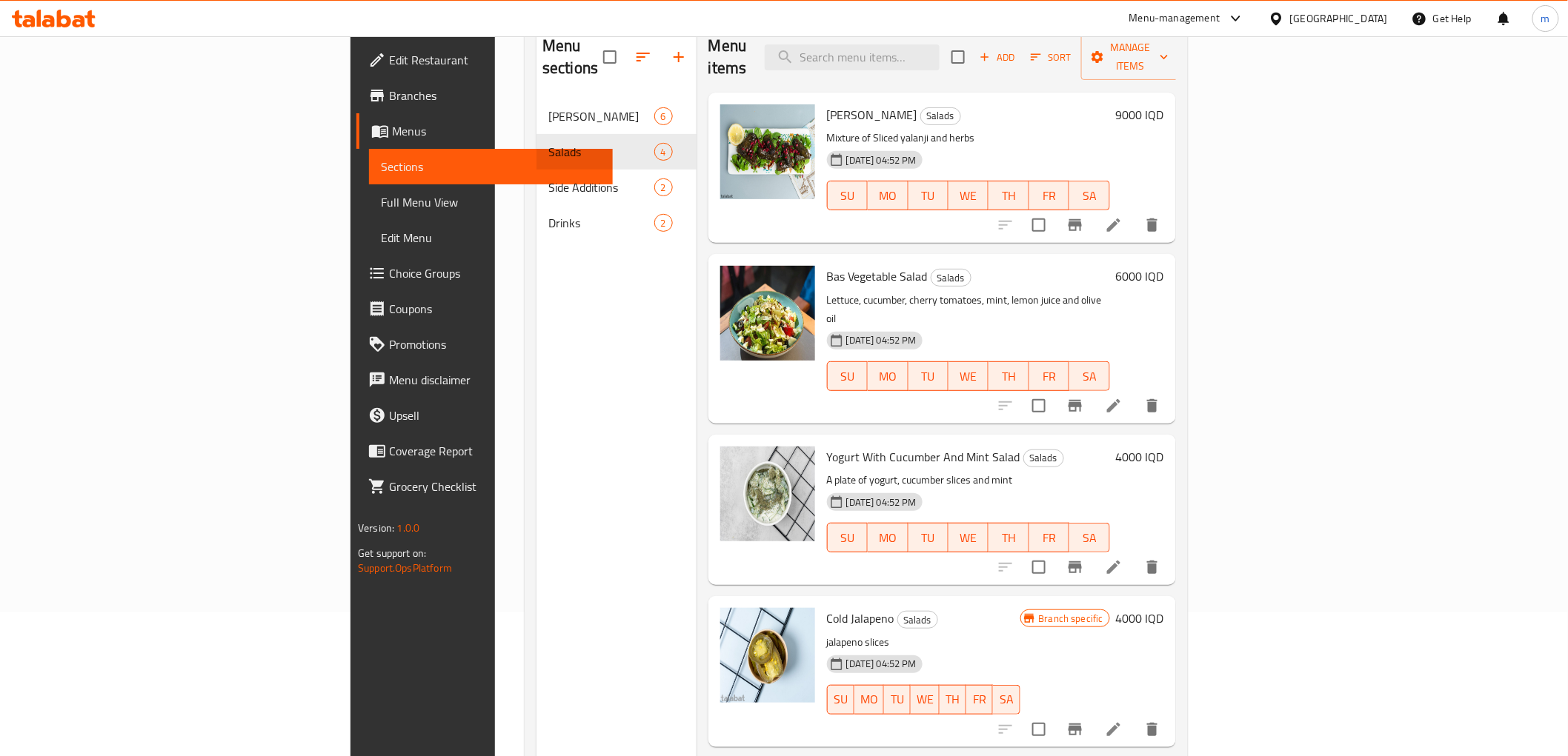
scroll to position [208, 0]
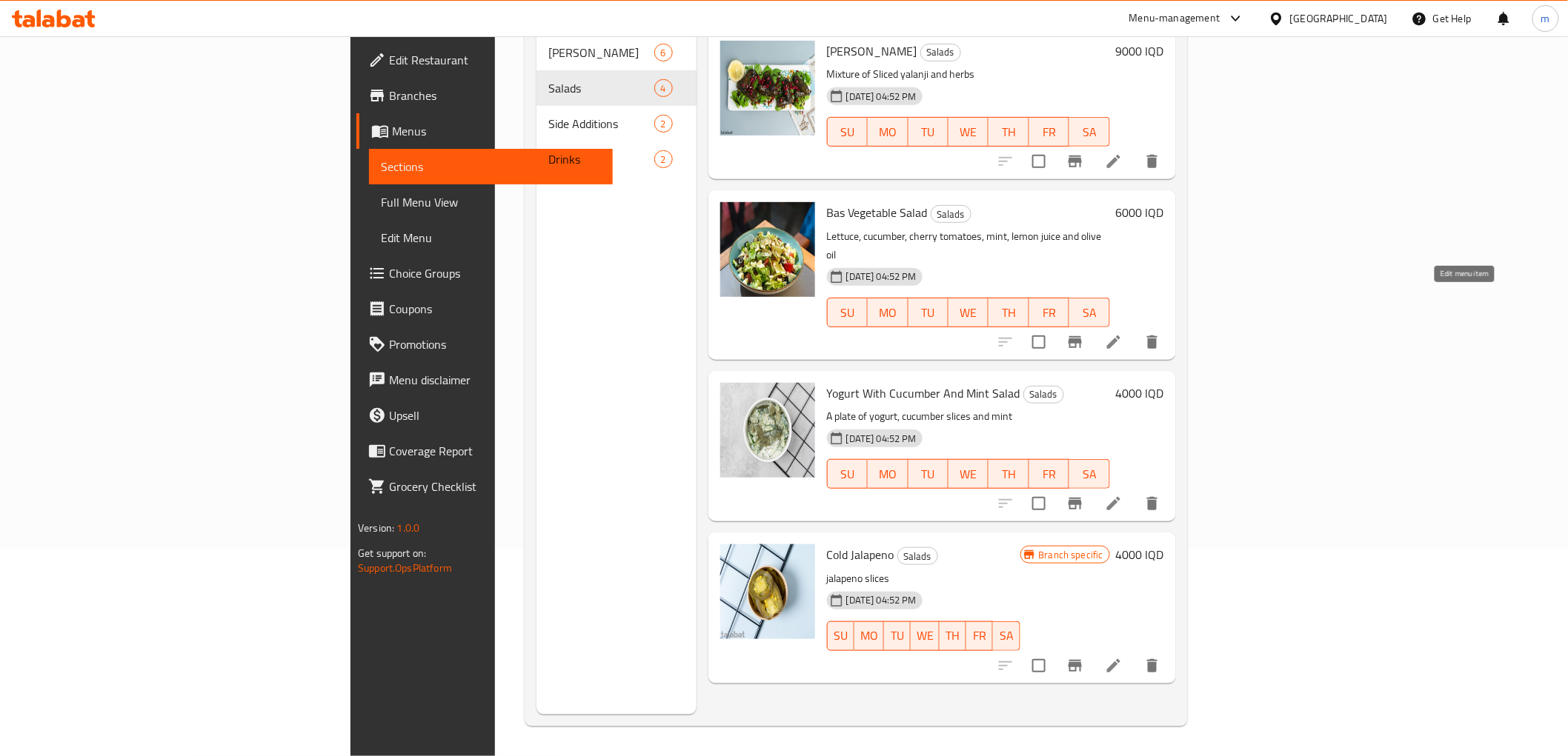
click at [1122, 333] on icon at bounding box center [1113, 341] width 17 height 17
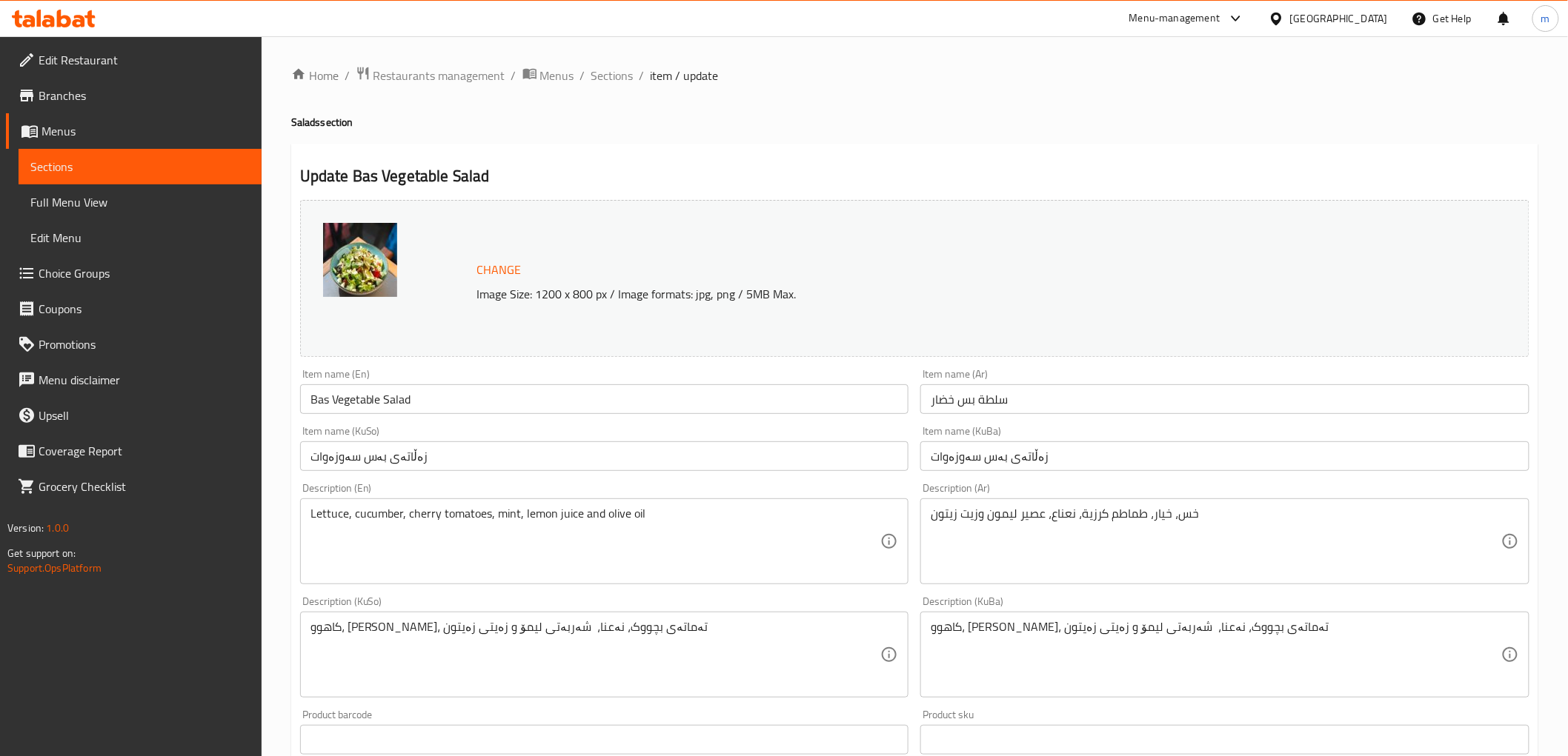
scroll to position [480, 0]
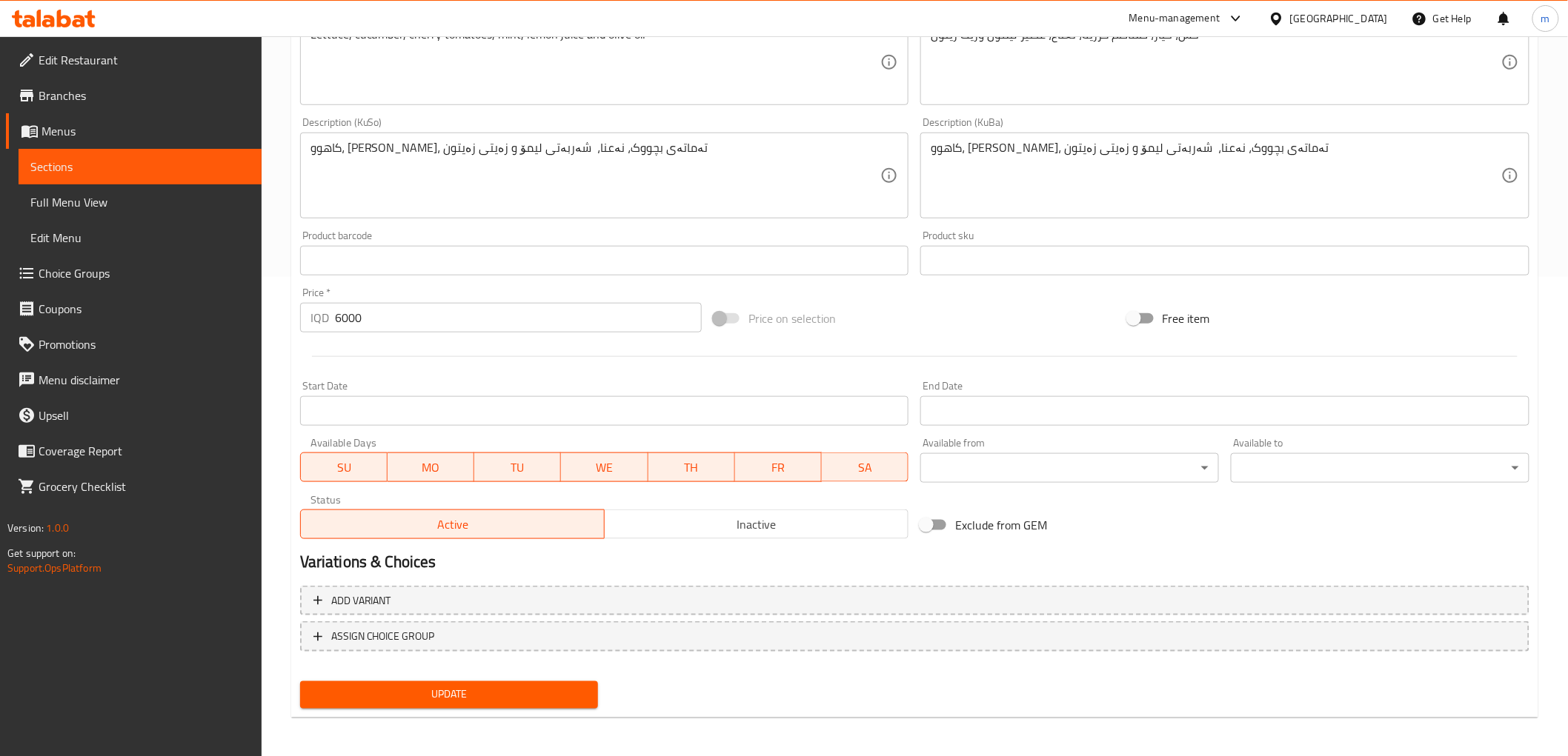
click at [351, 323] on input "6000" at bounding box center [518, 318] width 367 height 29
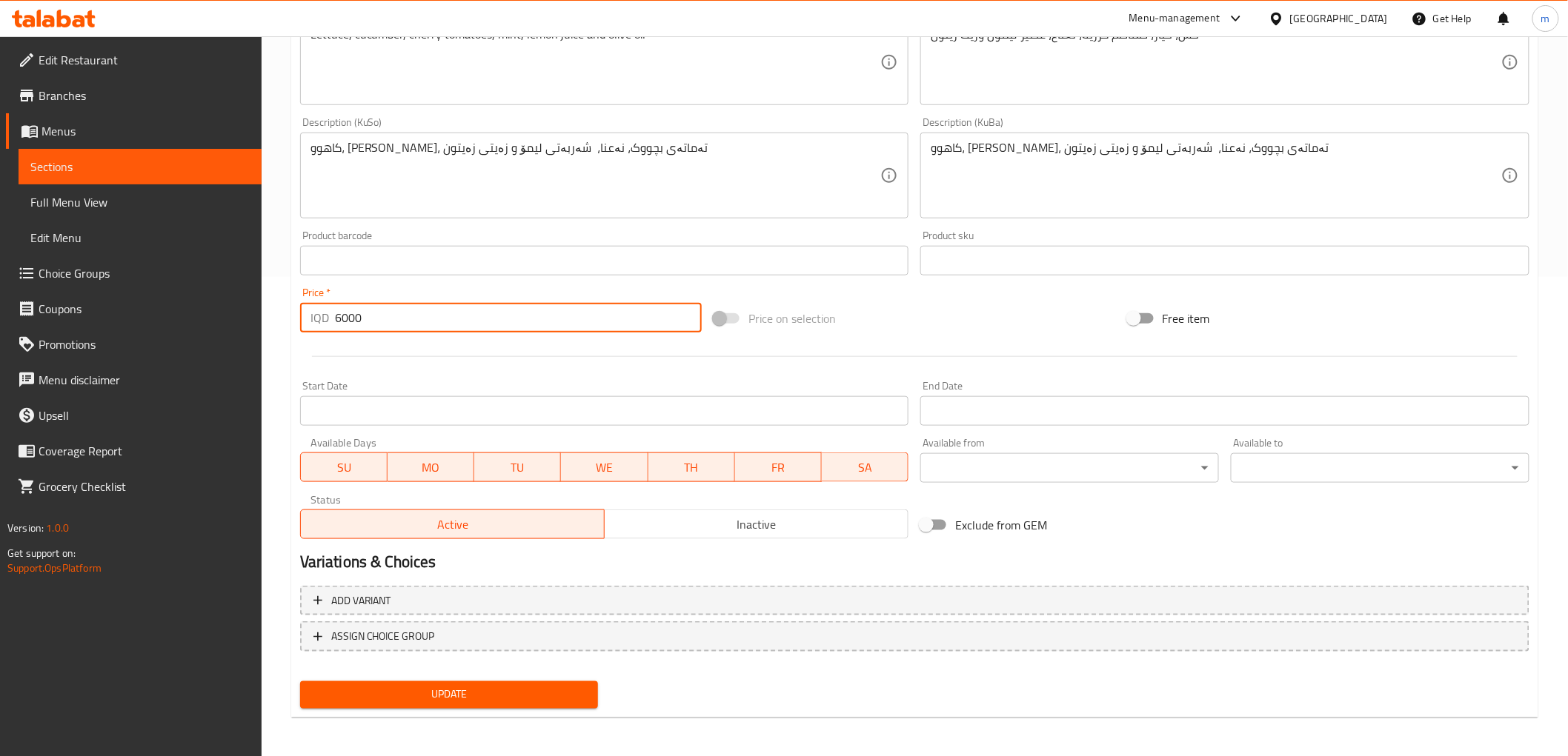
click at [351, 323] on input "6000" at bounding box center [518, 318] width 367 height 29
type input "9500"
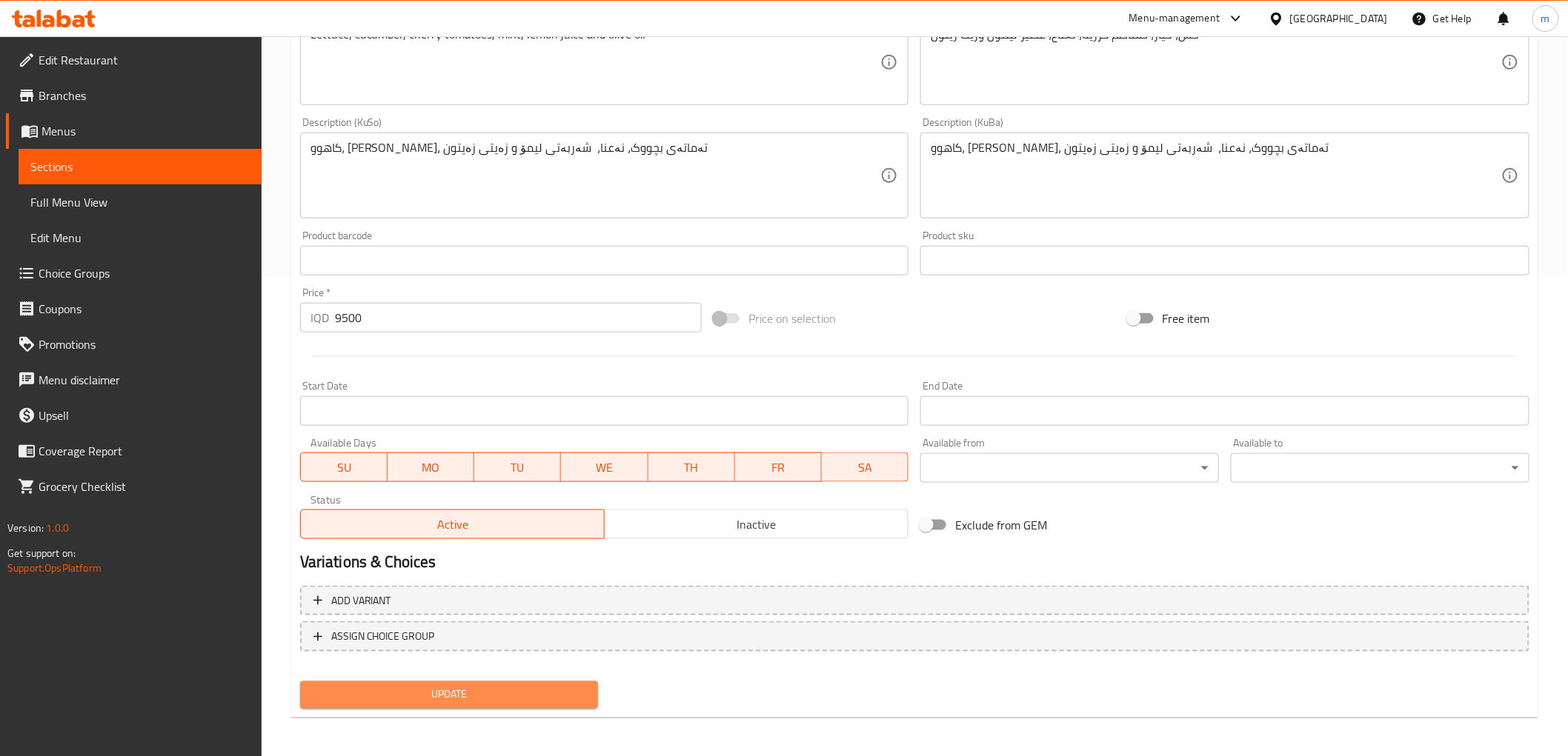
click at [500, 690] on span "Update" at bounding box center [449, 695] width 275 height 18
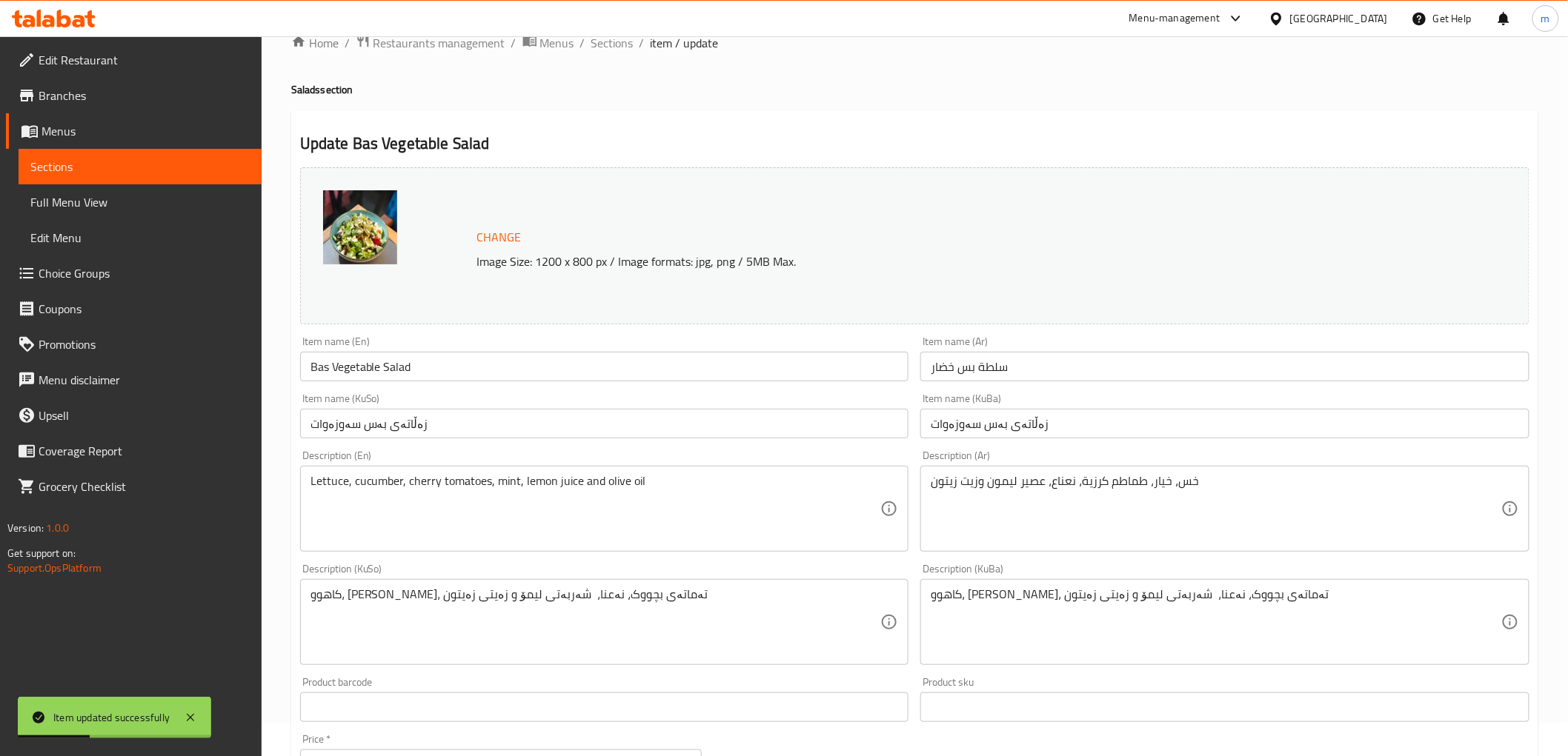
scroll to position [0, 0]
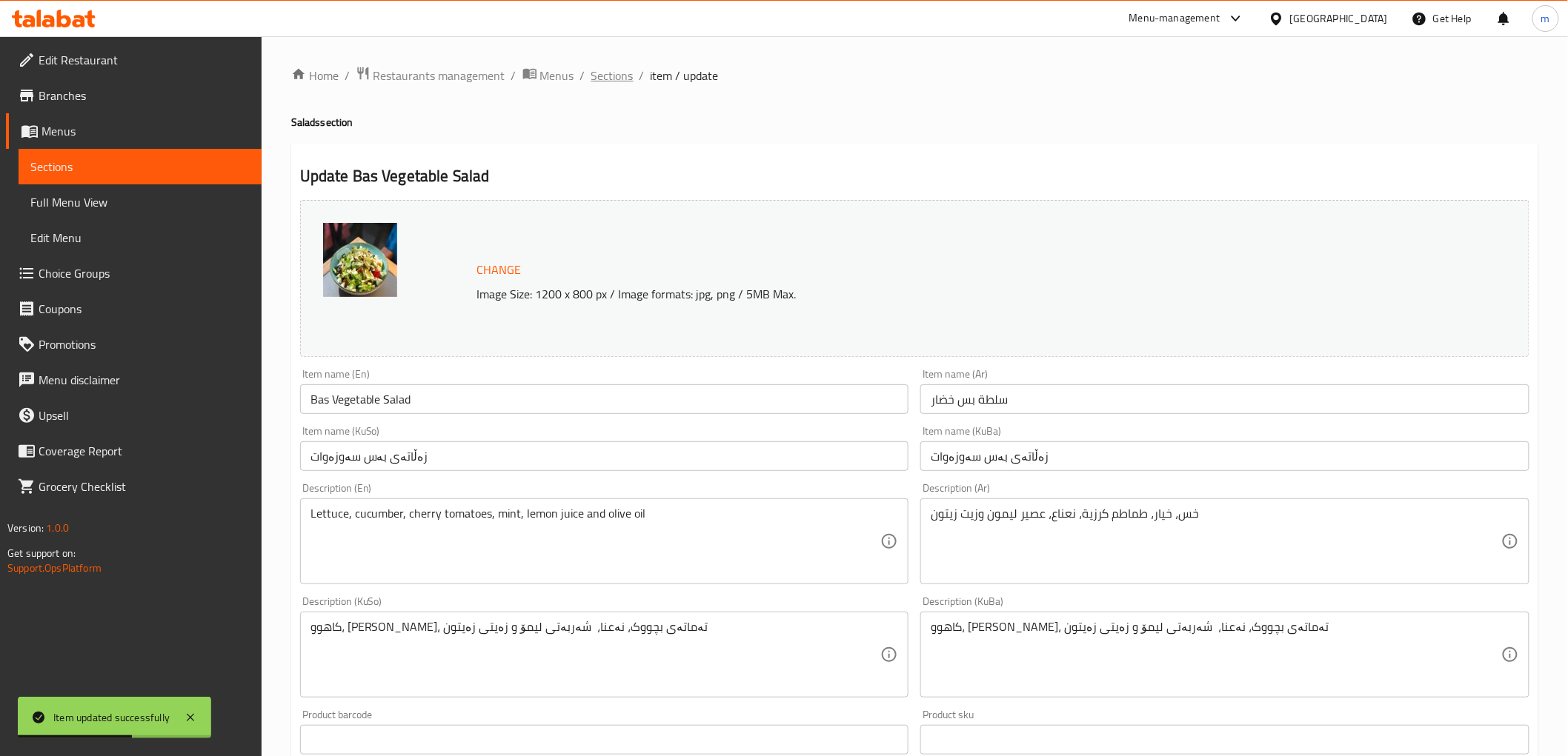
click at [615, 70] on span "Sections" at bounding box center [612, 75] width 42 height 17
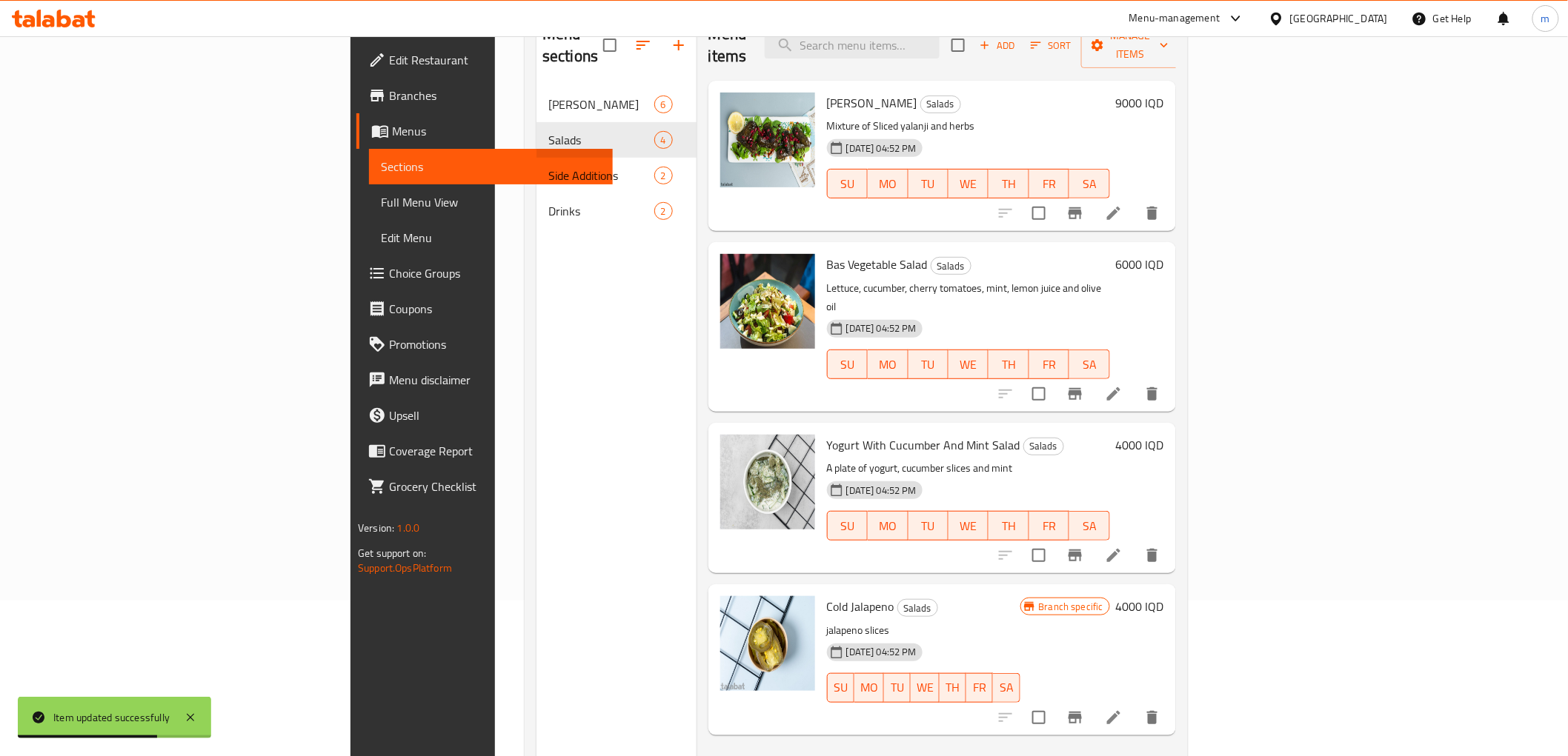
scroll to position [191, 0]
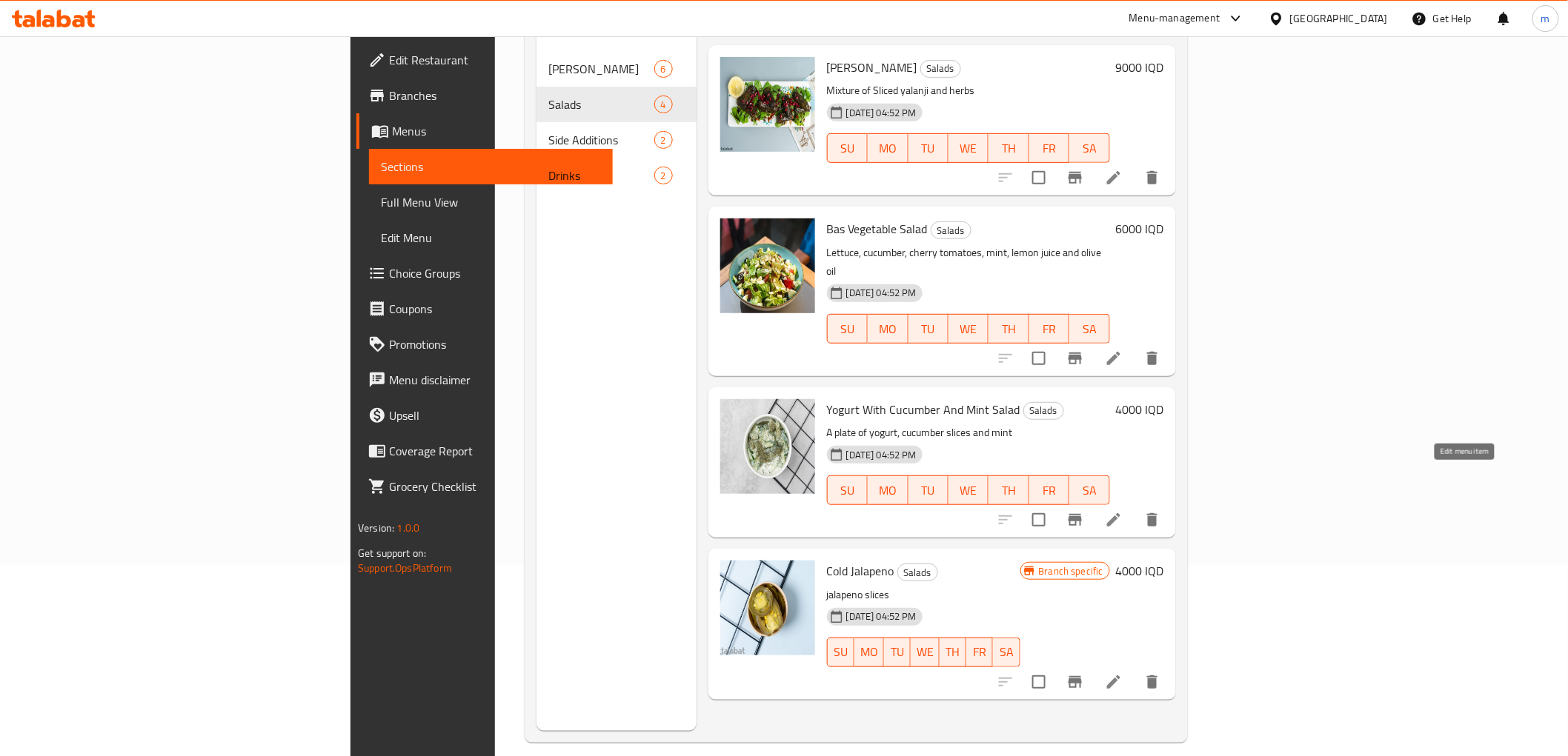
click at [1120, 513] on icon at bounding box center [1113, 520] width 14 height 14
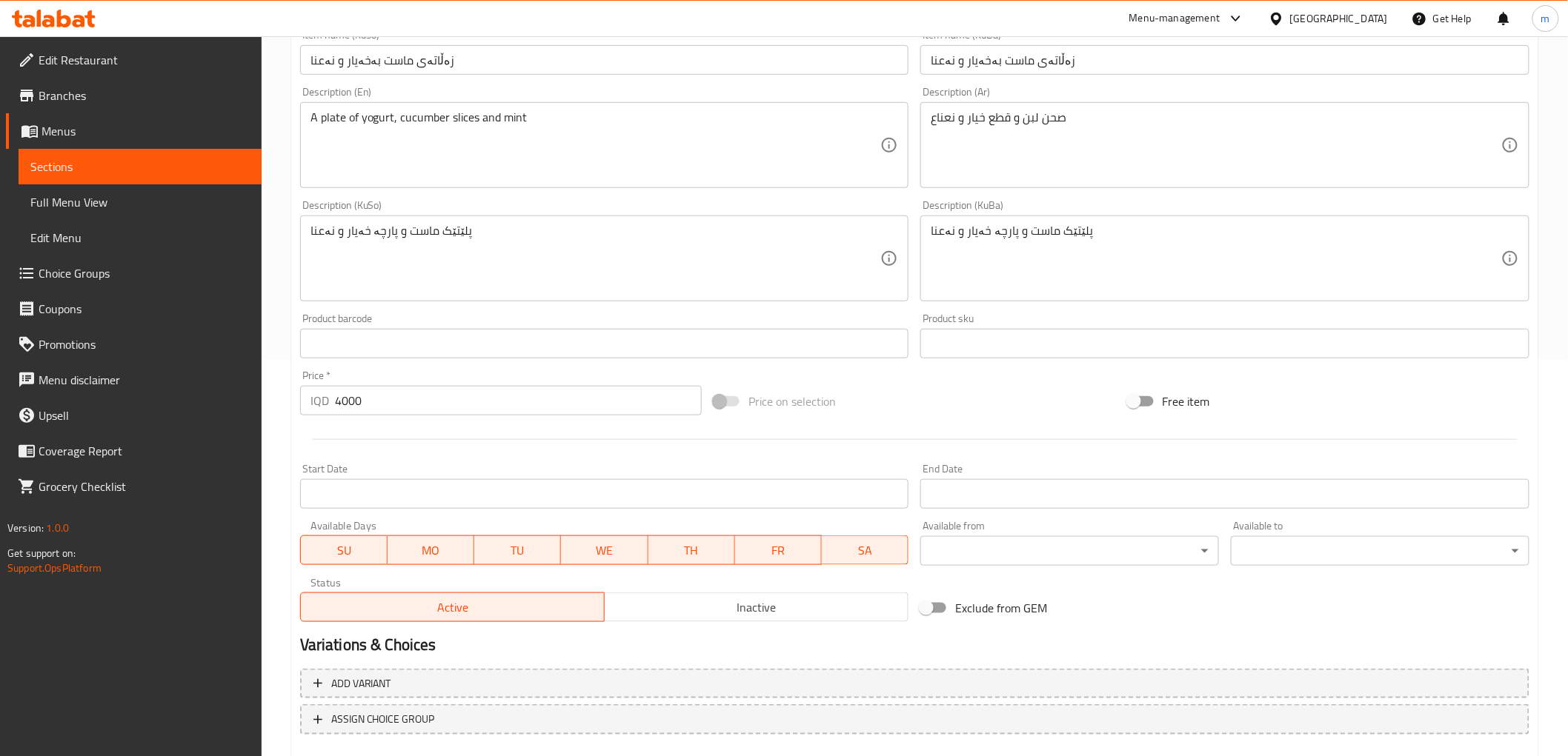
scroll to position [480, 0]
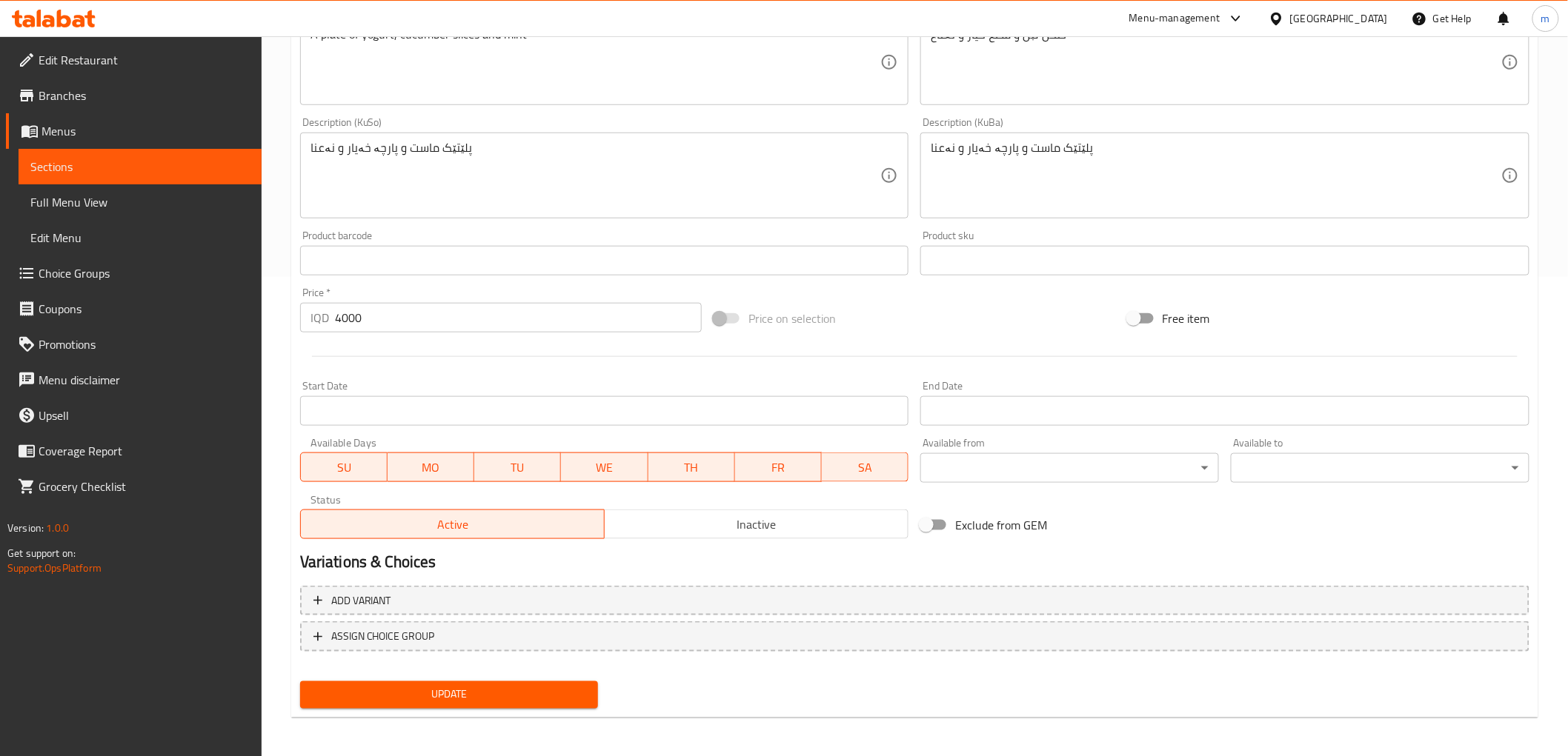
click at [348, 317] on input "4000" at bounding box center [518, 318] width 367 height 29
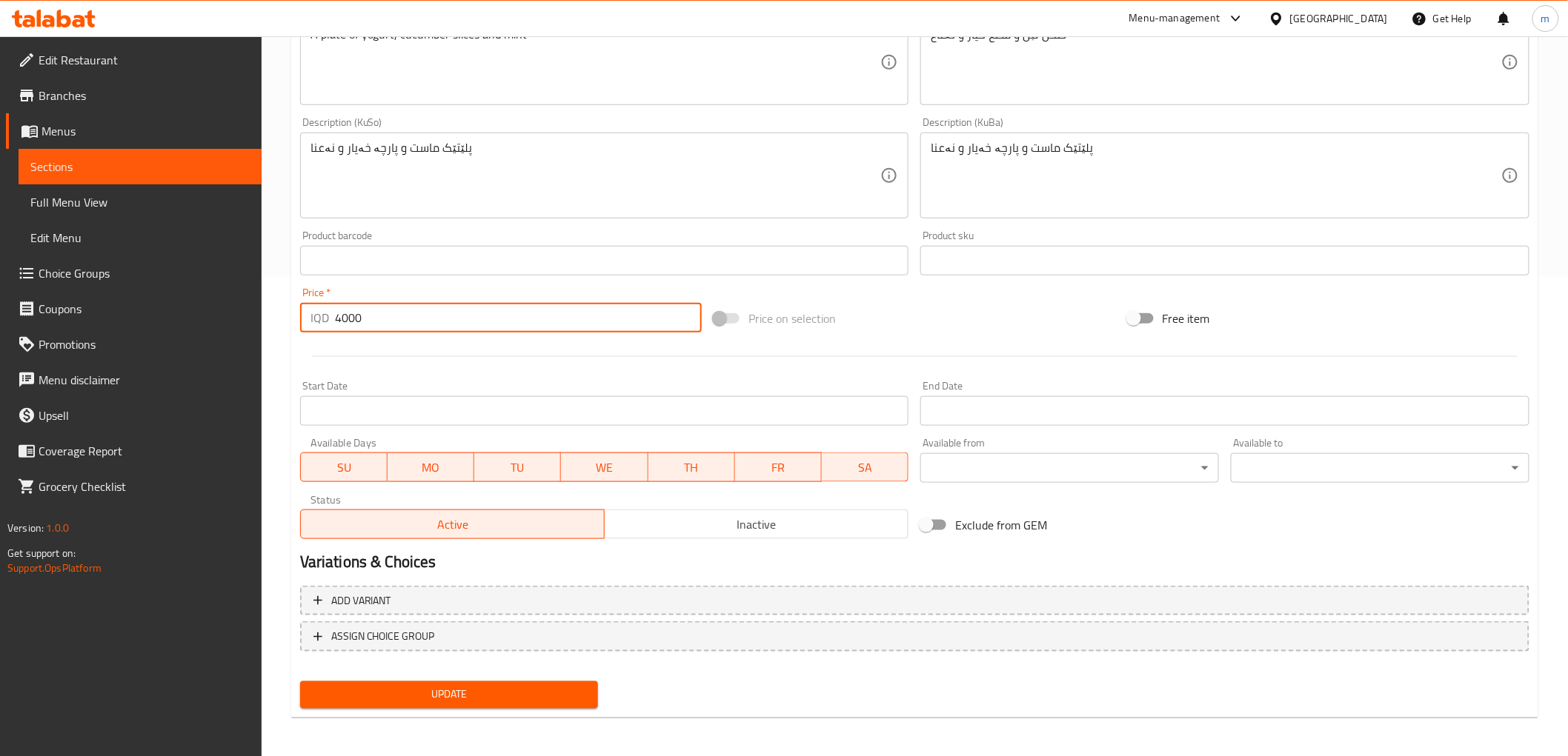
click at [348, 317] on input "4000" at bounding box center [518, 318] width 367 height 29
type input "8000"
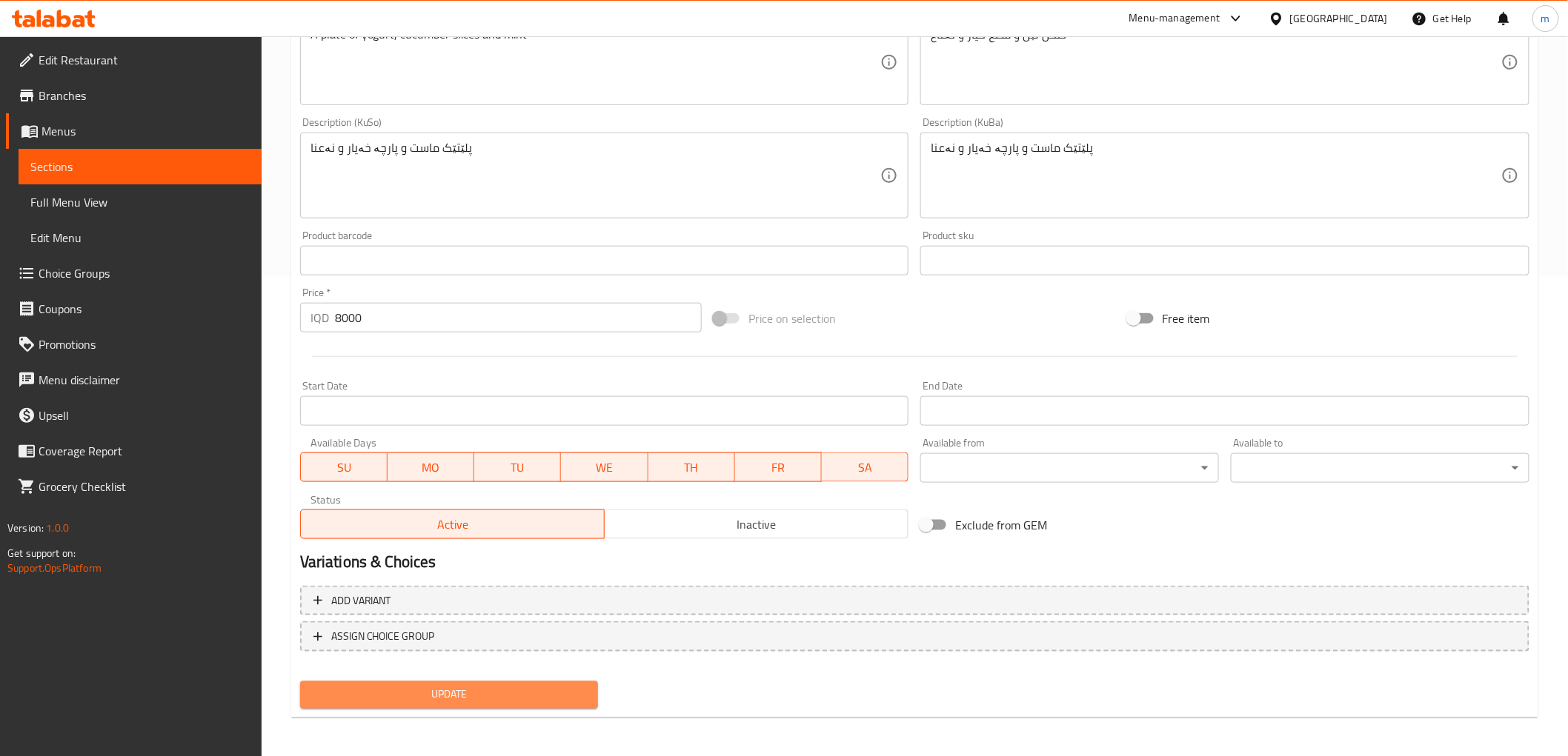
click at [406, 686] on span "Update" at bounding box center [449, 695] width 275 height 18
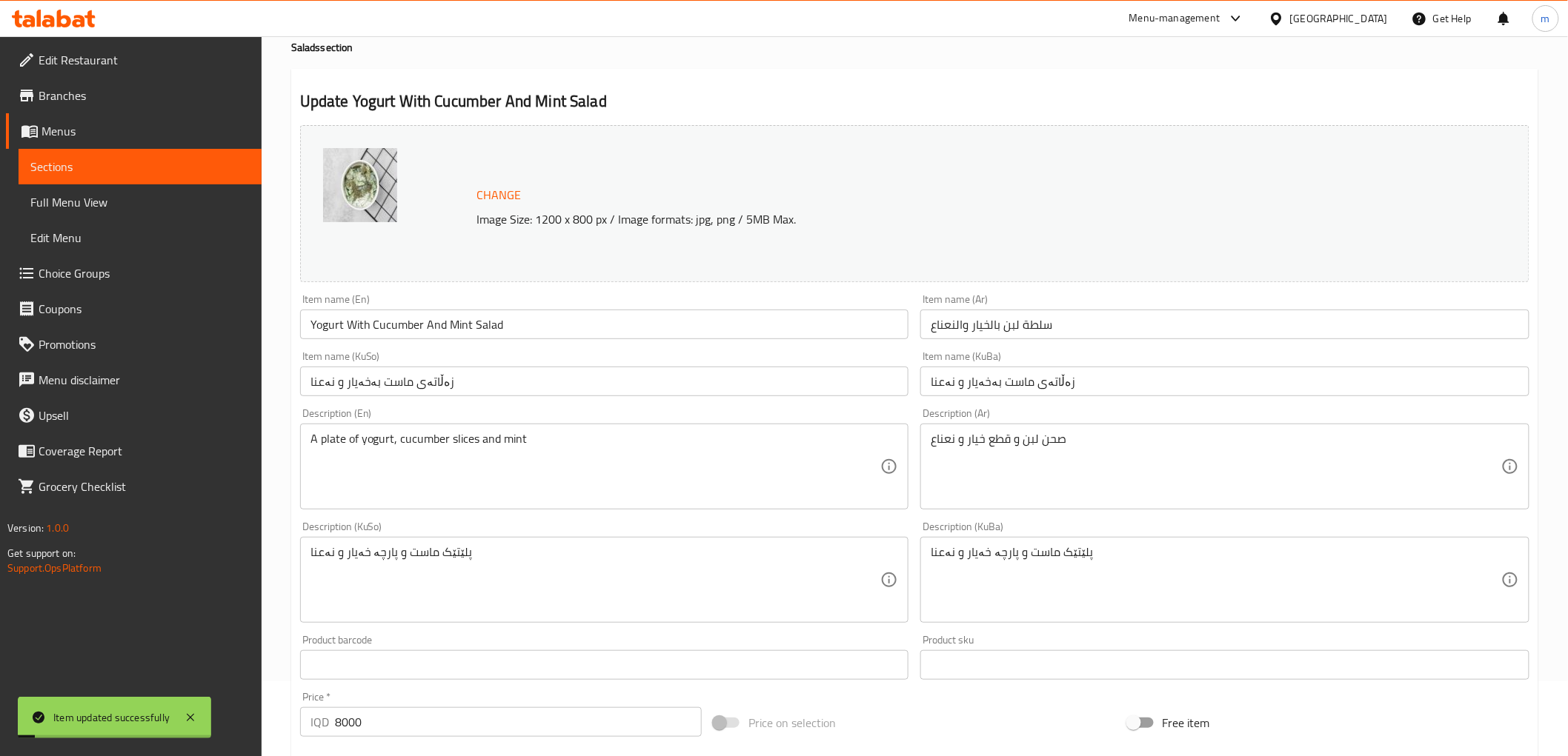
scroll to position [0, 0]
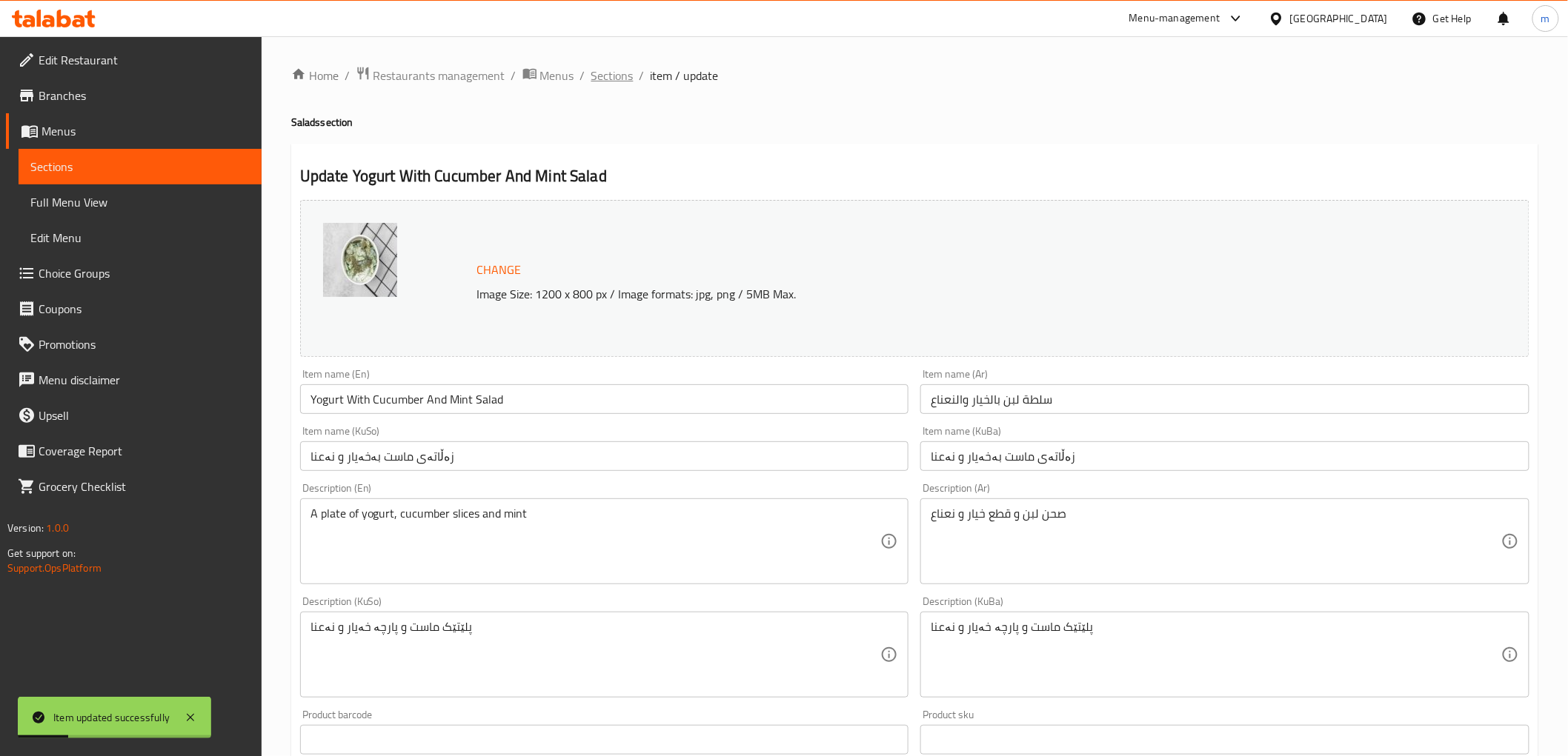
click at [603, 78] on span "Sections" at bounding box center [612, 75] width 42 height 17
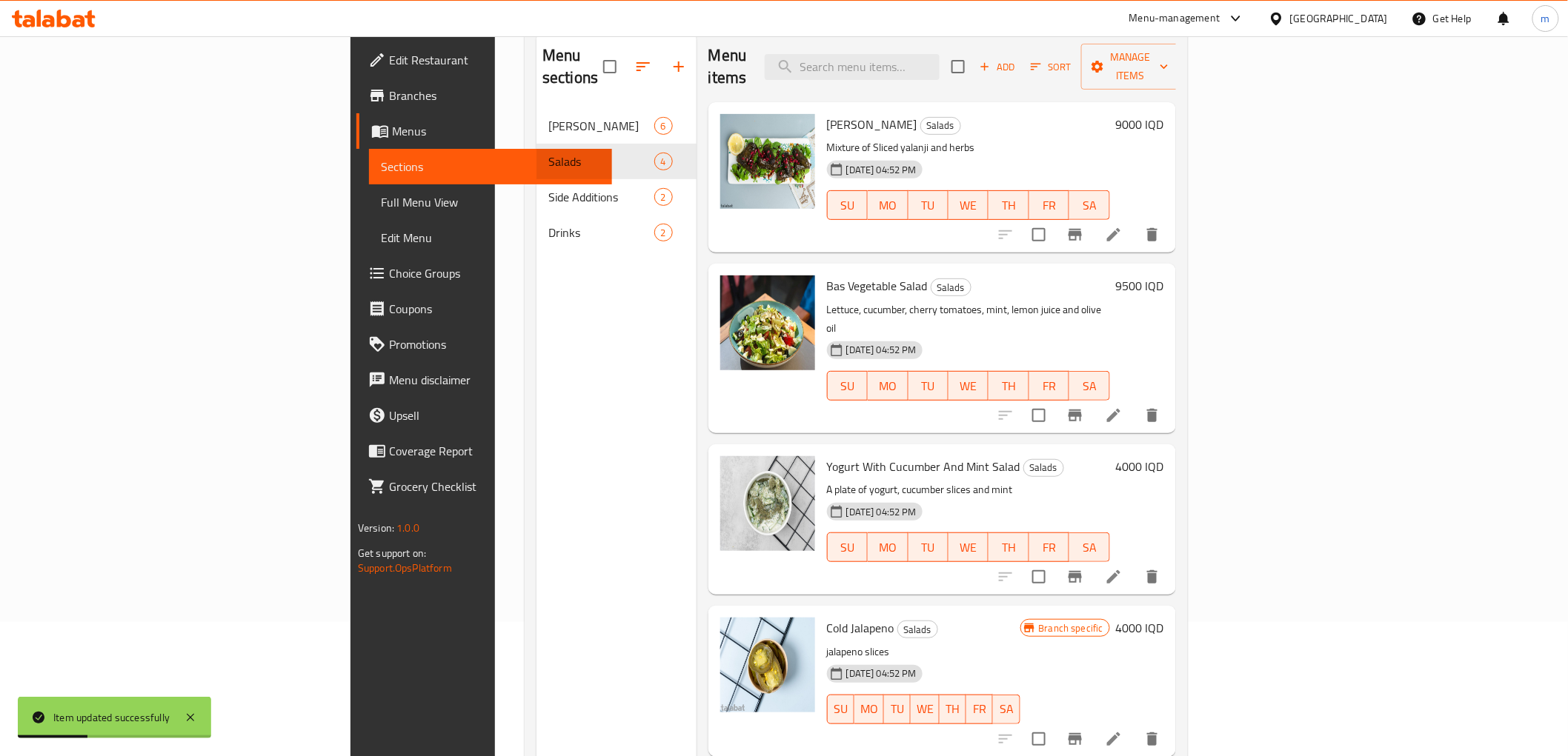
scroll to position [208, 0]
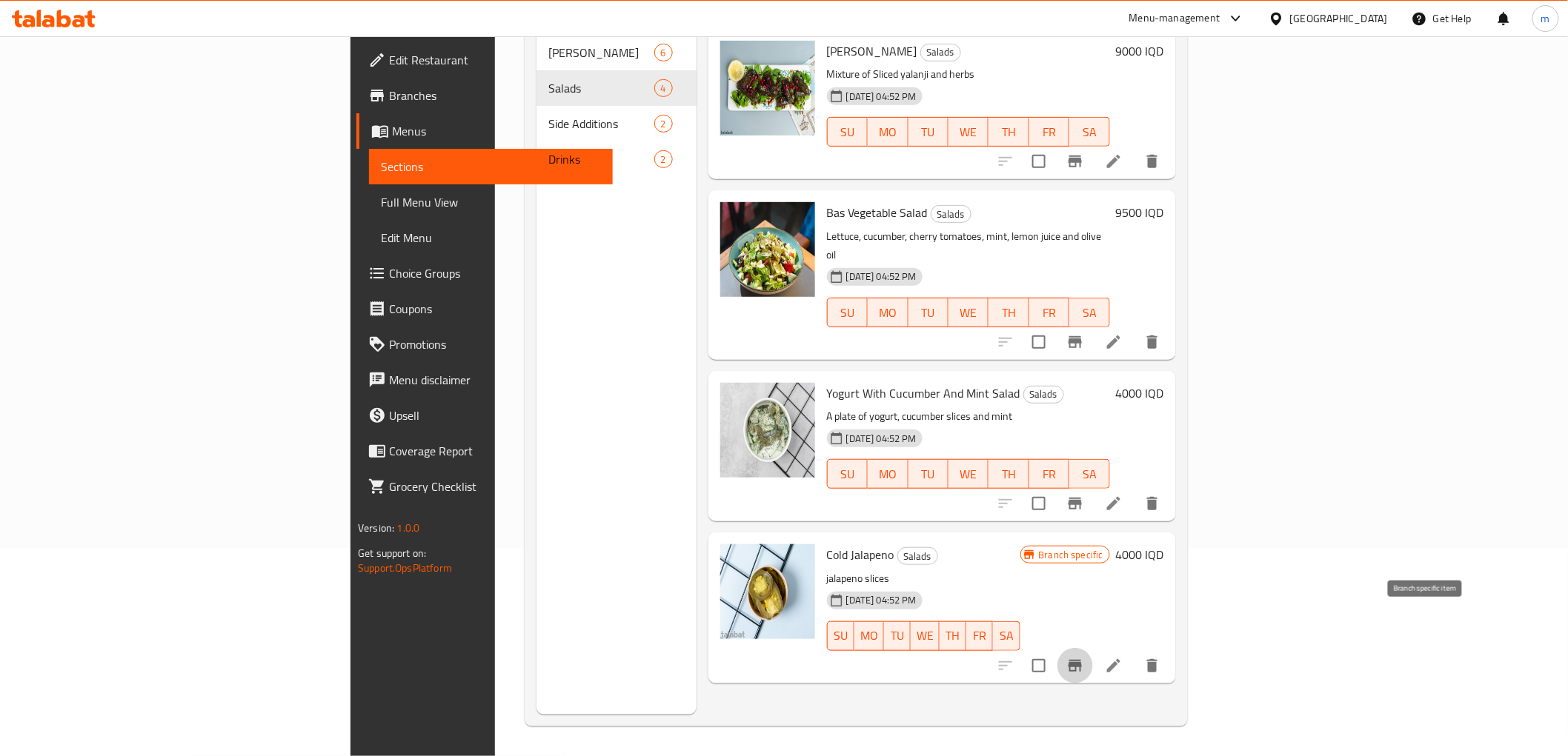
click at [1082, 660] on icon "Branch-specific-item" at bounding box center [1075, 665] width 14 height 12
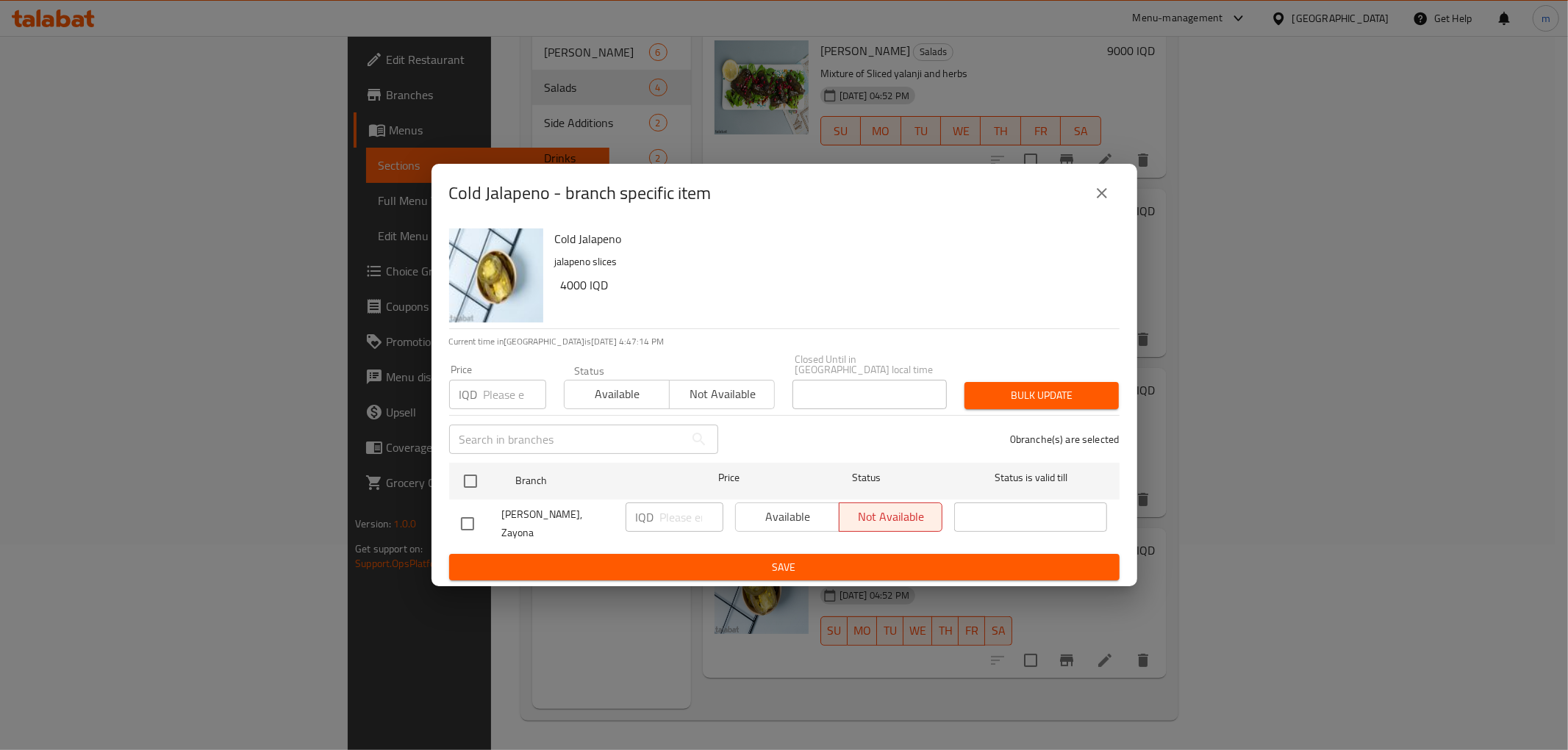
click at [1103, 202] on icon "close" at bounding box center [1102, 192] width 17 height 17
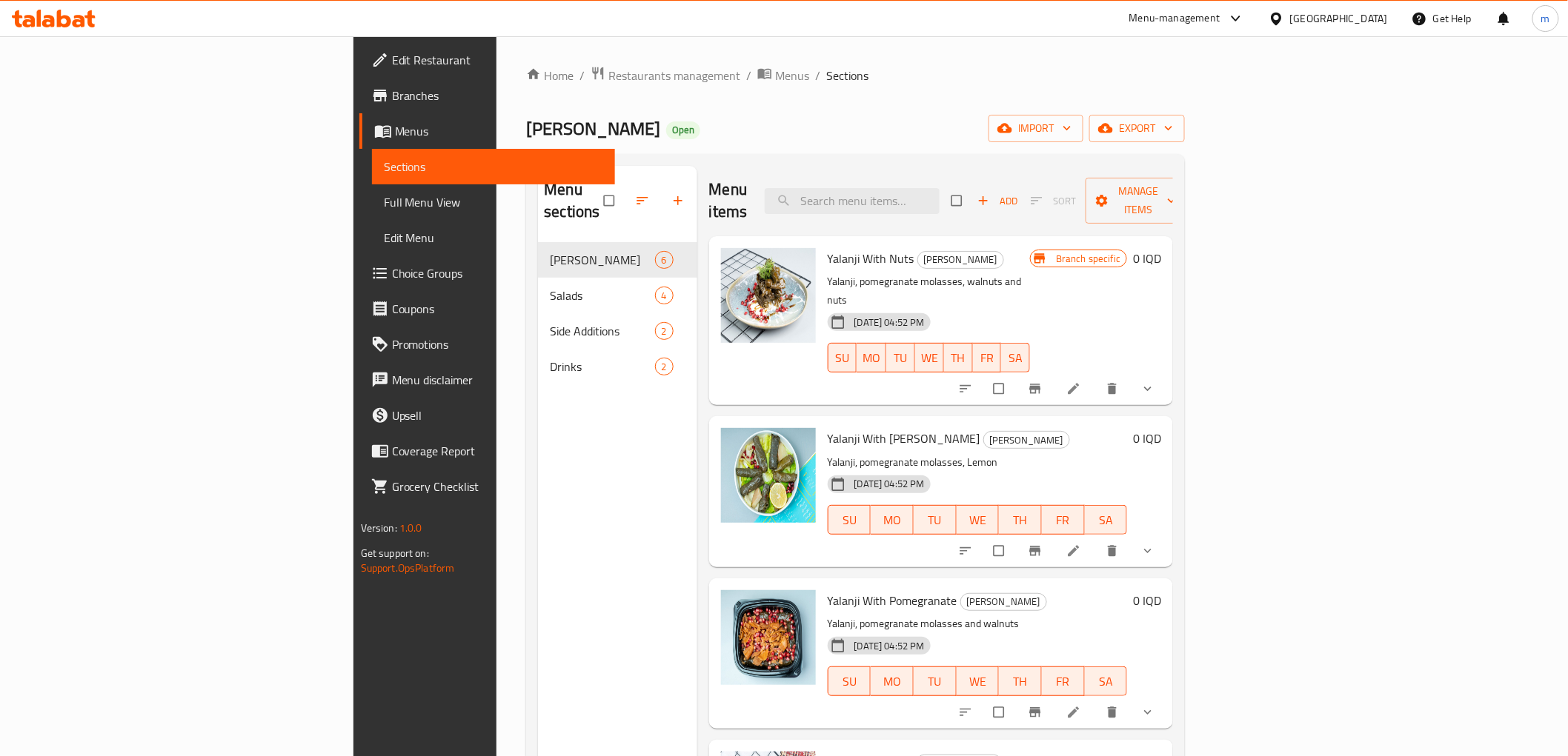
click at [384, 200] on span "Full Menu View" at bounding box center [493, 201] width 220 height 17
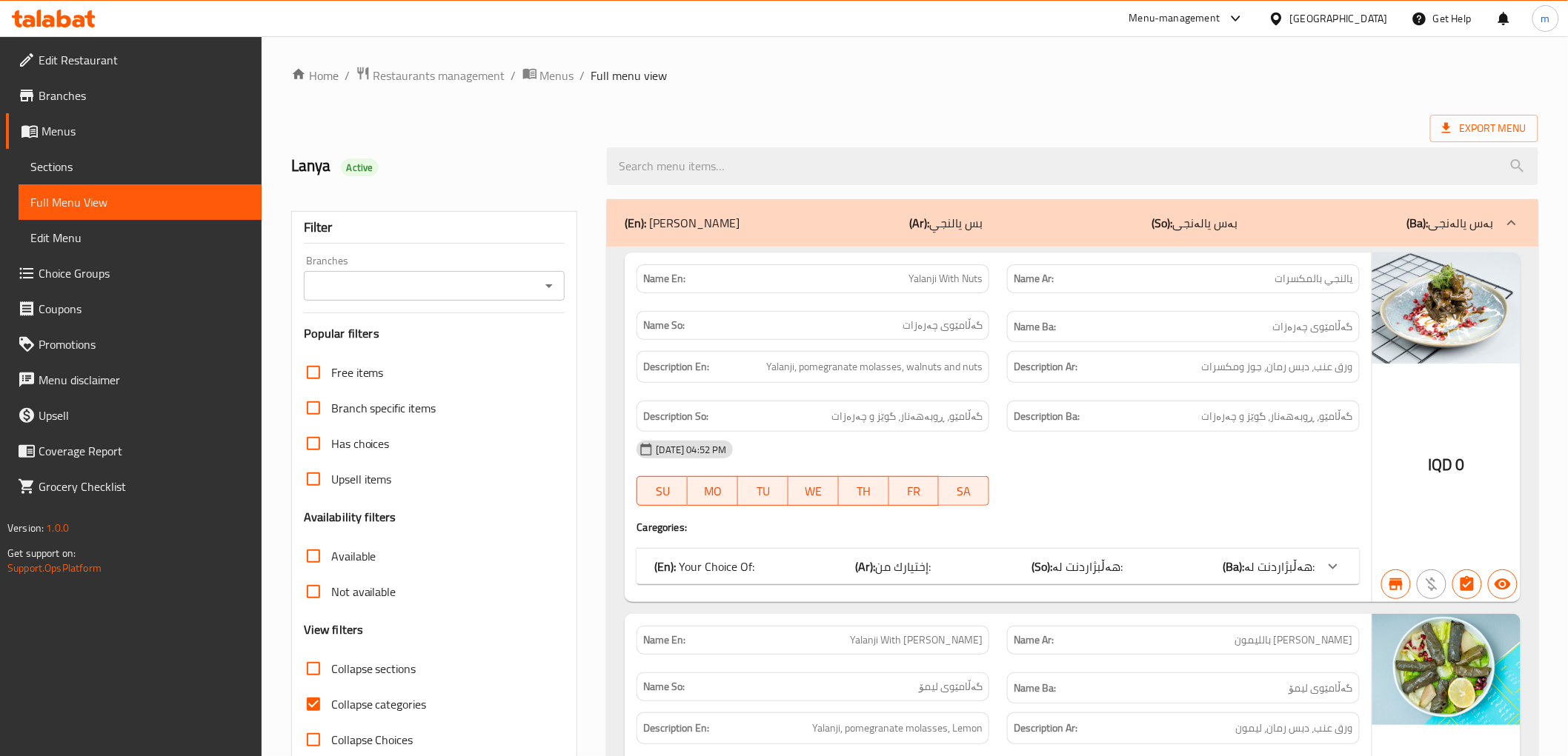
click at [551, 286] on icon "Open" at bounding box center [549, 286] width 7 height 4
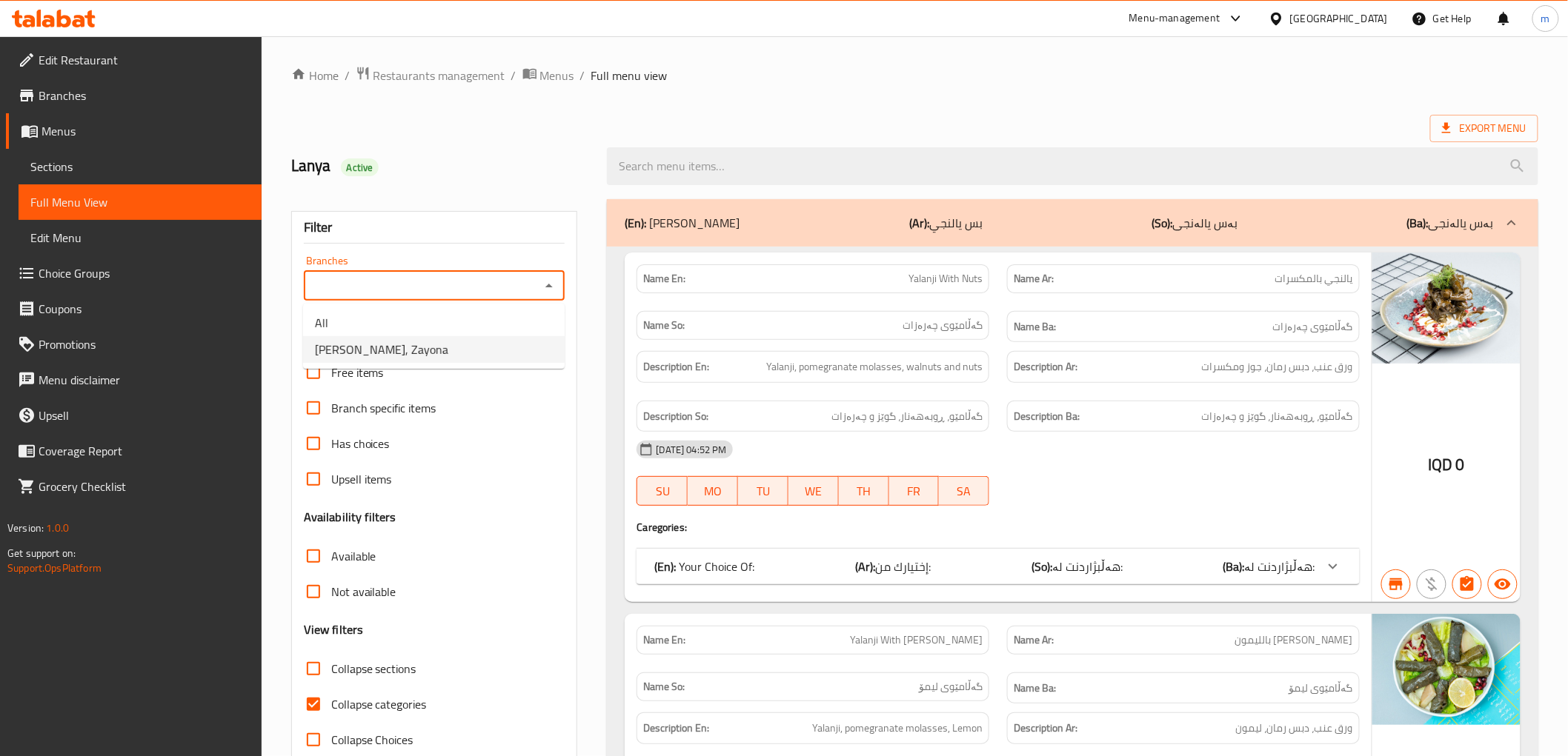
click at [480, 341] on li "[PERSON_NAME], Zayona" at bounding box center [434, 349] width 262 height 27
type input "[PERSON_NAME], Zayona"
click at [316, 711] on input "Collapse categories" at bounding box center [313, 704] width 36 height 36
checkbox input "false"
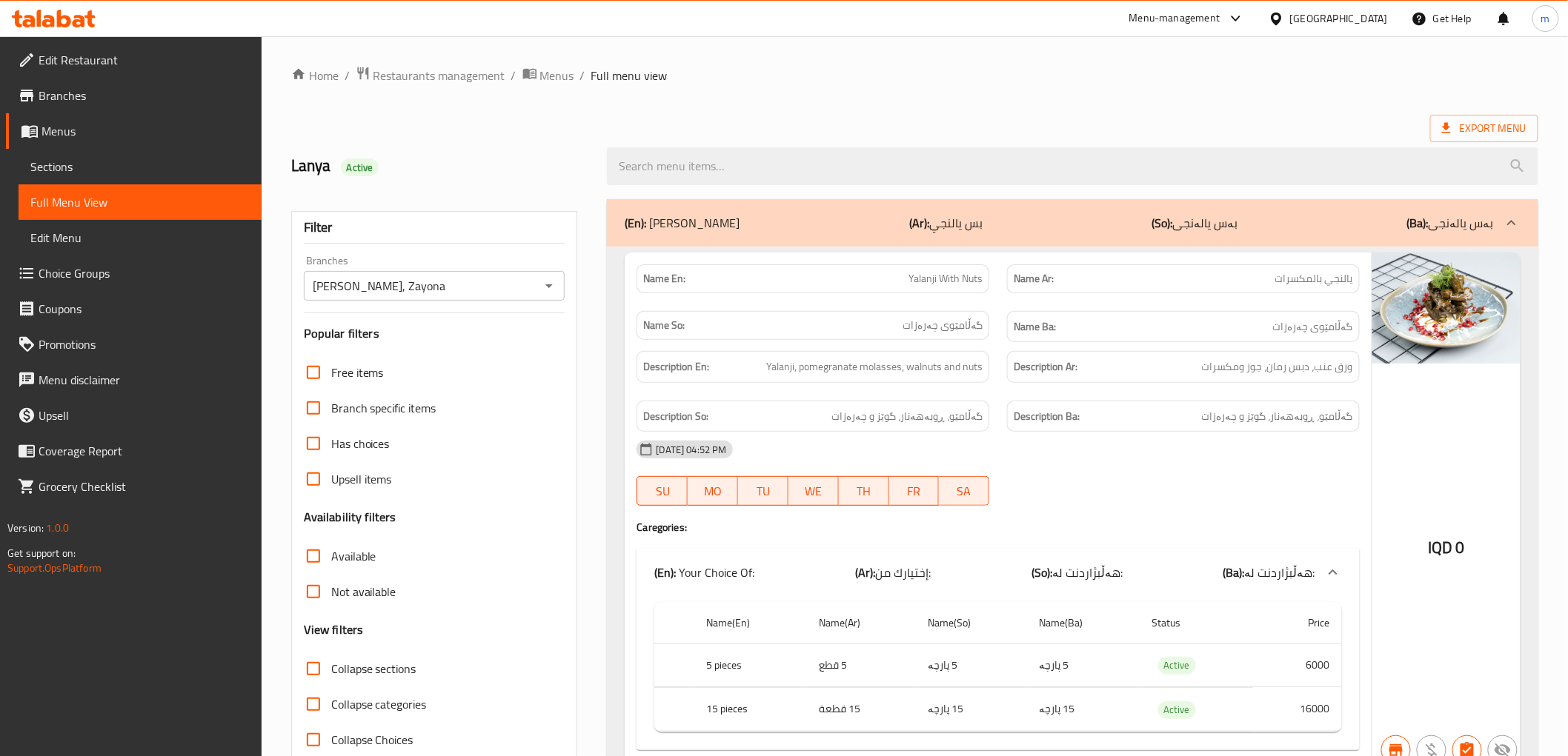
click at [135, 151] on link "Sections" at bounding box center [139, 167] width 243 height 36
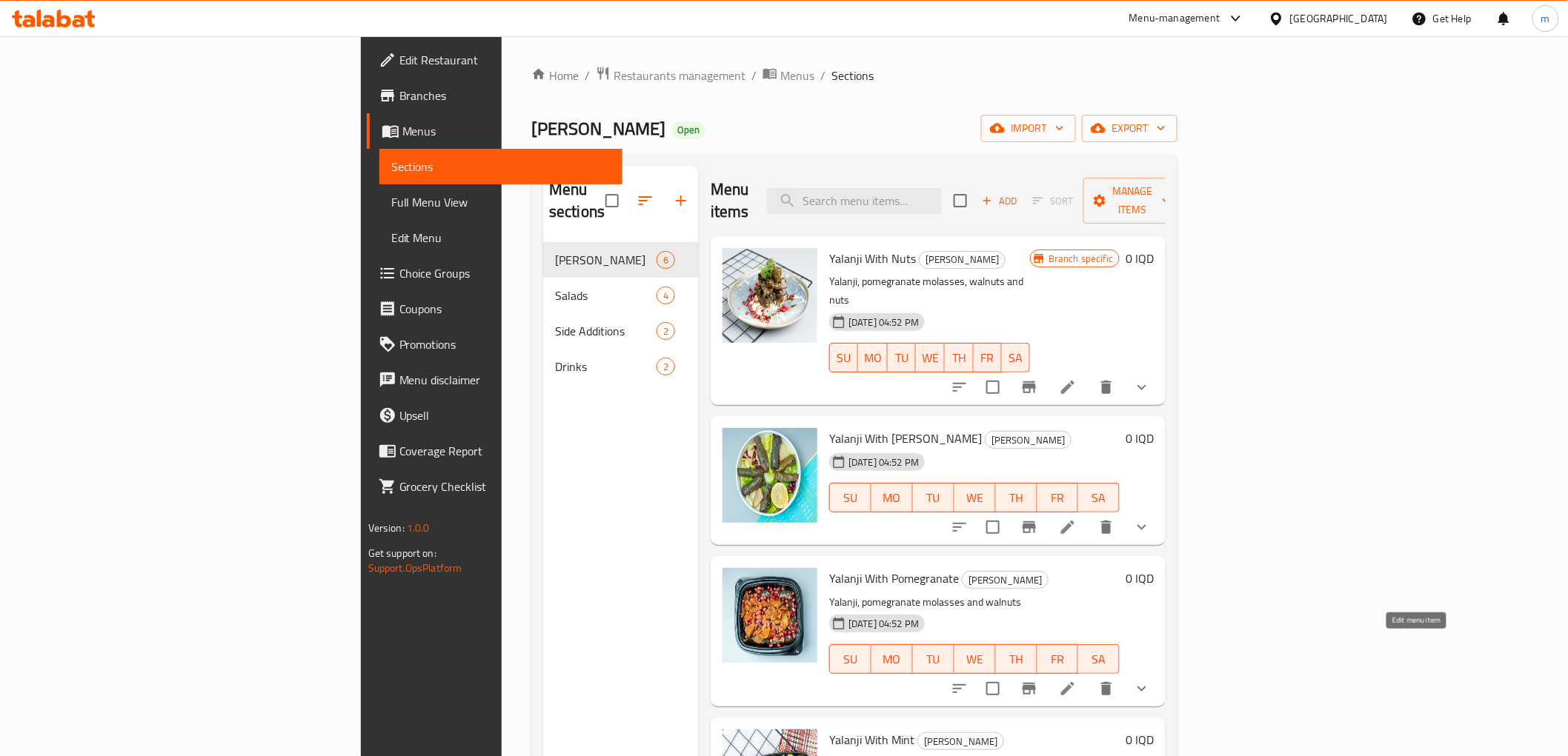
click at [1076, 680] on icon at bounding box center [1067, 688] width 17 height 17
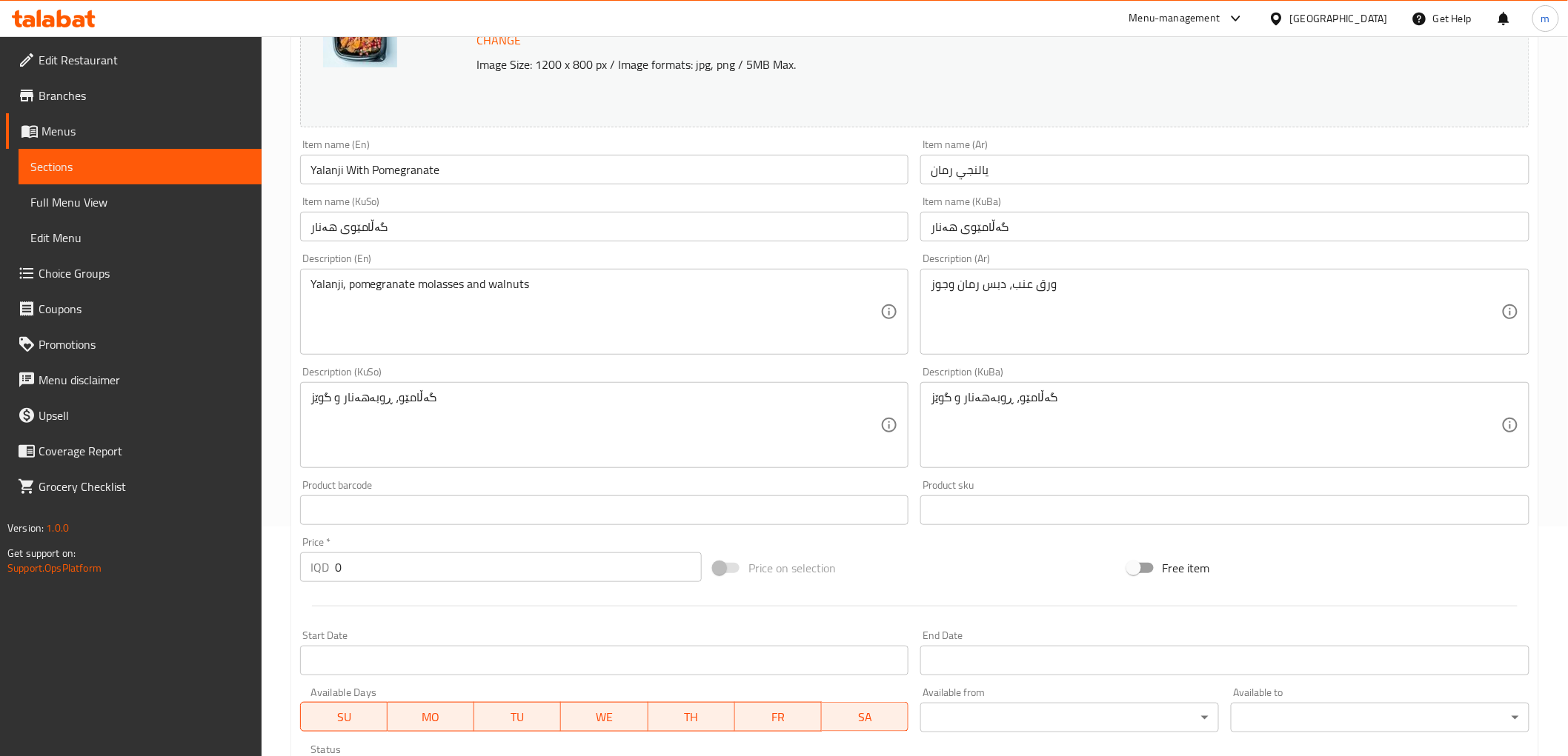
scroll to position [515, 0]
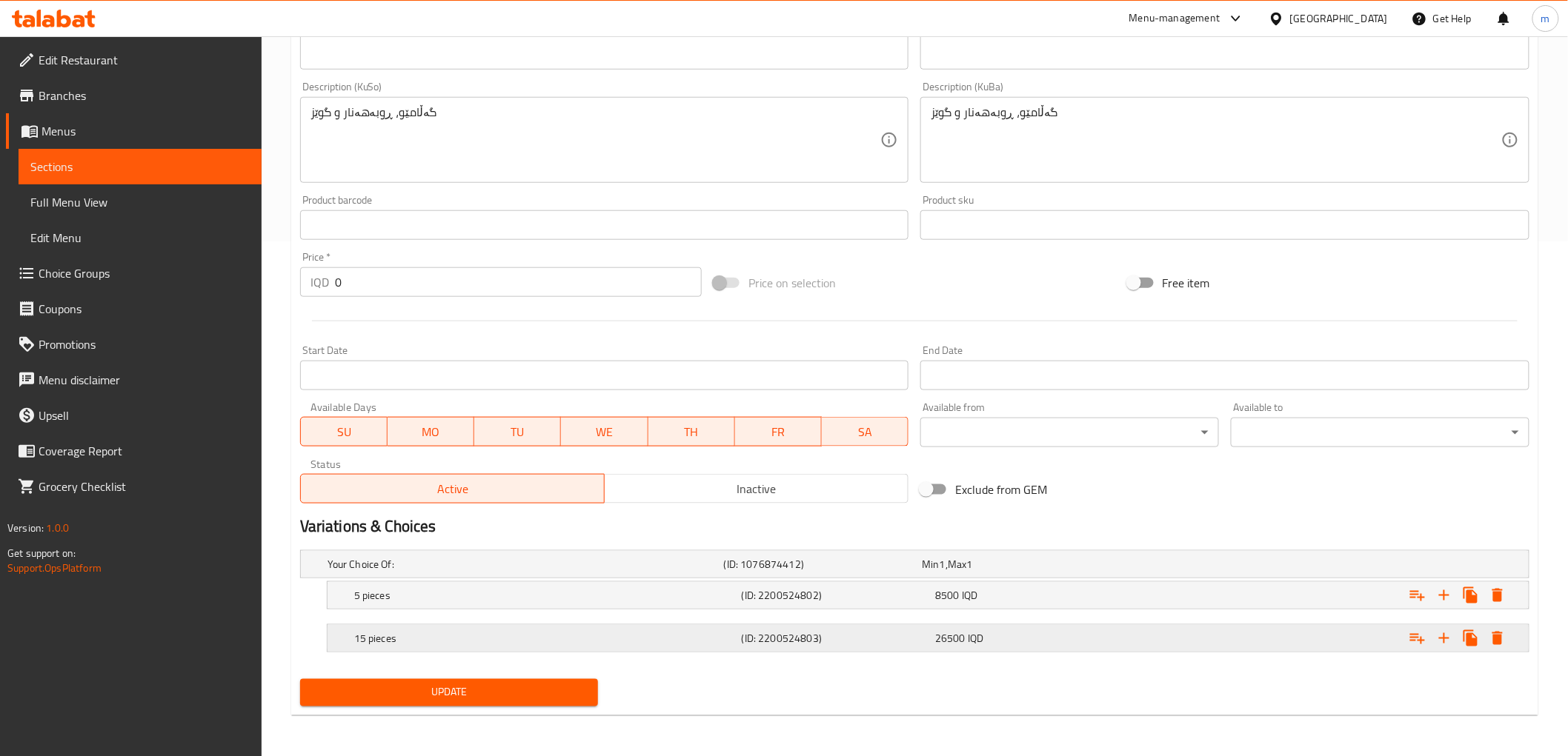
click at [500, 572] on h5 "15 pieces" at bounding box center [523, 565] width 391 height 15
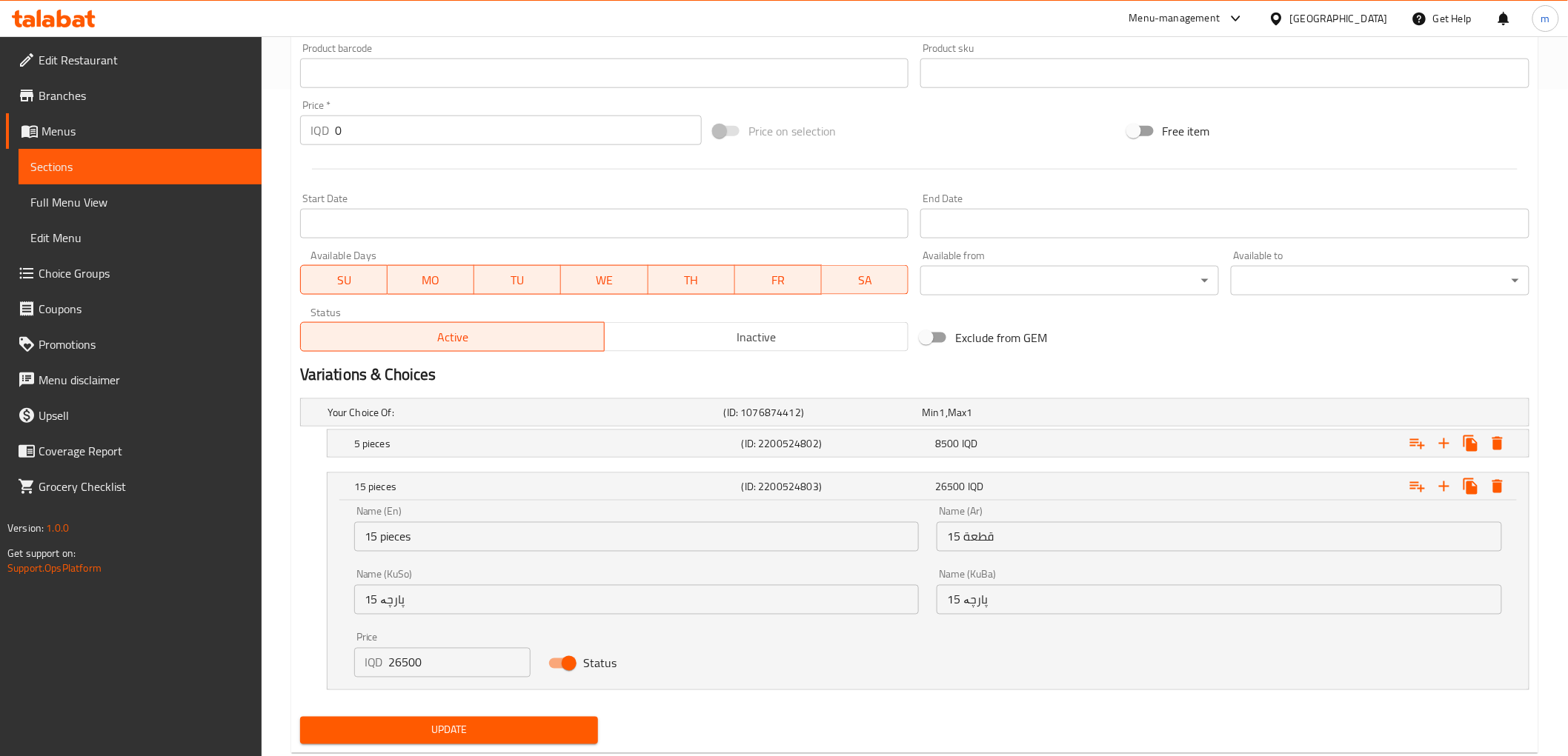
scroll to position [705, 0]
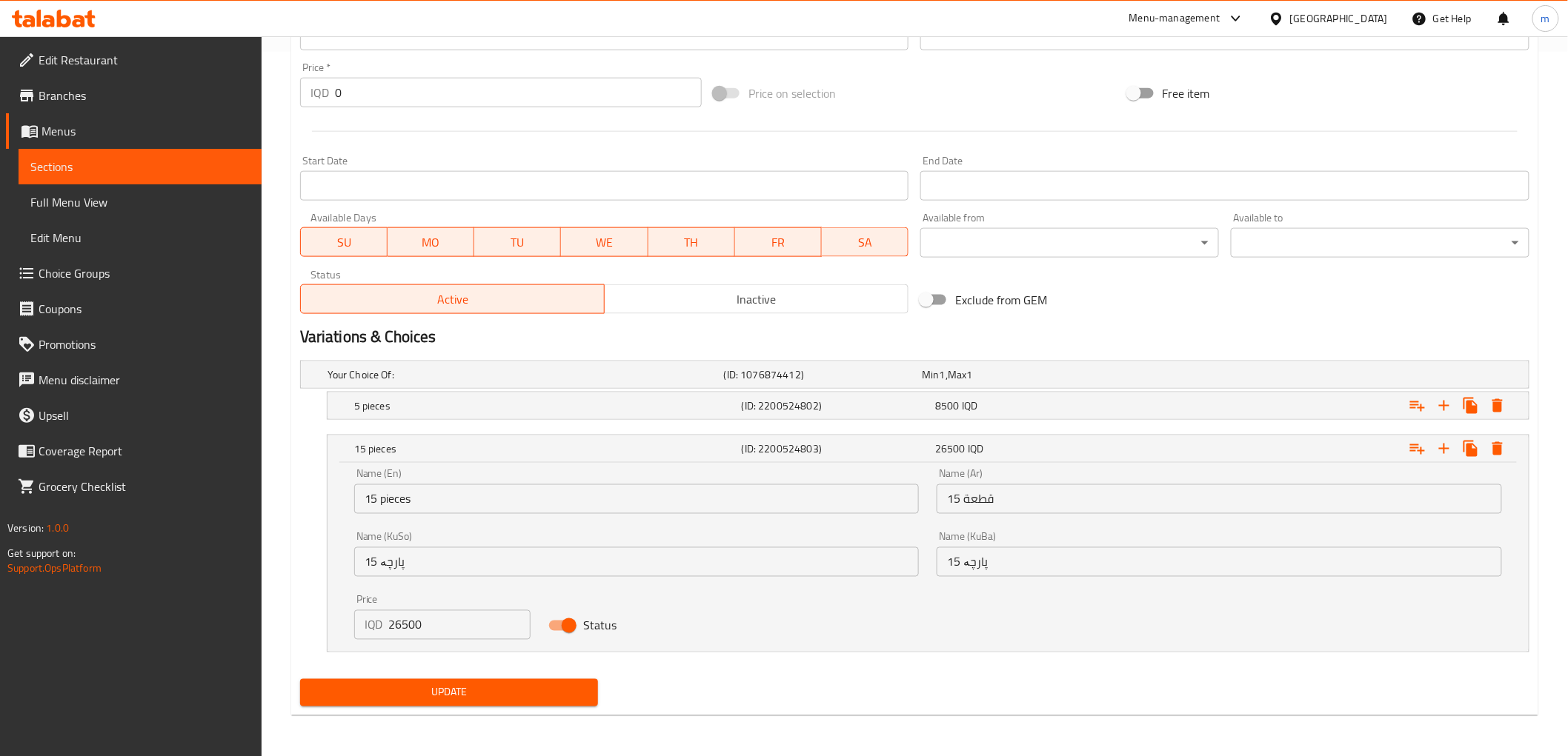
click at [408, 628] on input "26500" at bounding box center [460, 625] width 142 height 29
type input "26000"
click at [413, 697] on span "Update" at bounding box center [449, 693] width 275 height 18
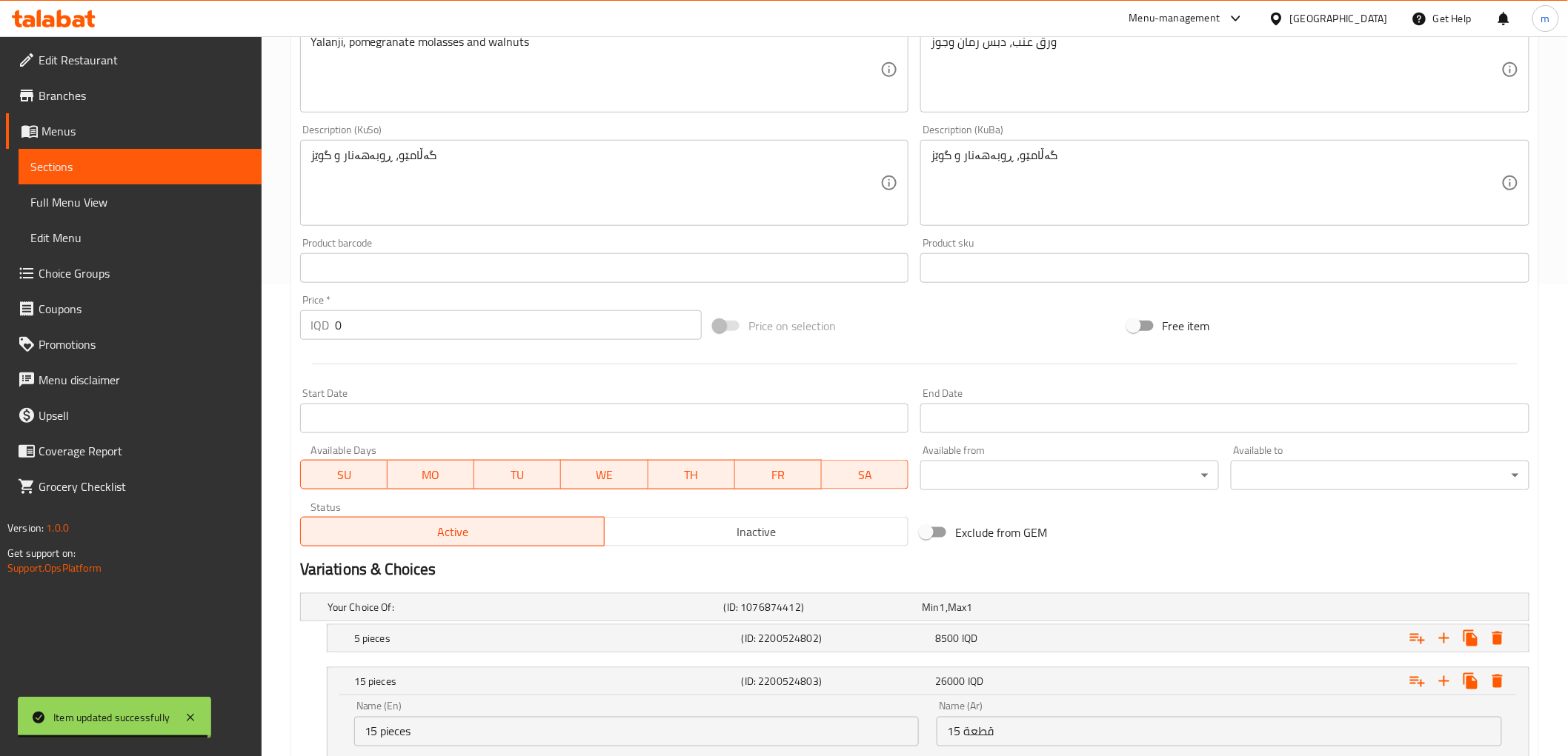
scroll to position [0, 0]
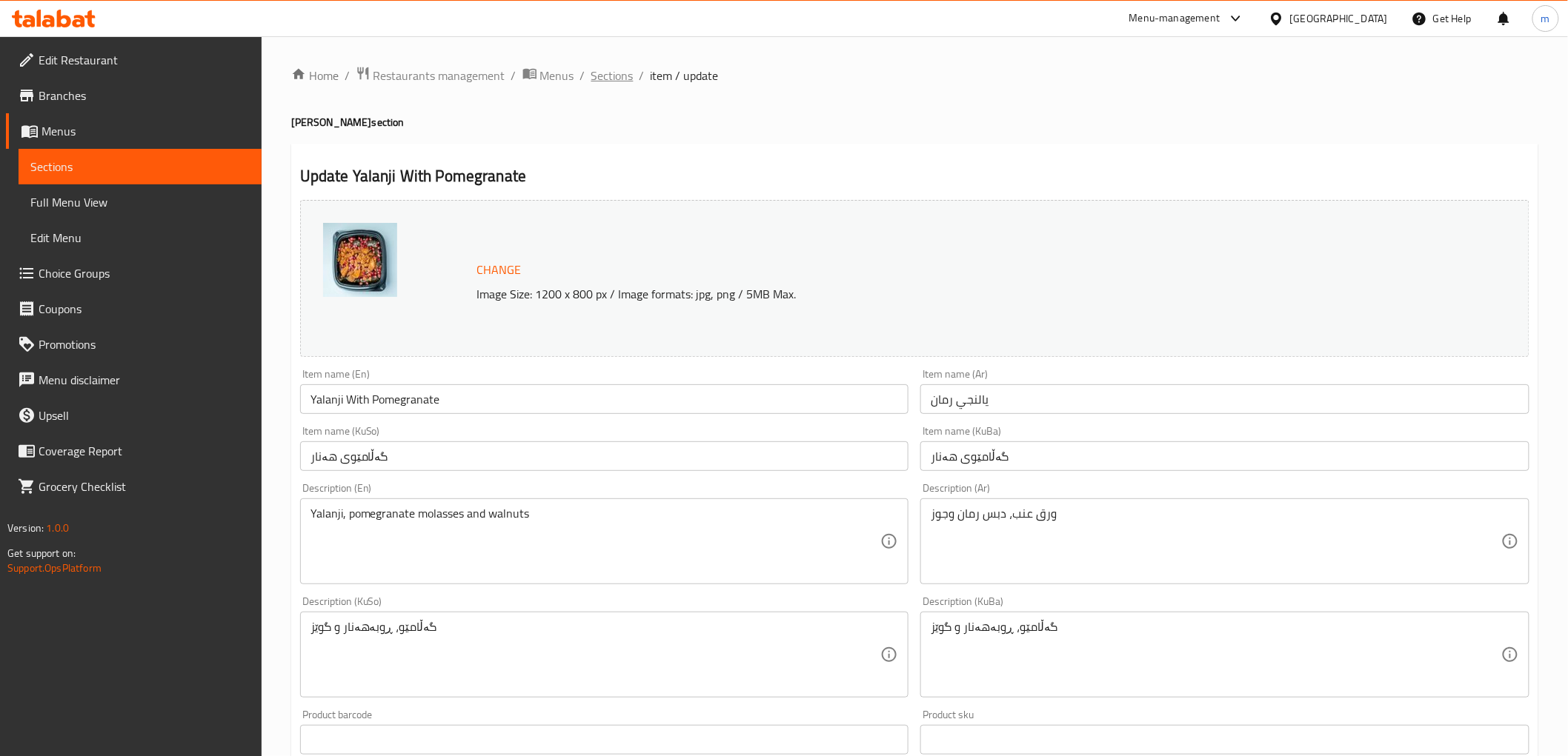
click at [612, 72] on span "Sections" at bounding box center [612, 75] width 42 height 17
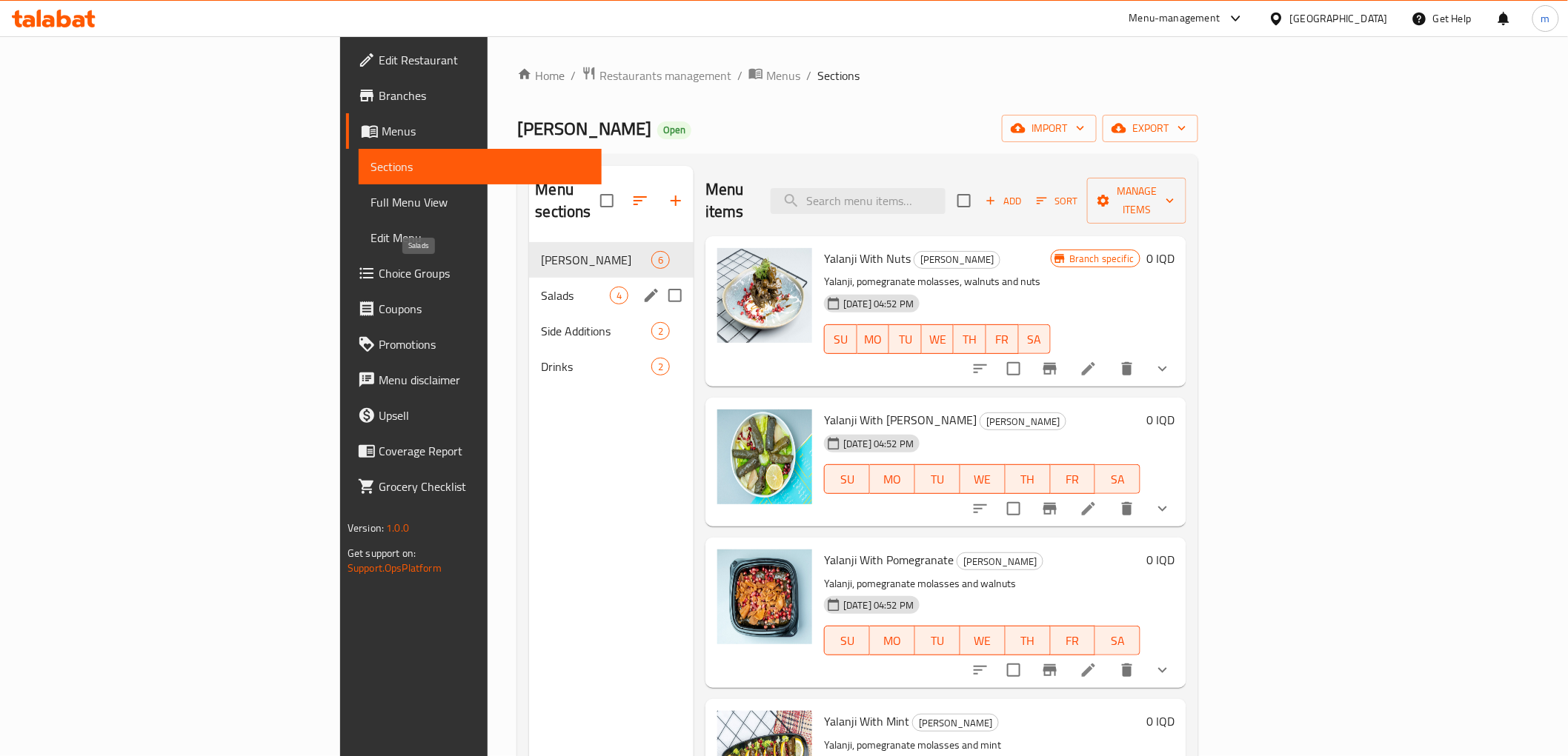
click at [529, 278] on div "Salads 4" at bounding box center [611, 296] width 165 height 36
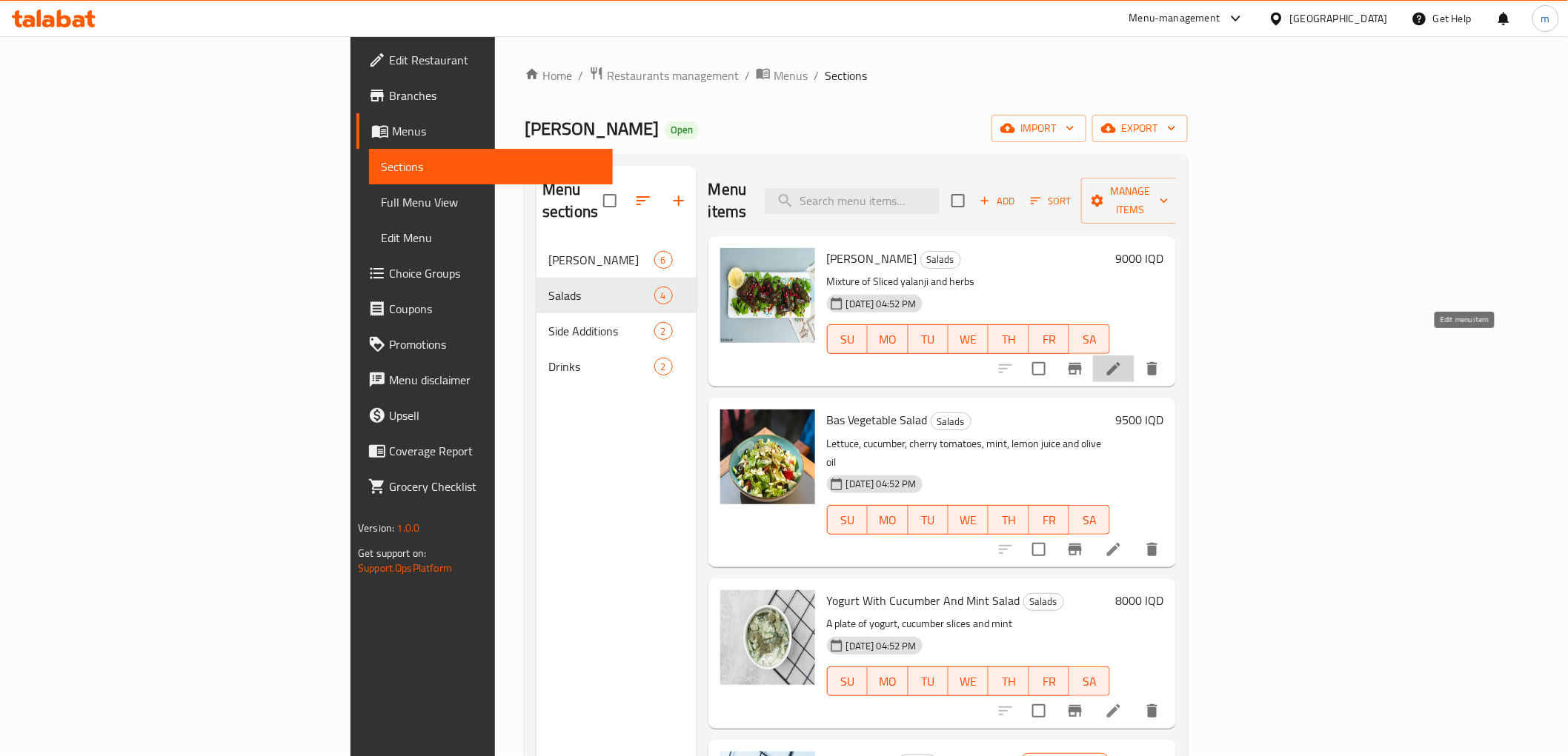
click at [1122, 360] on icon at bounding box center [1113, 368] width 17 height 17
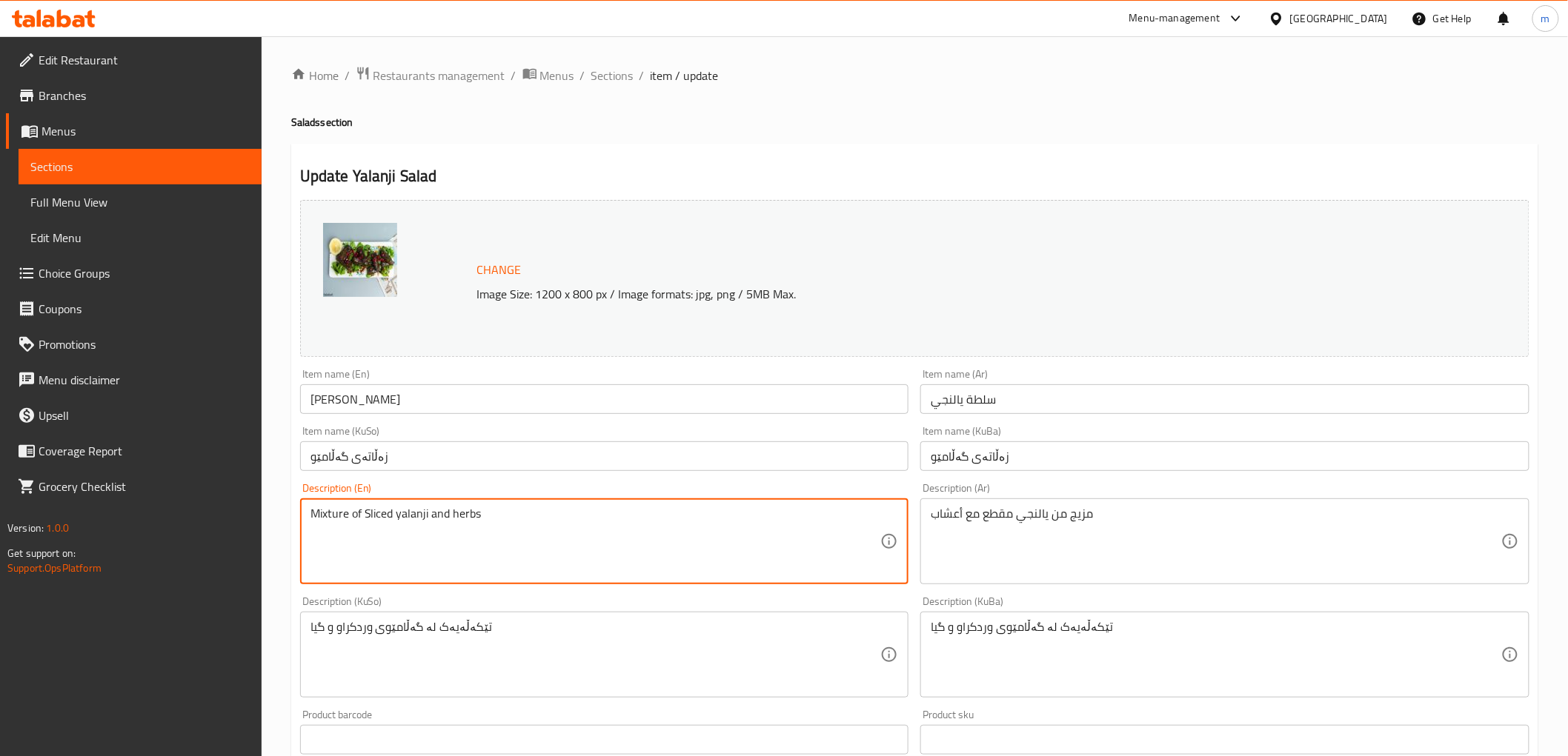
drag, startPoint x: 439, startPoint y: 515, endPoint x: 431, endPoint y: 514, distance: 8.1
click at [431, 514] on textarea "Mixture of Sliced yalanji and herbs" at bounding box center [595, 542] width 570 height 70
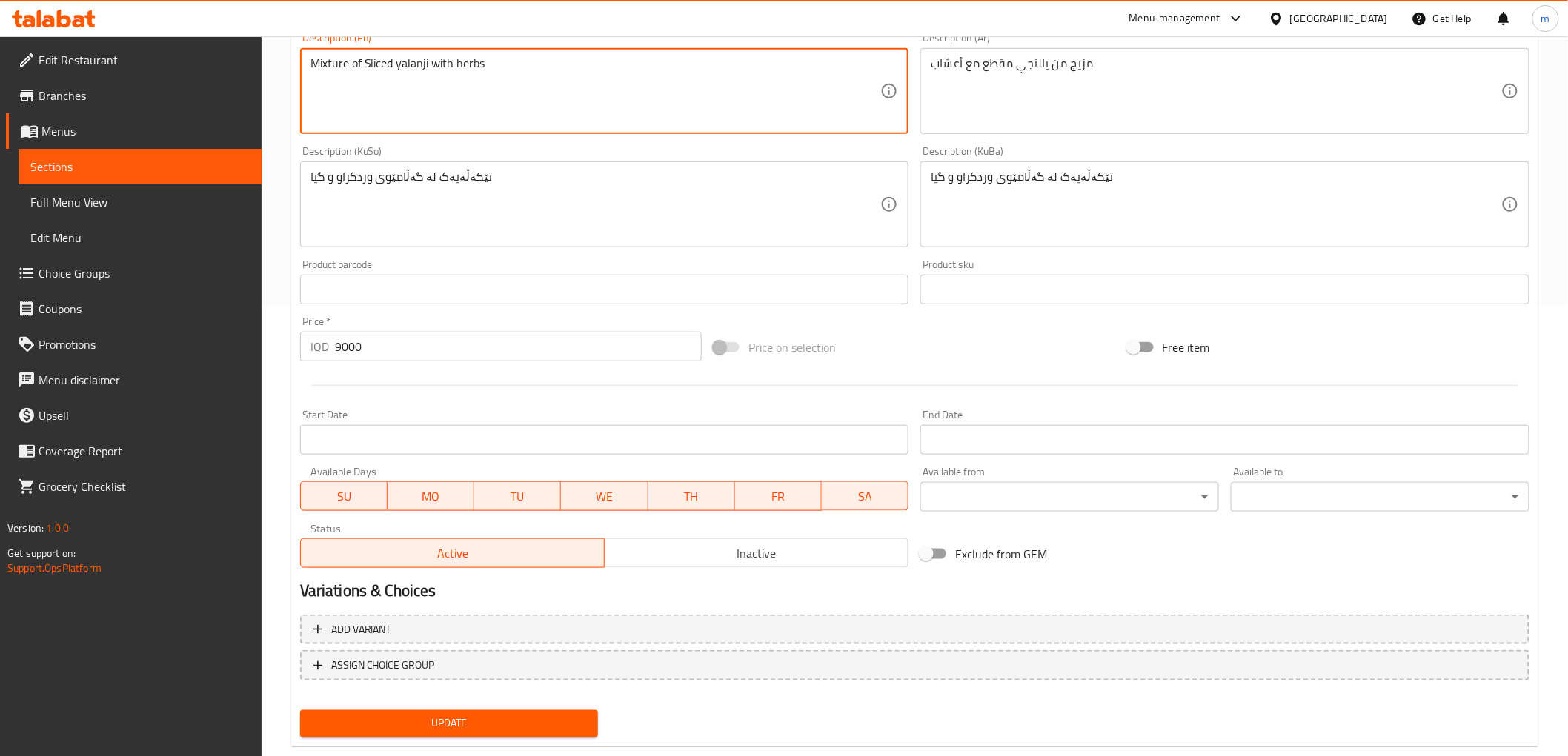
scroll to position [480, 0]
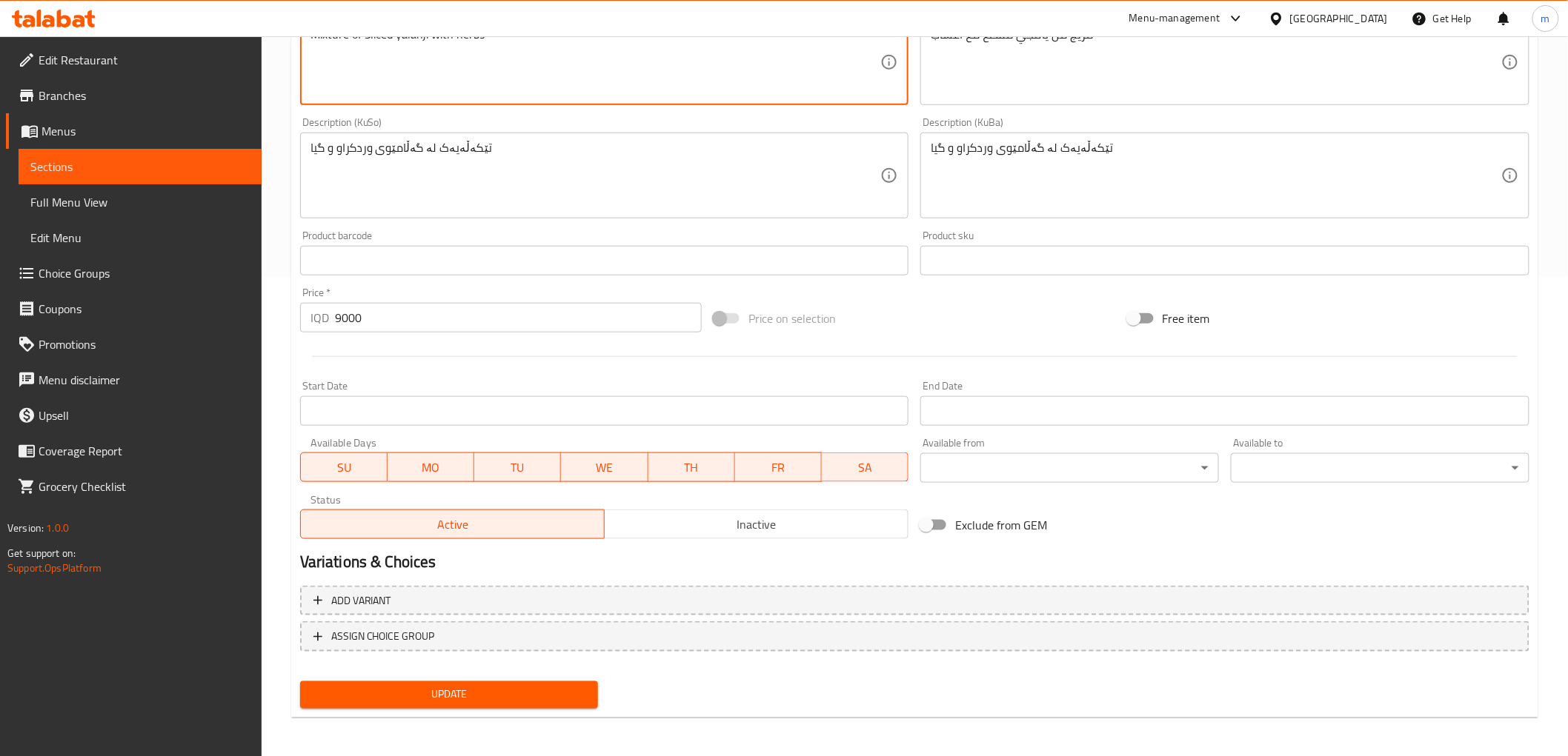
type textarea "Mixture of Sliced yalanji with herbs"
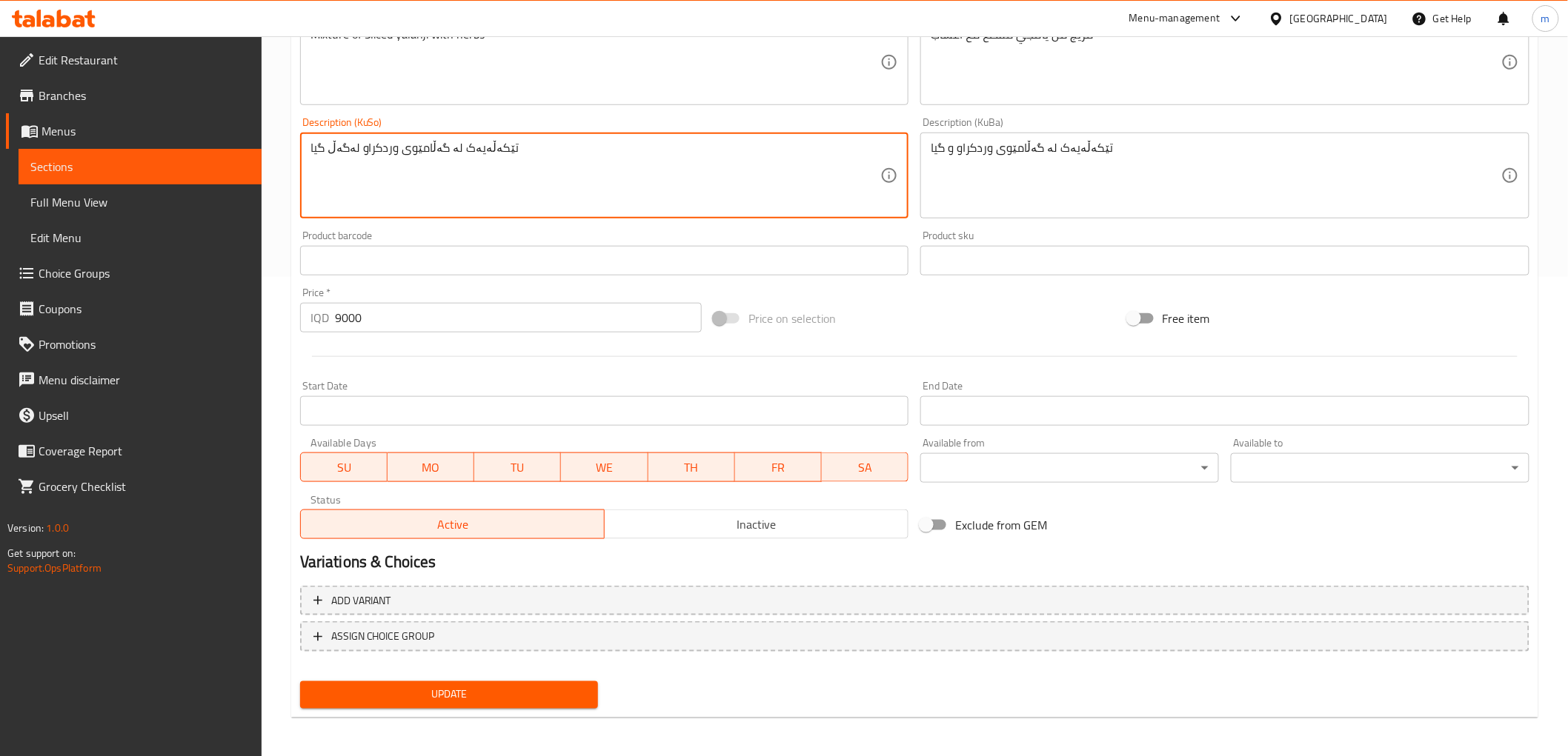
type textarea "تێکەڵەیەک لە گەڵامێوی وردکراو لەگەڵ گیا"
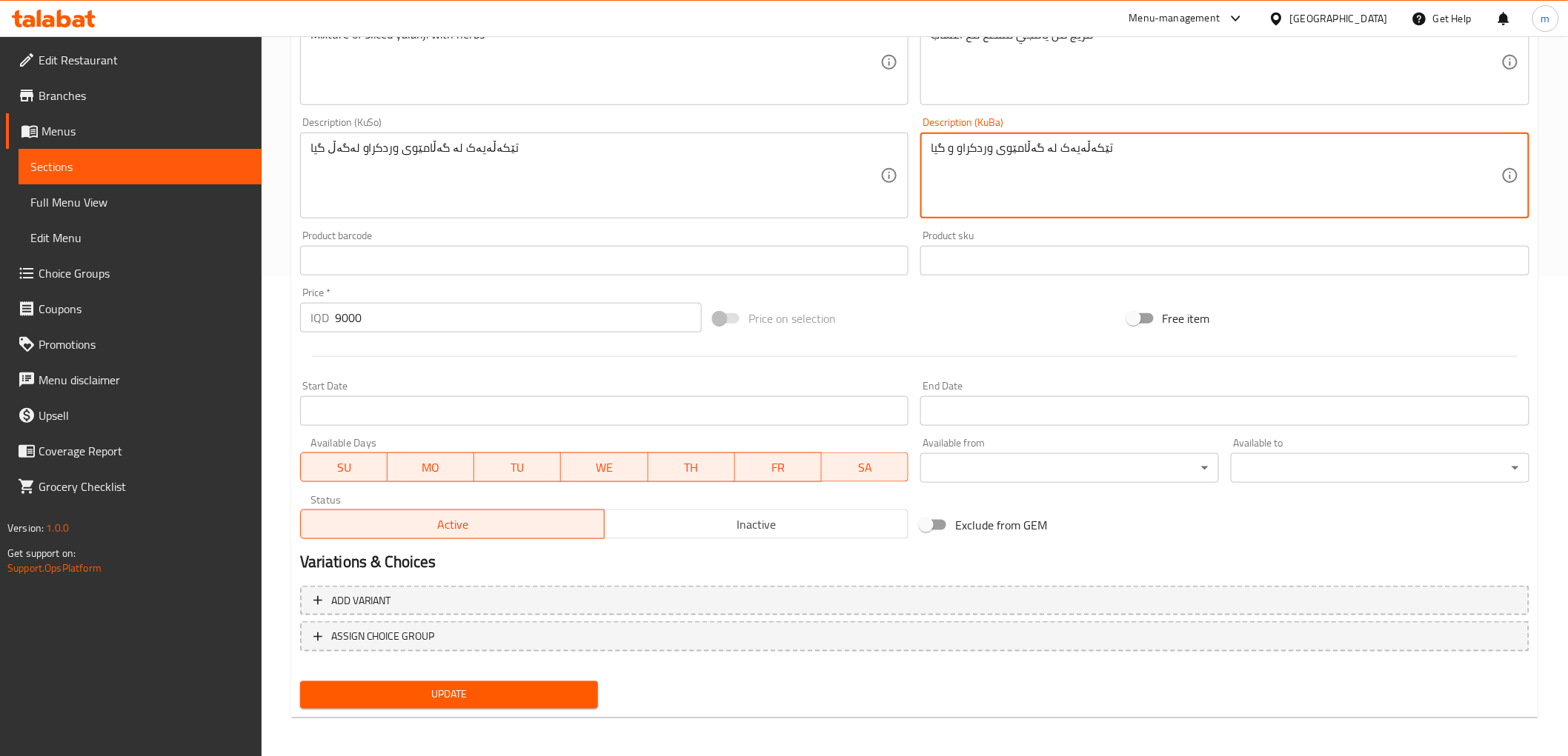
click at [1064, 149] on textarea "تێکەڵەیەک لە گەڵامێوی وردکراو و گیا" at bounding box center [1216, 176] width 570 height 70
paste textarea "ەگەڵ"
type textarea "تێکەڵەیەک لە گەڵامێوی وردکراو لەگەڵ گیا"
click at [539, 691] on span "Update" at bounding box center [449, 695] width 275 height 18
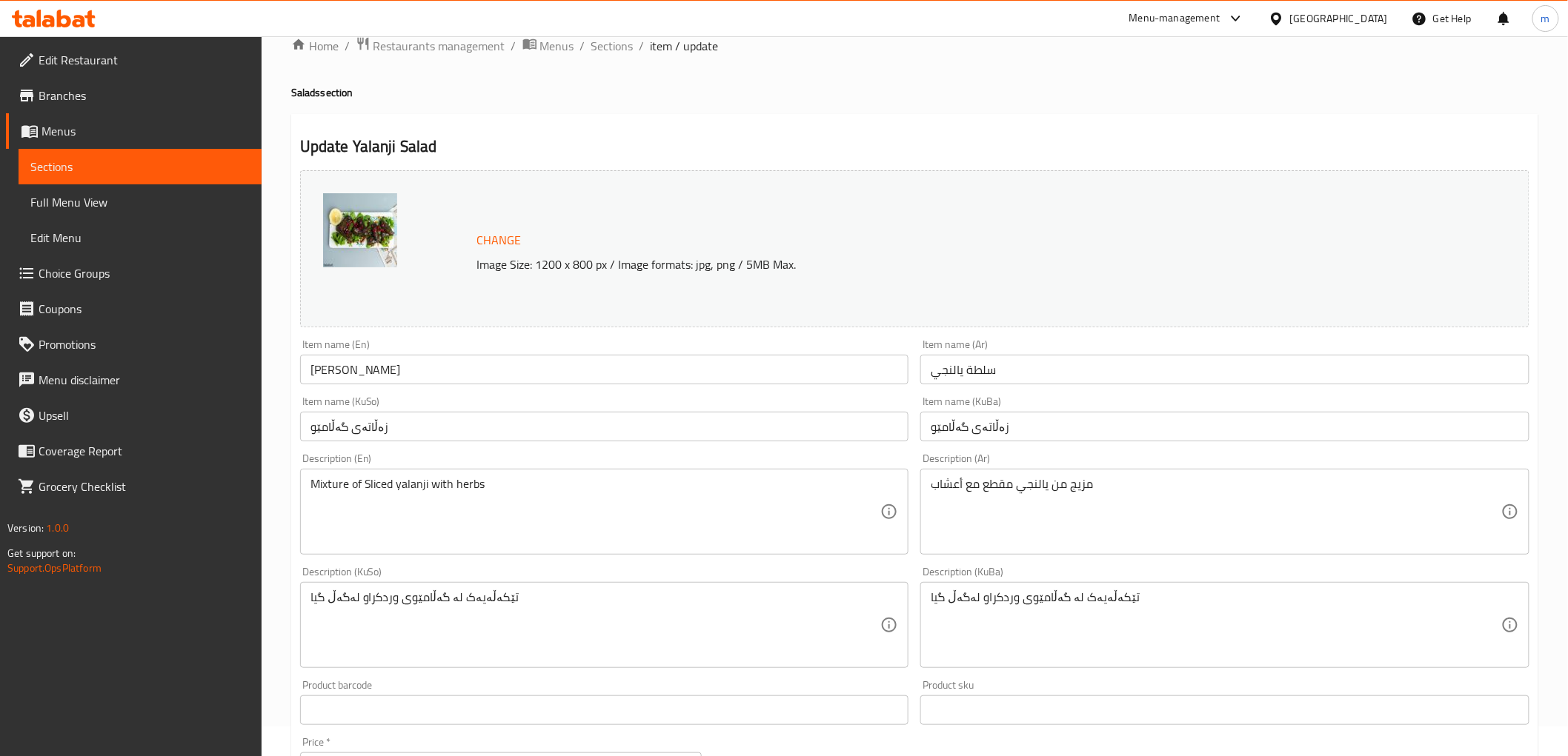
scroll to position [0, 0]
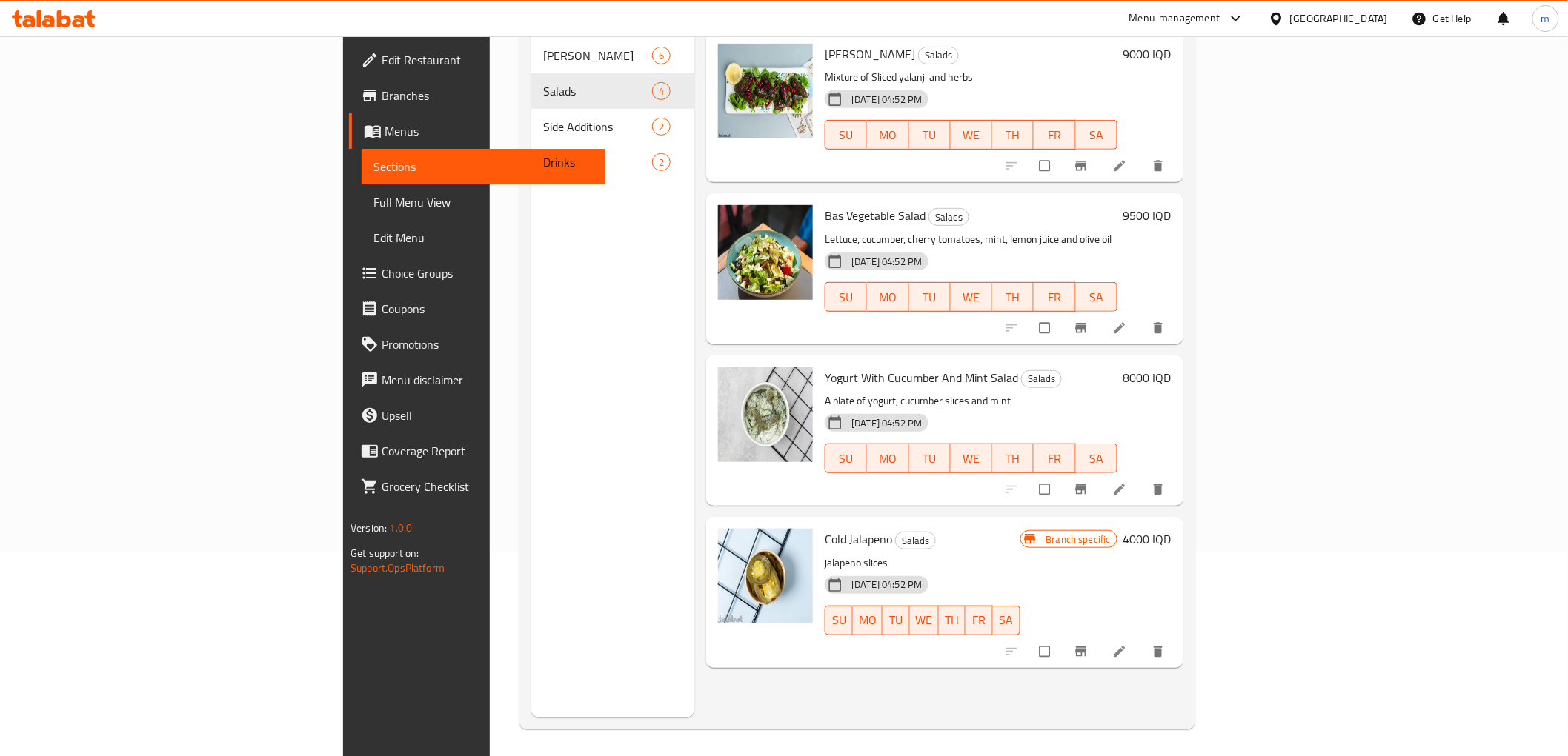
scroll to position [208, 0]
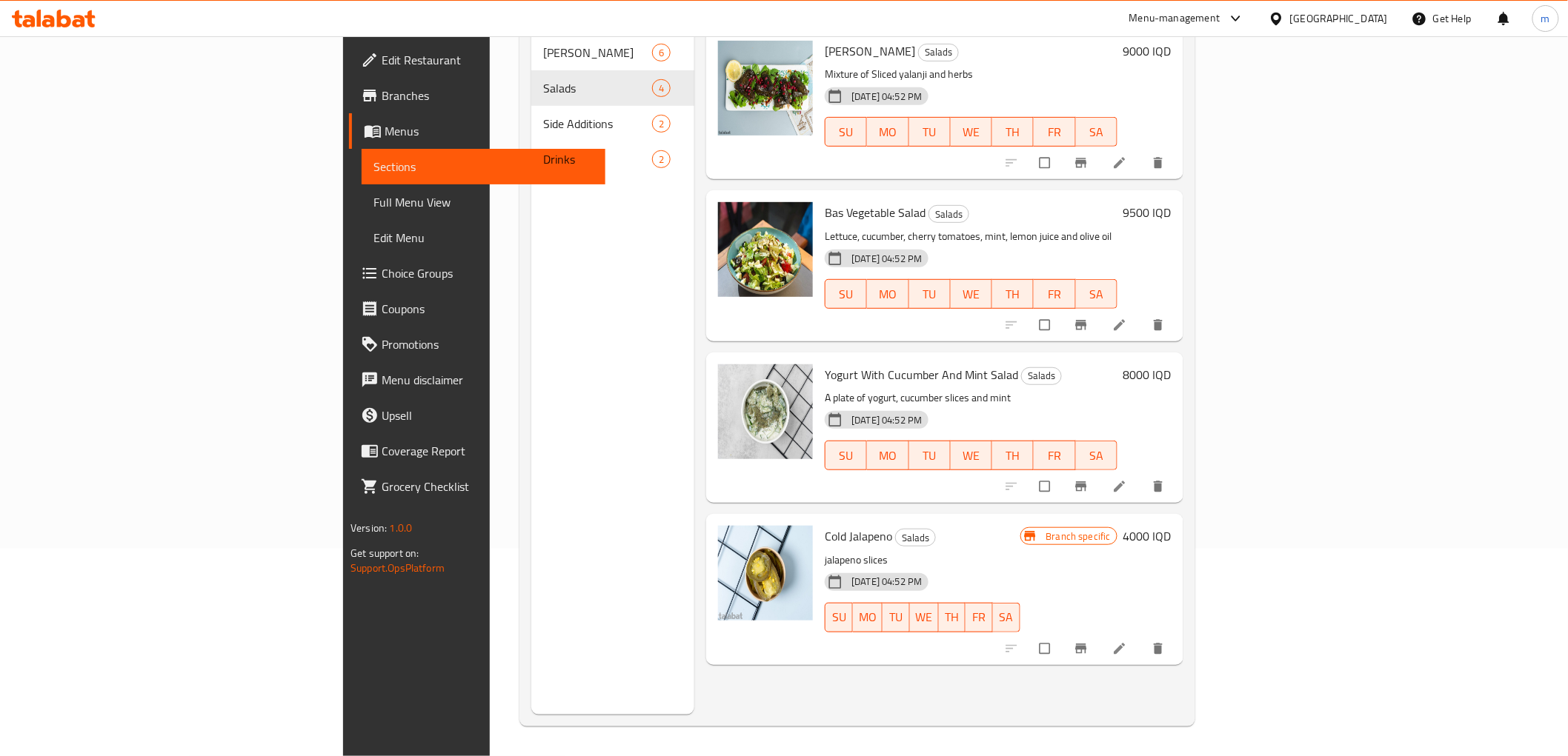
click at [1172, 526] on h6 "4000 IQD" at bounding box center [1147, 536] width 49 height 21
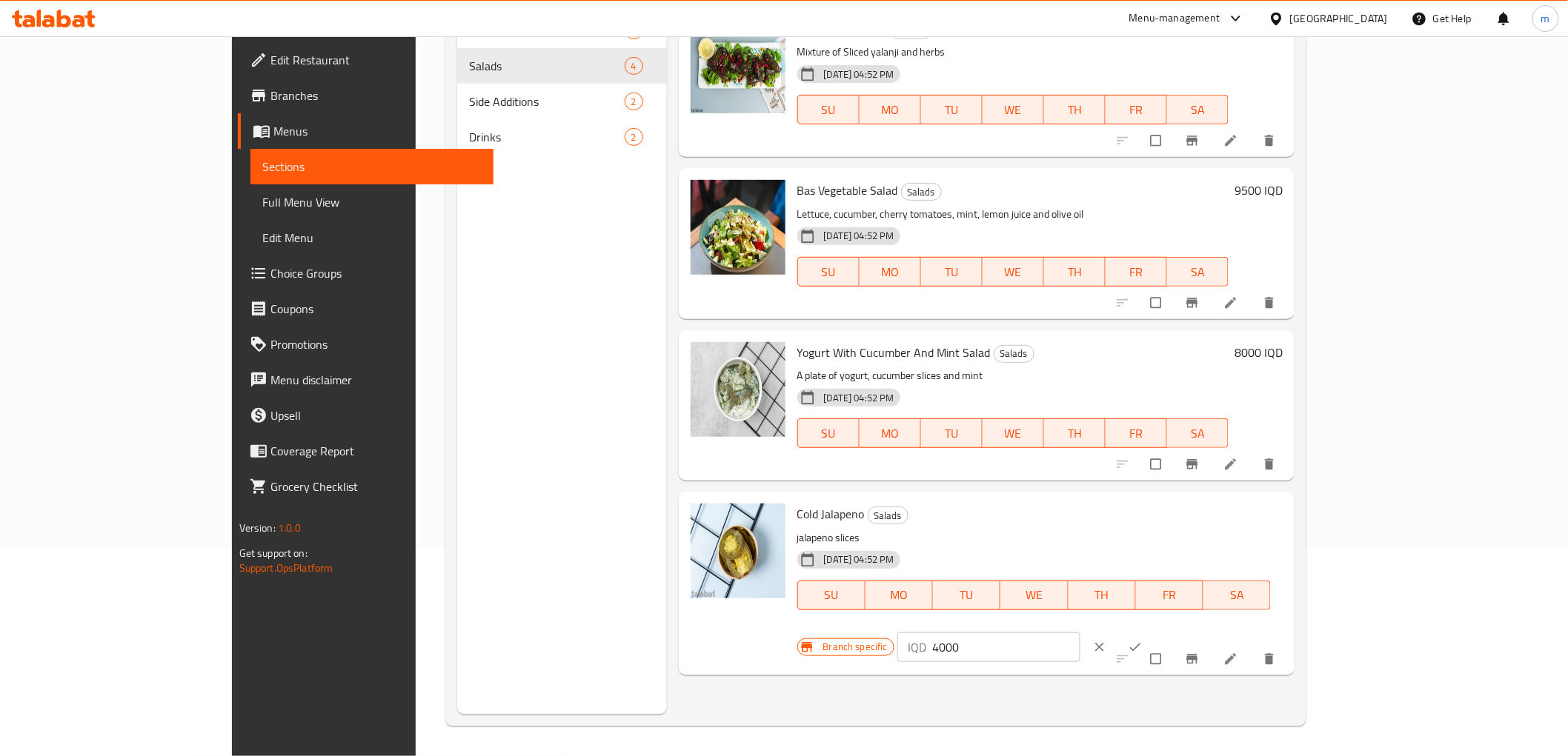
click at [1080, 632] on input "4000" at bounding box center [1006, 647] width 148 height 29
type input "7000"
click at [1145, 640] on span "ok" at bounding box center [1136, 647] width 17 height 15
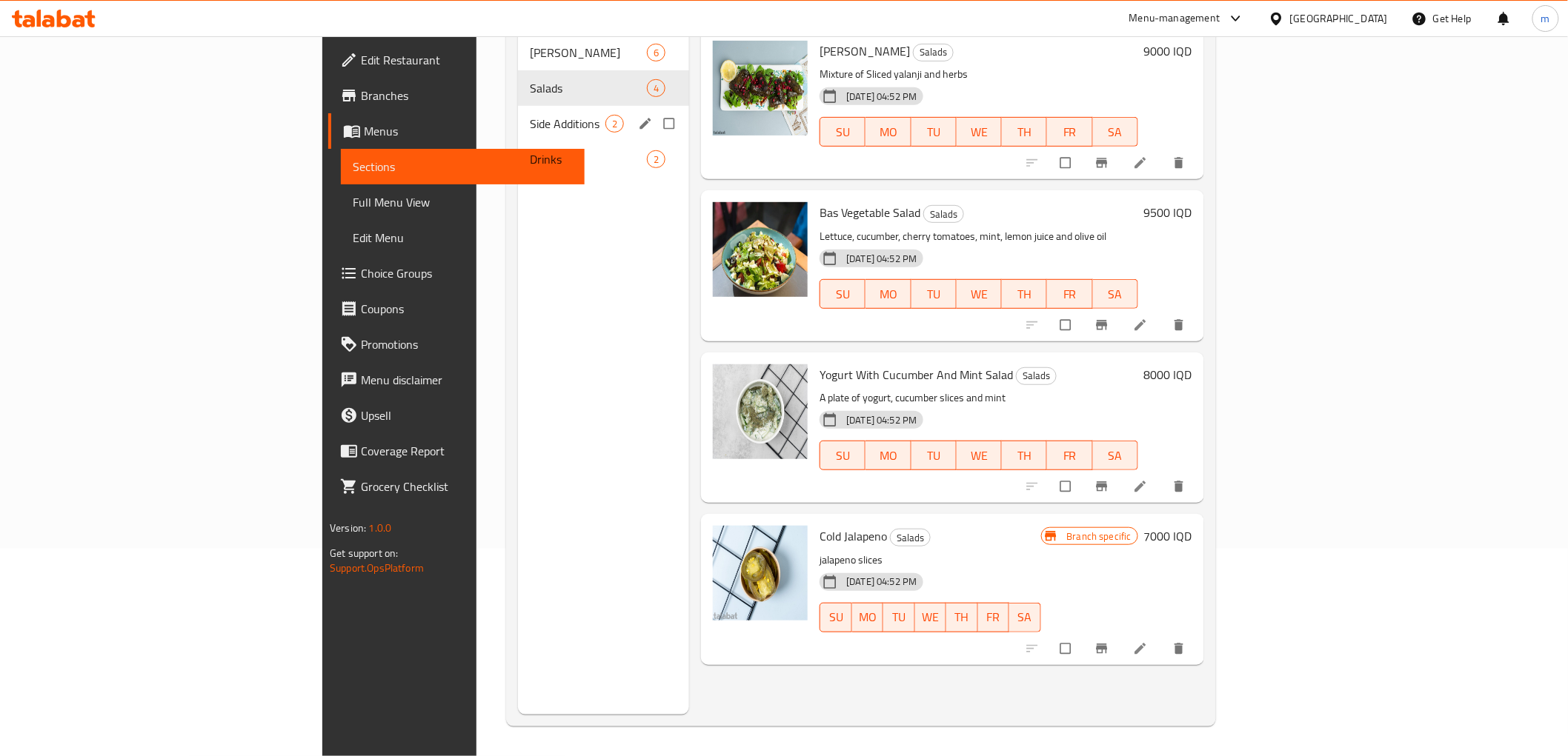
click at [530, 114] on span "Side Additions" at bounding box center [568, 123] width 76 height 17
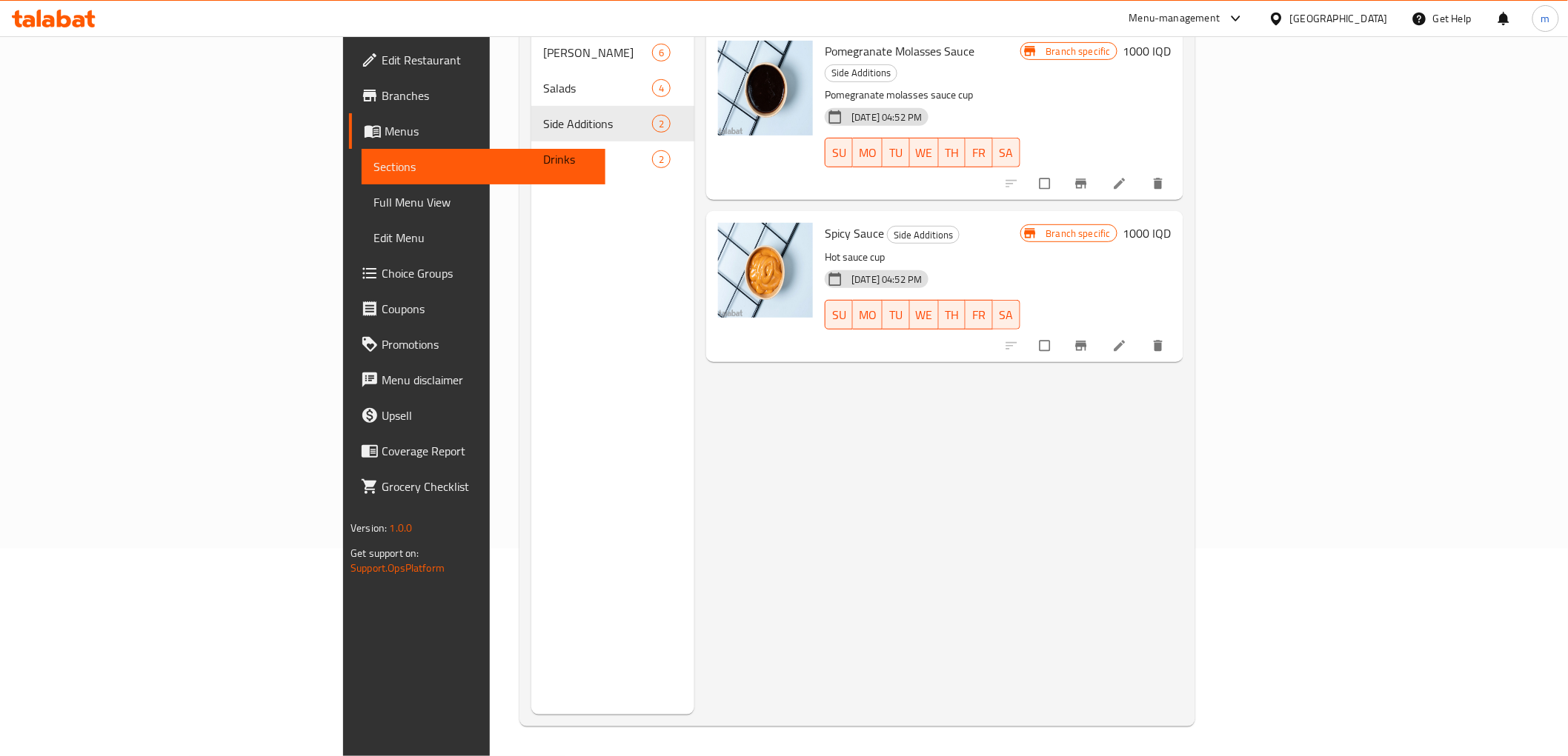
scroll to position [16, 0]
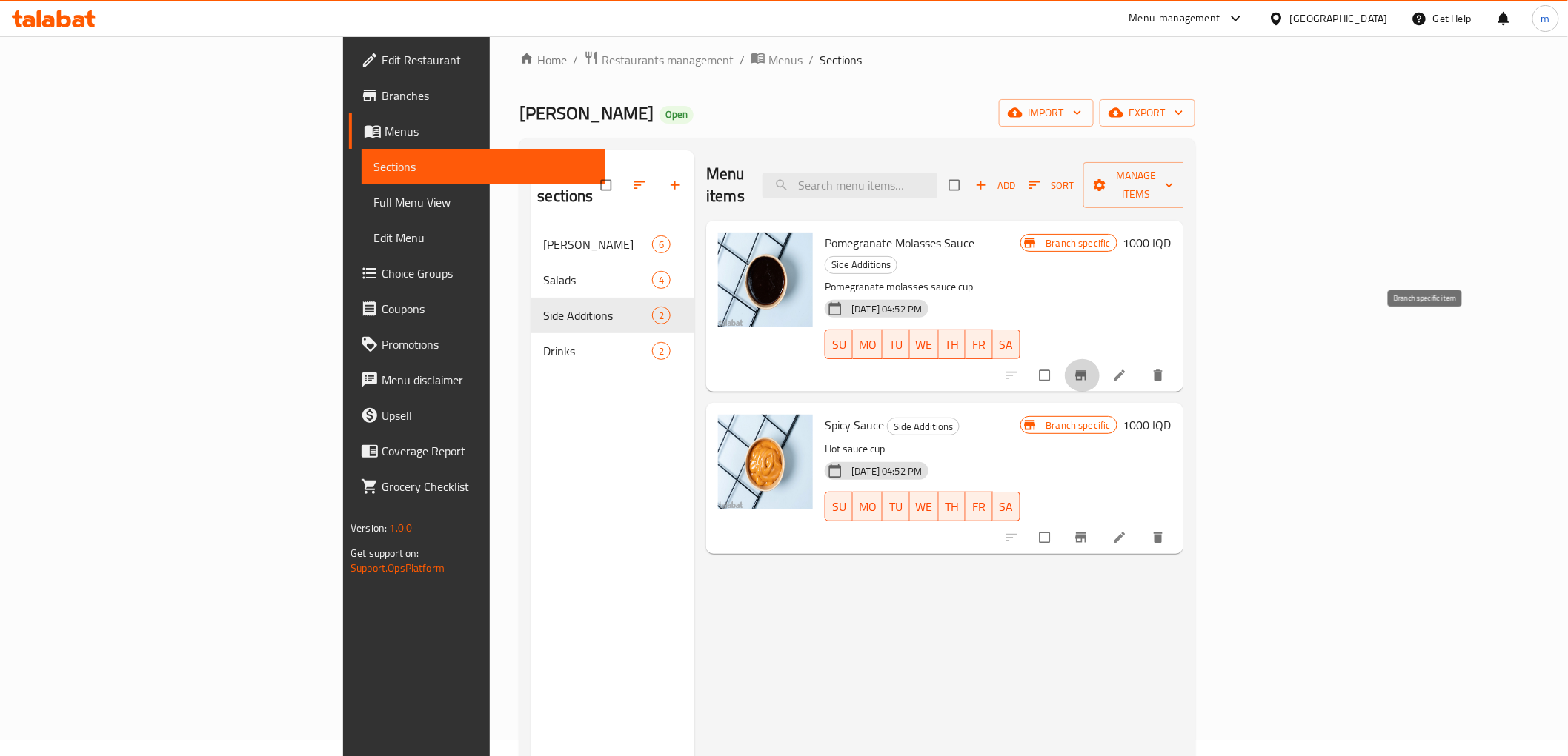
click at [1087, 372] on icon "Branch-specific-item" at bounding box center [1080, 376] width 11 height 10
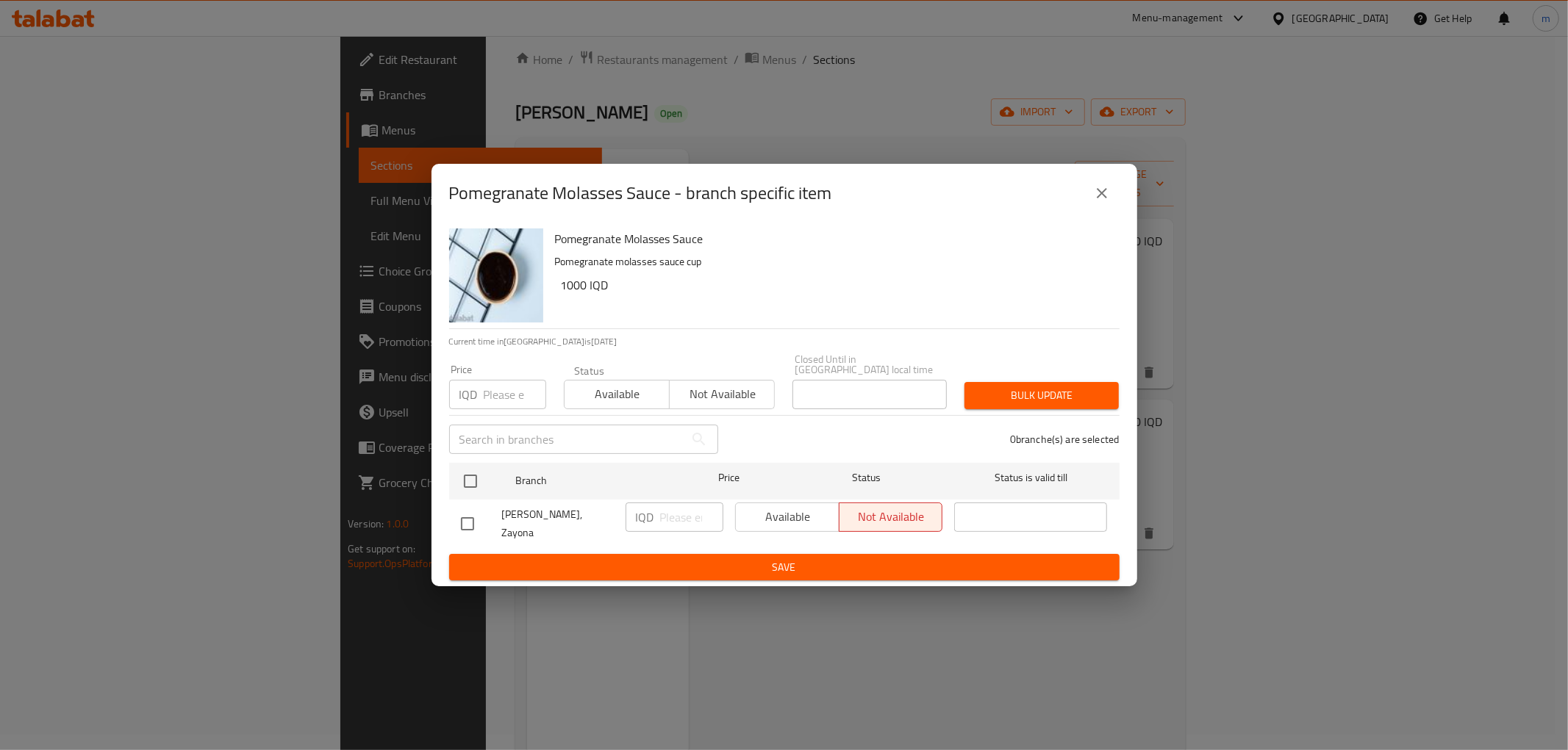
click at [1104, 199] on icon "close" at bounding box center [1102, 192] width 10 height 10
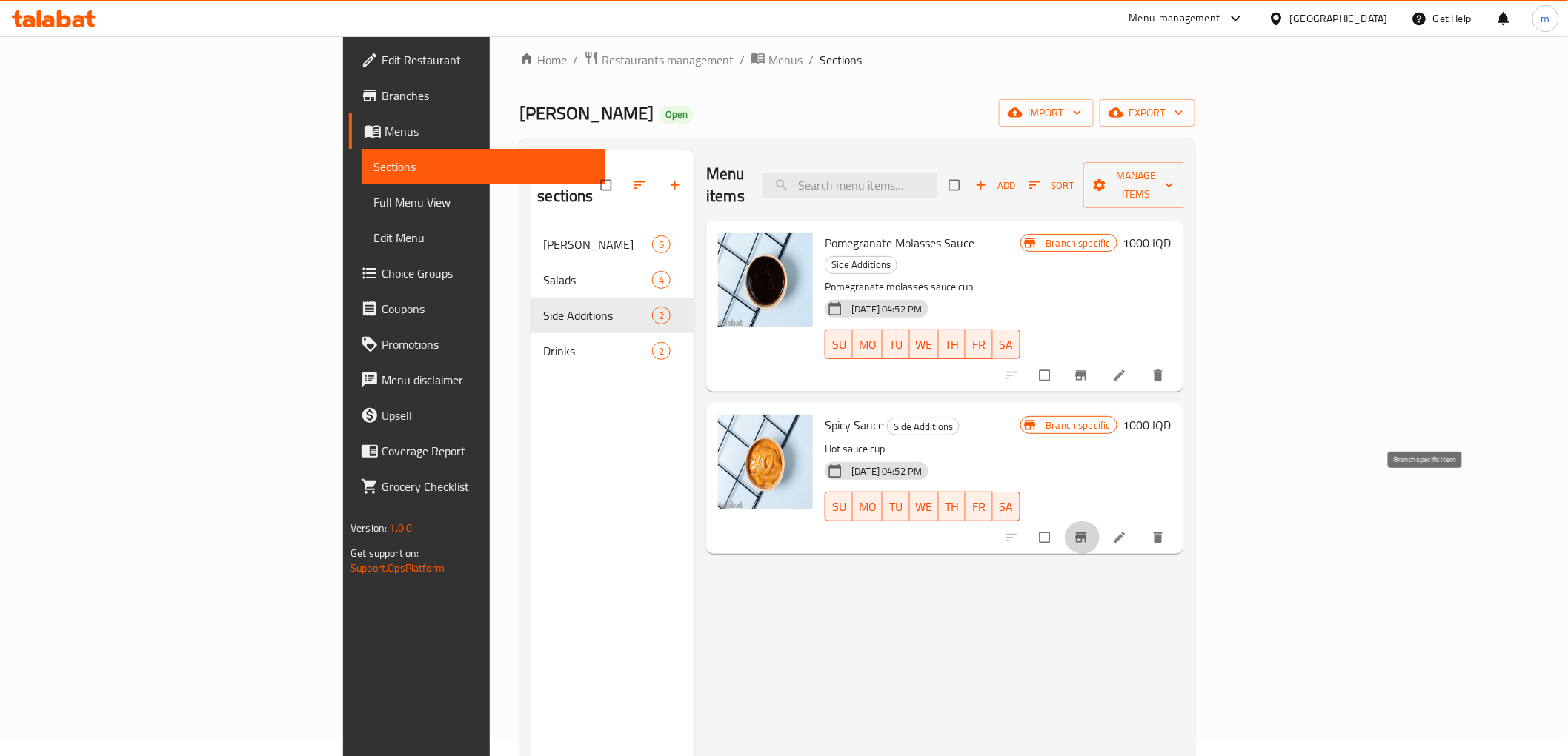
click at [1088, 531] on icon "Branch-specific-item" at bounding box center [1081, 538] width 15 height 15
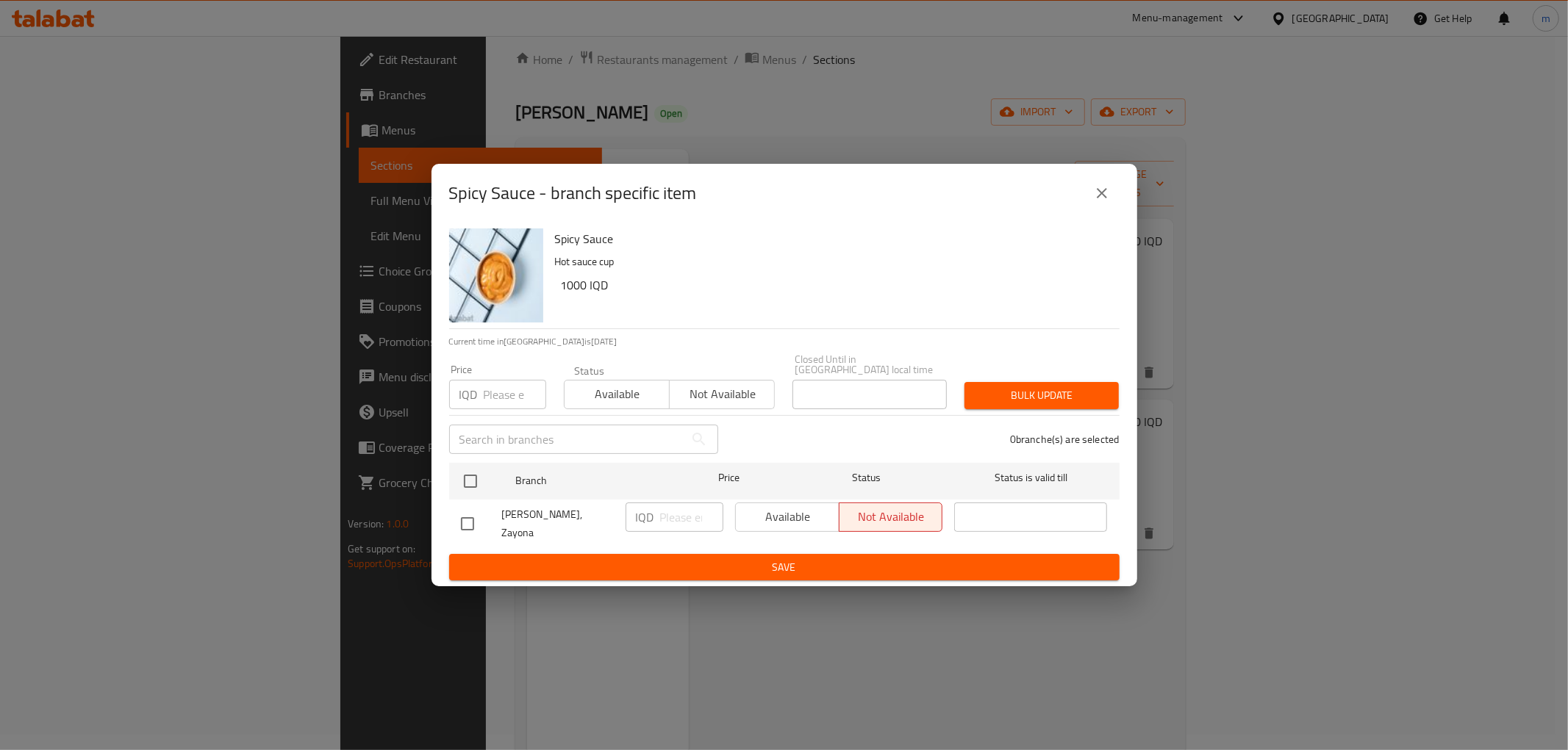
click at [1099, 202] on icon "close" at bounding box center [1102, 192] width 17 height 17
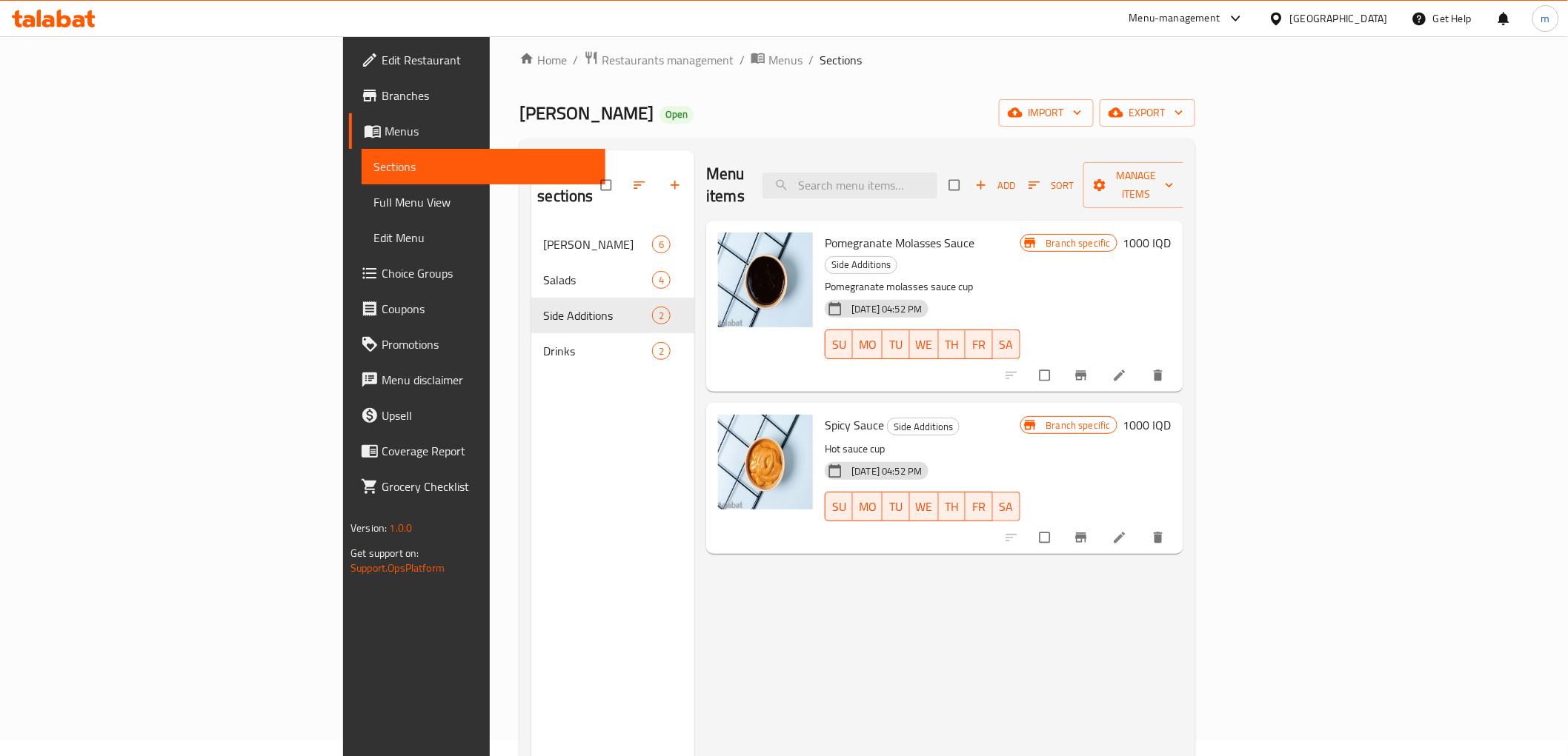
click at [1172, 232] on h6 "1000 IQD" at bounding box center [1147, 243] width 49 height 21
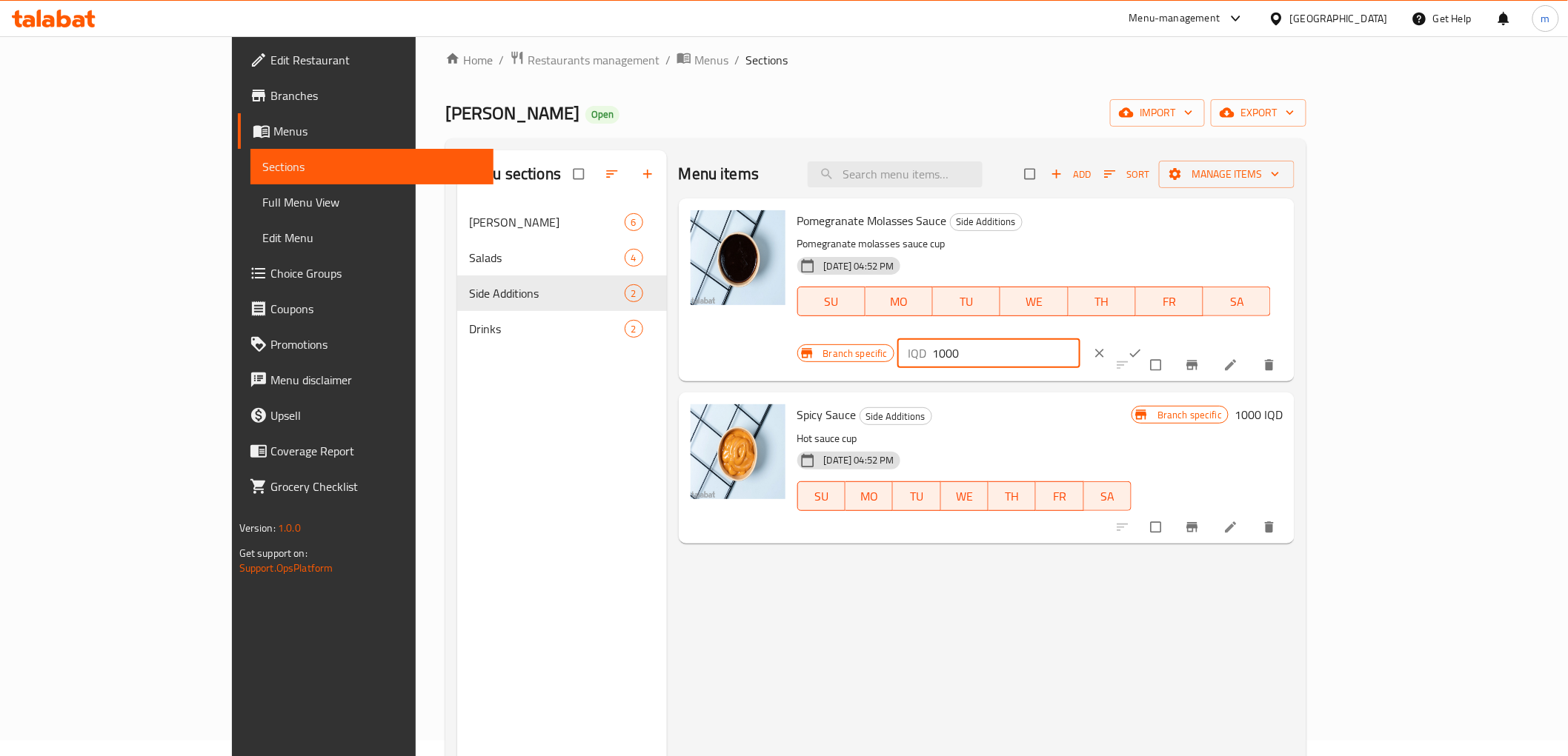
click at [1080, 339] on input "1000" at bounding box center [1006, 353] width 148 height 29
type input "2000"
click at [1142, 346] on icon "ok" at bounding box center [1135, 353] width 15 height 15
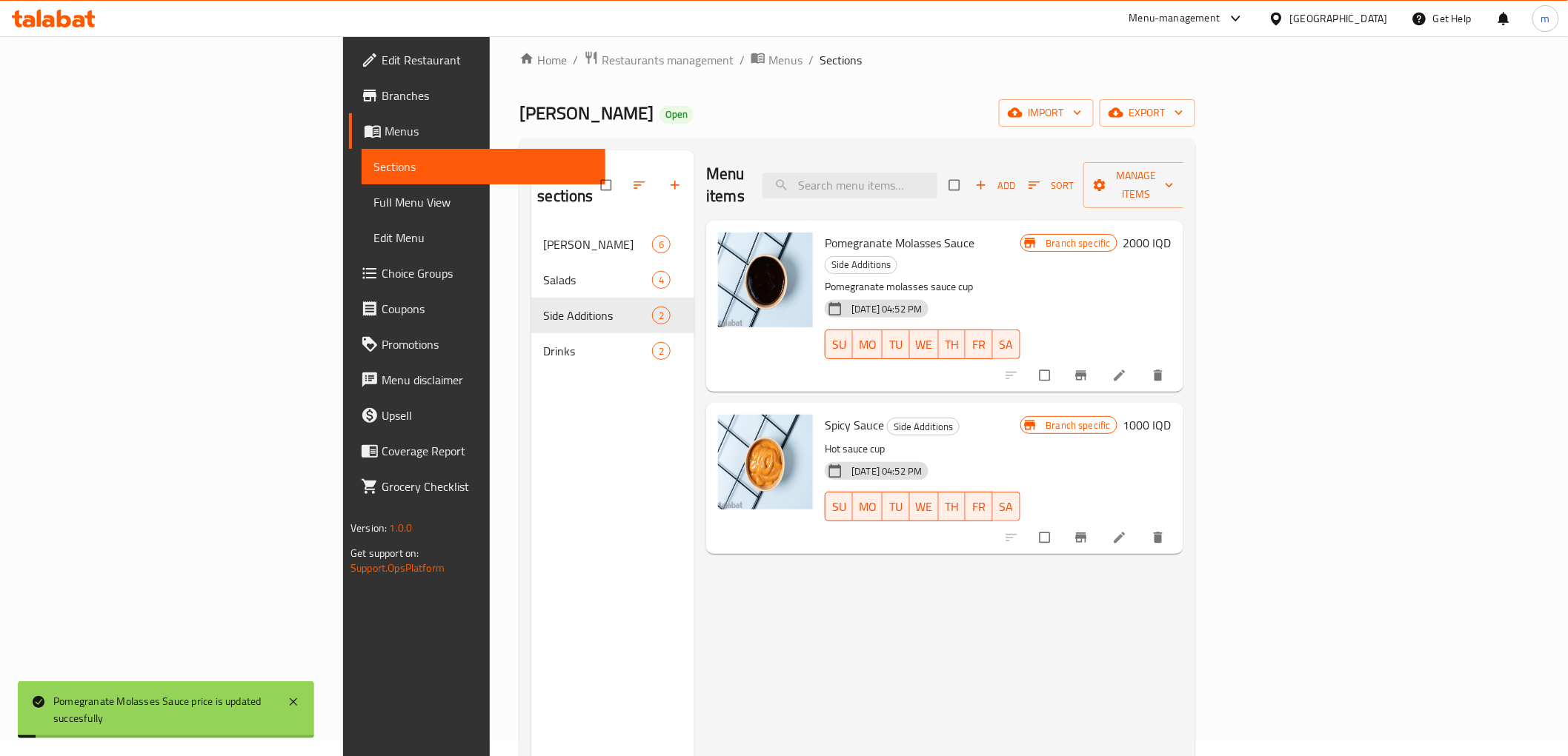
click at [1172, 415] on h6 "1000 IQD" at bounding box center [1147, 425] width 49 height 21
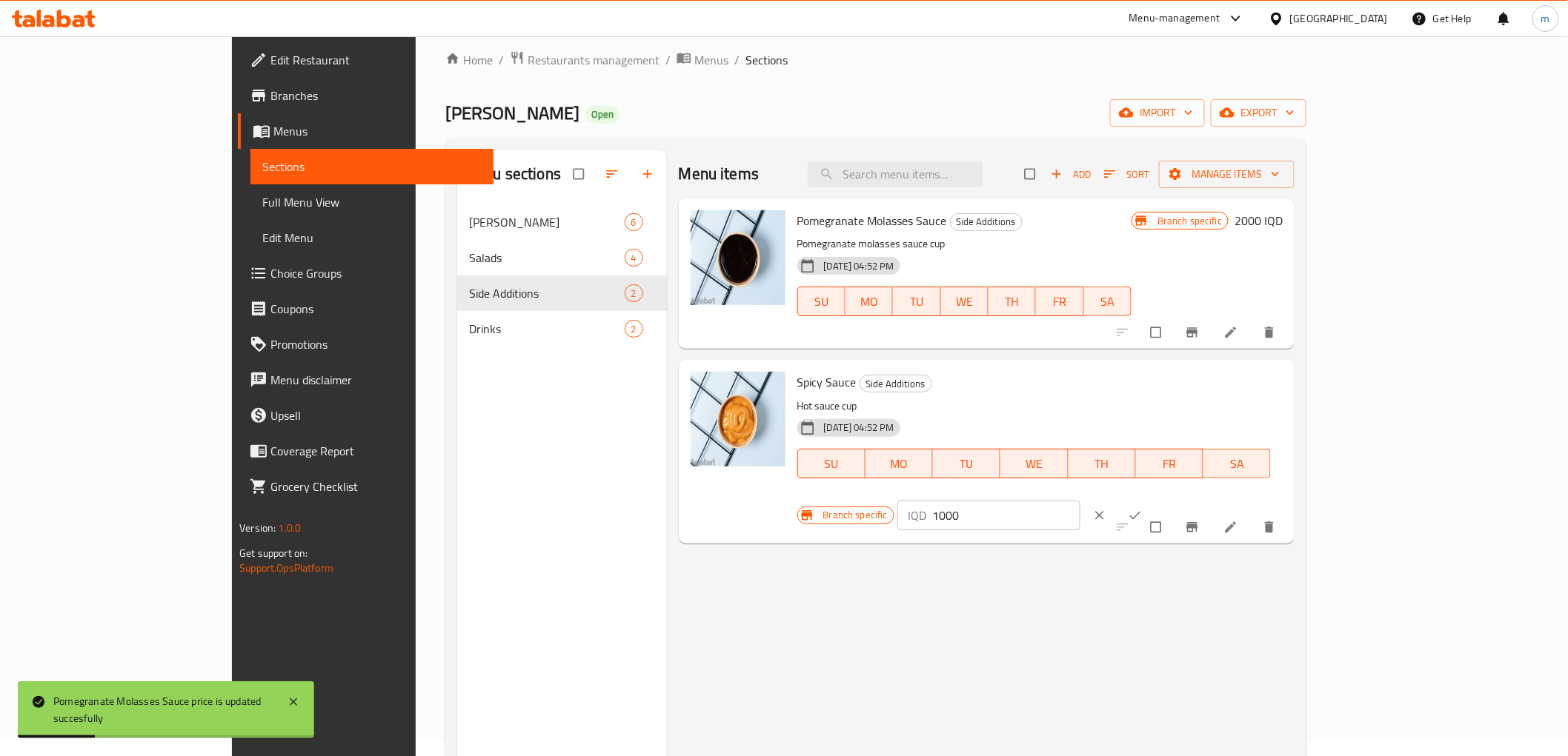
click at [1080, 501] on input "1000" at bounding box center [1006, 515] width 148 height 29
type input "2000"
click at [1142, 508] on icon "ok" at bounding box center [1135, 515] width 15 height 15
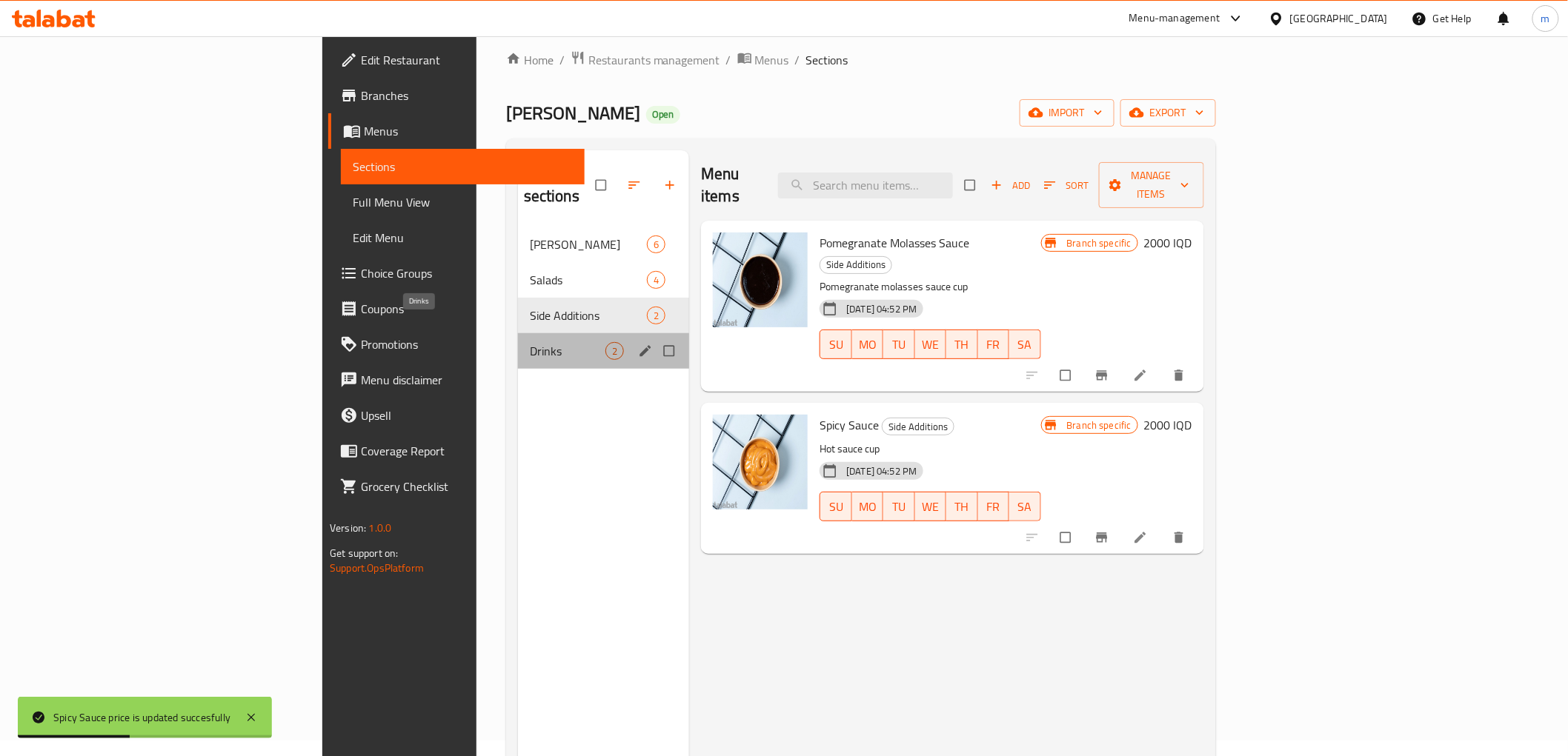
click at [530, 342] on span "Drinks" at bounding box center [568, 351] width 76 height 17
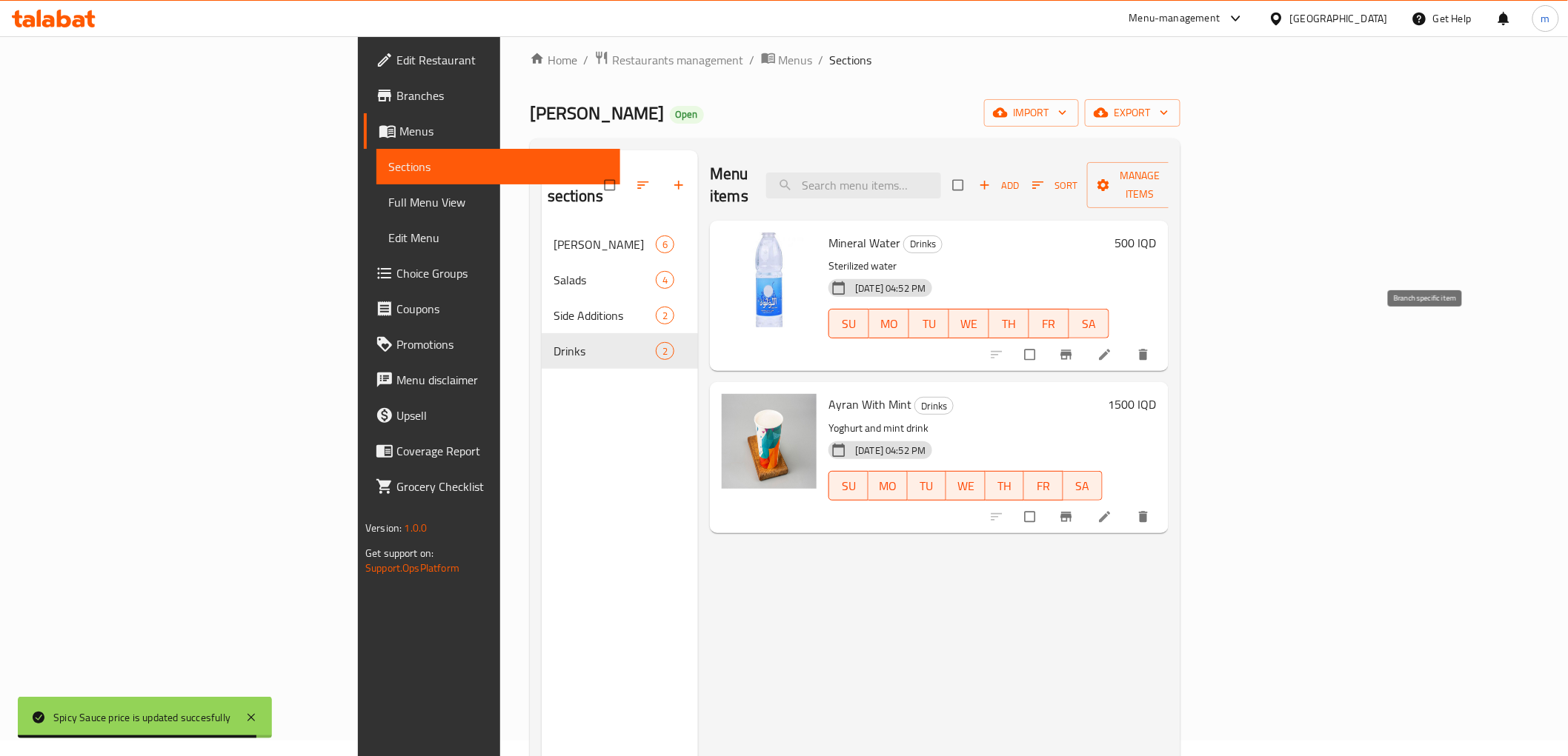
click at [1071, 351] on icon "Branch-specific-item" at bounding box center [1065, 355] width 11 height 10
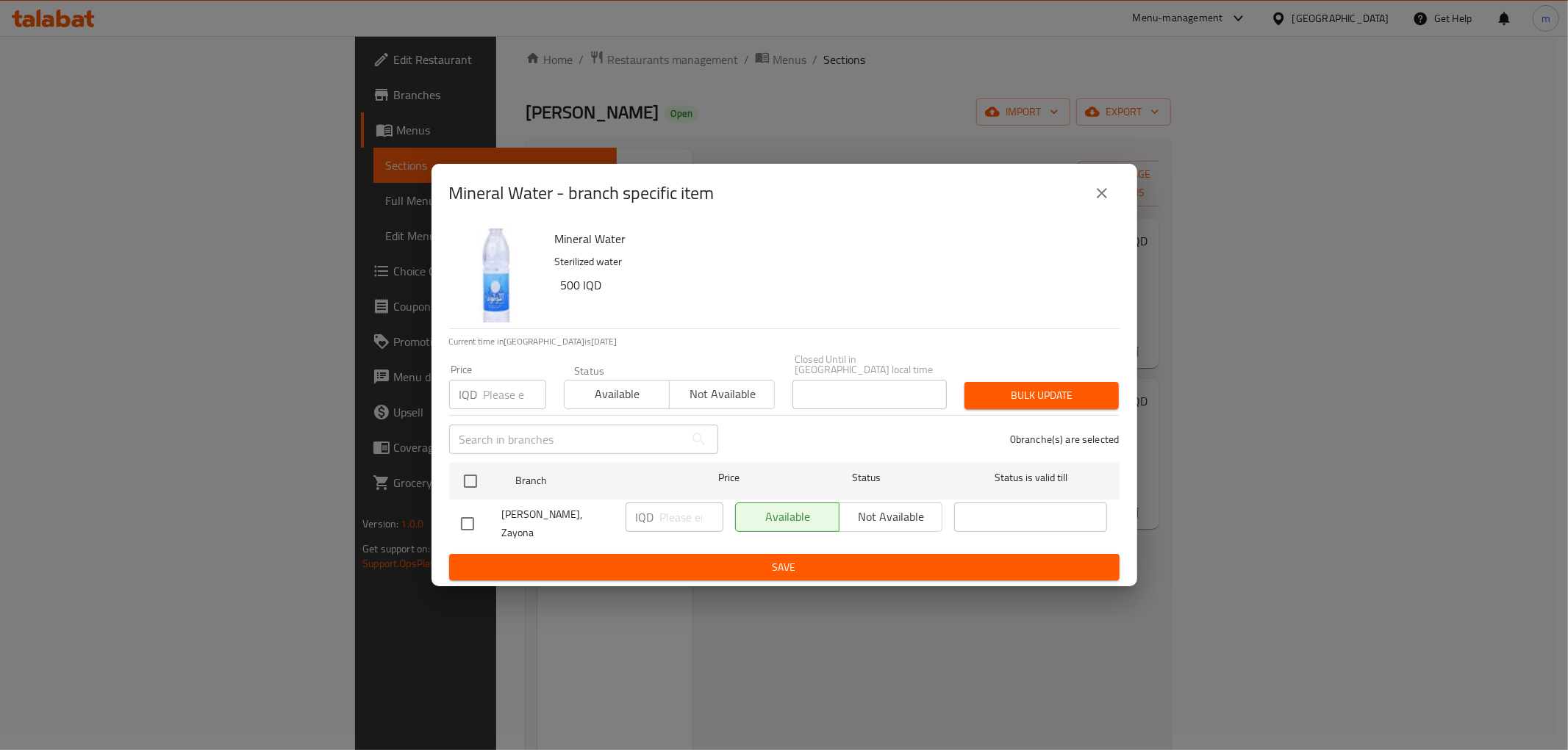
click at [1106, 202] on icon "close" at bounding box center [1102, 192] width 17 height 17
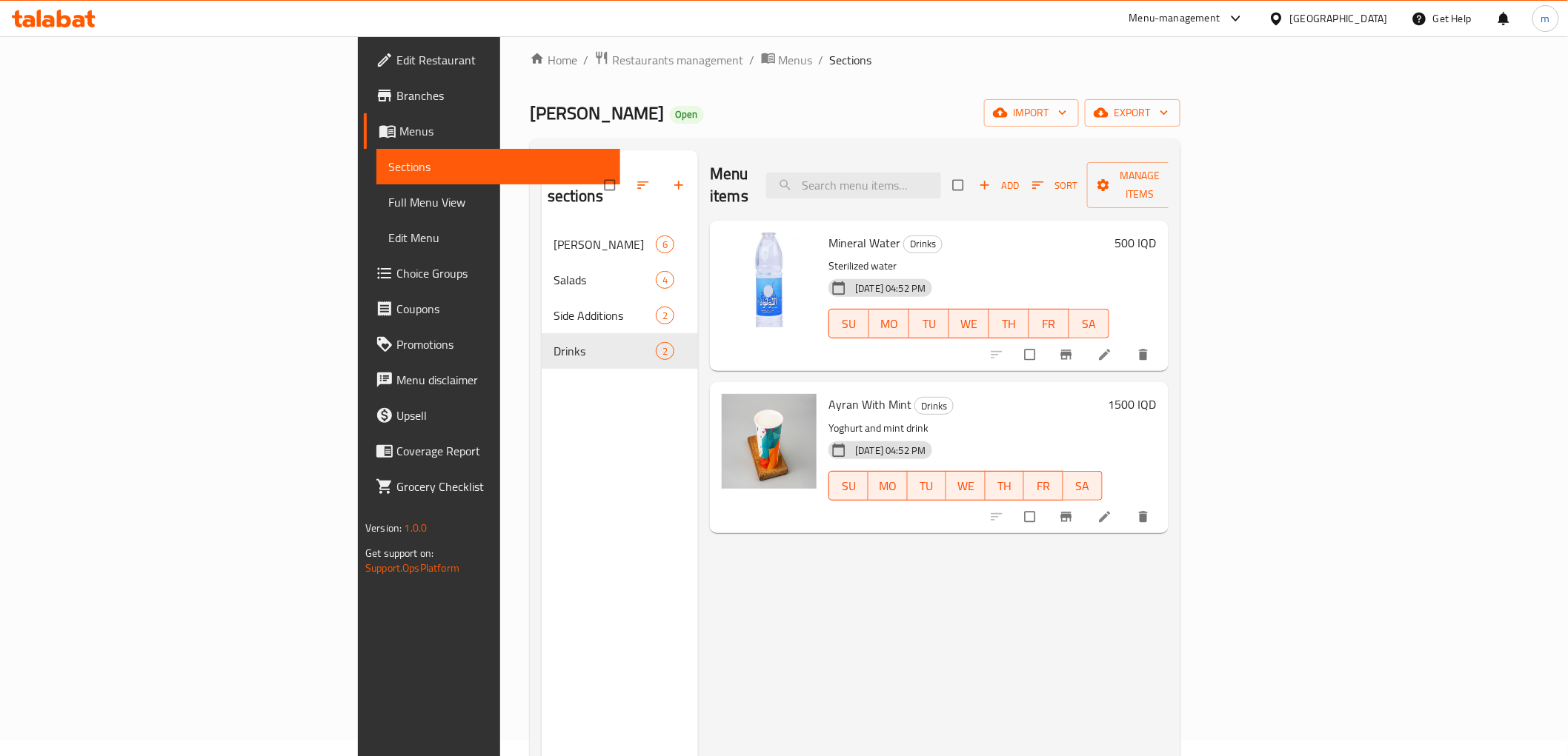
click at [1156, 232] on h6 "500 IQD" at bounding box center [1135, 243] width 41 height 21
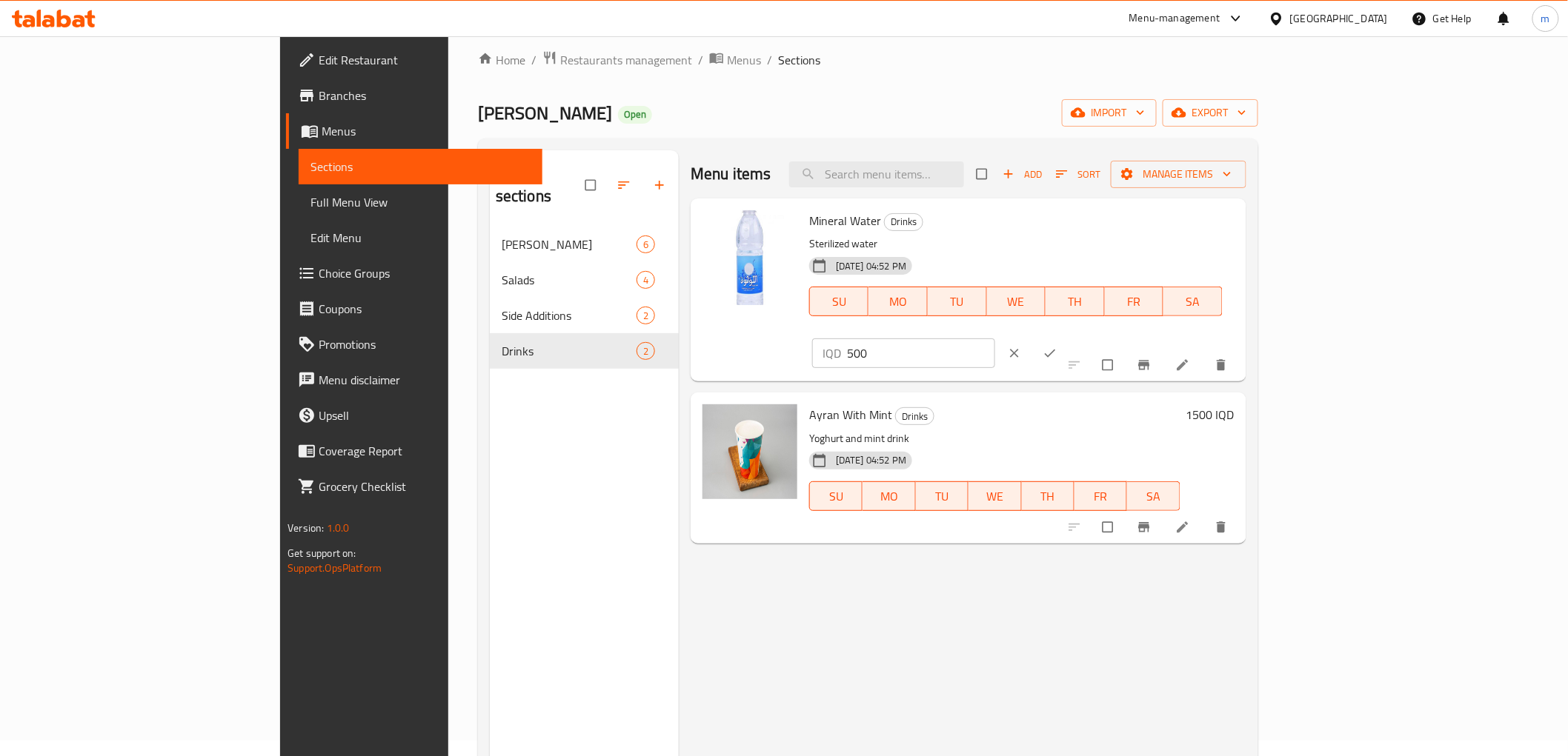
click at [995, 339] on input "500" at bounding box center [921, 353] width 148 height 29
type input "750"
click at [1055, 350] on icon "ok" at bounding box center [1050, 353] width 11 height 8
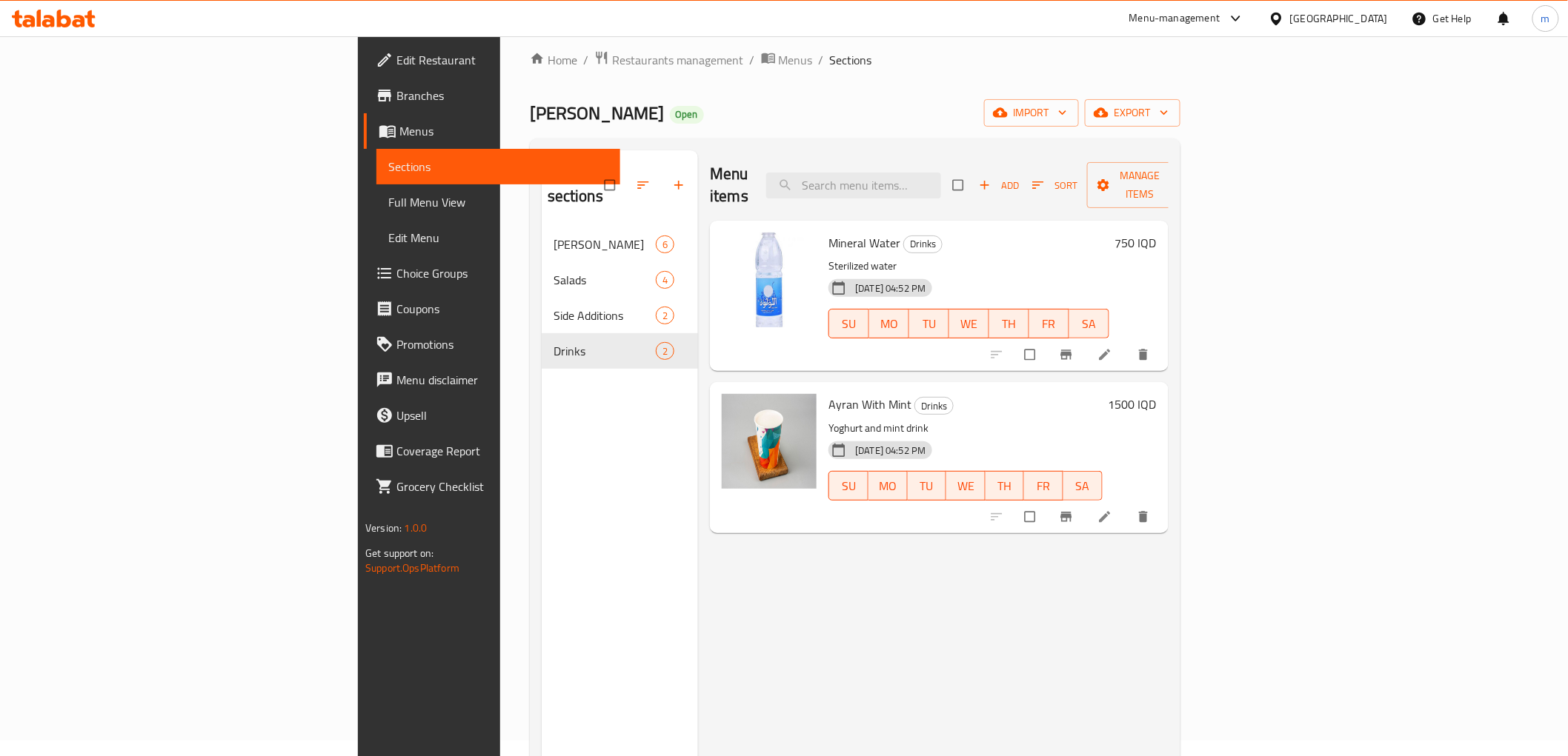
click at [1156, 394] on h6 "1500 IQD" at bounding box center [1132, 405] width 49 height 21
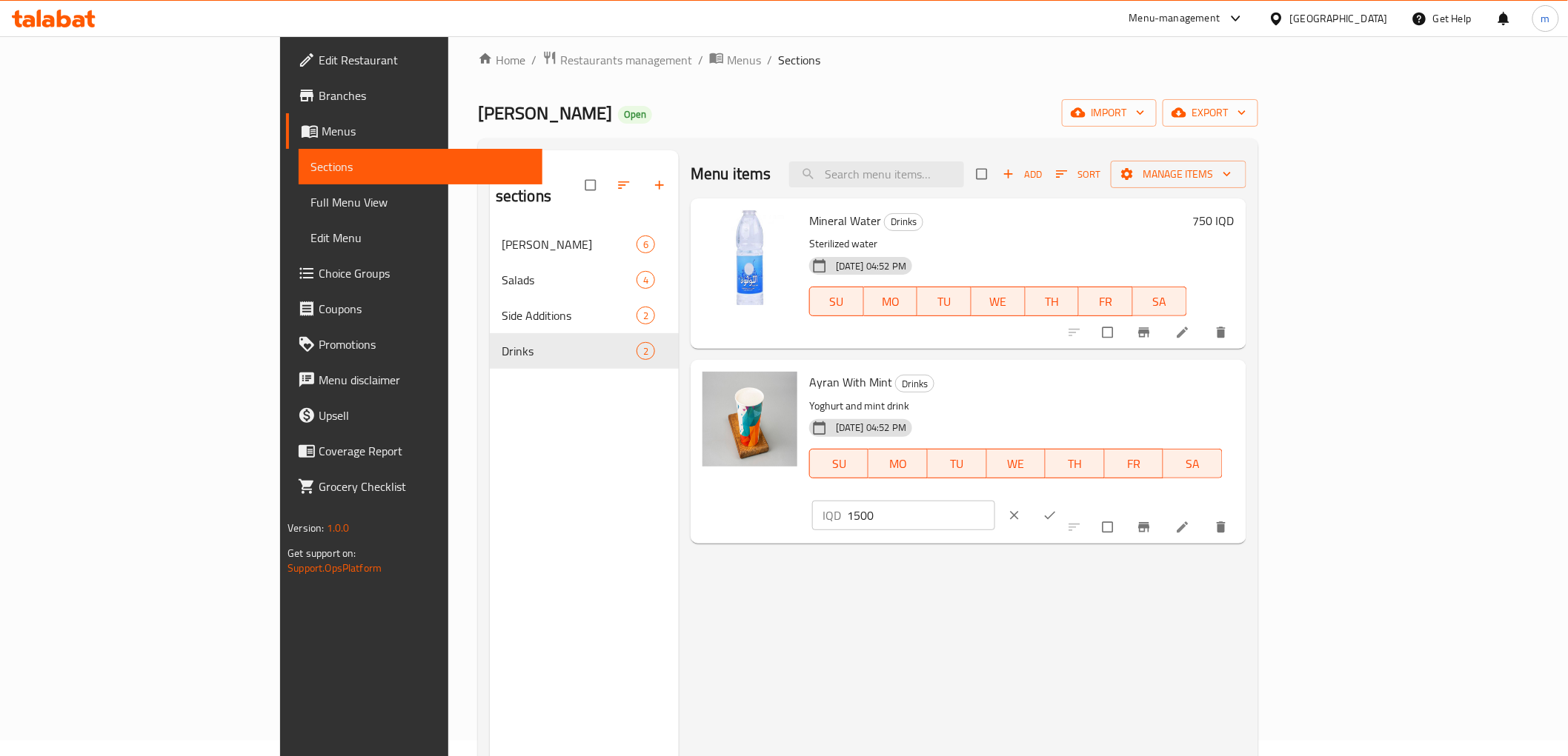
click at [995, 501] on input "1500" at bounding box center [921, 515] width 148 height 29
type input "2000"
click at [1069, 500] on button "ok" at bounding box center [1051, 516] width 36 height 33
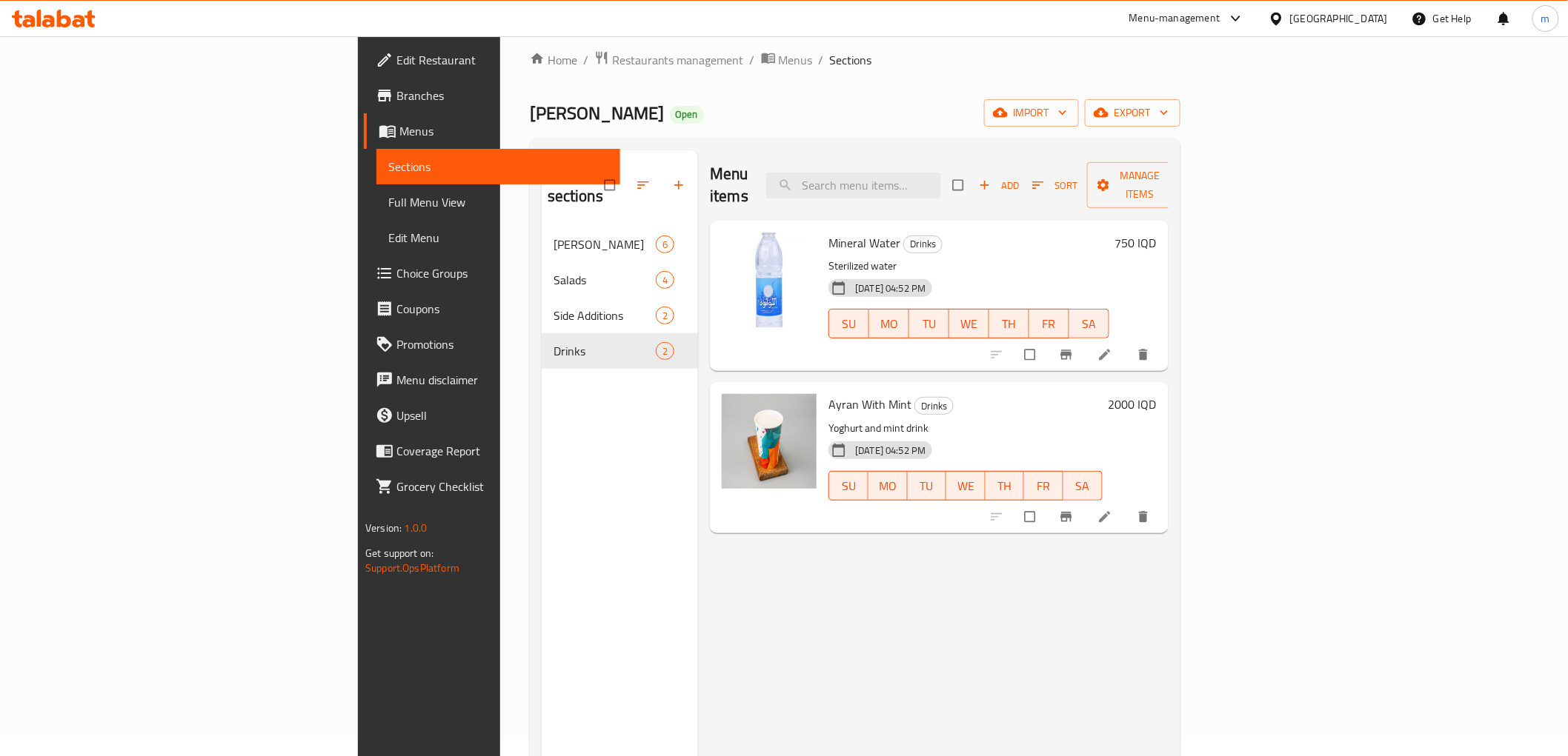
click at [376, 189] on link "Full Menu View" at bounding box center [497, 202] width 243 height 36
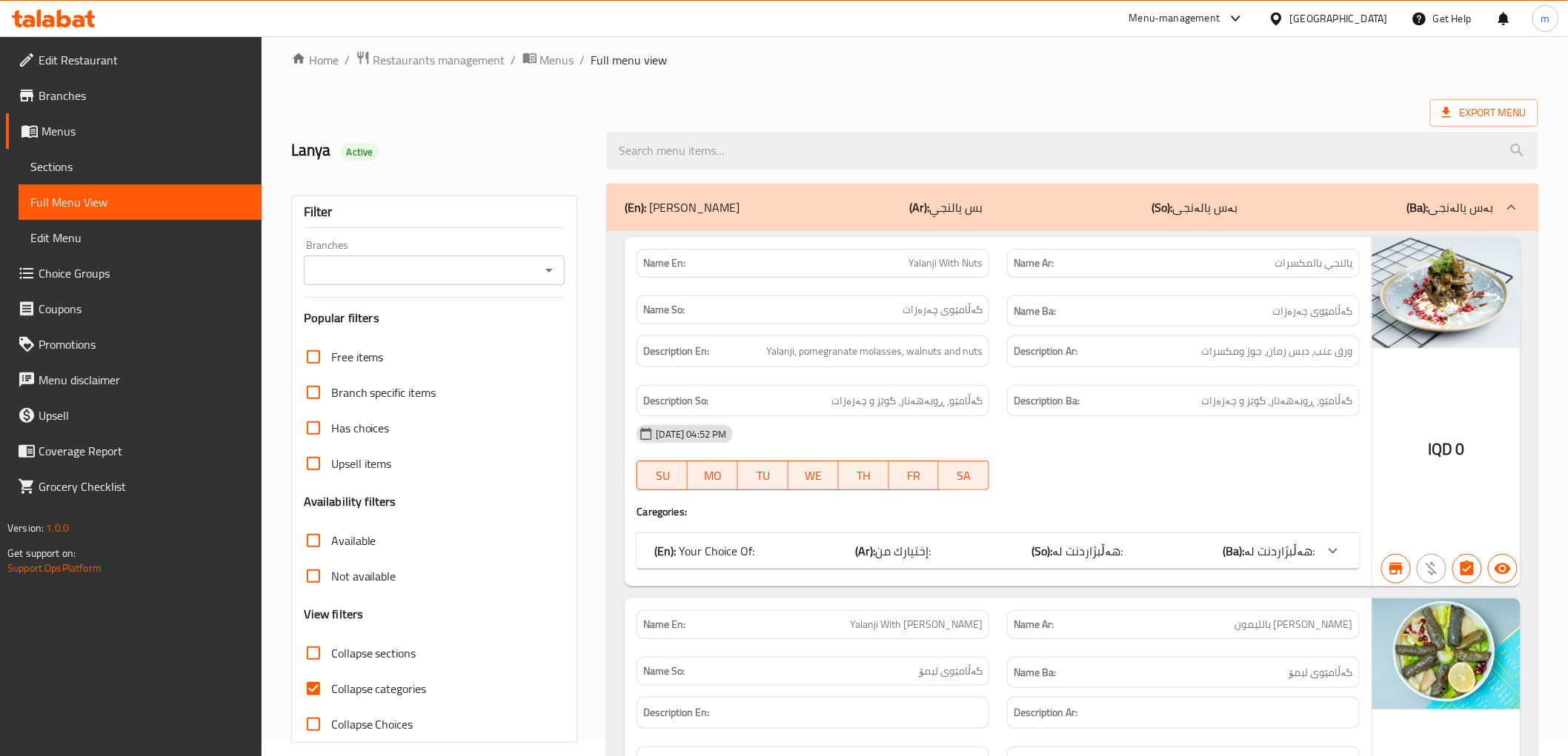
click at [438, 270] on input "Branches" at bounding box center [422, 270] width 228 height 21
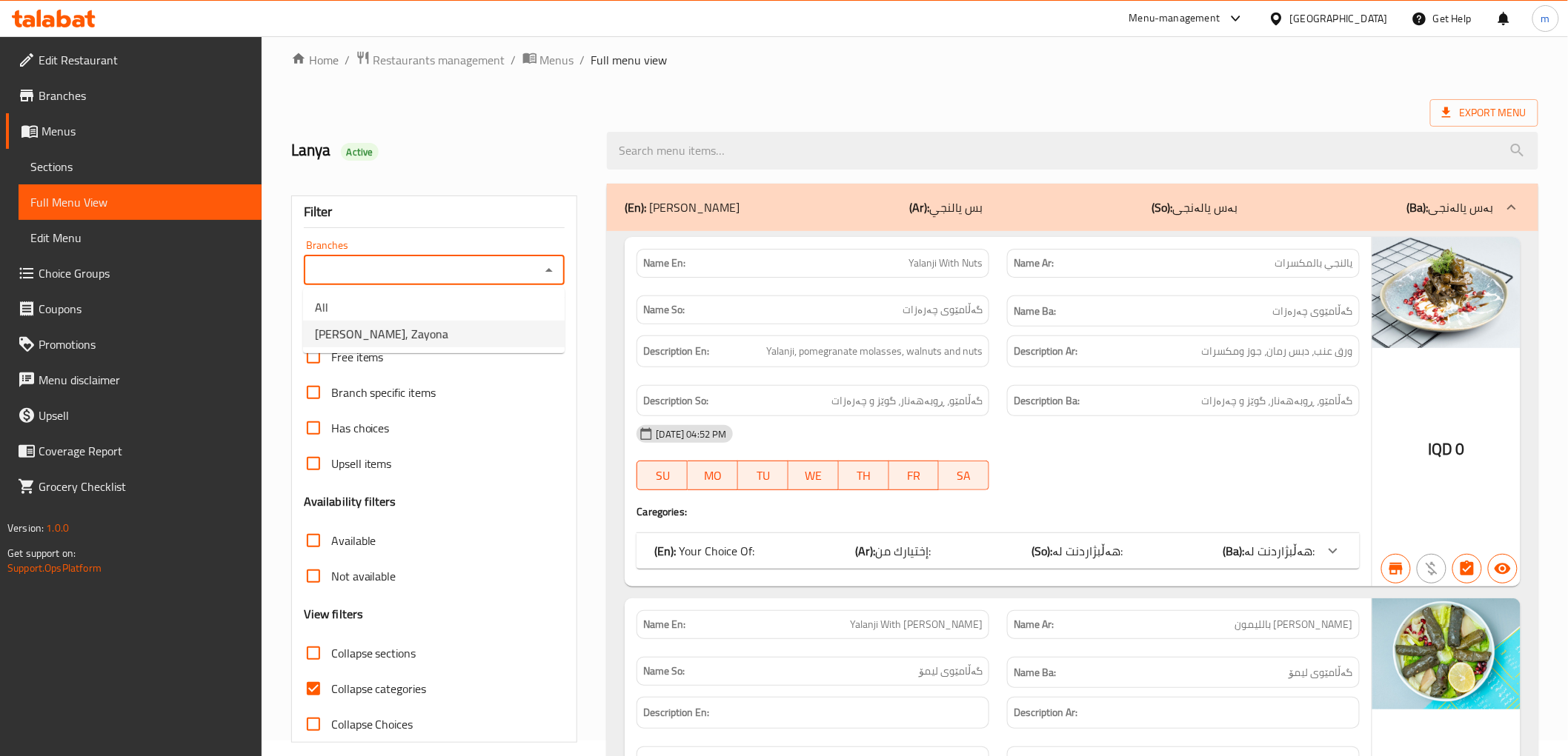
click at [427, 329] on li "[PERSON_NAME], Zayona" at bounding box center [434, 333] width 262 height 27
type input "[PERSON_NAME], Zayona"
click at [309, 675] on input "Collapse categories" at bounding box center [313, 688] width 36 height 36
checkbox input "false"
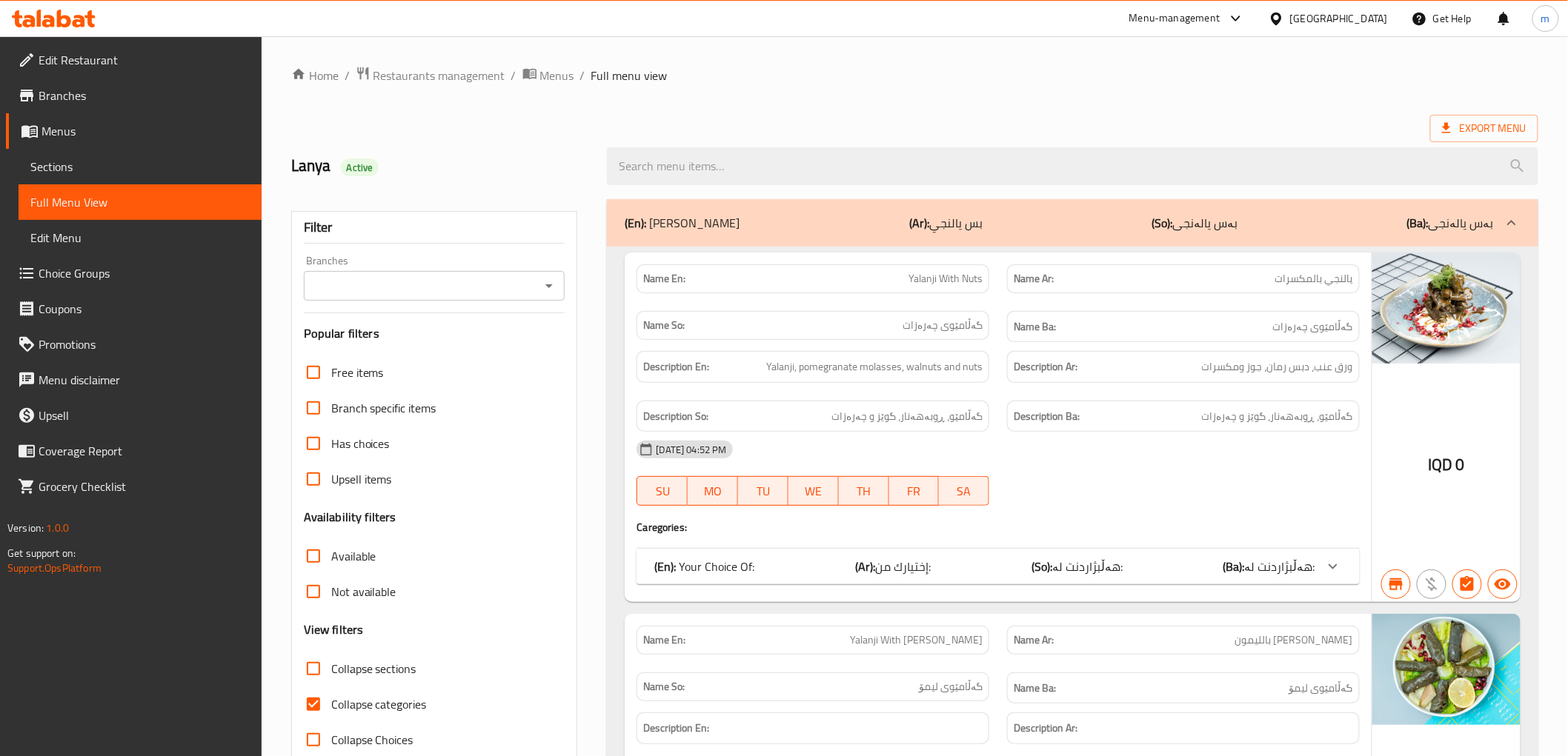
click at [550, 291] on icon "Open" at bounding box center [548, 286] width 17 height 17
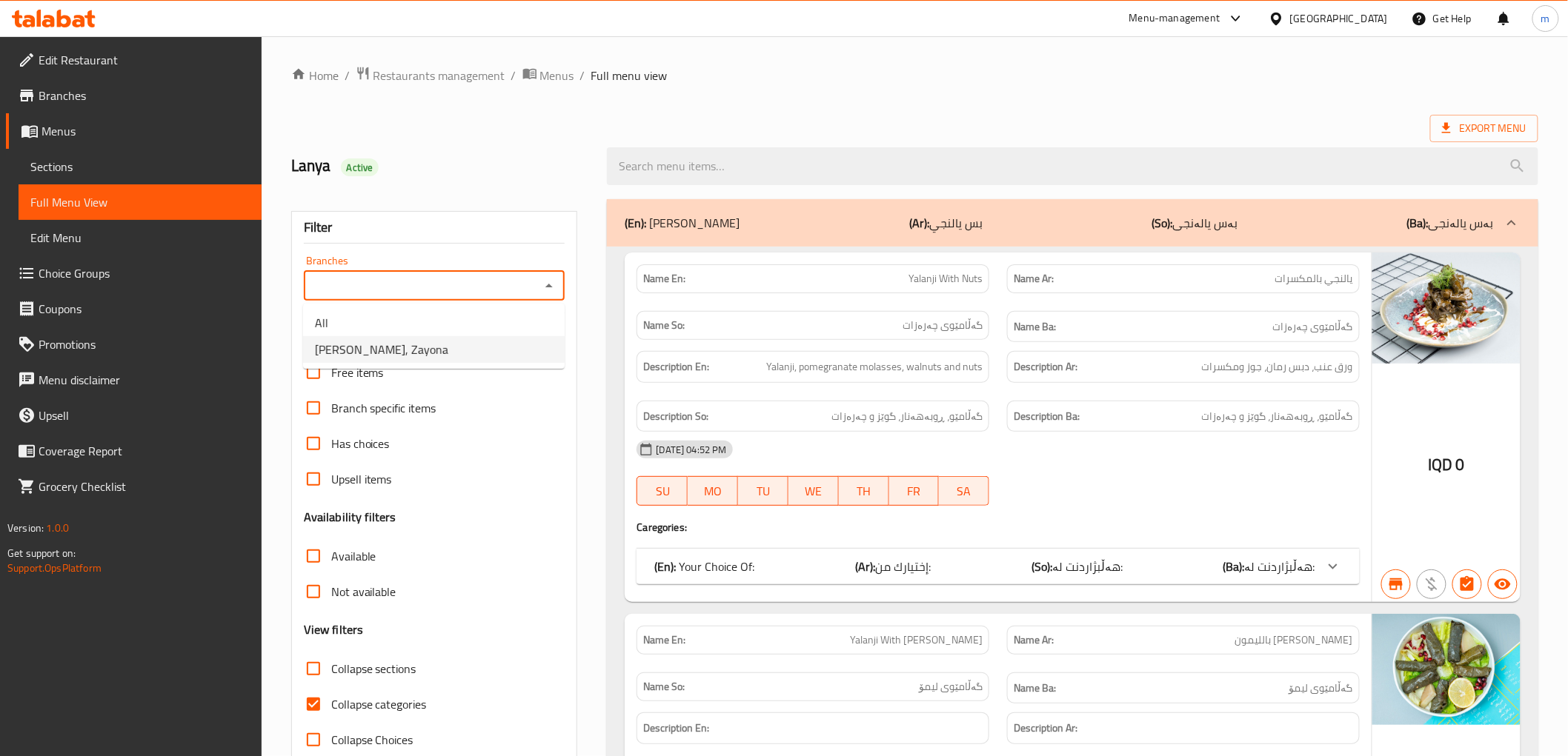
click at [516, 351] on li "[PERSON_NAME], Zayona" at bounding box center [434, 349] width 262 height 27
type input "[PERSON_NAME], Zayona"
click at [313, 706] on input "Collapse categories" at bounding box center [313, 704] width 36 height 36
checkbox input "false"
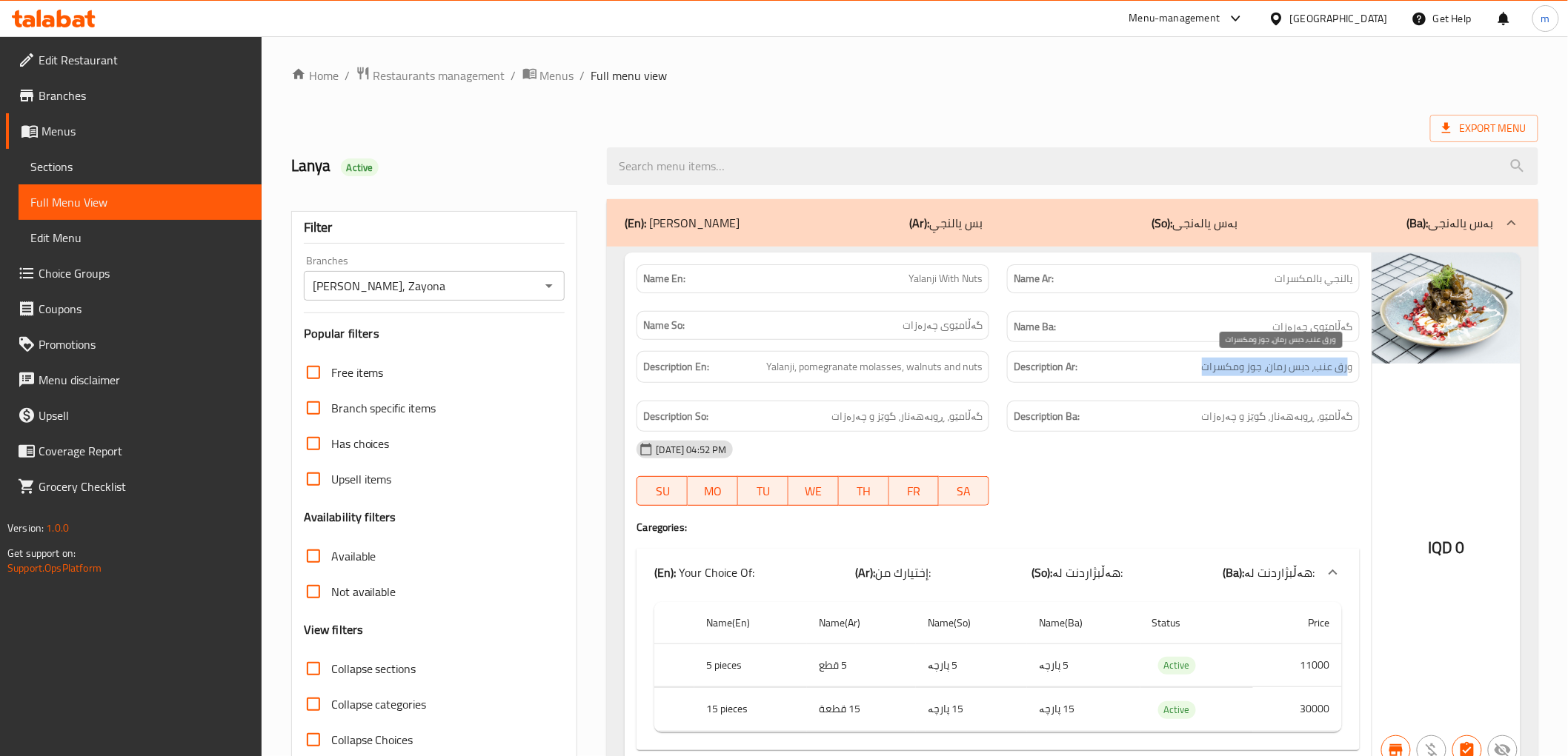
drag, startPoint x: 1350, startPoint y: 367, endPoint x: 1187, endPoint y: 372, distance: 163.1
click at [1189, 369] on h6 "Description Ar: ورق عنب، دبس رمان، جوز ومكسرات" at bounding box center [1183, 367] width 340 height 18
drag, startPoint x: 1339, startPoint y: 416, endPoint x: 1092, endPoint y: 416, distance: 247.0
click at [1151, 415] on h6 "Description Ba: گەڵامێو، ڕوبەهەنار، گوێز و چەرەزات" at bounding box center [1183, 416] width 340 height 18
drag, startPoint x: 959, startPoint y: 414, endPoint x: 892, endPoint y: 413, distance: 67.0
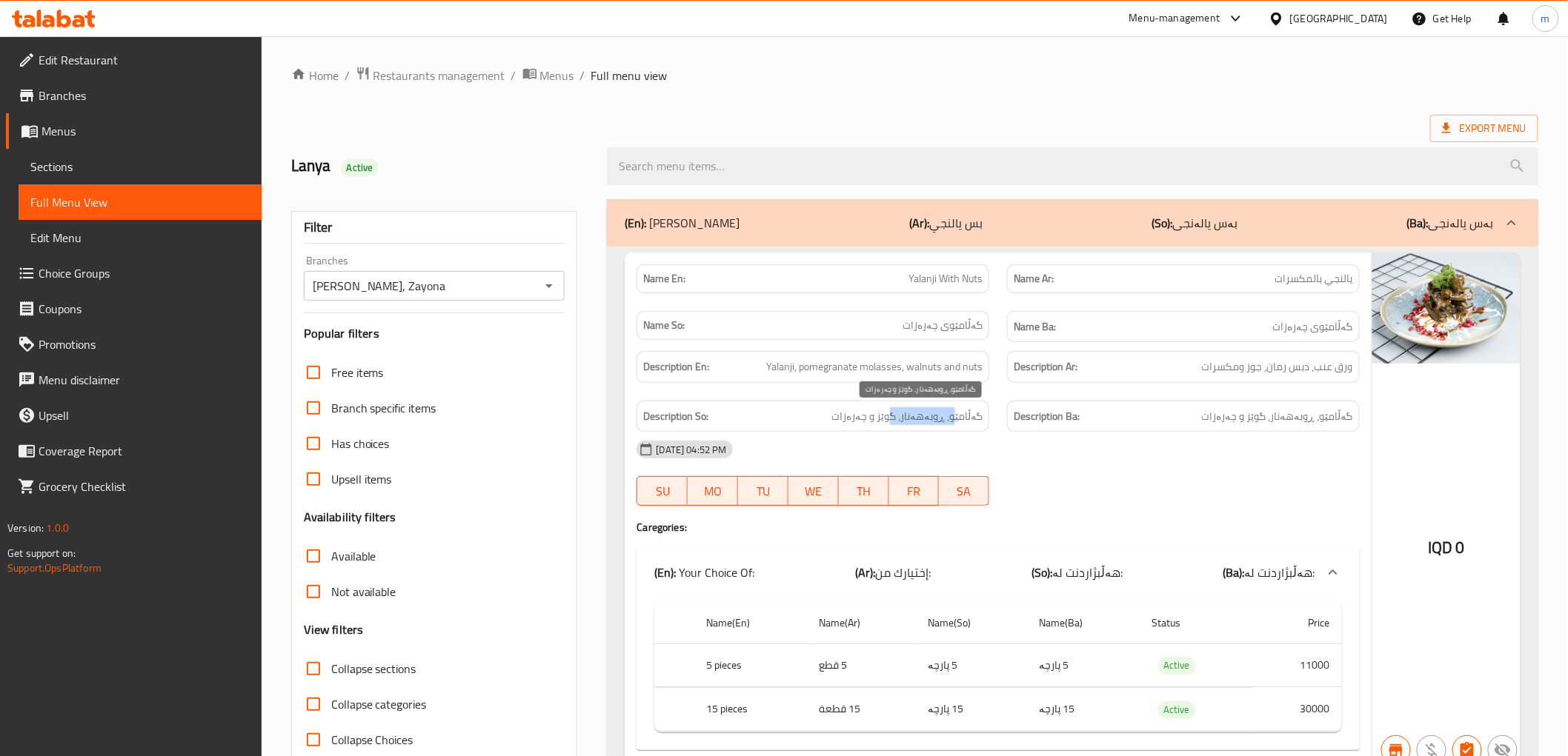
click at [900, 413] on span "گەڵامێو، ڕوبەهەنار، گوێز و چەرەزات" at bounding box center [906, 416] width 151 height 18
drag, startPoint x: 767, startPoint y: 364, endPoint x: 1019, endPoint y: 396, distance: 254.0
click at [1010, 390] on div "Description En: Yalanji, pomegranate molasses, walnuts and nuts Description Ar:…" at bounding box center [998, 392] width 741 height 99
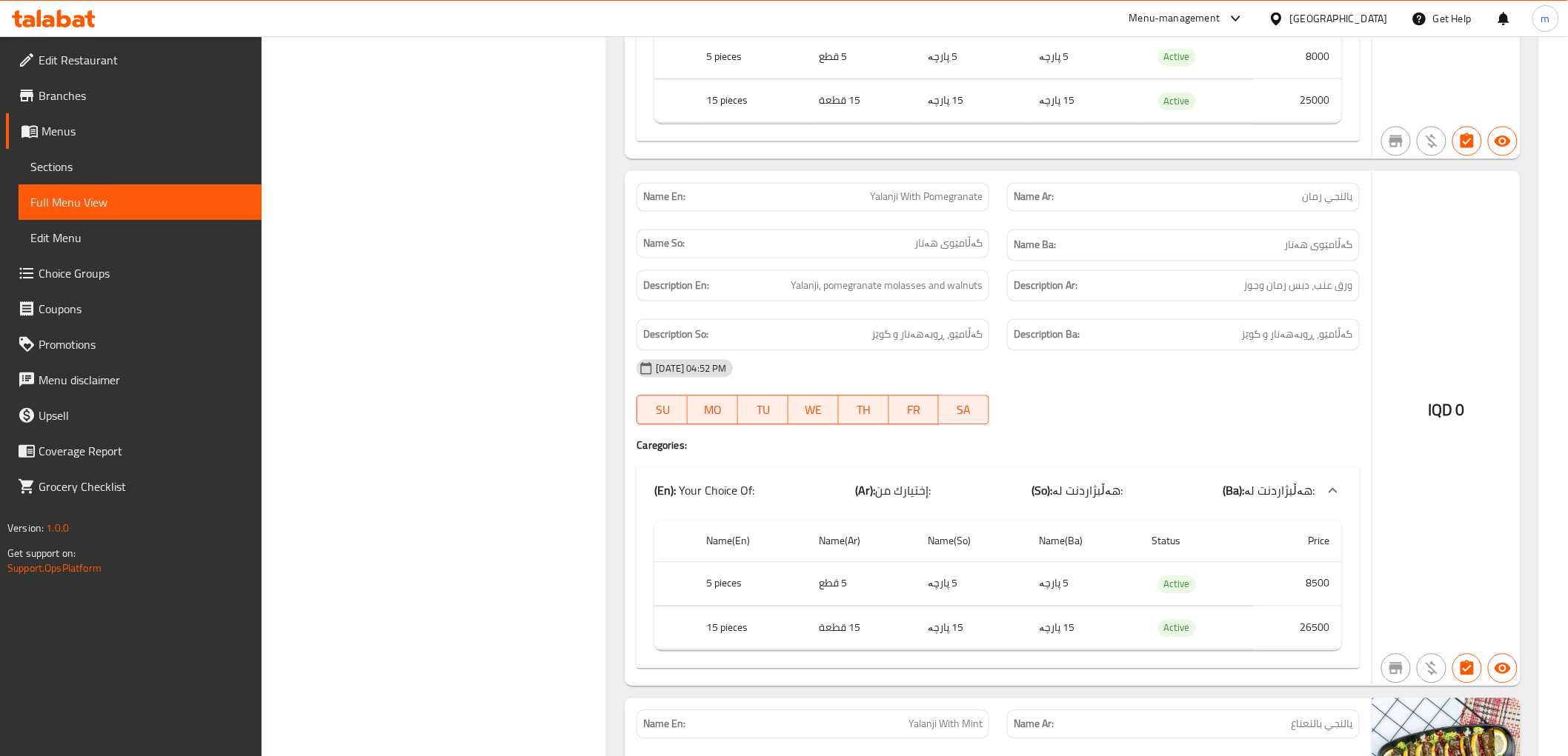
scroll to position [1152, 0]
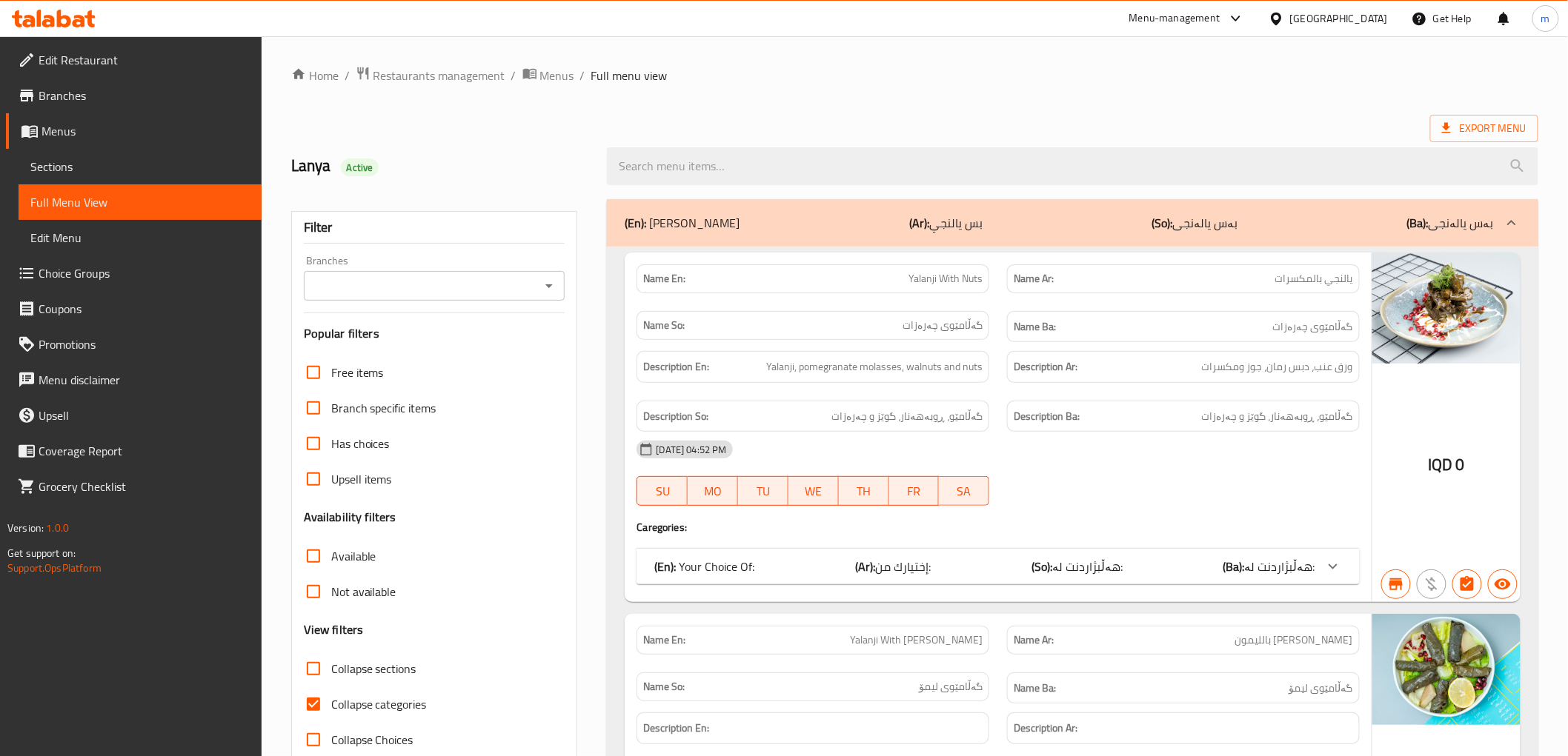
click at [550, 282] on icon "Open" at bounding box center [548, 286] width 17 height 17
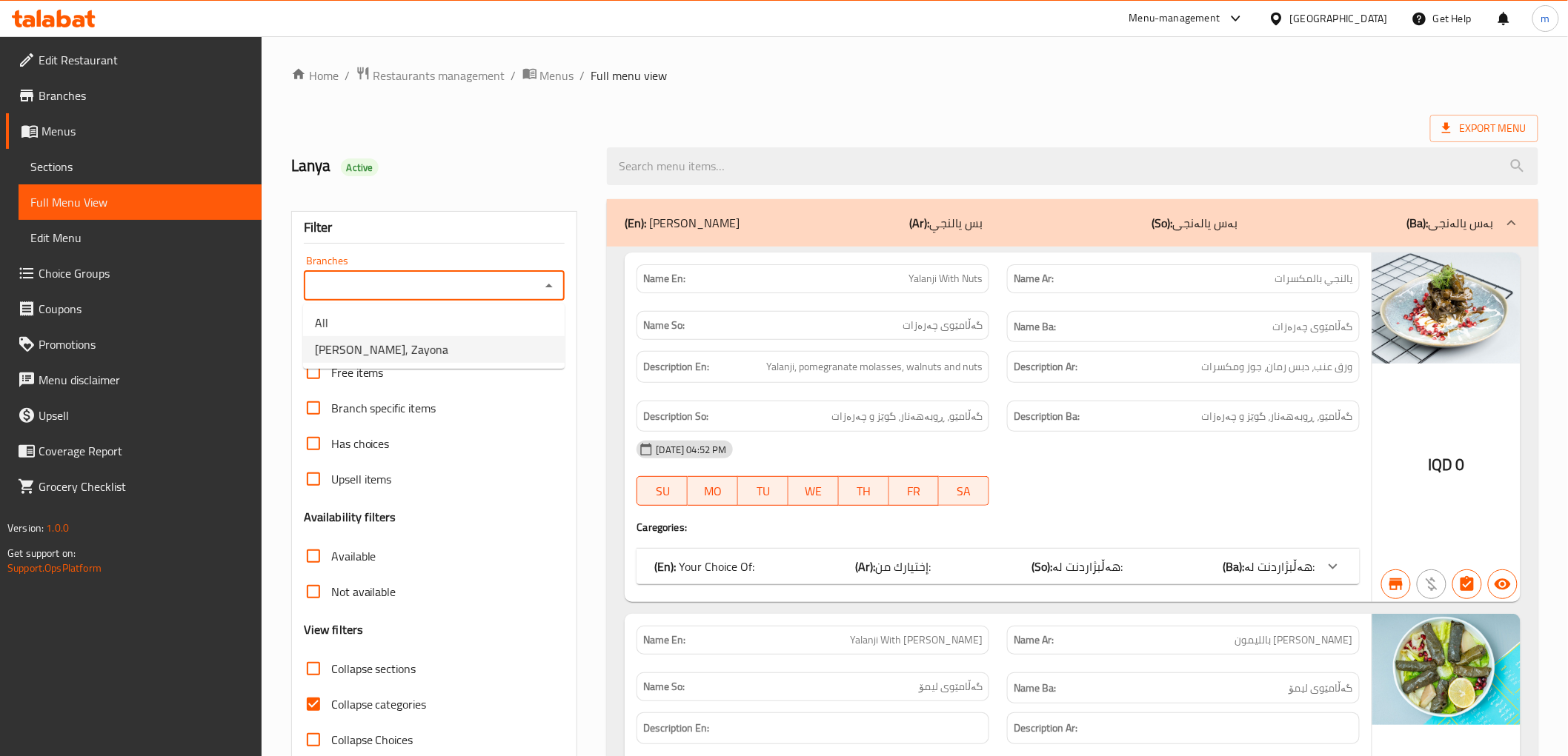
click at [492, 340] on li "[PERSON_NAME], Zayona" at bounding box center [434, 349] width 262 height 27
type input "[PERSON_NAME], Zayona"
click at [319, 707] on input "Collapse categories" at bounding box center [313, 704] width 36 height 36
checkbox input "false"
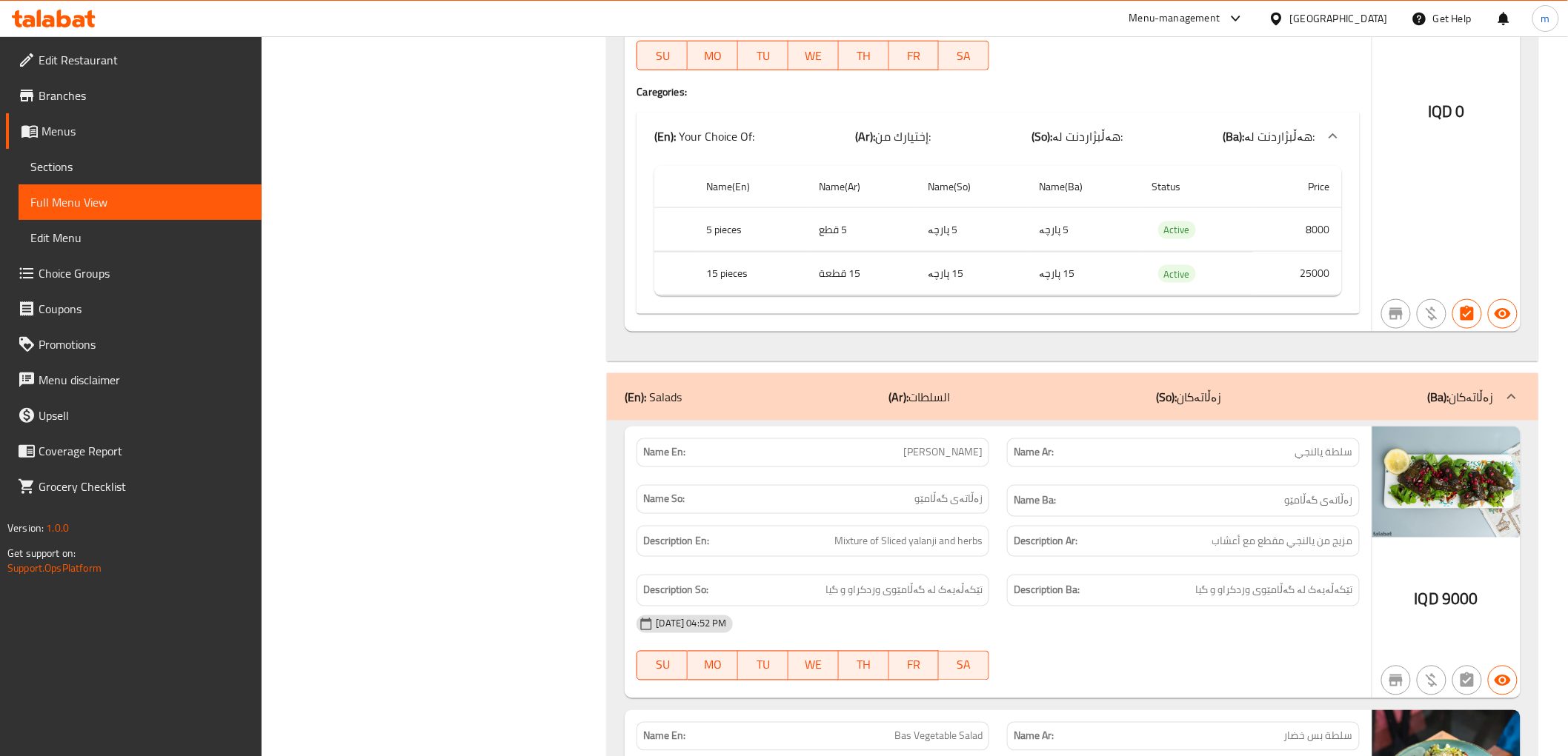
scroll to position [3265, 0]
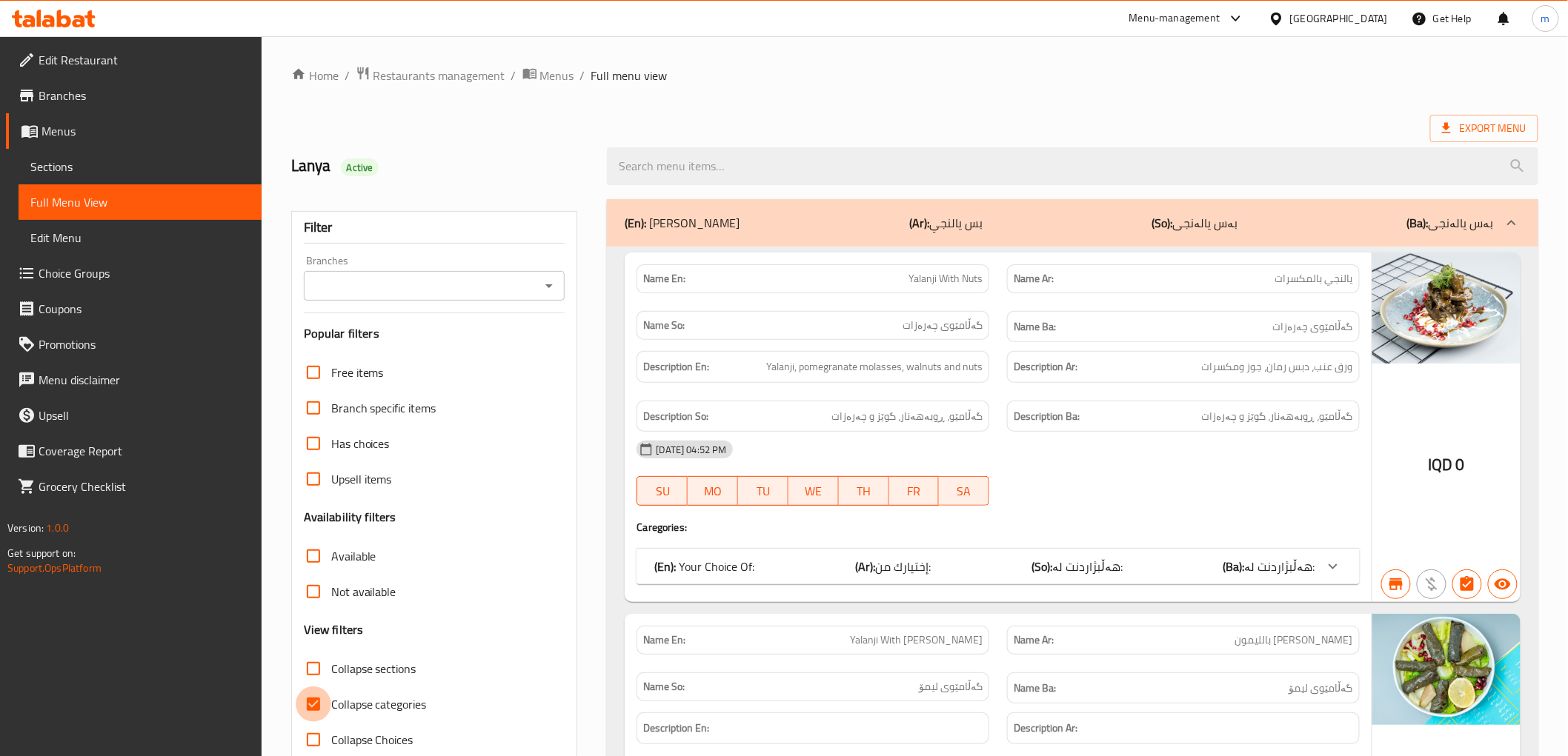
click at [314, 705] on input "Collapse categories" at bounding box center [313, 704] width 36 height 36
checkbox input "false"
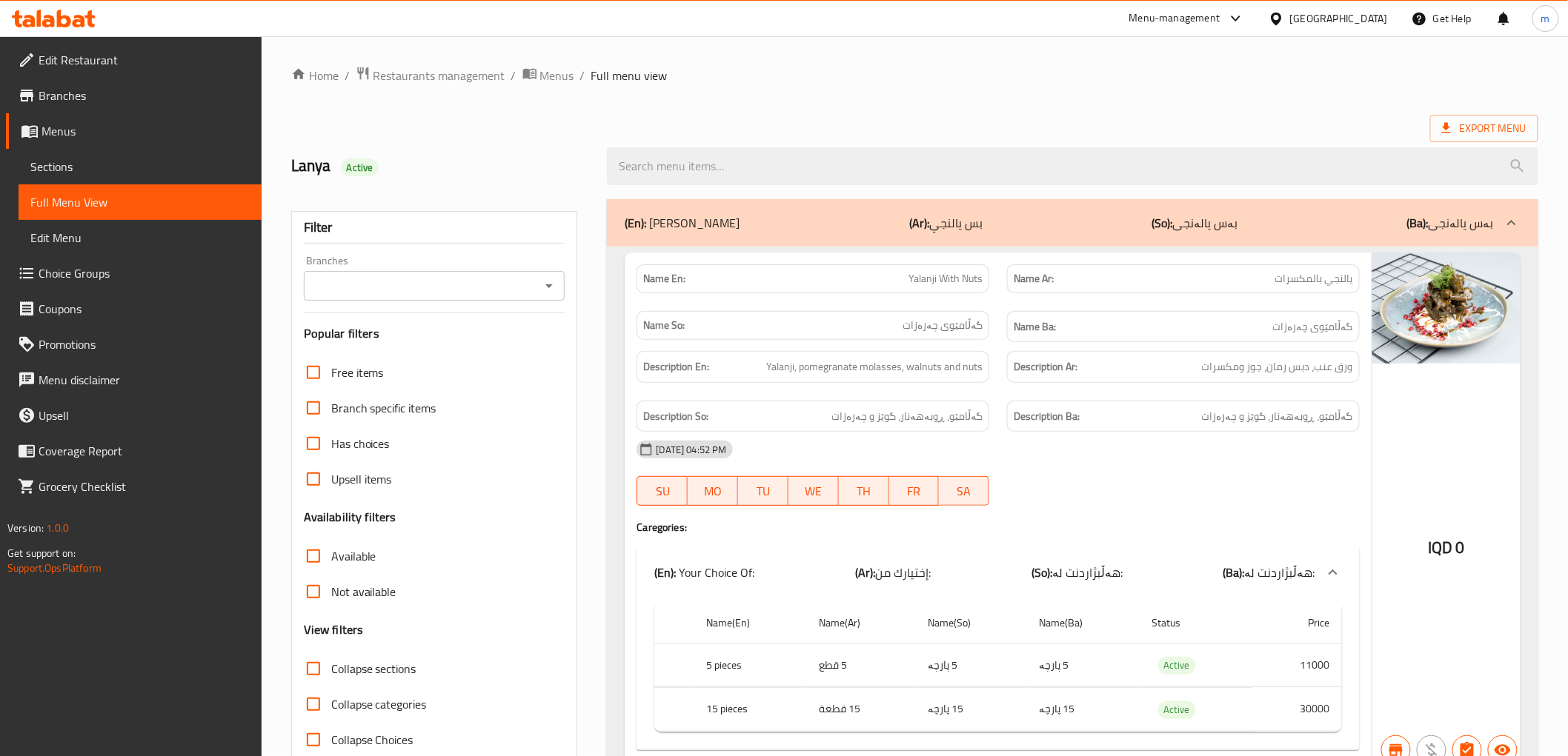
click at [544, 286] on icon "Open" at bounding box center [548, 286] width 17 height 17
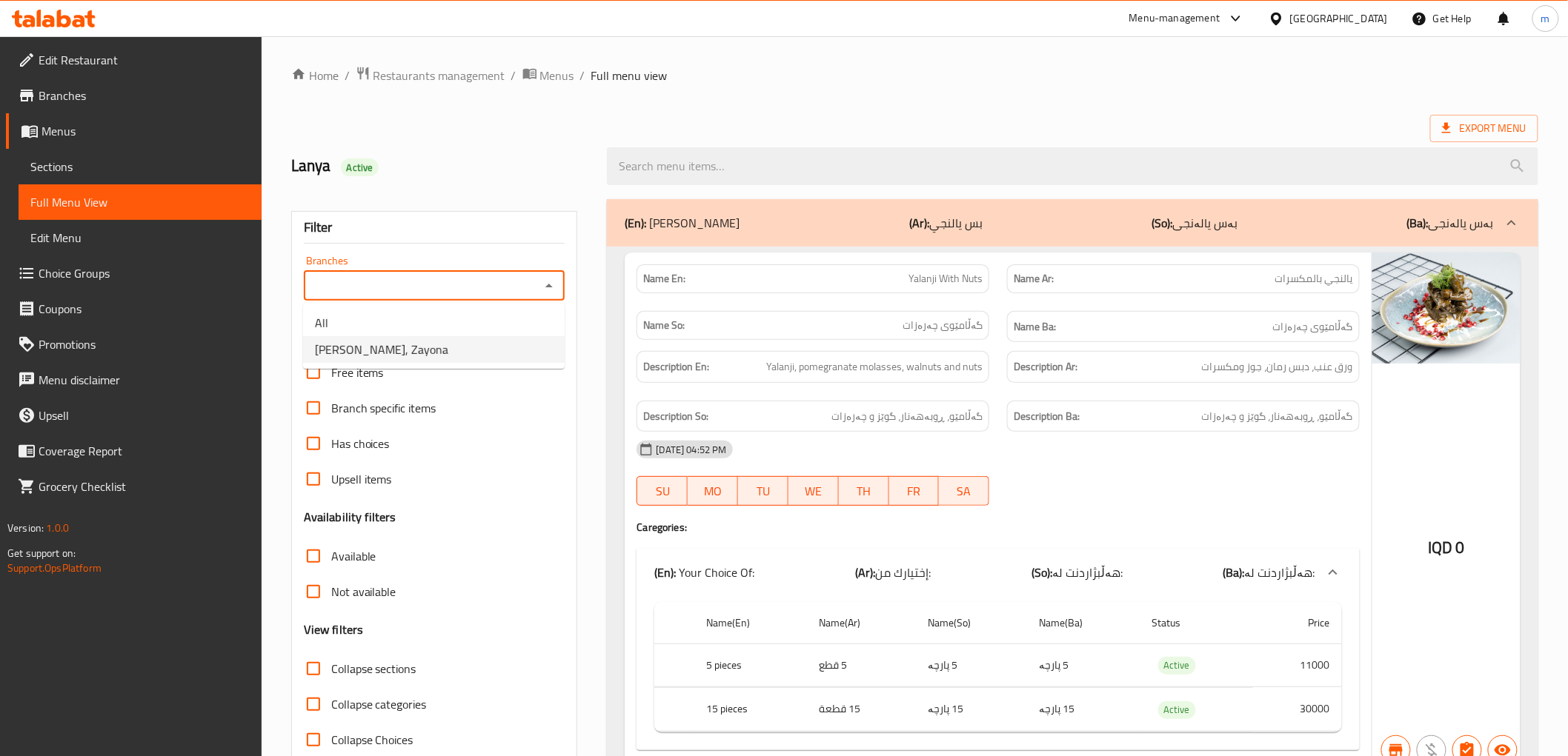
click at [411, 342] on li "[PERSON_NAME], Zayona" at bounding box center [434, 349] width 262 height 27
type input "[PERSON_NAME], Zayona"
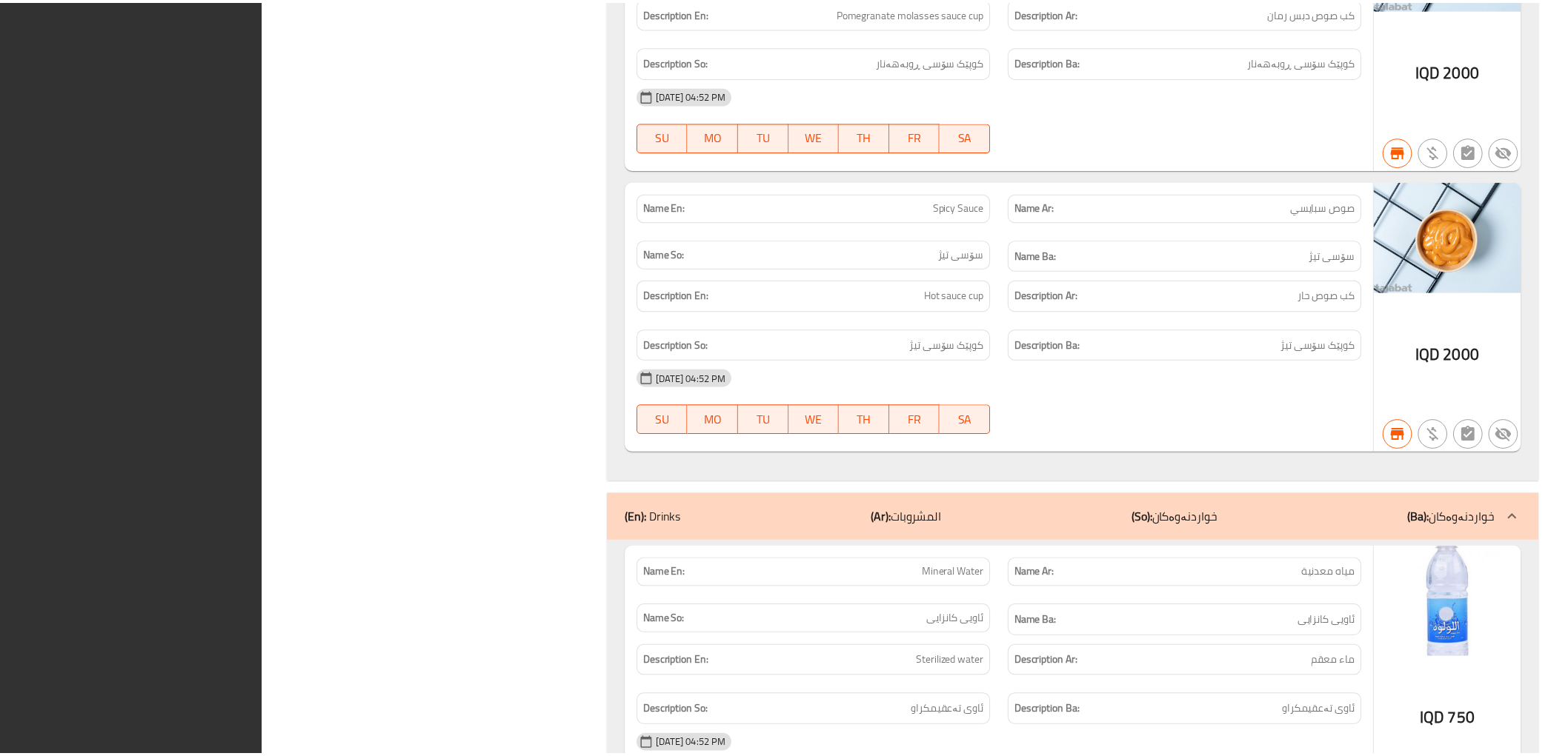
scroll to position [5246, 0]
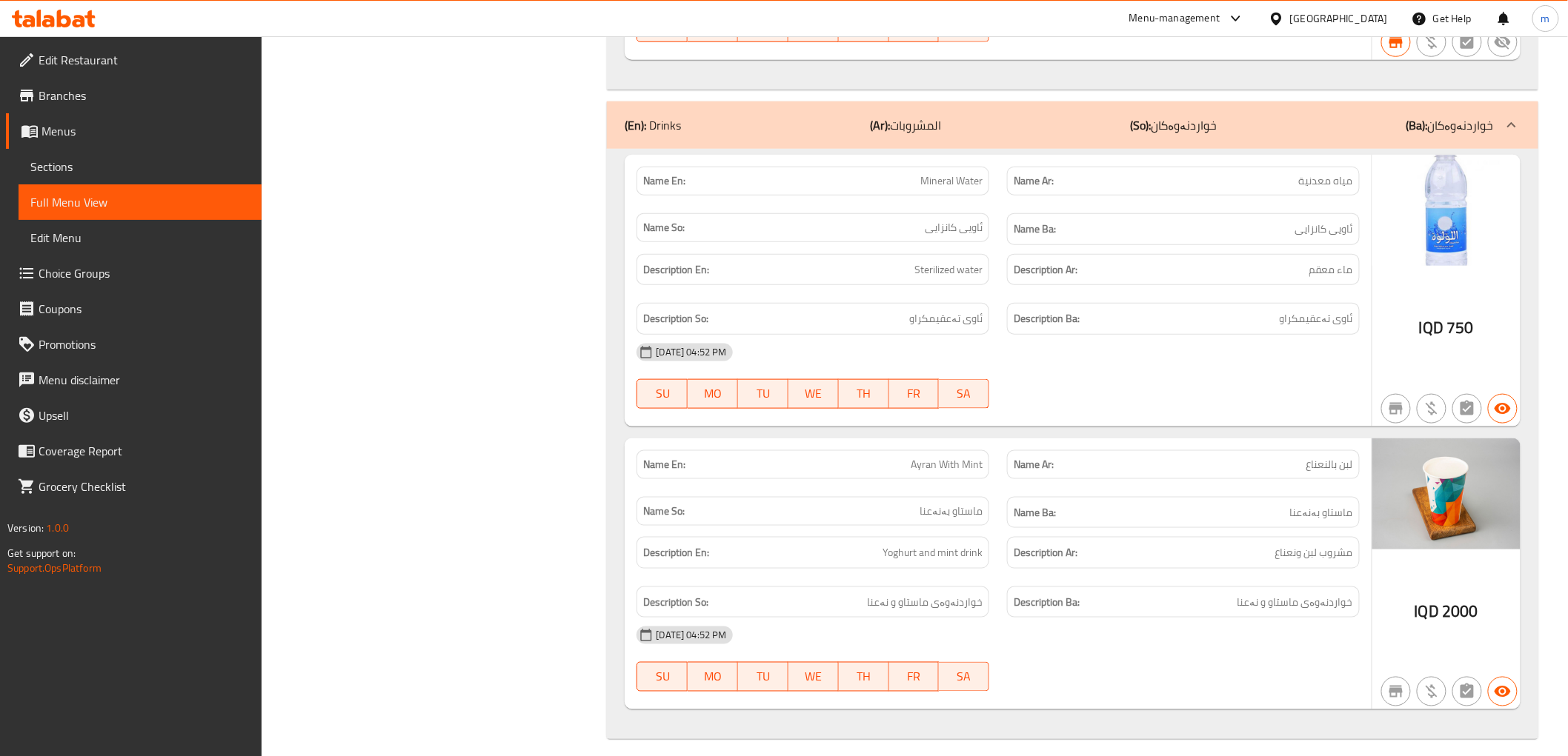
click at [94, 87] on span "Branches" at bounding box center [144, 95] width 211 height 17
